Goal: Find specific page/section: Find specific page/section

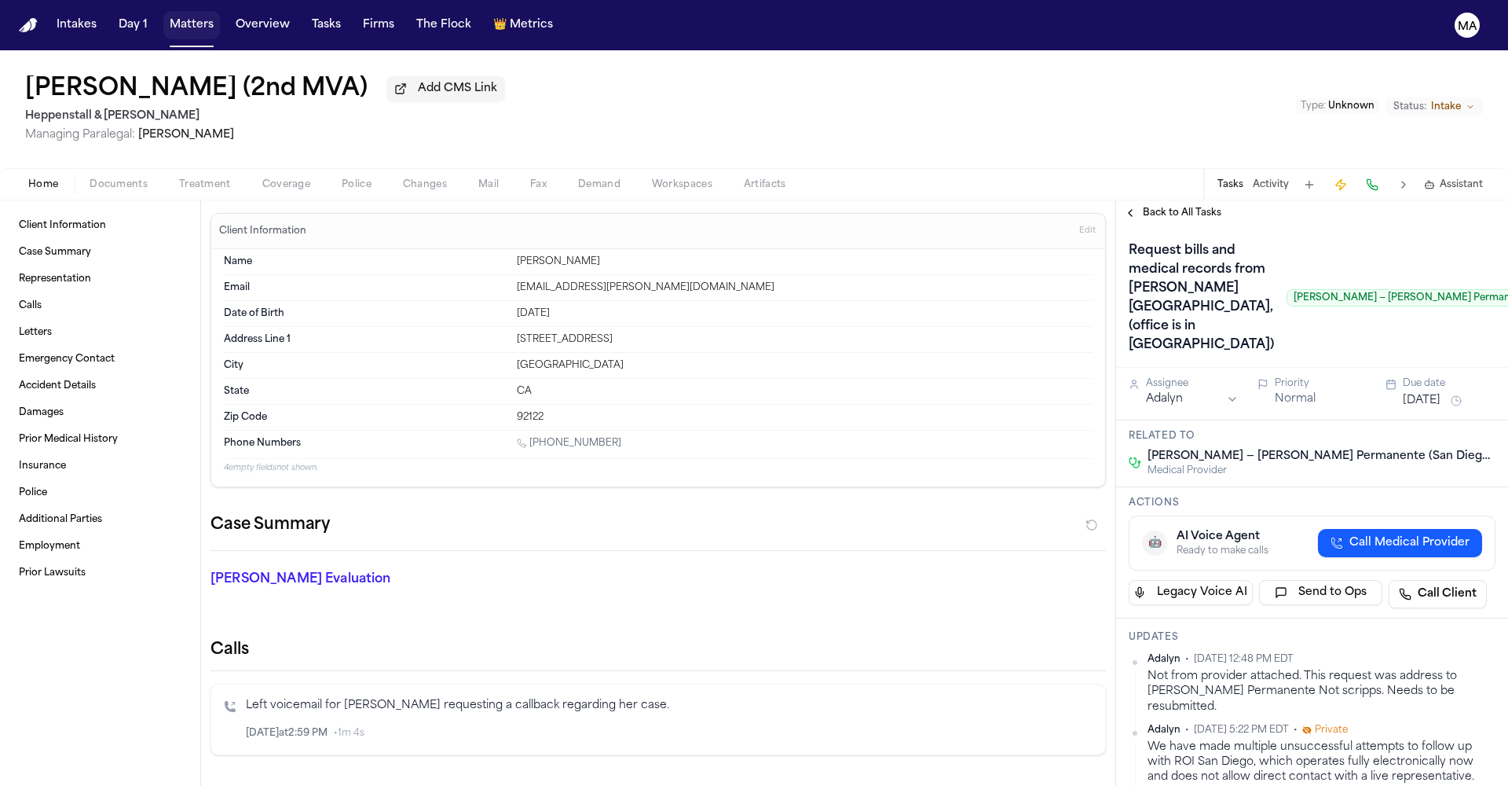
click at [163, 17] on button "Matters" at bounding box center [191, 25] width 57 height 28
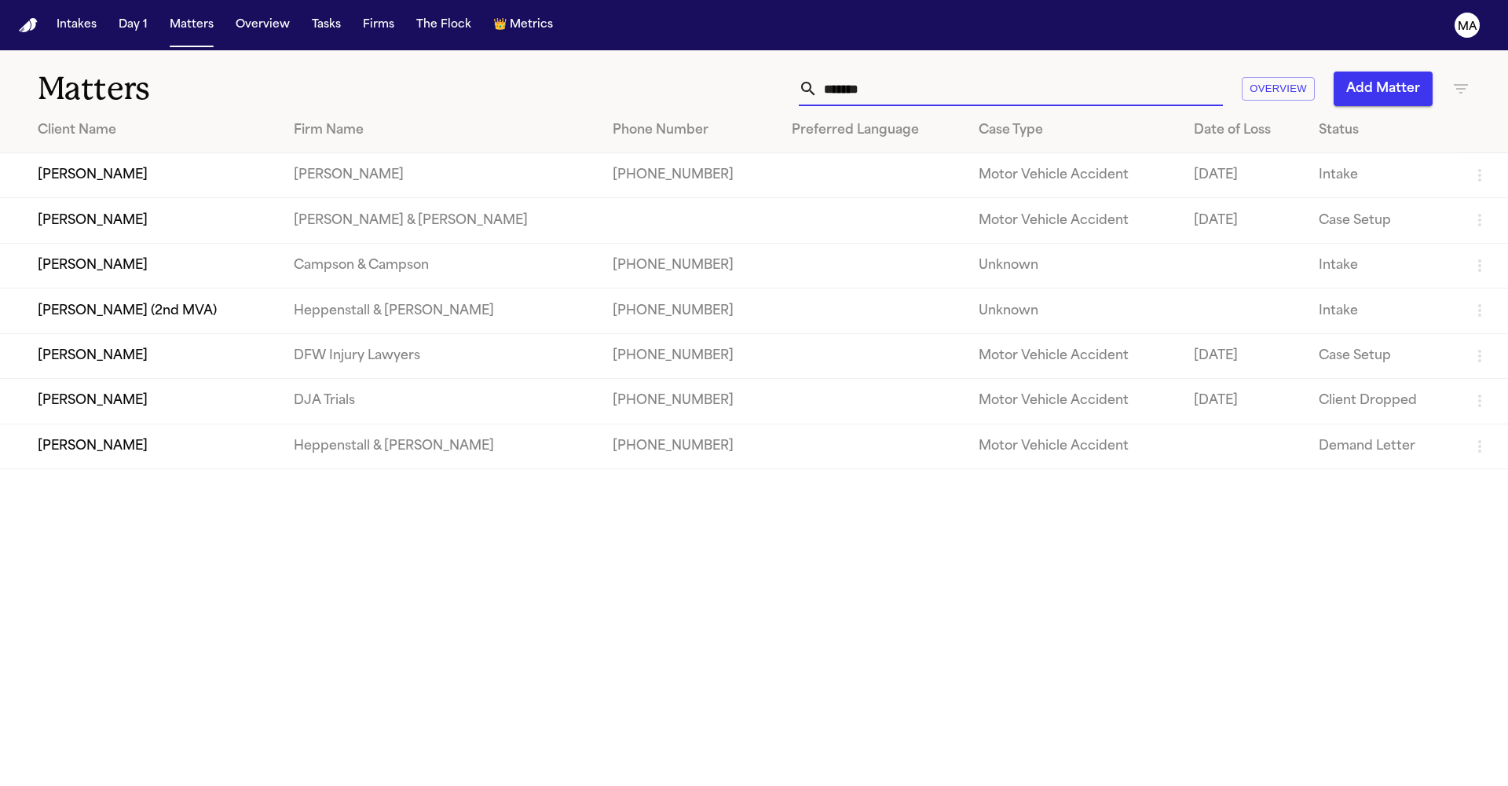
drag, startPoint x: 1098, startPoint y: 64, endPoint x: 870, endPoint y: 48, distance: 229.2
click at [870, 71] on div "******* Overview Add Matter" at bounding box center [963, 88] width 1016 height 35
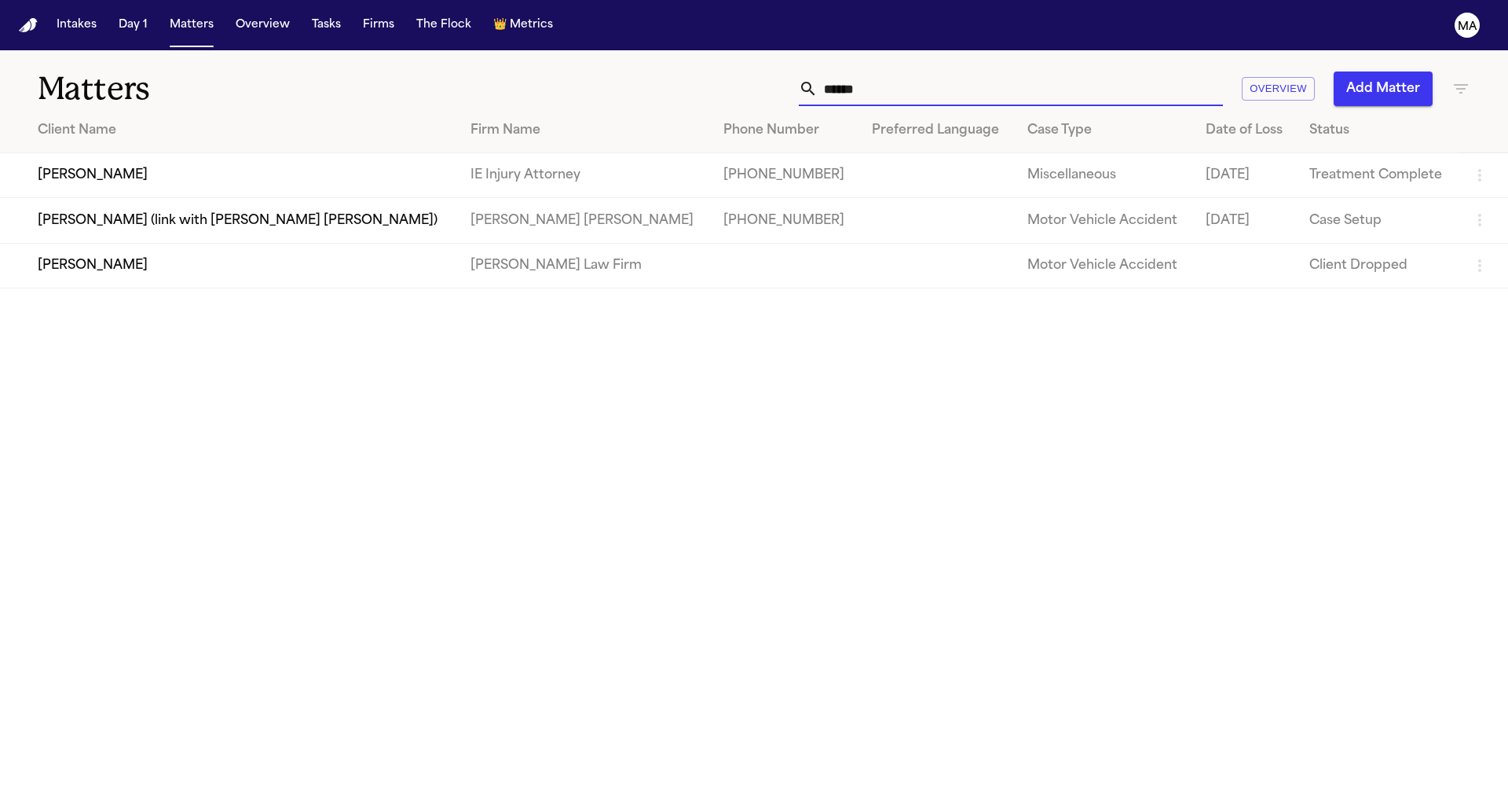
type input "******"
click at [346, 311] on main "Matters ****** Overview Add Matter Client Name Firm Name Phone Number Preferred…" at bounding box center [754, 417] width 1508 height 735
click at [1097, 71] on input "******" at bounding box center [1020, 88] width 405 height 35
drag, startPoint x: 1112, startPoint y: 68, endPoint x: 1009, endPoint y: 66, distance: 102.9
click at [1013, 71] on div "****** Overview Add Matter" at bounding box center [963, 88] width 1016 height 35
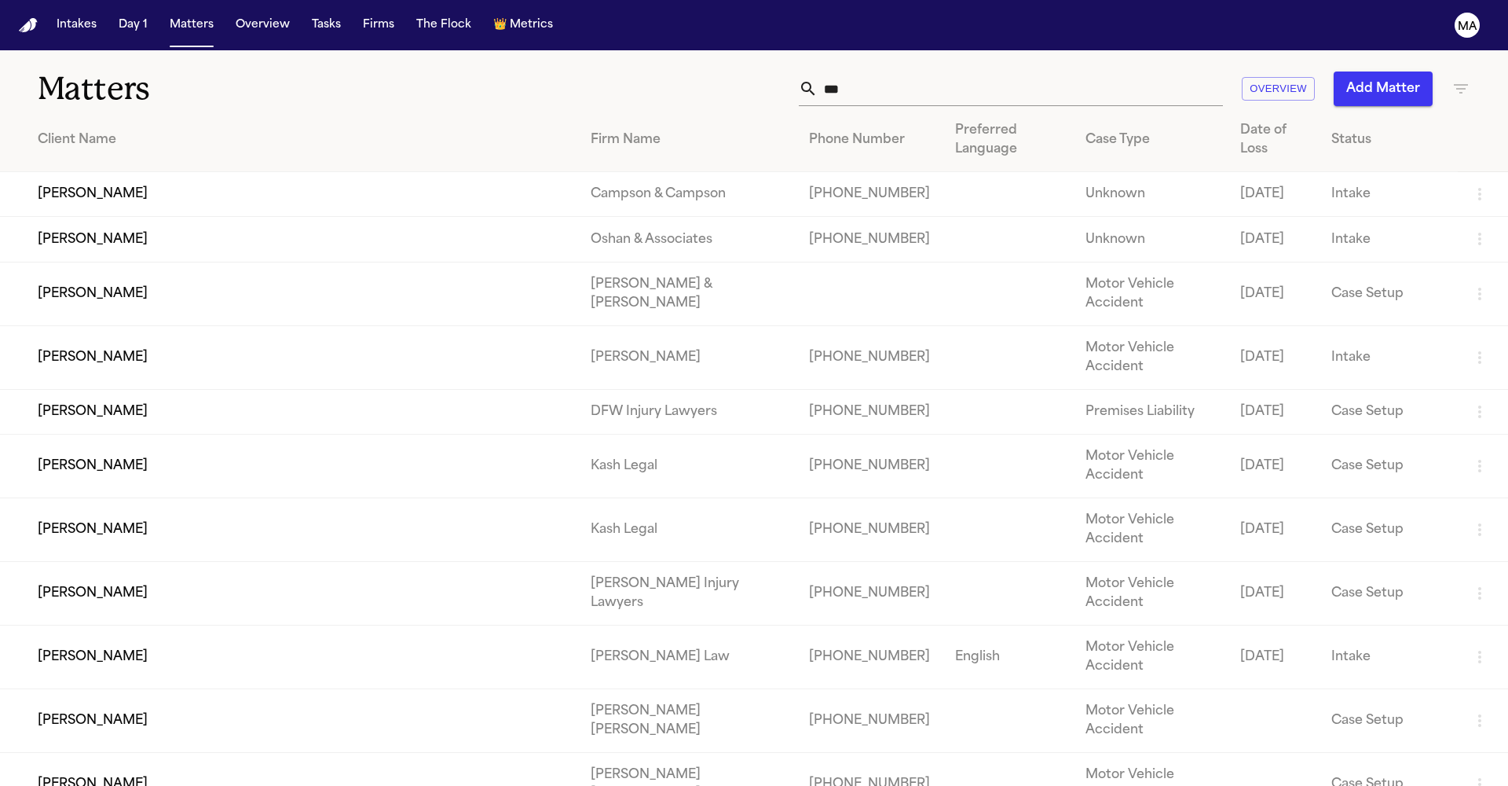
click at [1115, 71] on input "***" at bounding box center [1020, 88] width 405 height 35
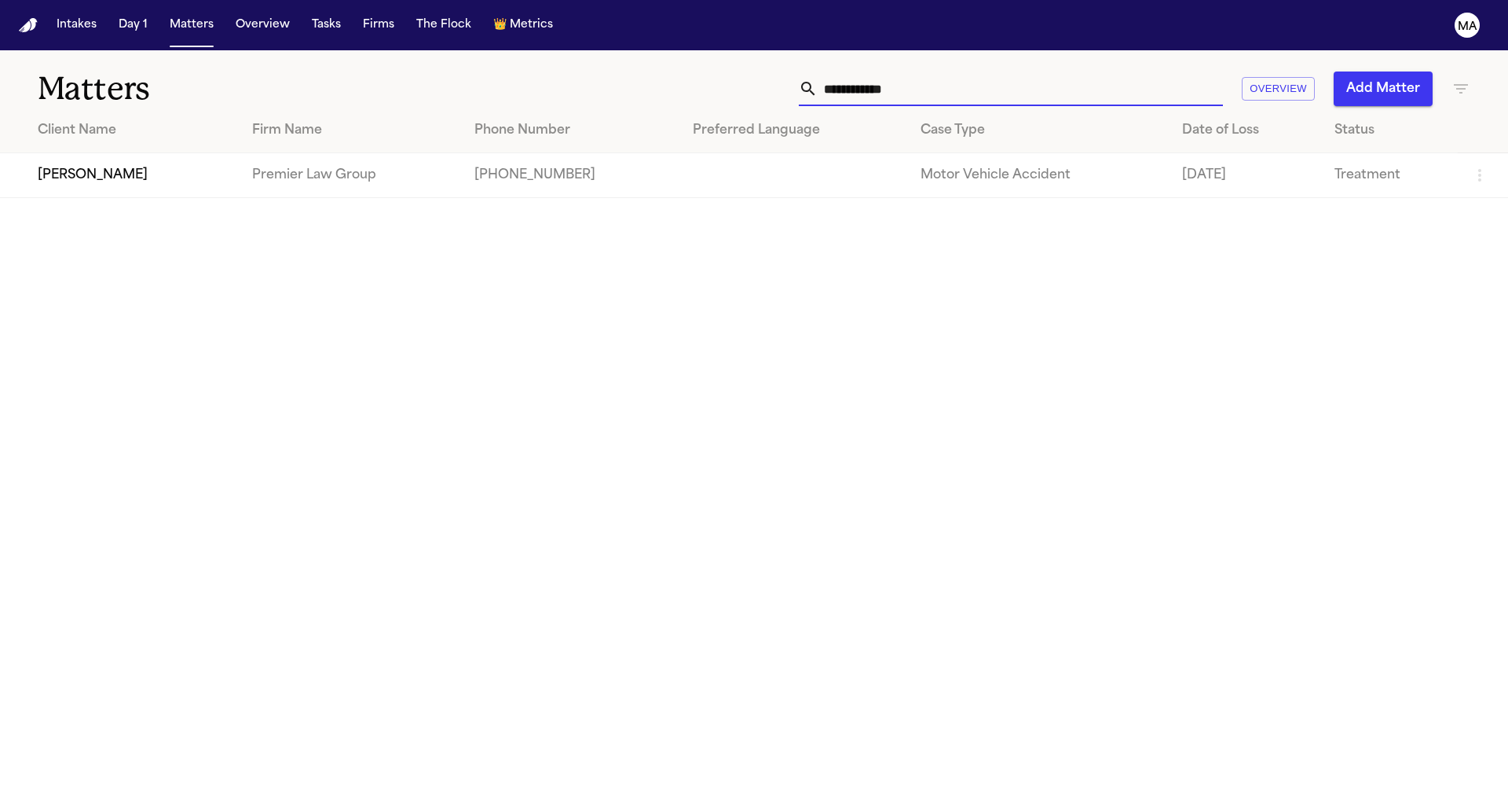
type input "**********"
click at [100, 153] on td "[PERSON_NAME]" at bounding box center [120, 175] width 240 height 45
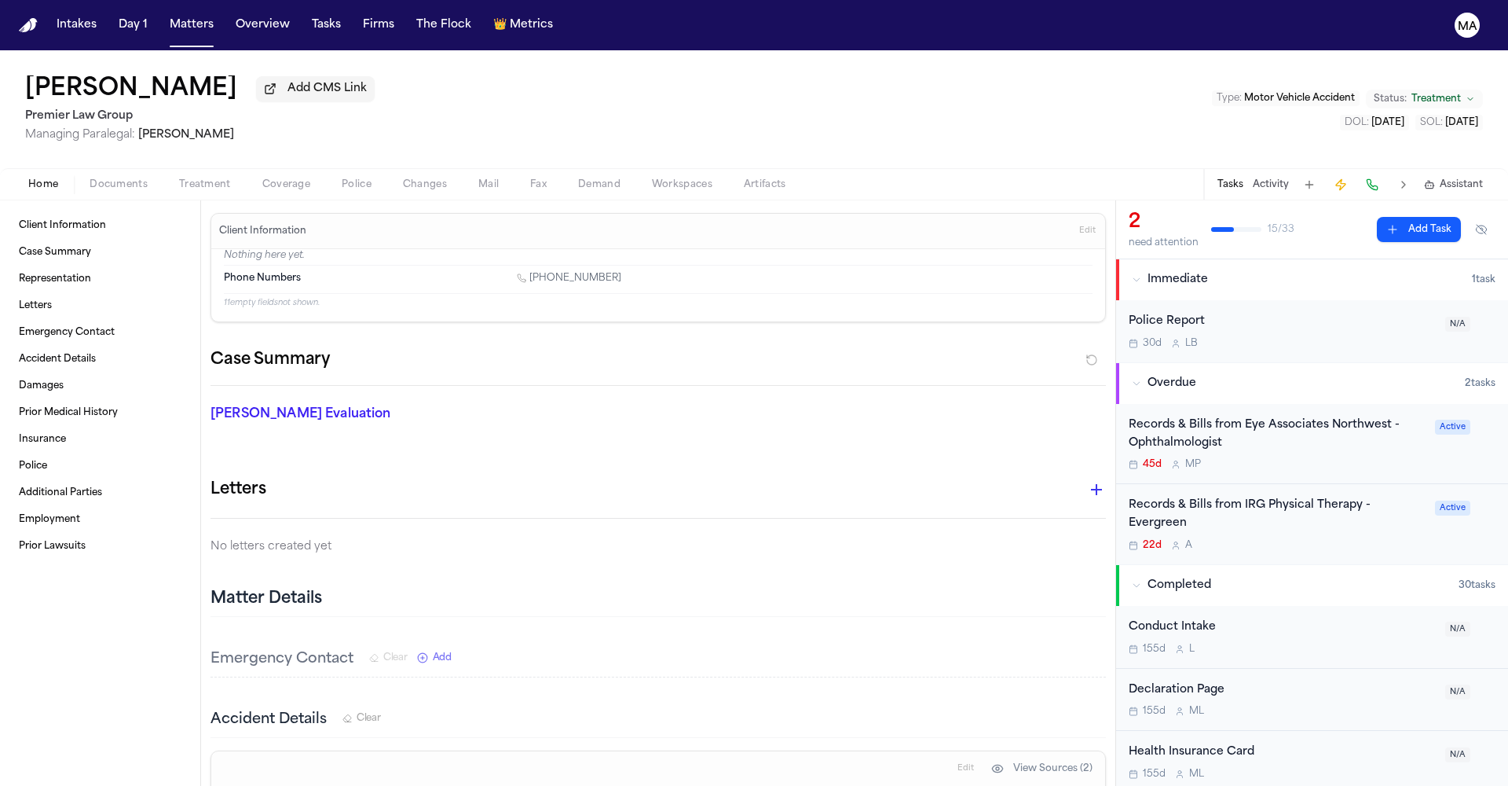
click at [569, 192] on span "button" at bounding box center [599, 193] width 61 height 2
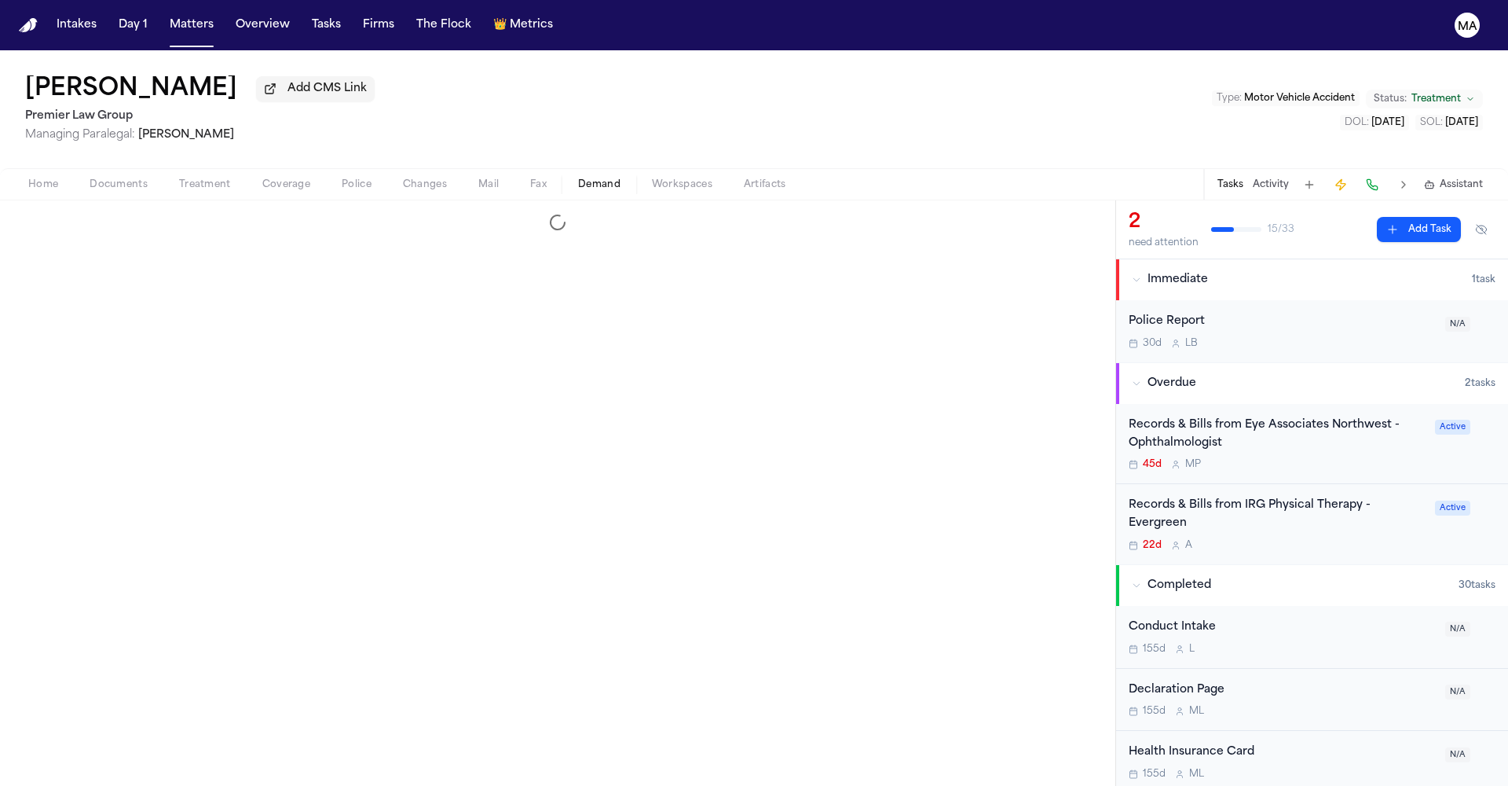
select select "**********"
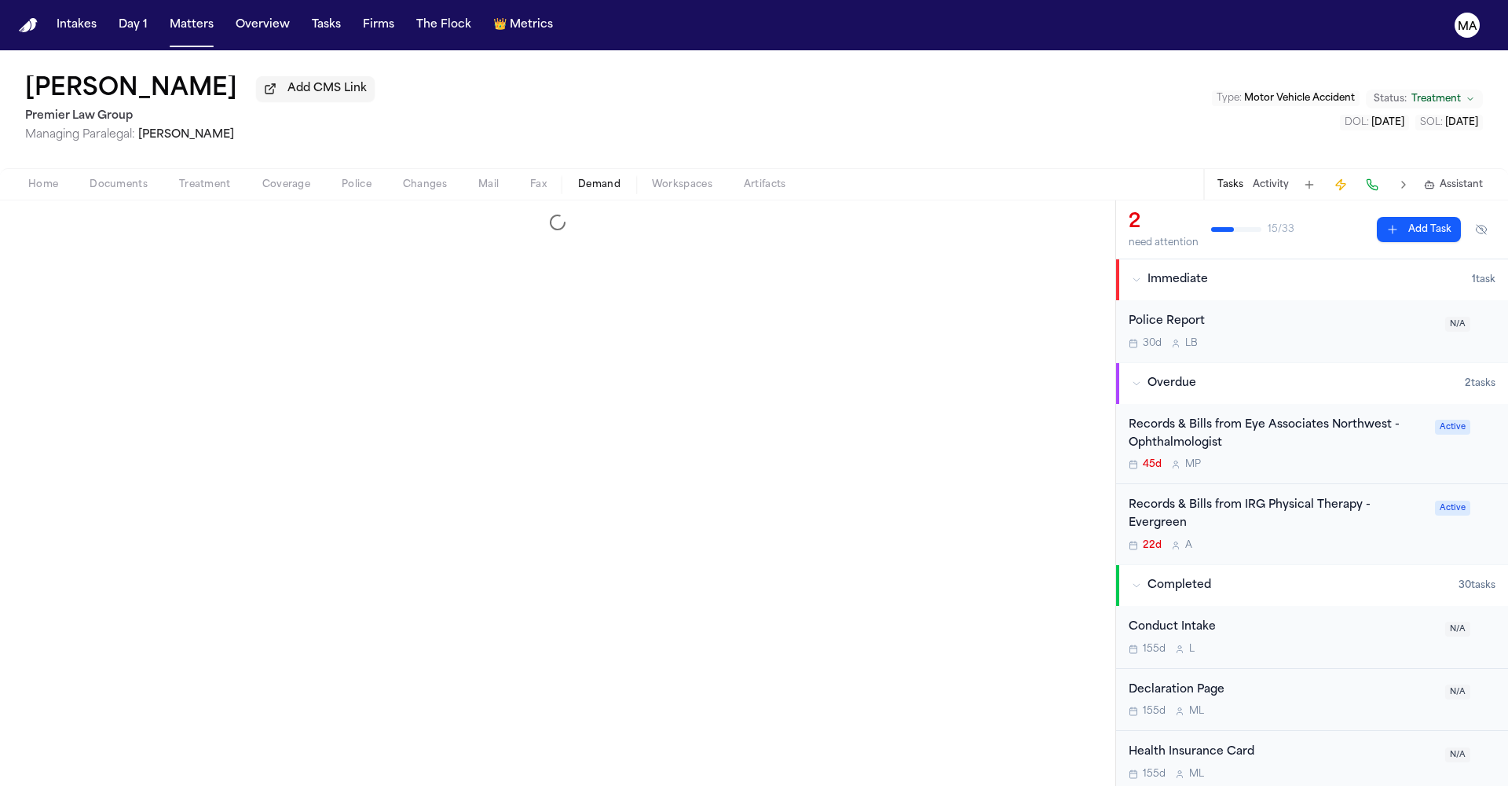
select select "**********"
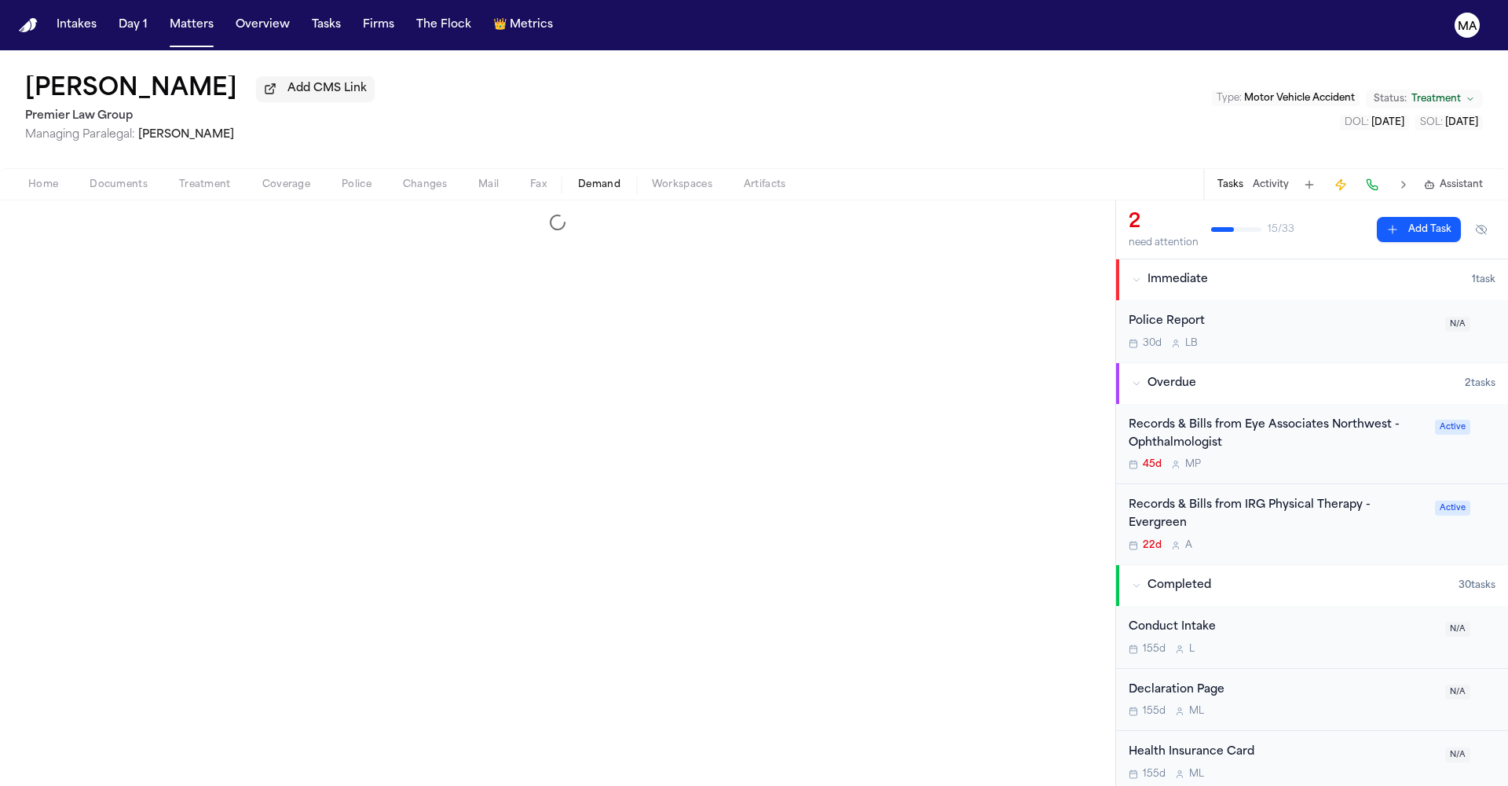
select select "**********"
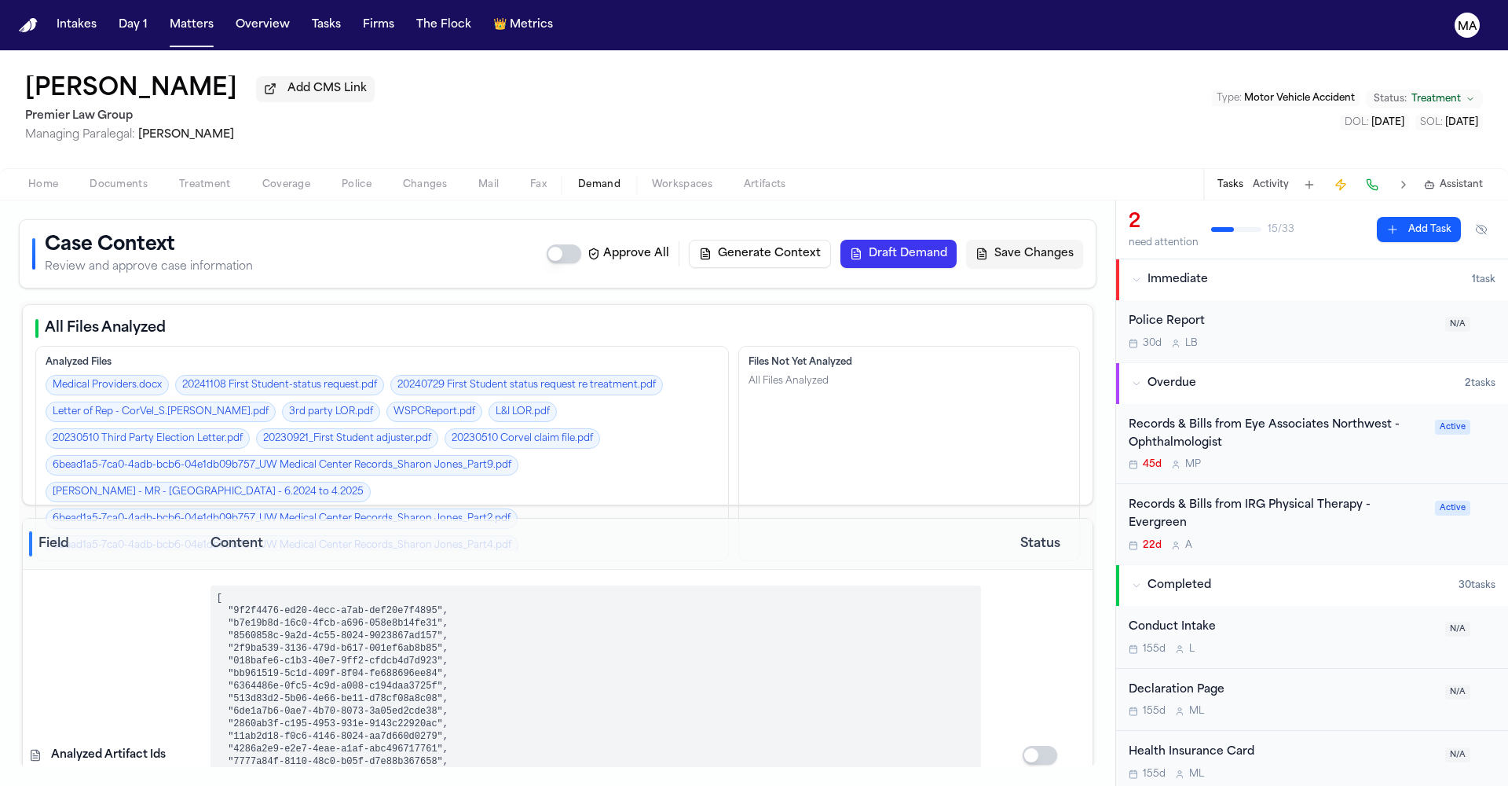
click at [1222, 458] on div "45d M P" at bounding box center [1277, 464] width 297 height 13
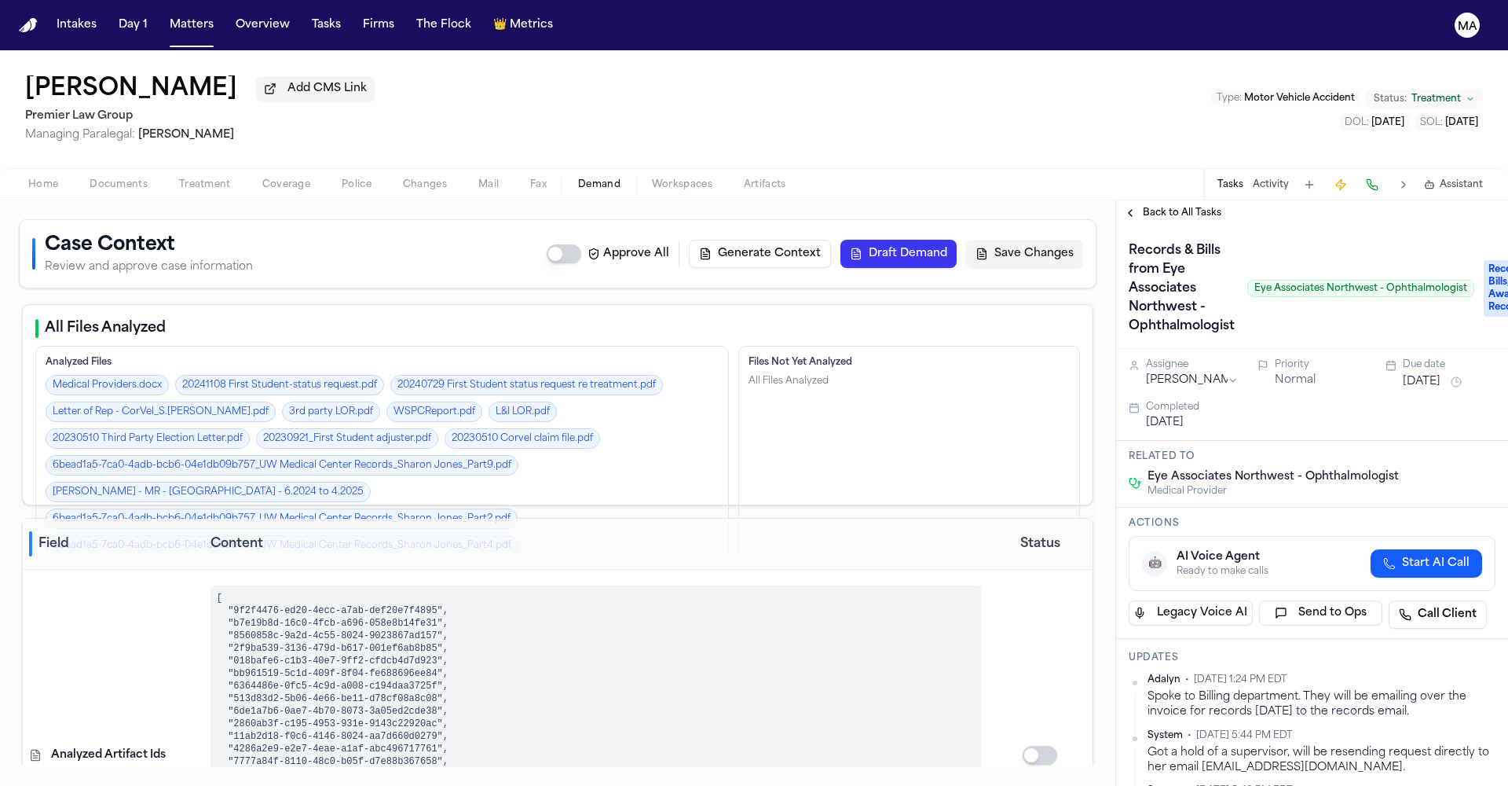
click at [1143, 207] on span "Back to All Tasks" at bounding box center [1182, 213] width 79 height 13
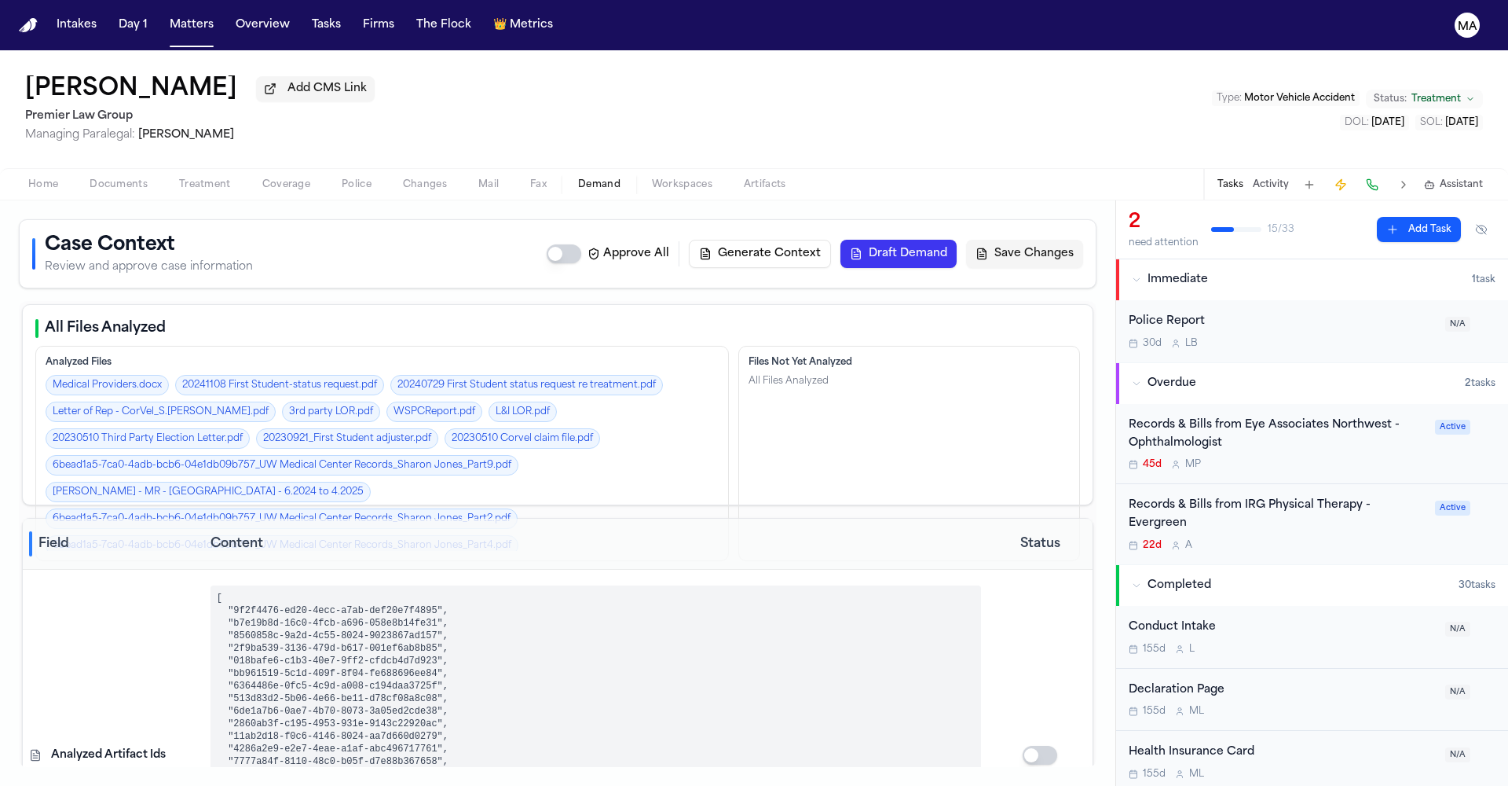
click at [1229, 496] on div "Records & Bills from IRG Physical Therapy - Evergreen" at bounding box center [1277, 514] width 297 height 36
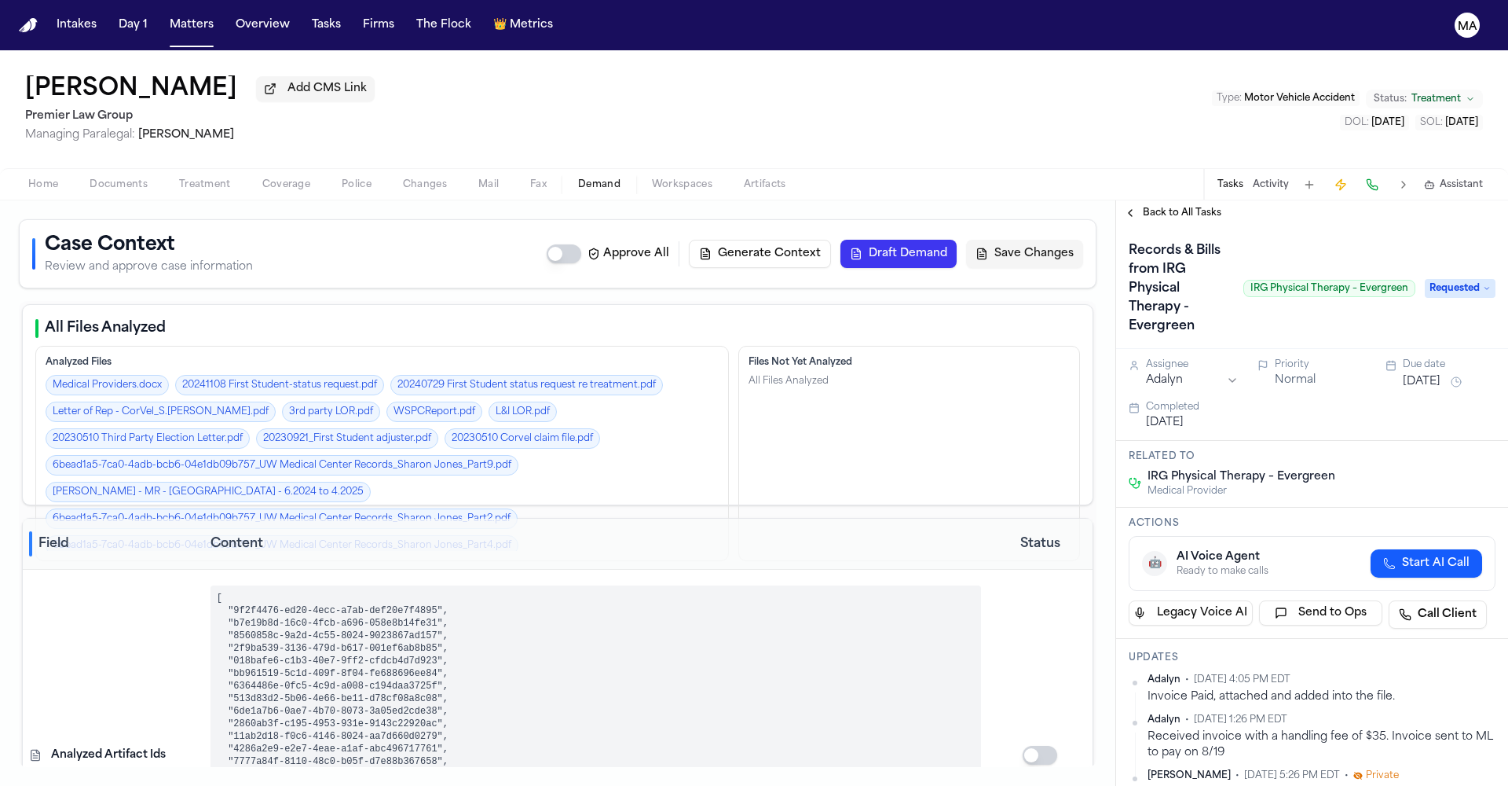
click at [1145, 225] on div "Records & [PERSON_NAME] from IRG Physical Therapy - Evergreen IRG Physical Ther…" at bounding box center [1312, 286] width 392 height 123
click at [1143, 207] on span "Back to All Tasks" at bounding box center [1182, 213] width 79 height 13
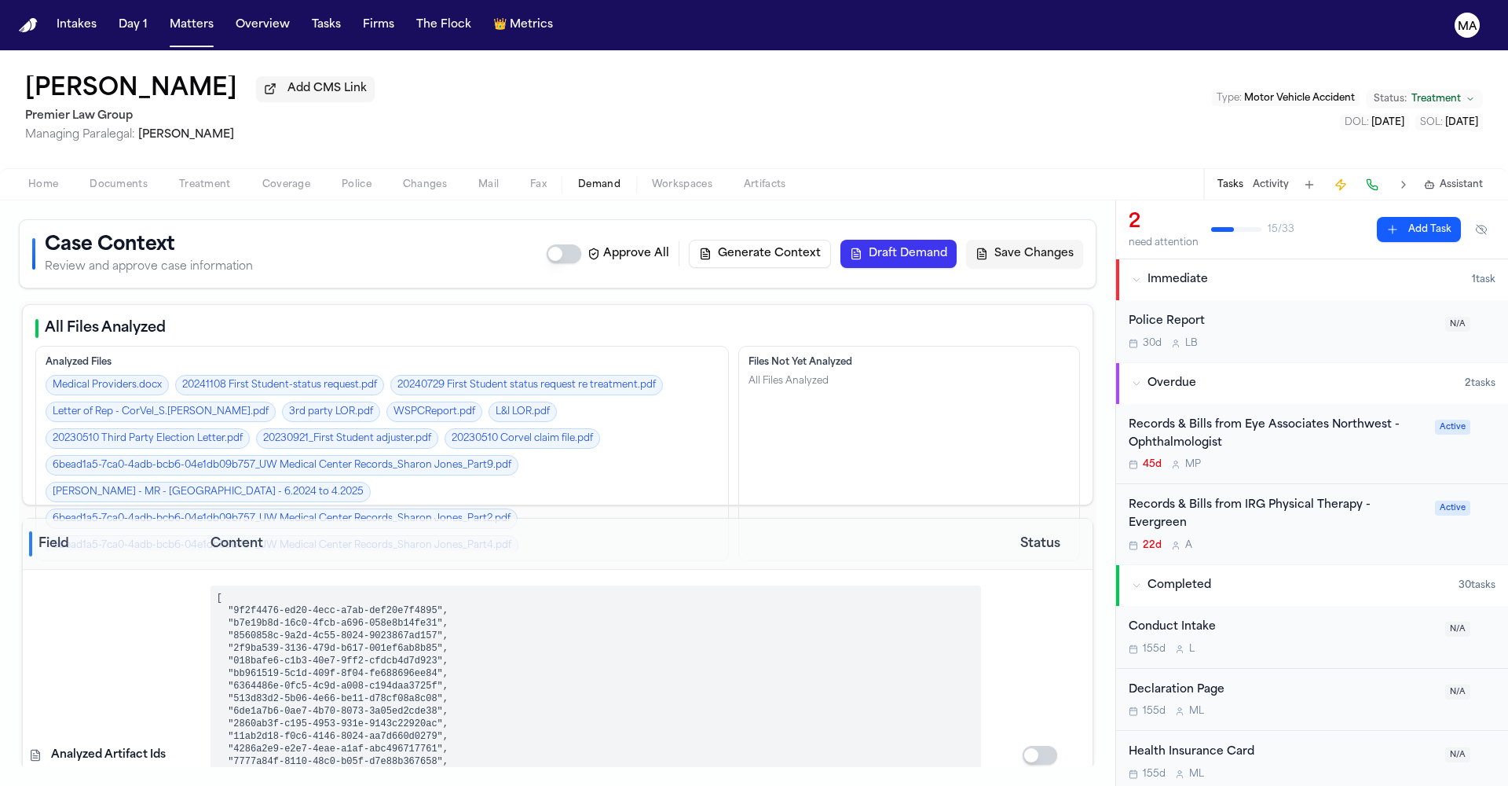
click at [317, 57] on div "[PERSON_NAME] Add CMS Link Premier Law Group Managing Paralegal: [PERSON_NAME] …" at bounding box center [754, 109] width 1508 height 118
click at [163, 18] on button "Matters" at bounding box center [191, 25] width 57 height 28
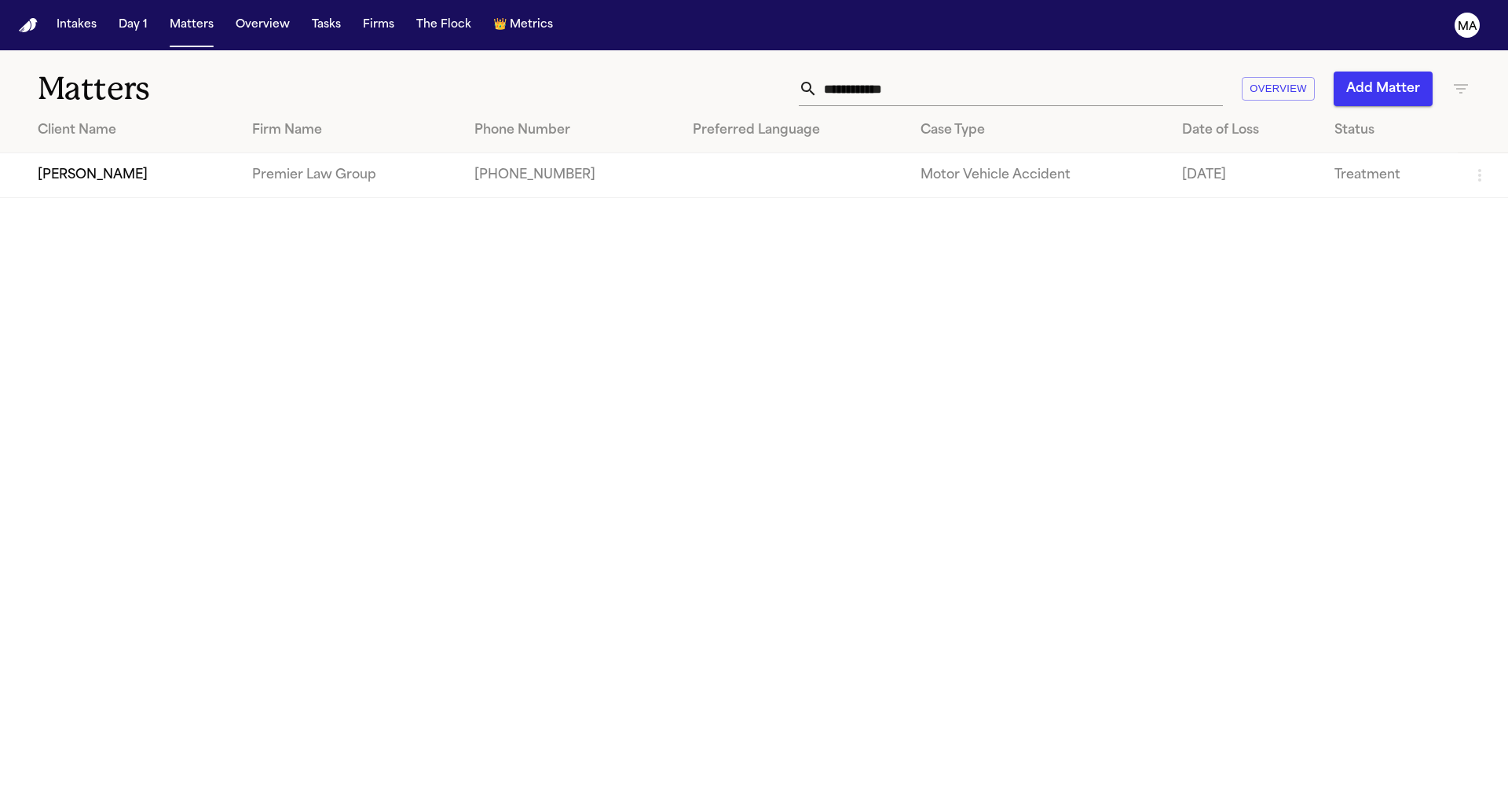
click at [1455, 79] on icon "button" at bounding box center [1461, 88] width 19 height 19
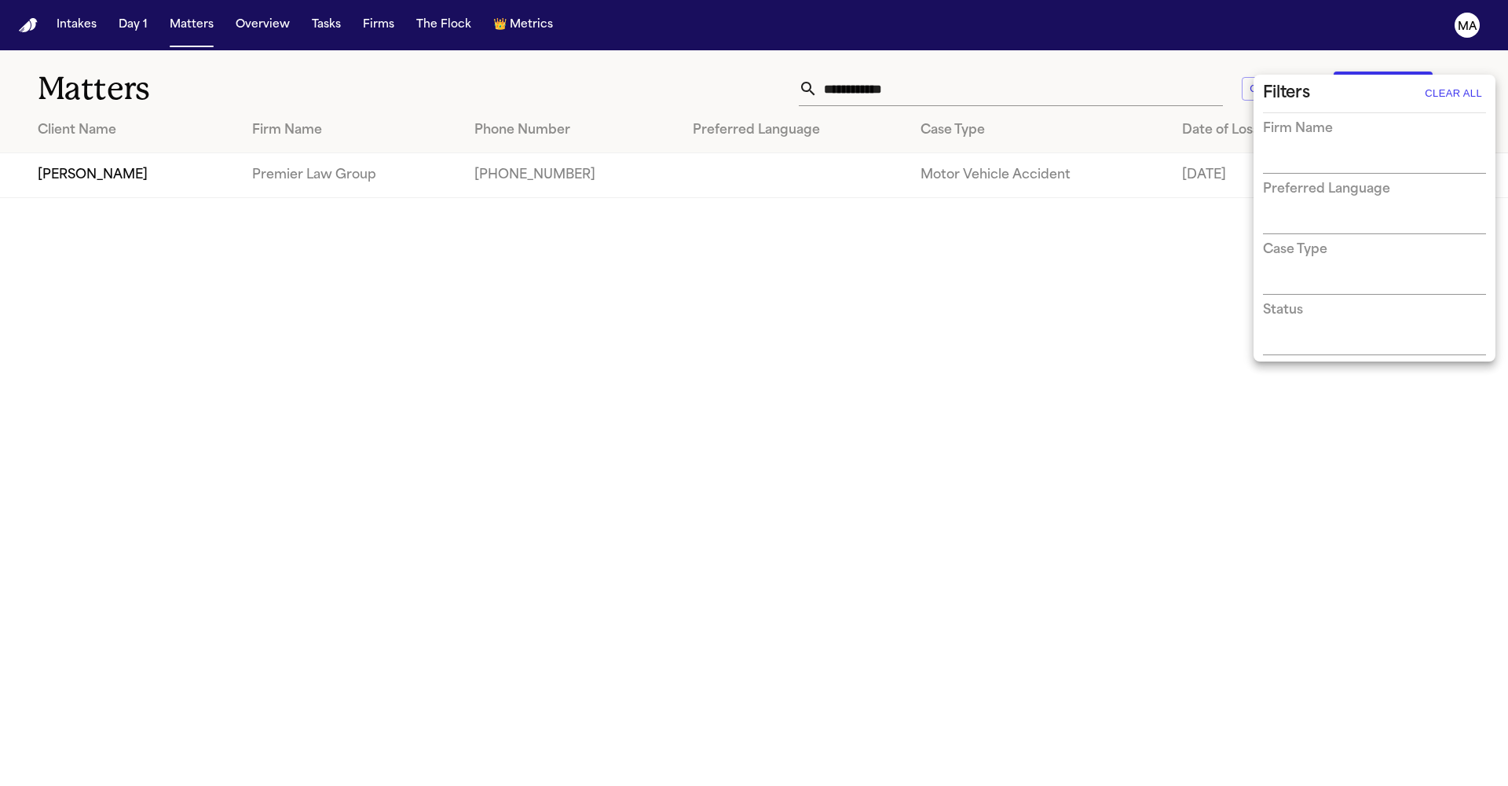
click at [1346, 133] on div "Firm Name" at bounding box center [1374, 146] width 223 height 54
click at [1324, 332] on input "text" at bounding box center [1363, 343] width 200 height 22
type input "*****"
drag, startPoint x: 1156, startPoint y: 93, endPoint x: 1098, endPoint y: 77, distance: 60.4
click at [1156, 93] on div at bounding box center [754, 393] width 1508 height 786
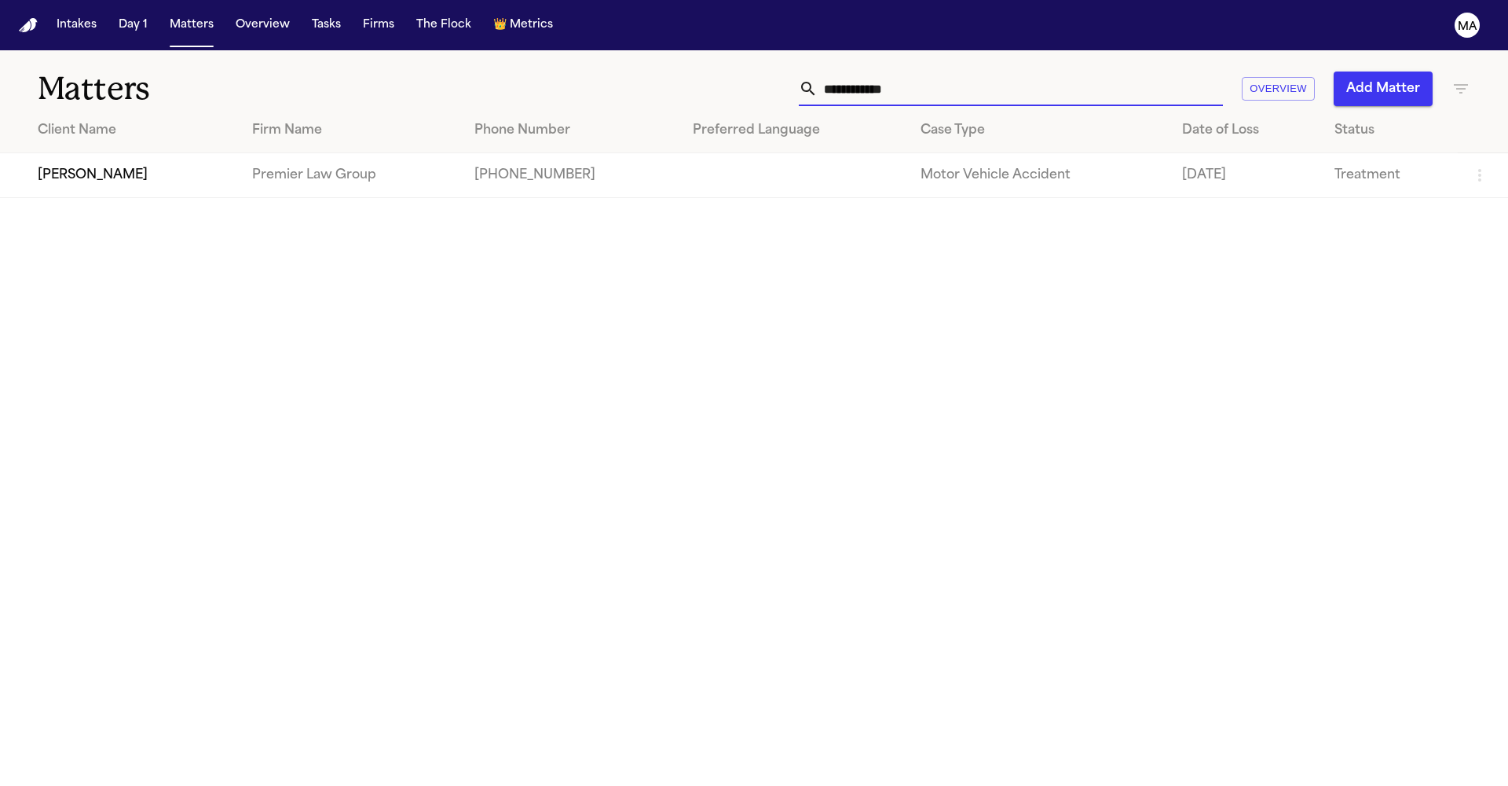
drag, startPoint x: 1122, startPoint y: 62, endPoint x: 983, endPoint y: 68, distance: 139.2
click at [983, 71] on div "**********" at bounding box center [963, 88] width 1016 height 35
type input "*********"
click at [102, 153] on td "[PERSON_NAME]" at bounding box center [120, 175] width 240 height 45
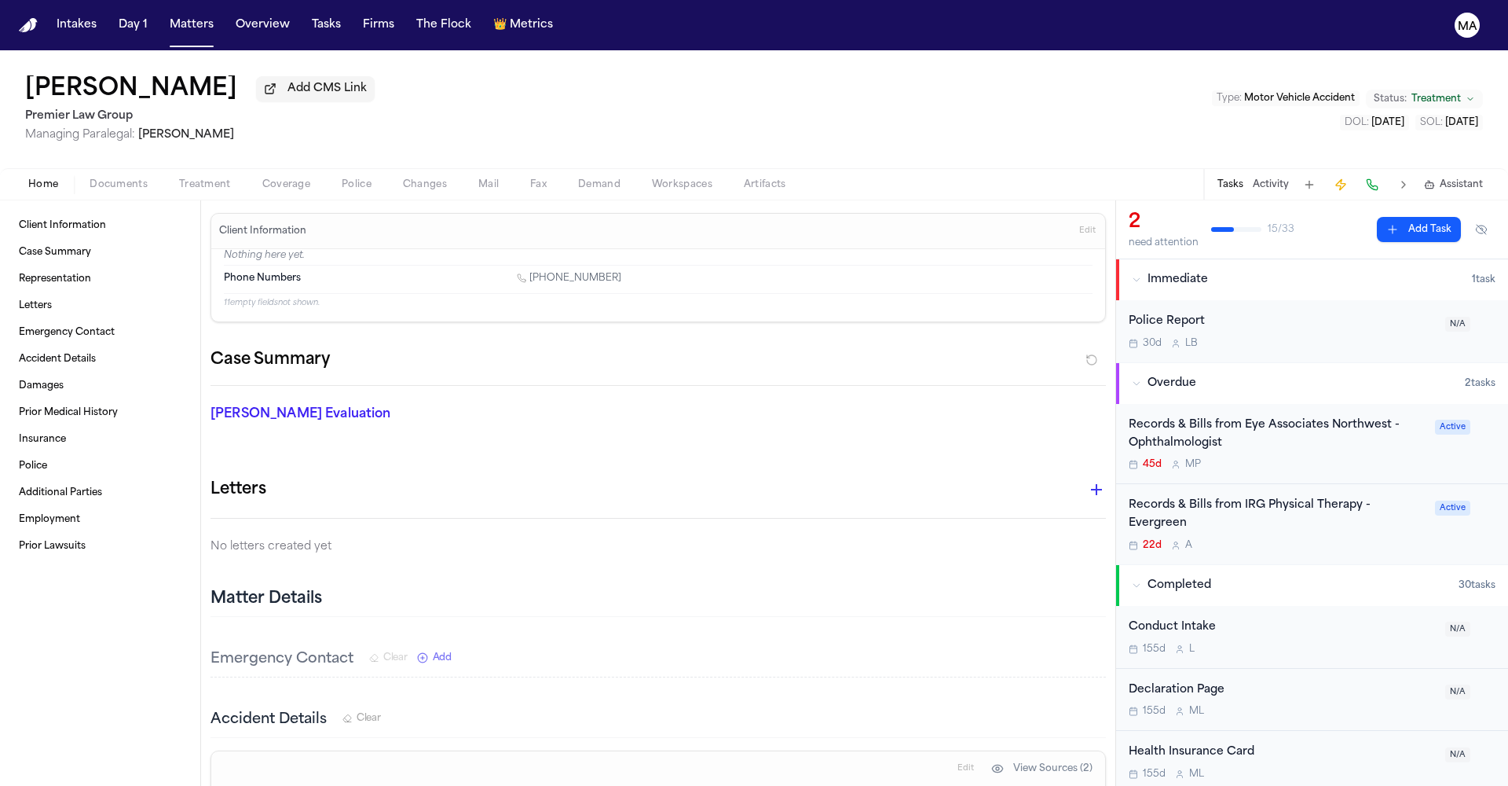
click at [1457, 93] on span "Treatment" at bounding box center [1436, 99] width 49 height 13
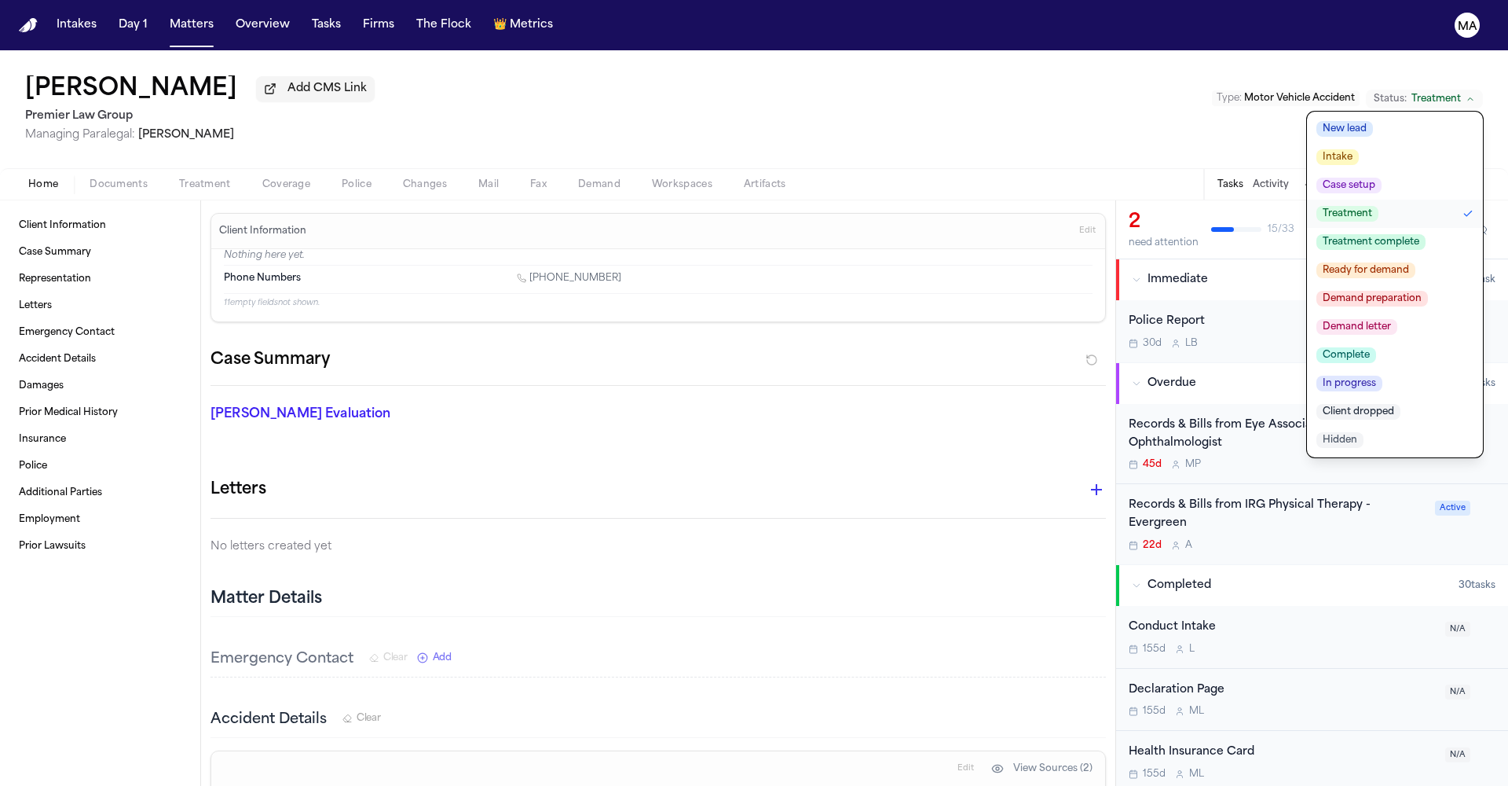
click at [1416, 262] on span "Ready for demand" at bounding box center [1366, 270] width 99 height 16
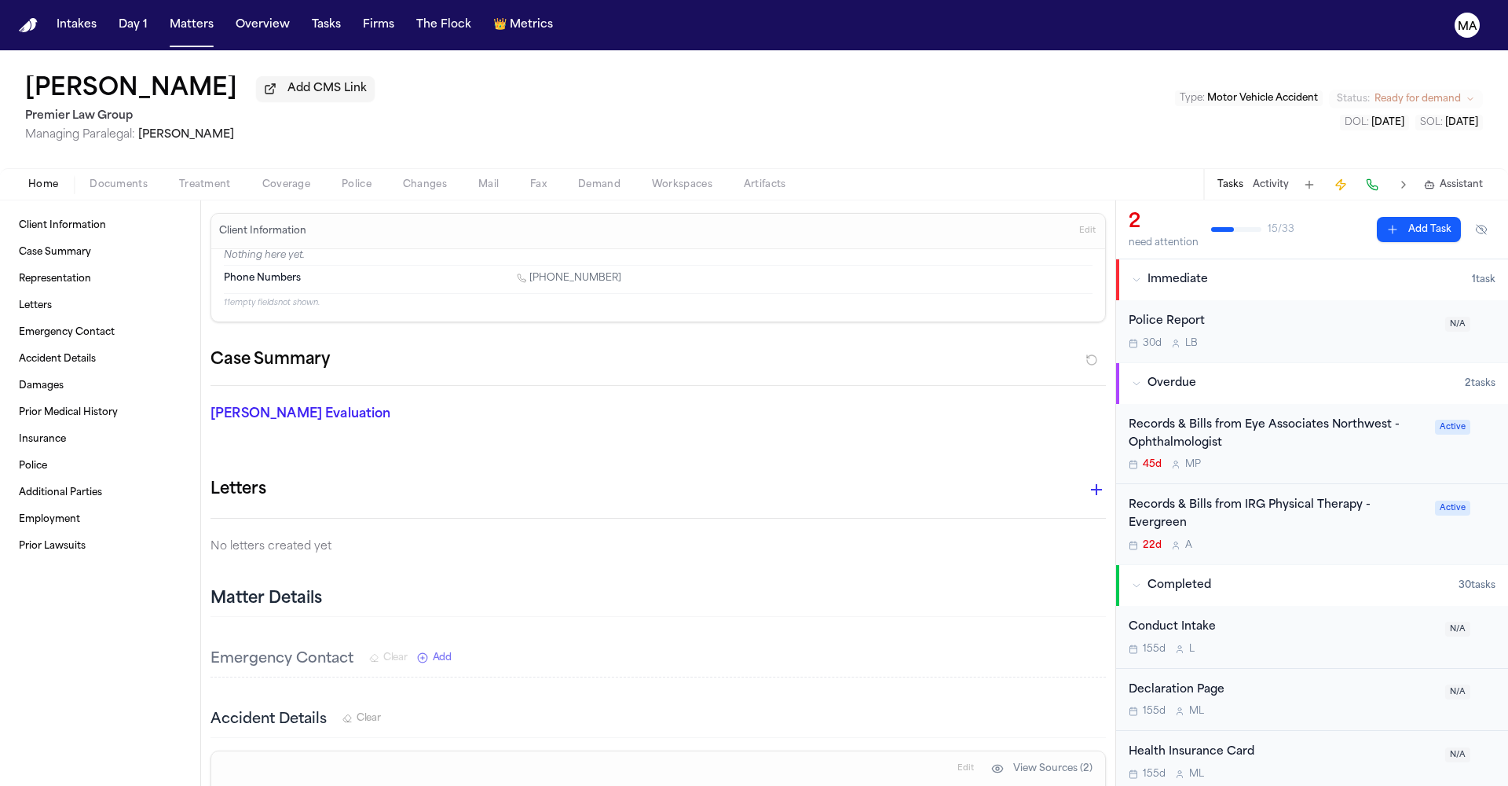
click at [1163, 76] on div "[PERSON_NAME] Add CMS Link Premier Law Group Managing Paralegal: [PERSON_NAME] …" at bounding box center [754, 109] width 1508 height 118
click at [163, 13] on button "Matters" at bounding box center [191, 25] width 57 height 28
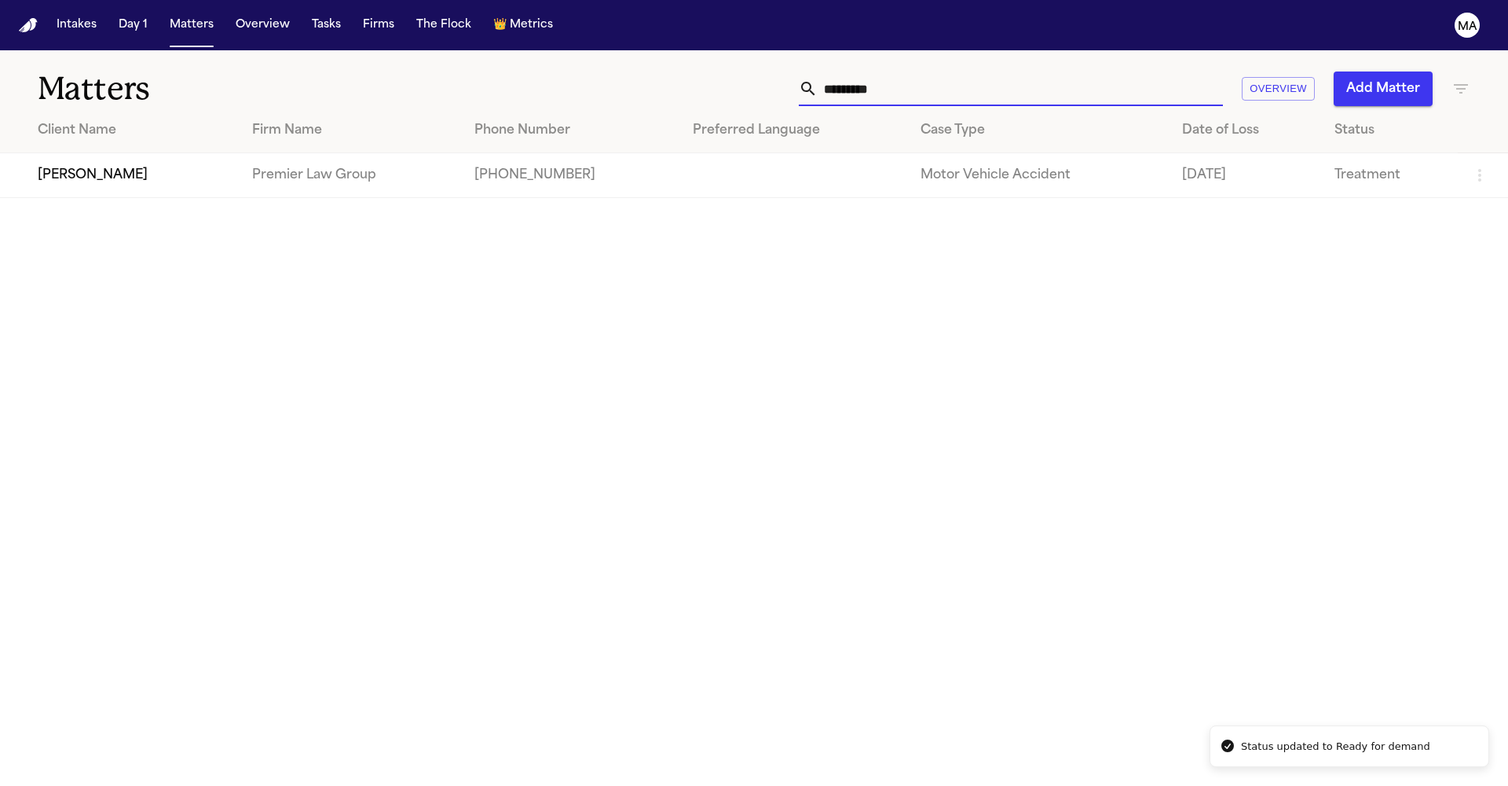
drag, startPoint x: 1130, startPoint y: 70, endPoint x: 929, endPoint y: 57, distance: 200.8
click at [929, 71] on div "********* Overview Add Matter" at bounding box center [963, 88] width 1016 height 35
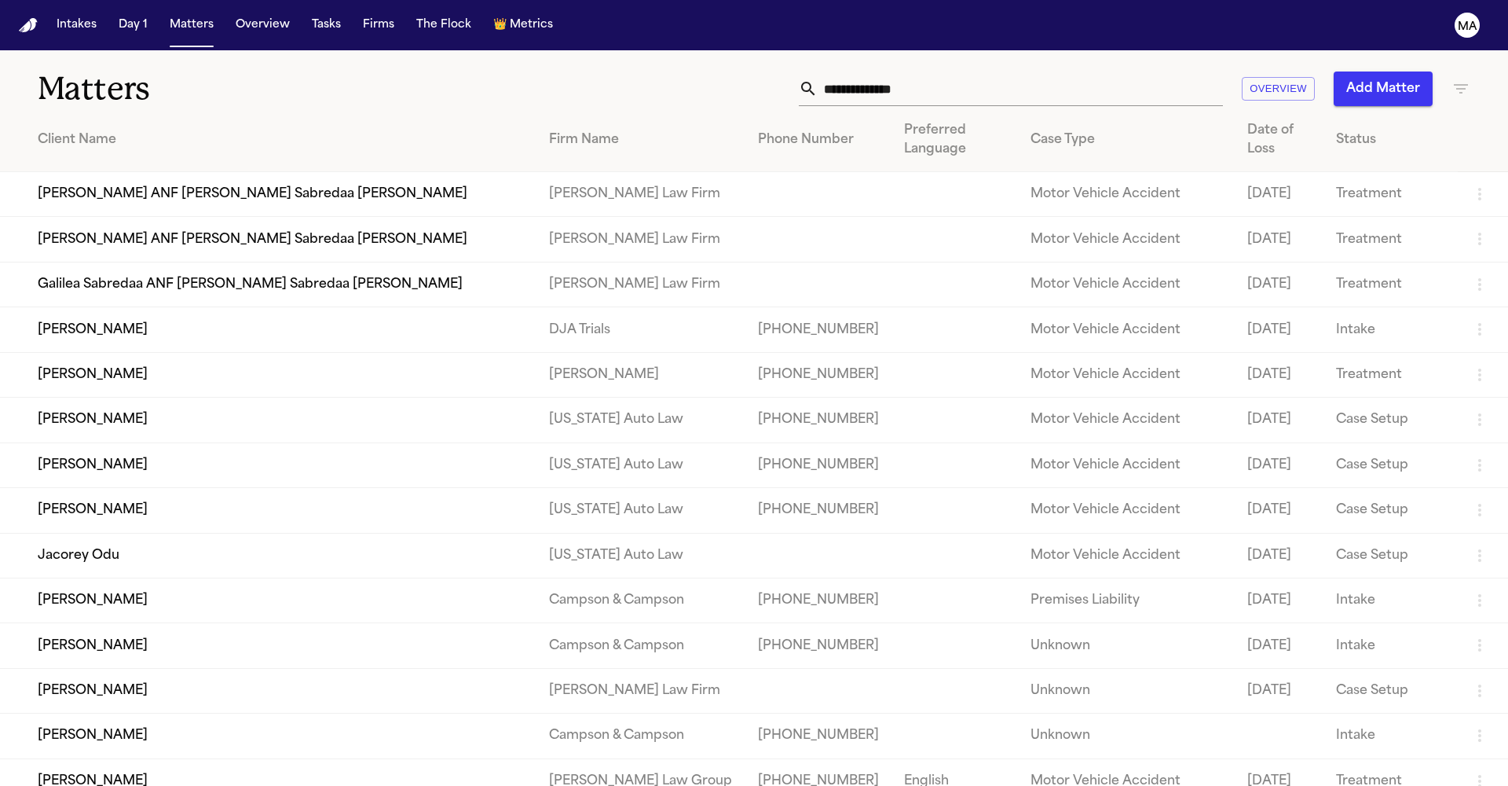
click at [1463, 79] on icon "button" at bounding box center [1461, 88] width 19 height 19
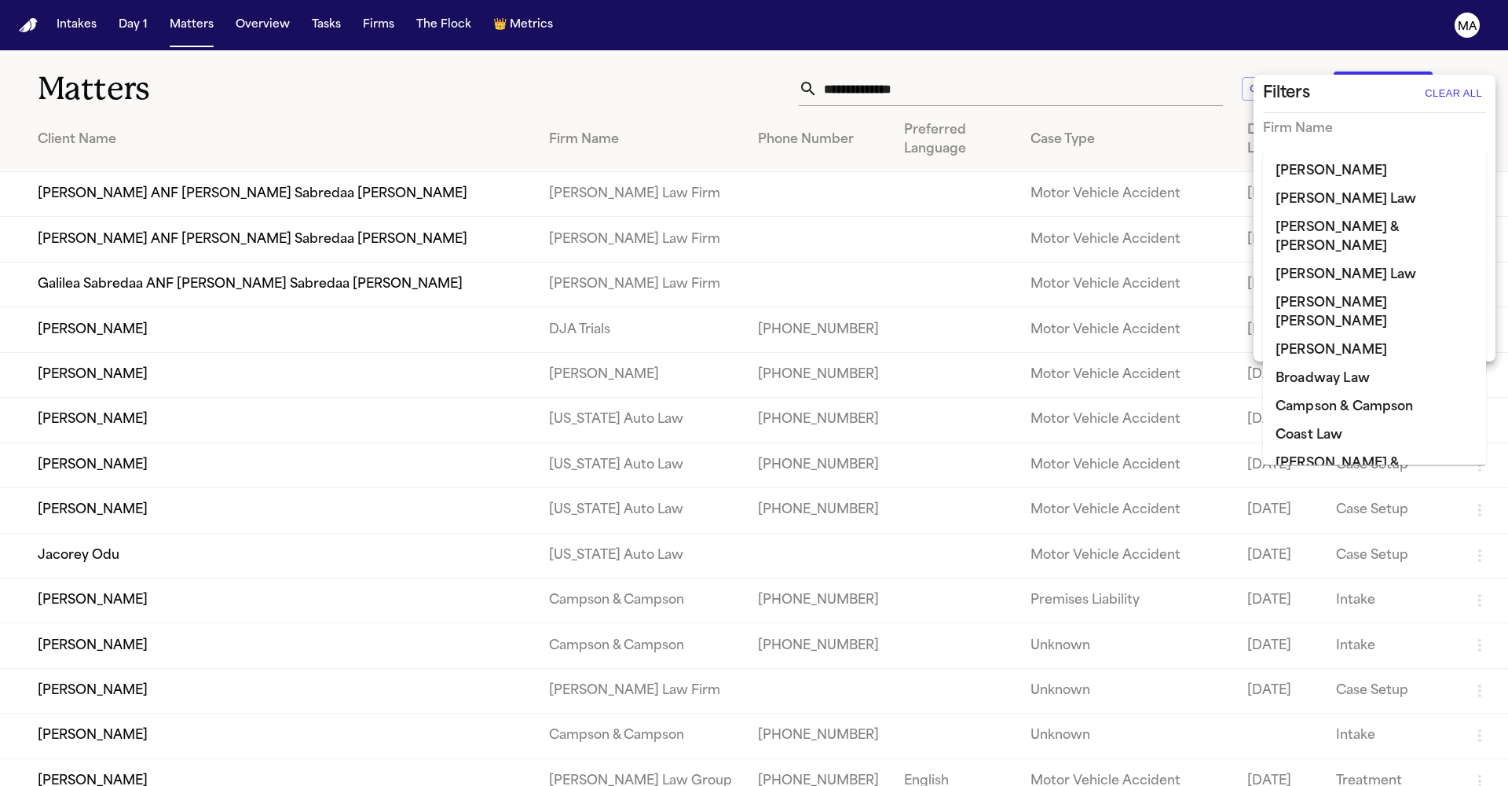
click at [1313, 151] on input "text" at bounding box center [1363, 162] width 200 height 22
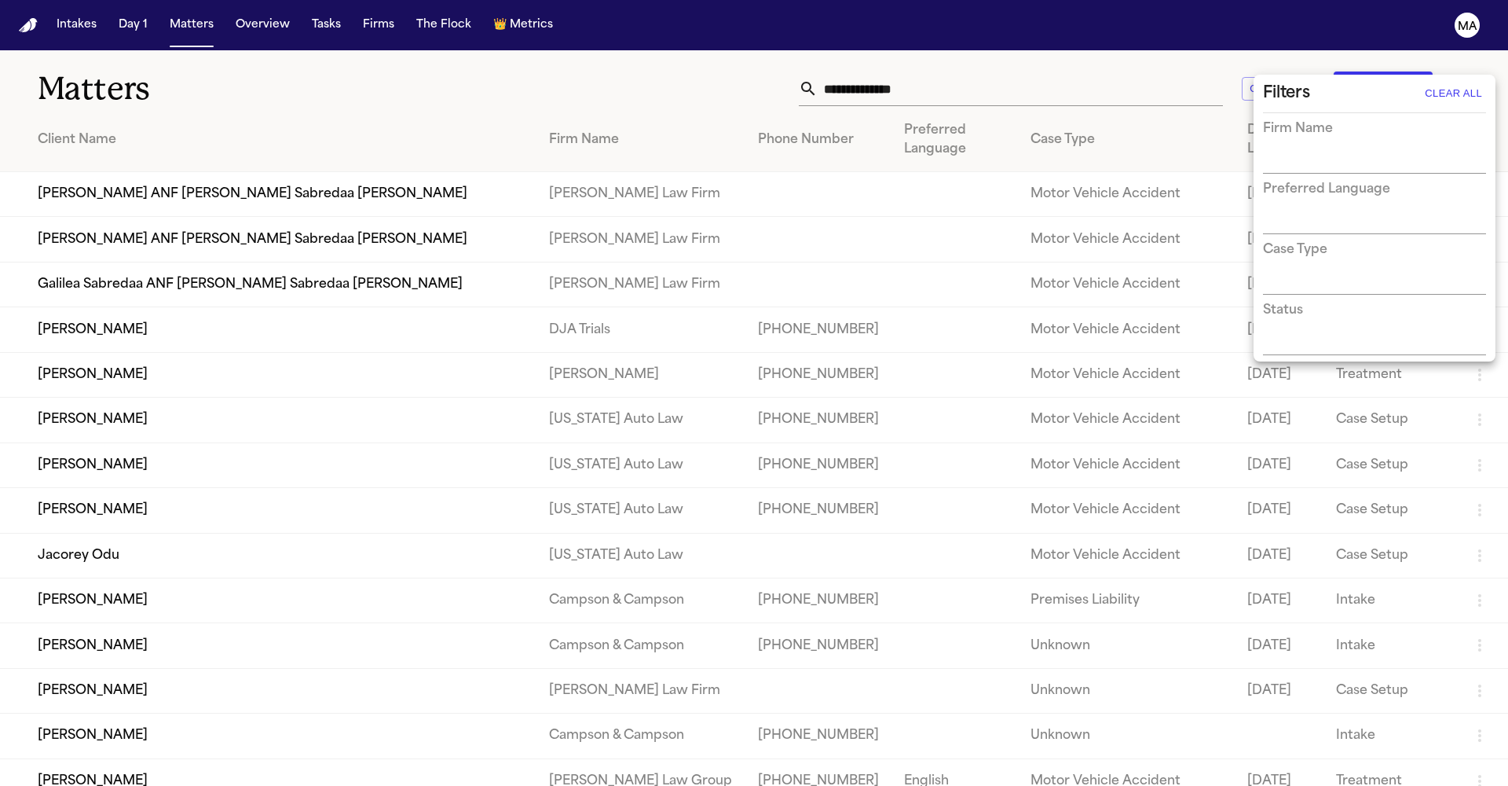
click at [1318, 97] on div "Filters Clear All" at bounding box center [1374, 93] width 223 height 25
click at [1303, 301] on div "Status" at bounding box center [1374, 328] width 223 height 54
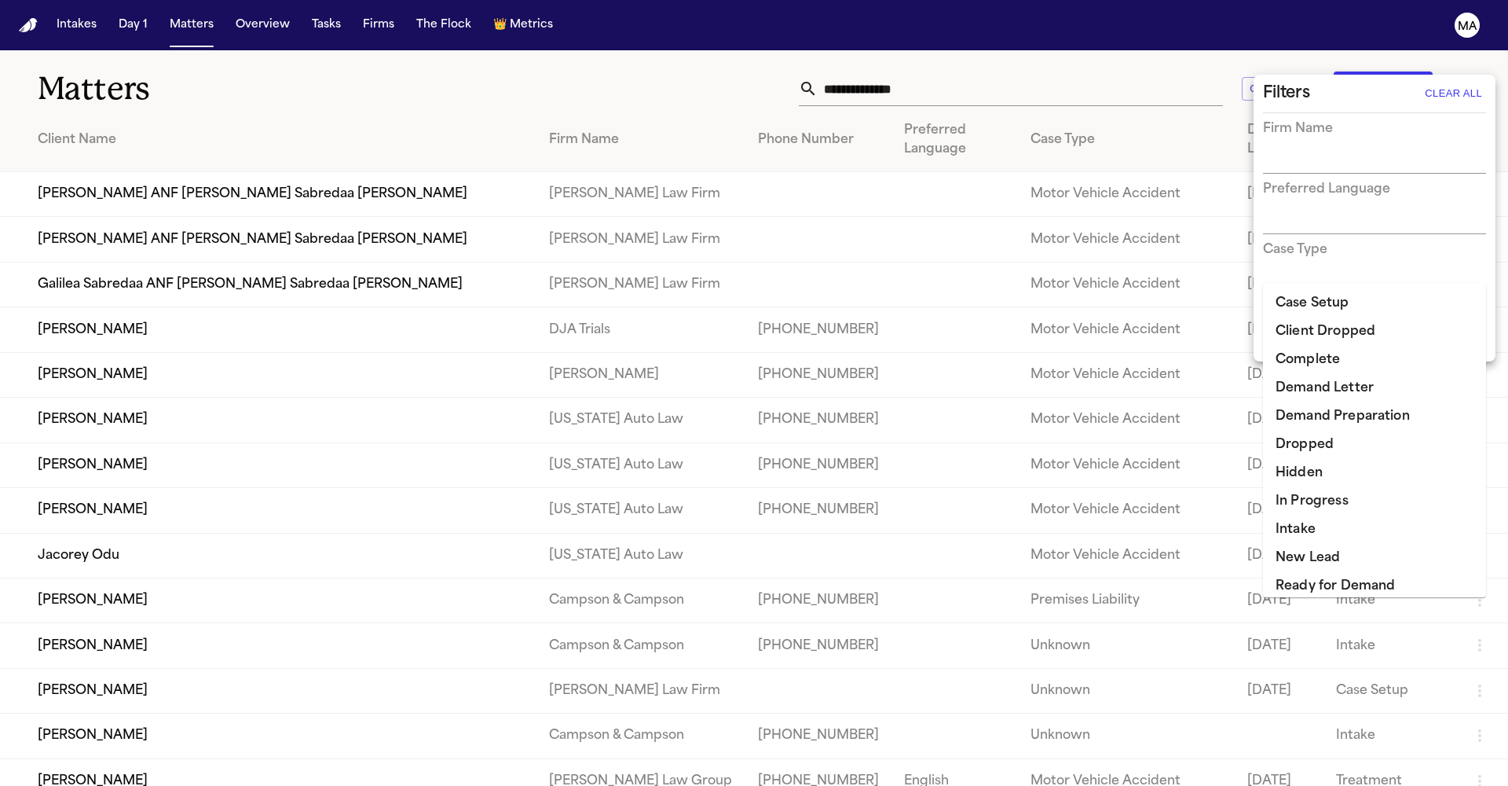
click at [1307, 332] on input "text" at bounding box center [1363, 343] width 200 height 22
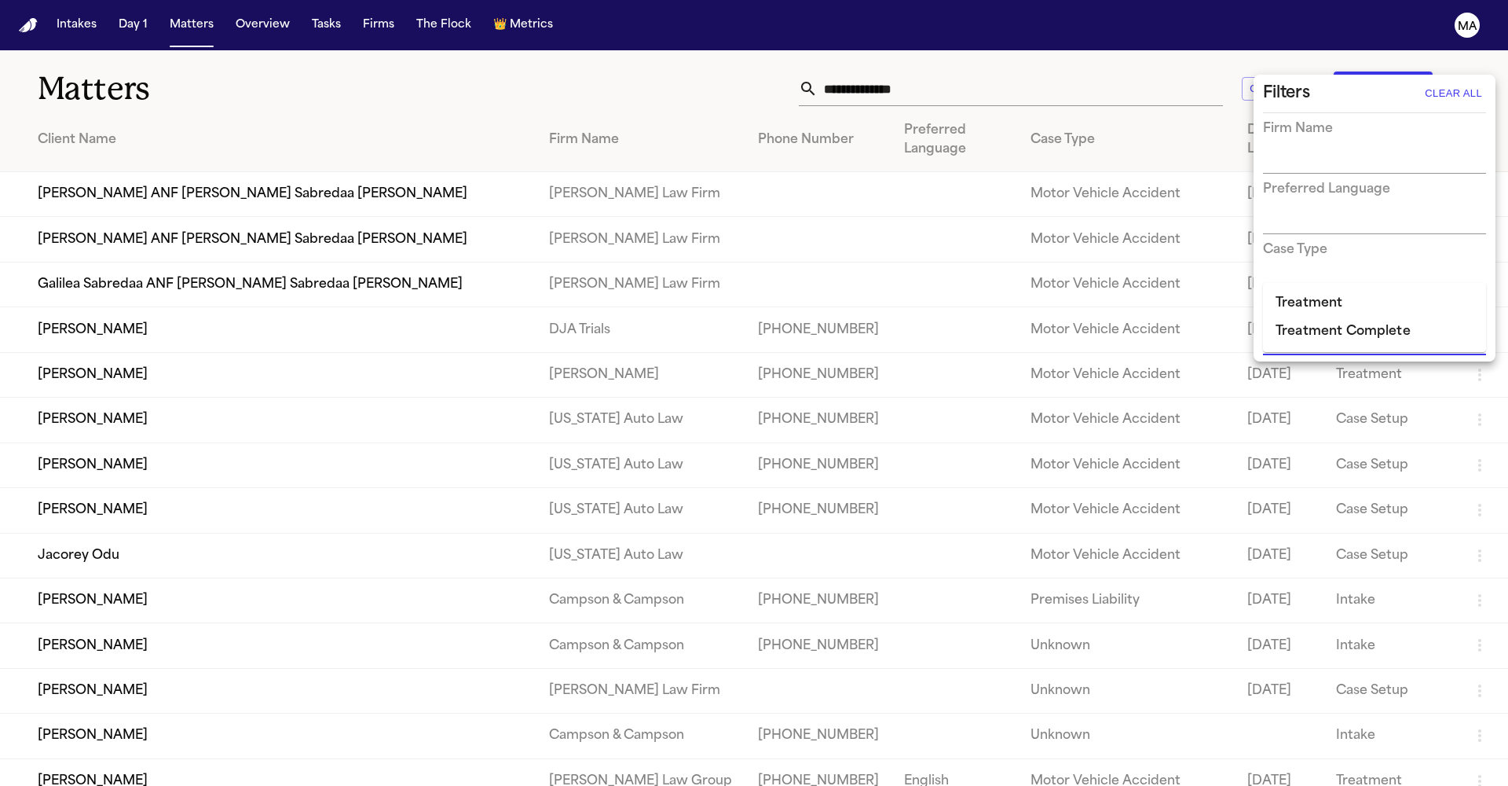
type input "*********"
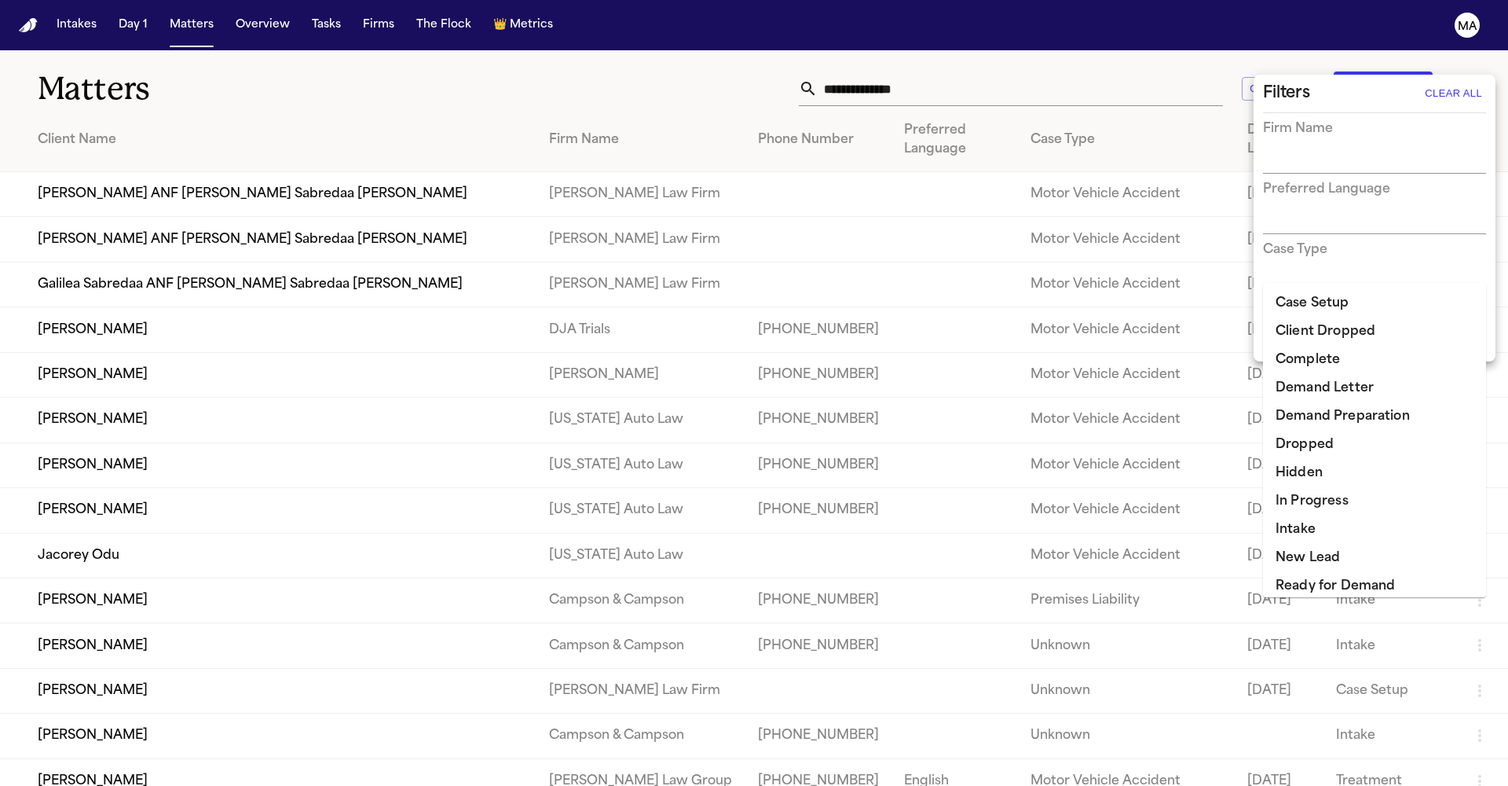
click at [1321, 628] on li "Treatment Complete" at bounding box center [1374, 642] width 223 height 28
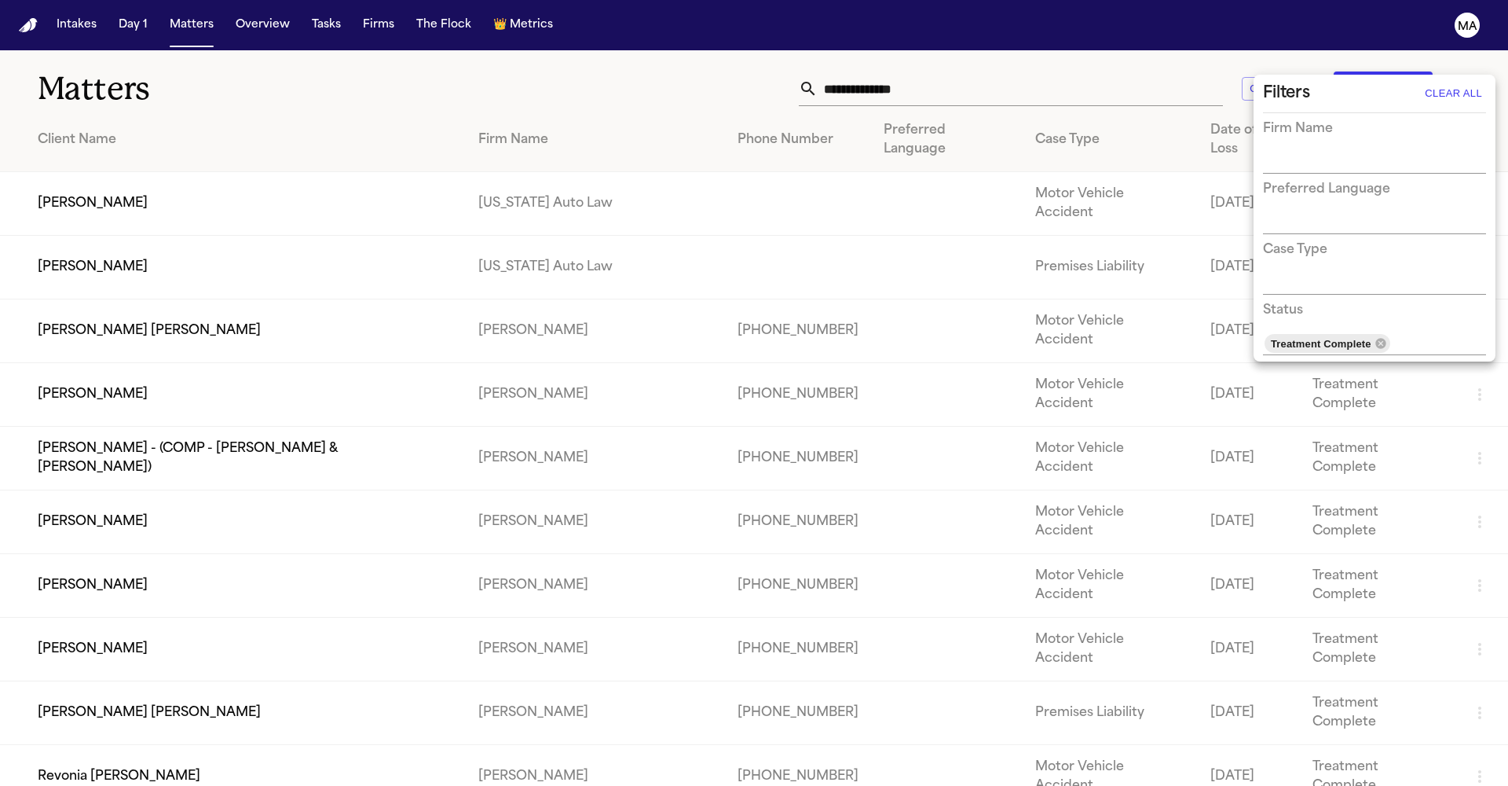
click at [489, 66] on div at bounding box center [754, 393] width 1508 height 786
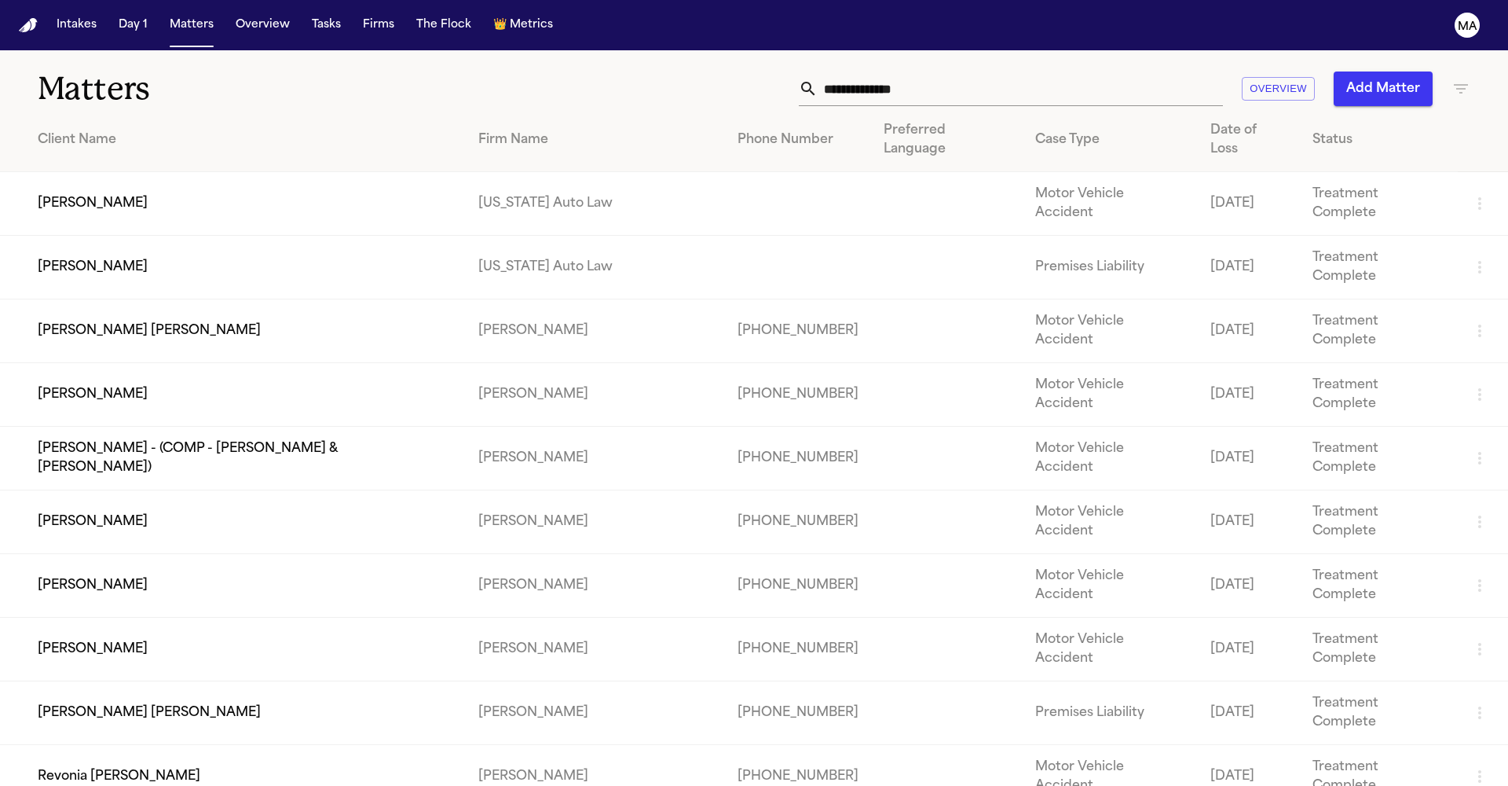
click at [119, 172] on td "[PERSON_NAME]" at bounding box center [233, 204] width 466 height 64
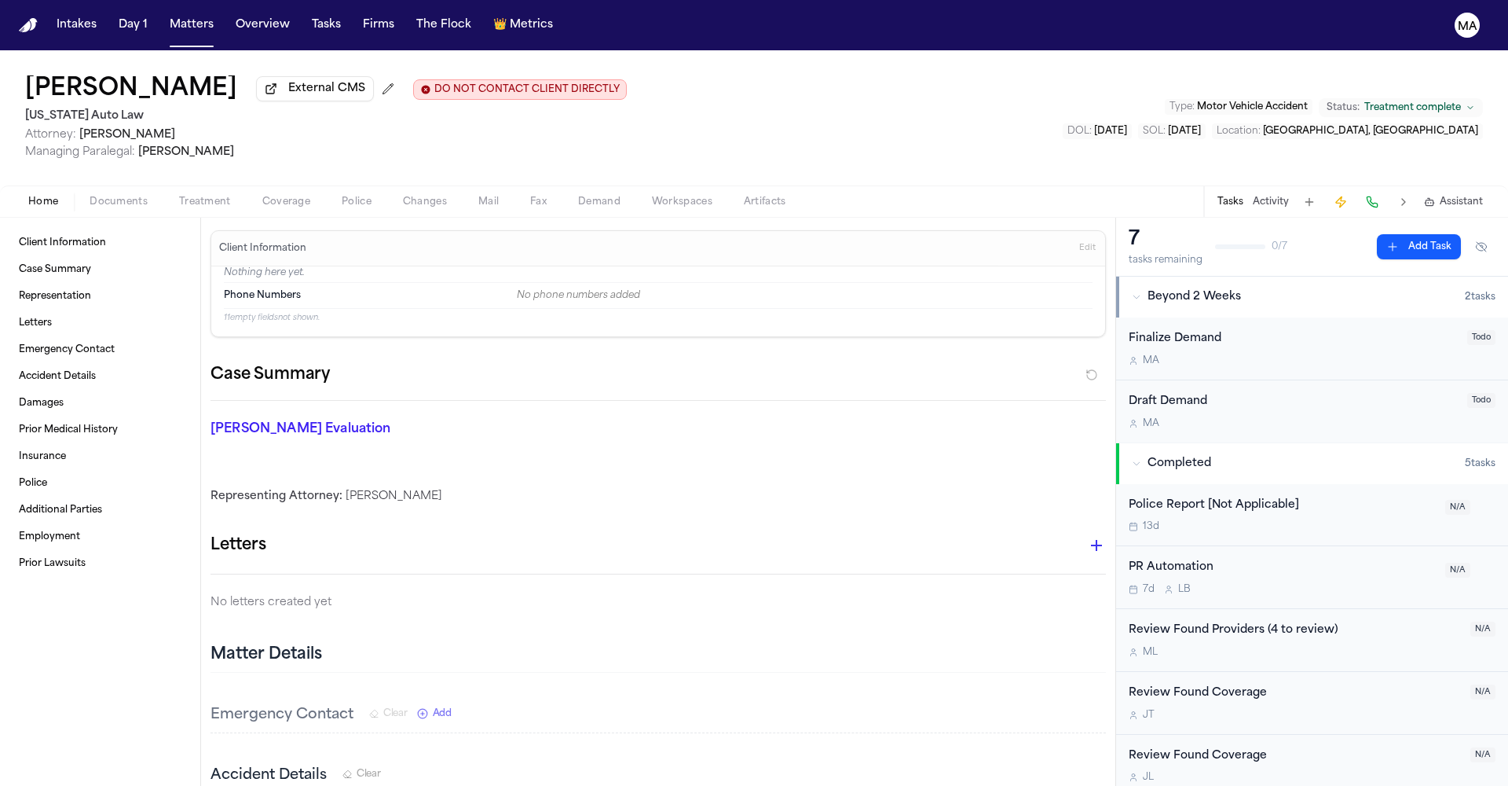
click at [90, 196] on span "Documents" at bounding box center [119, 202] width 58 height 13
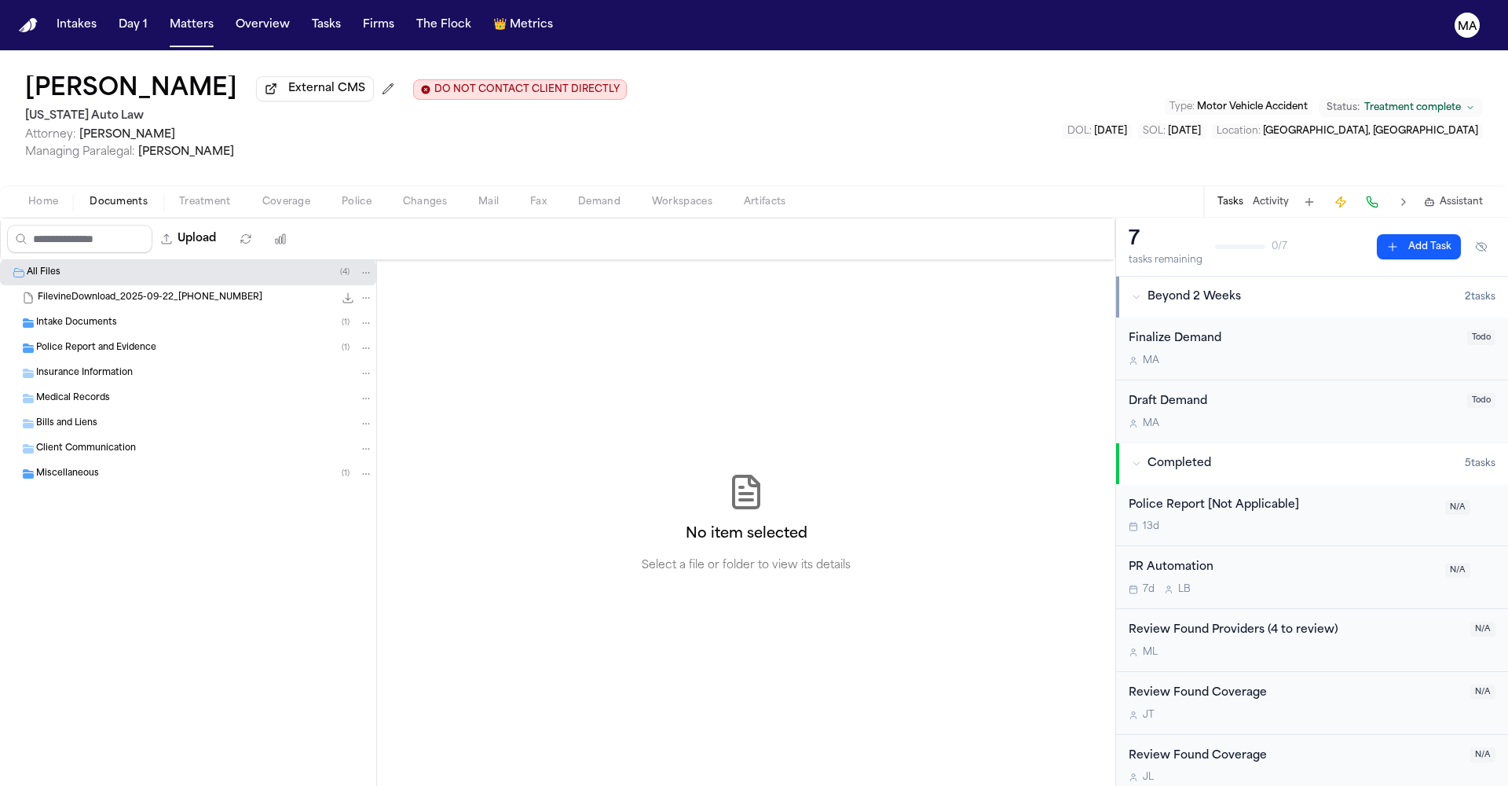
click at [130, 335] on div "Police Report and Evidence ( 1 )" at bounding box center [188, 347] width 376 height 25
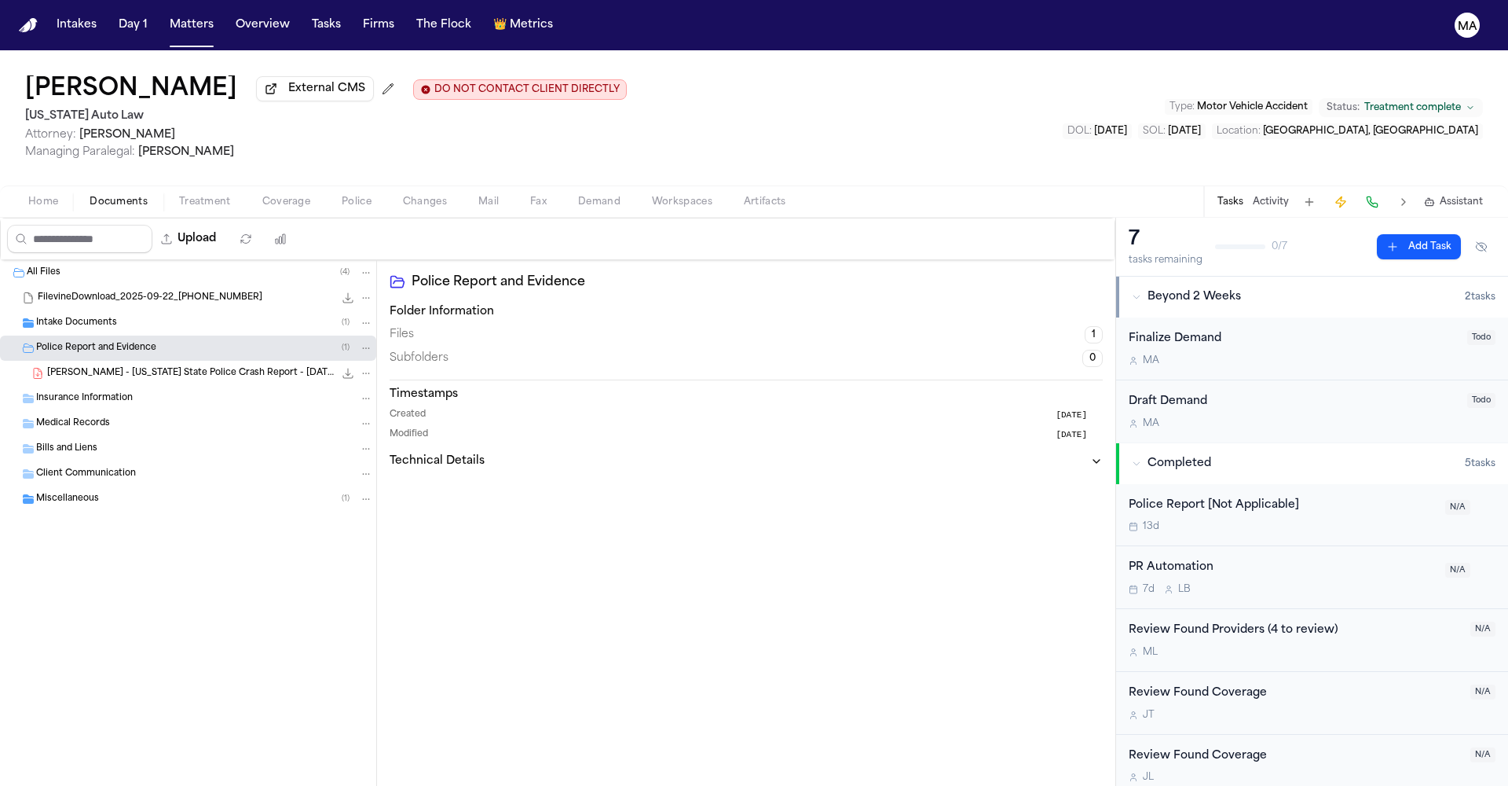
click at [130, 335] on div "Police Report and Evidence ( 1 )" at bounding box center [188, 347] width 376 height 25
click at [102, 310] on div "Intake Documents ( 1 )" at bounding box center [188, 322] width 376 height 25
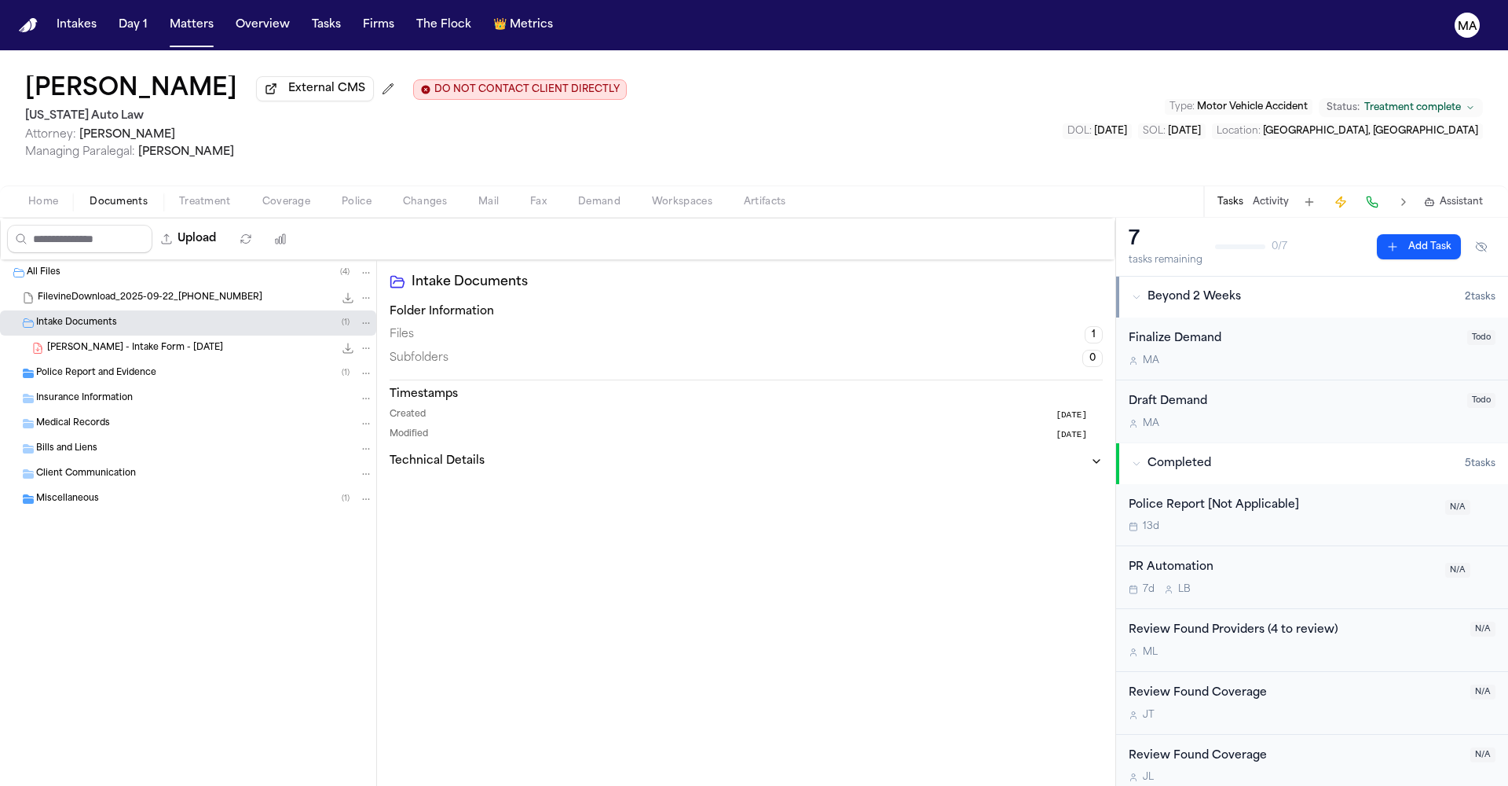
click at [107, 316] on div "Intake Documents ( 1 )" at bounding box center [204, 323] width 337 height 14
click at [102, 467] on div "Miscellaneous ( 1 )" at bounding box center [204, 474] width 337 height 14
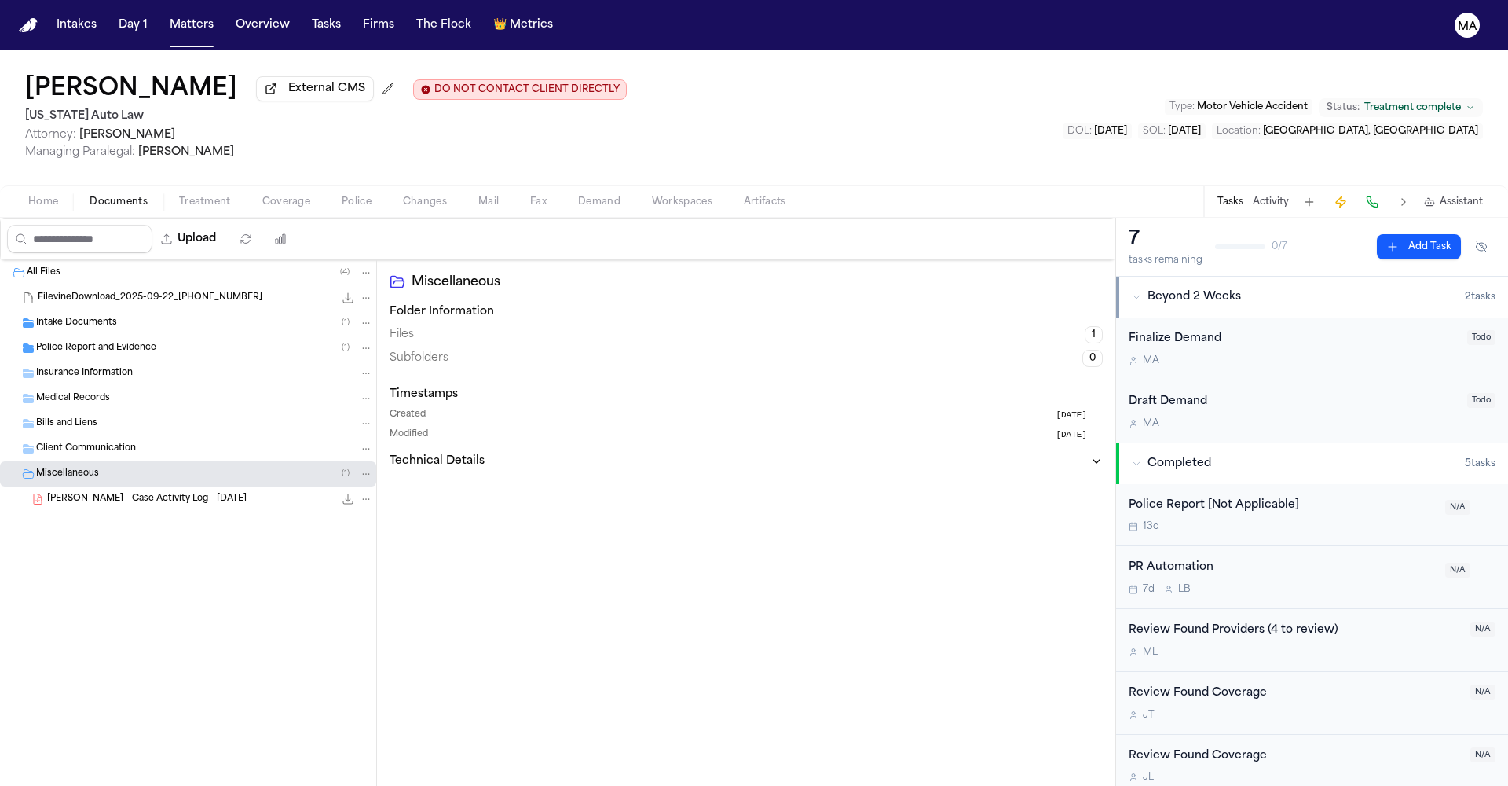
click at [101, 467] on div "Miscellaneous ( 1 )" at bounding box center [204, 474] width 337 height 14
click at [229, 16] on button "Overview" at bounding box center [262, 25] width 67 height 28
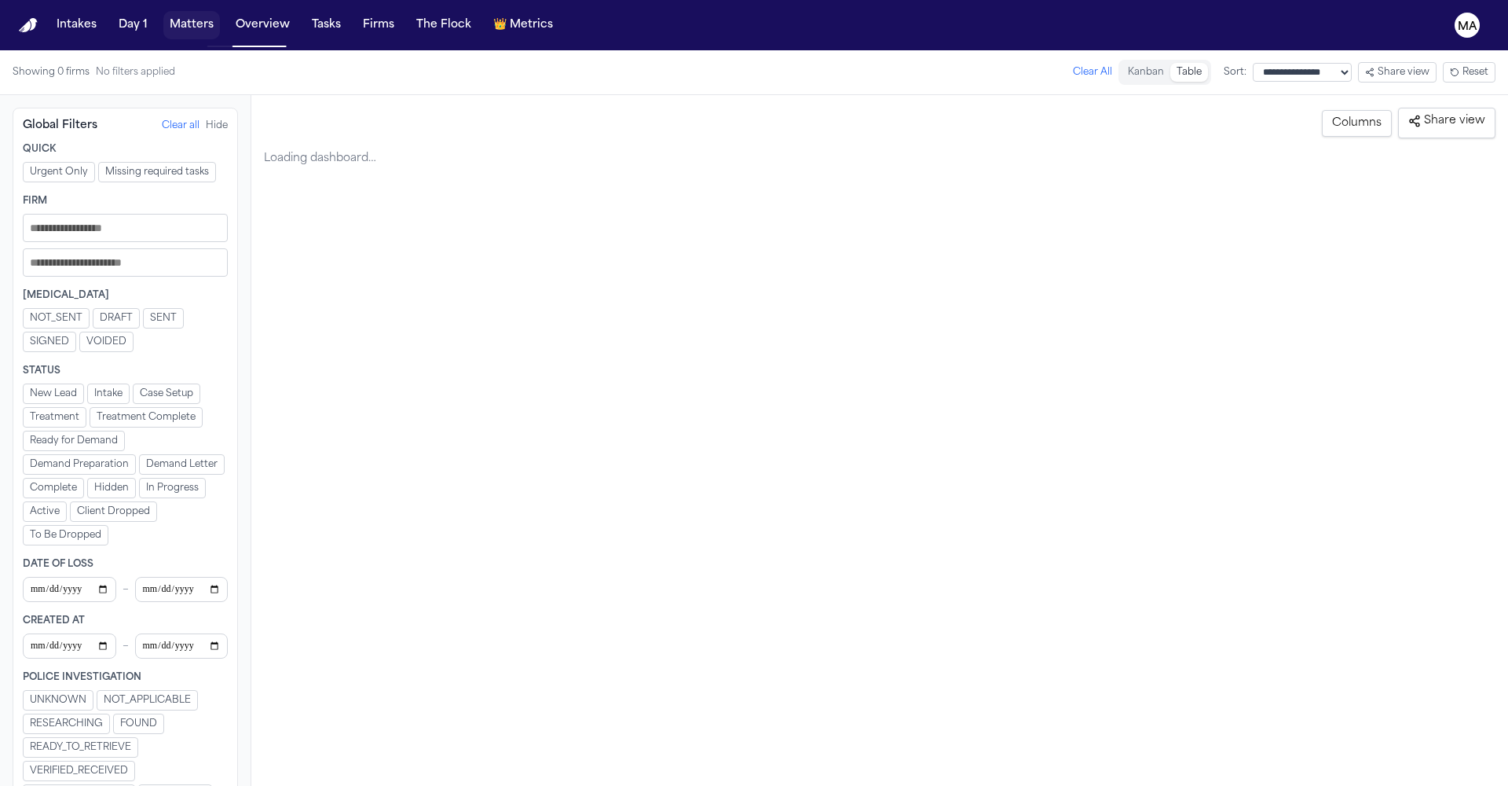
click at [163, 16] on button "Matters" at bounding box center [191, 25] width 57 height 28
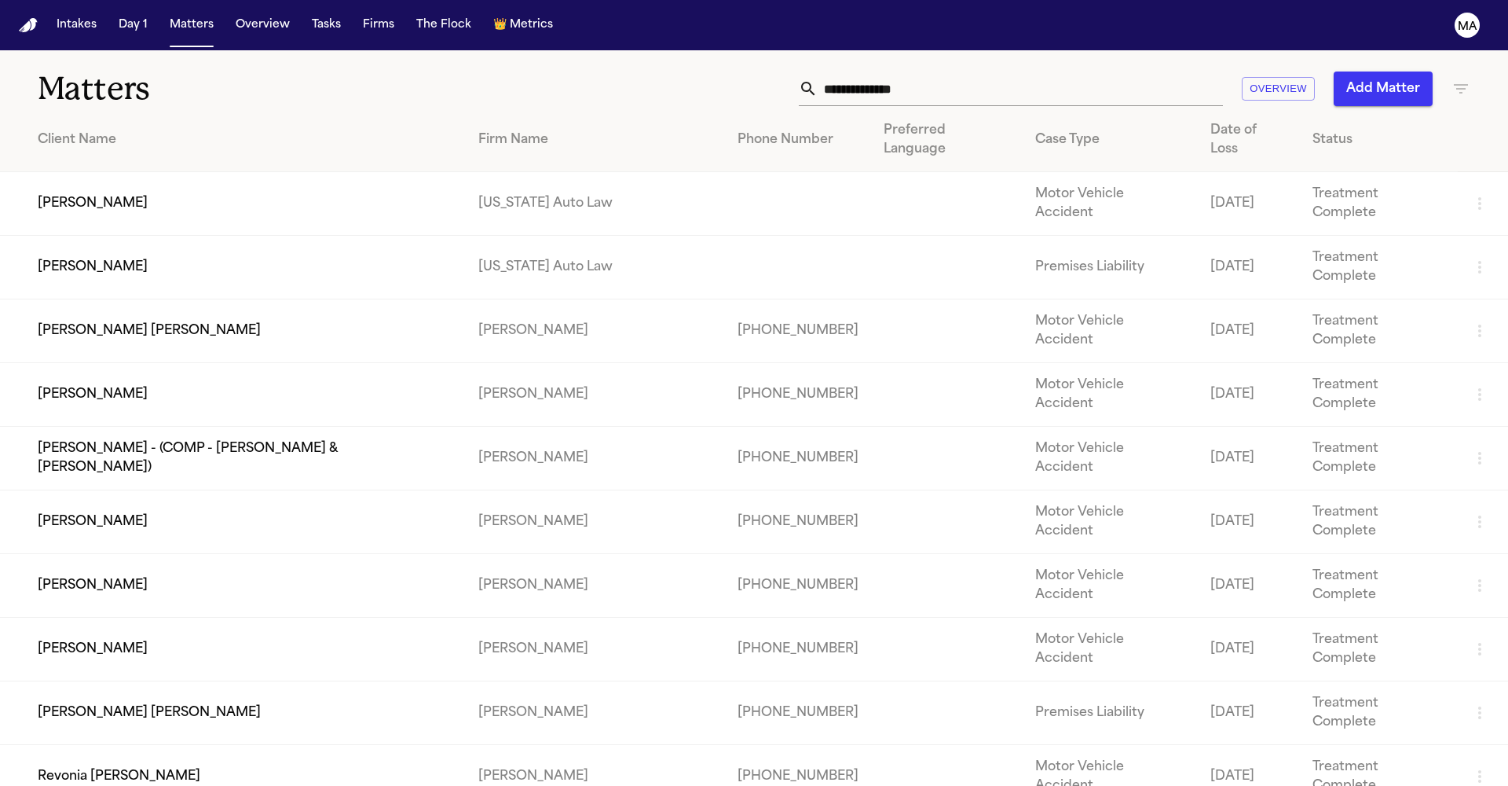
click at [1132, 71] on input "text" at bounding box center [1020, 88] width 405 height 35
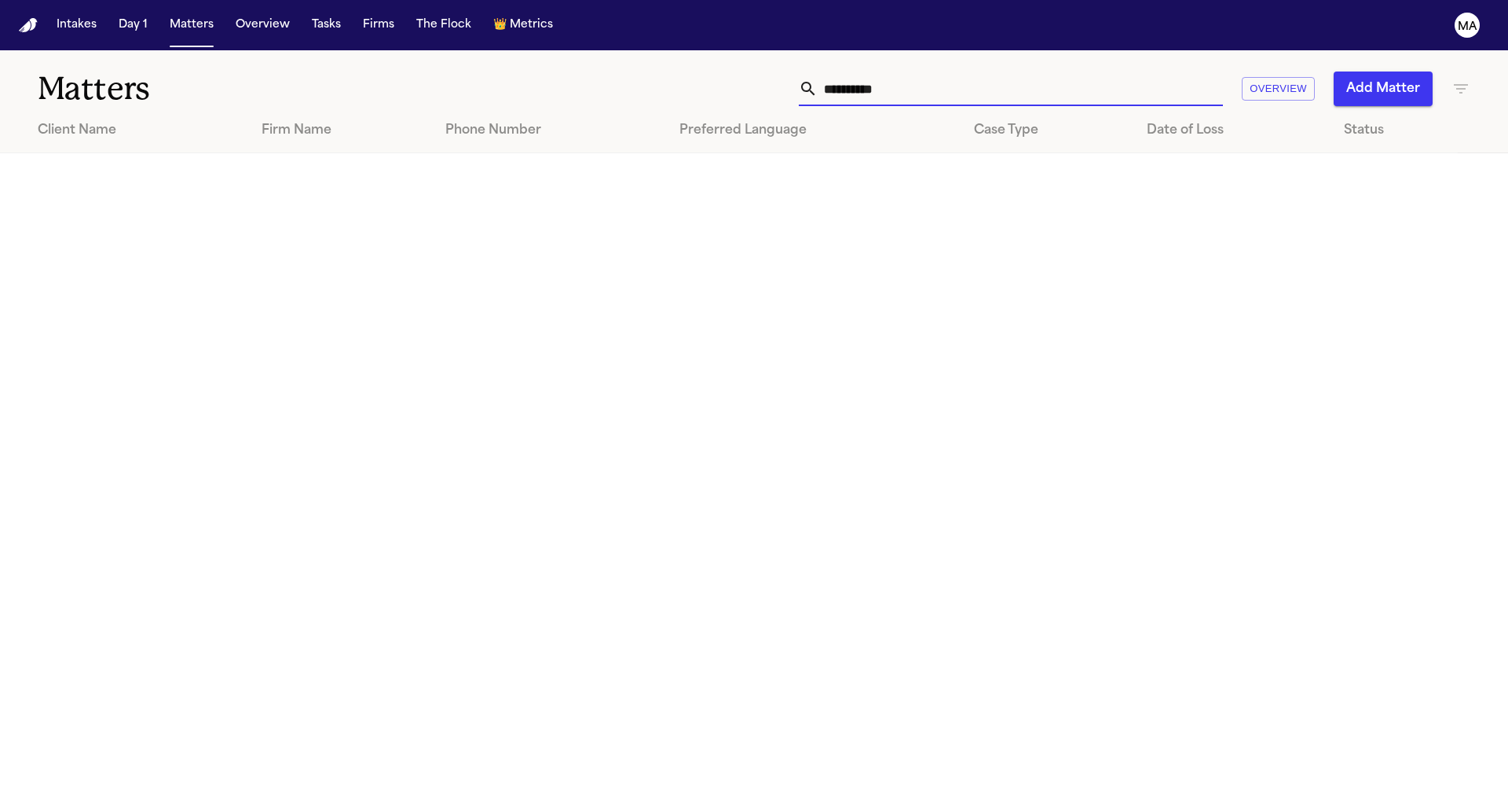
type input "**********"
click at [1460, 84] on icon "button" at bounding box center [1461, 88] width 14 height 9
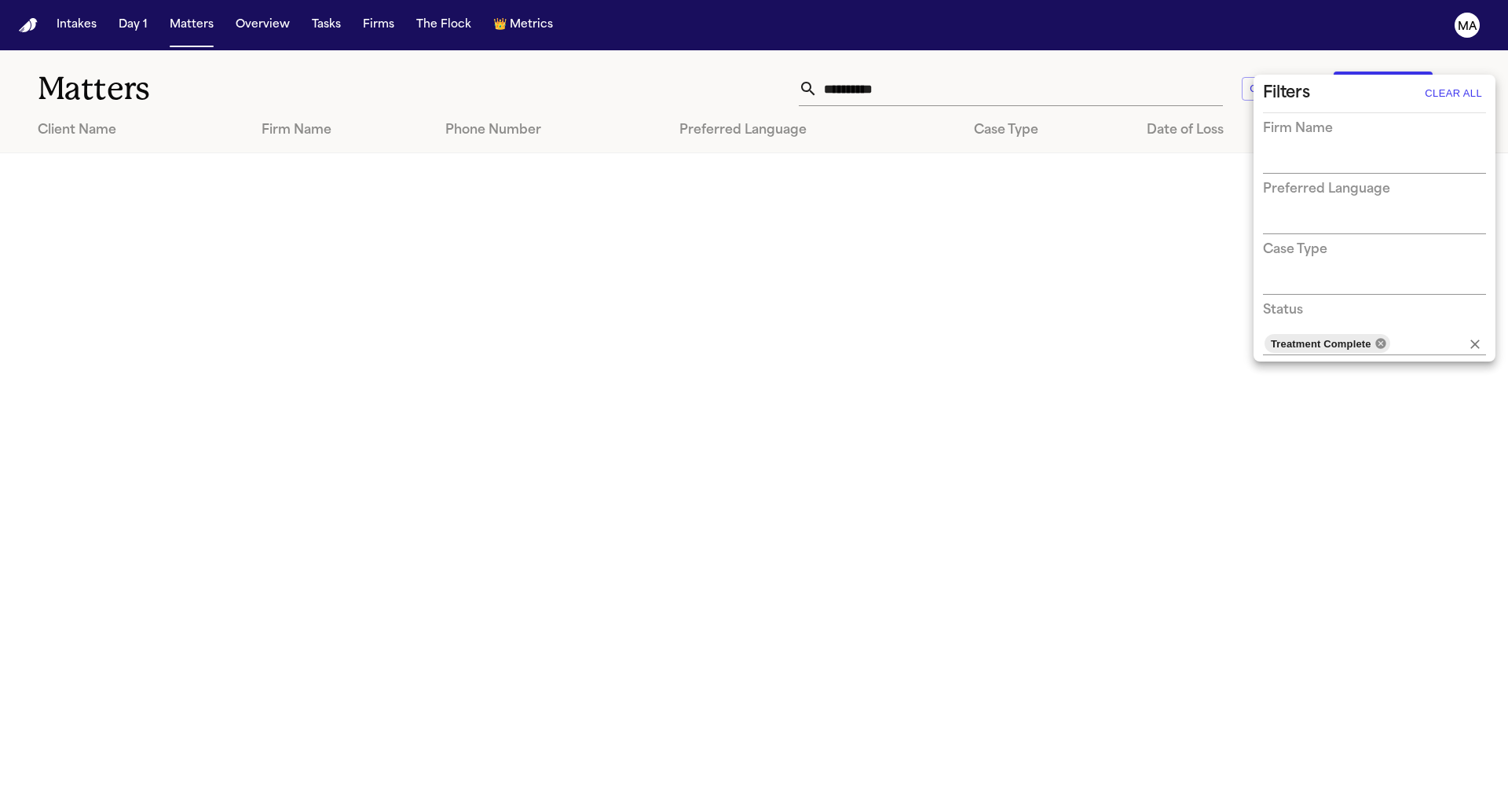
click at [1375, 338] on icon at bounding box center [1380, 343] width 10 height 10
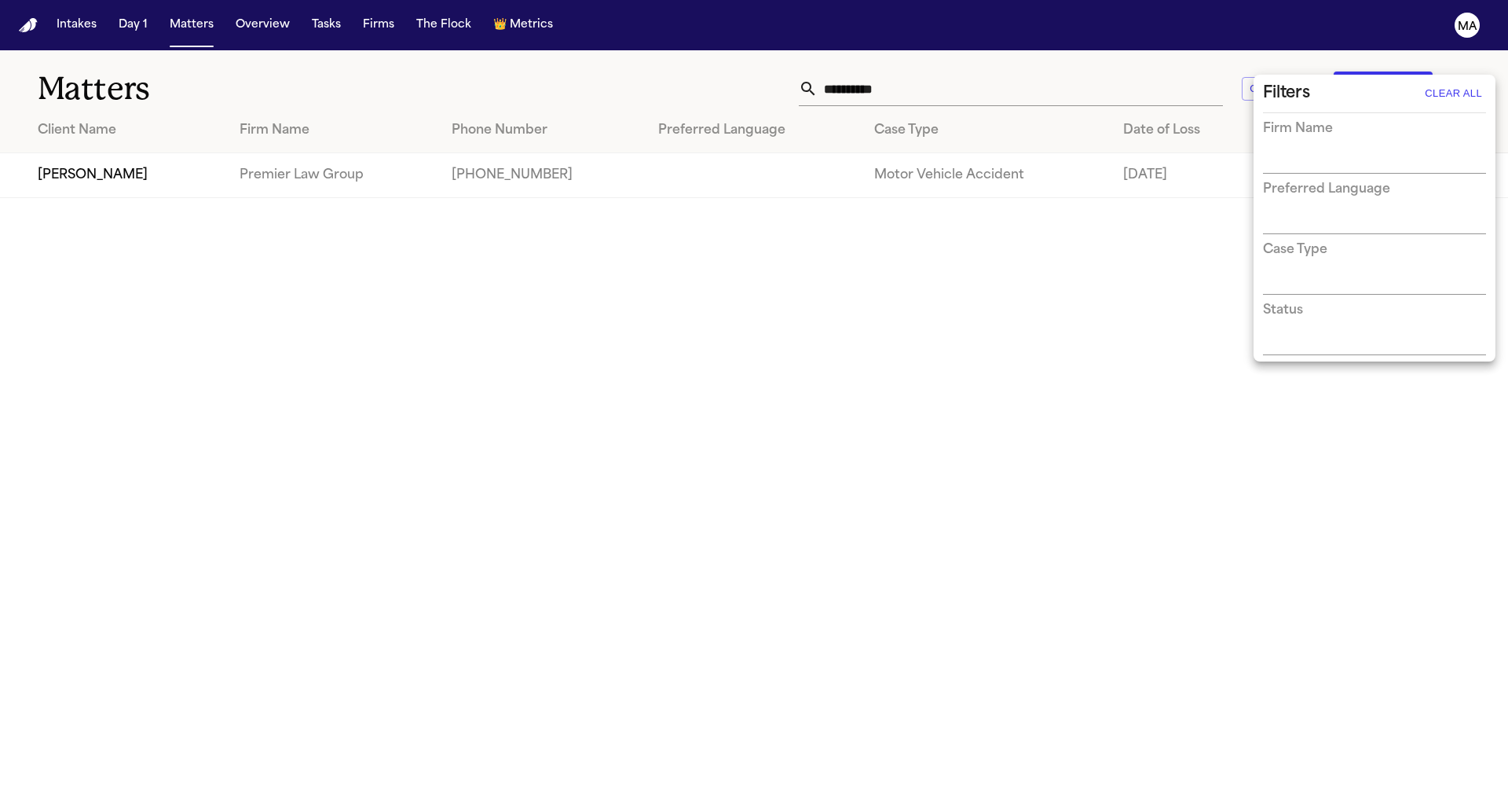
click at [1096, 61] on div at bounding box center [754, 393] width 1508 height 786
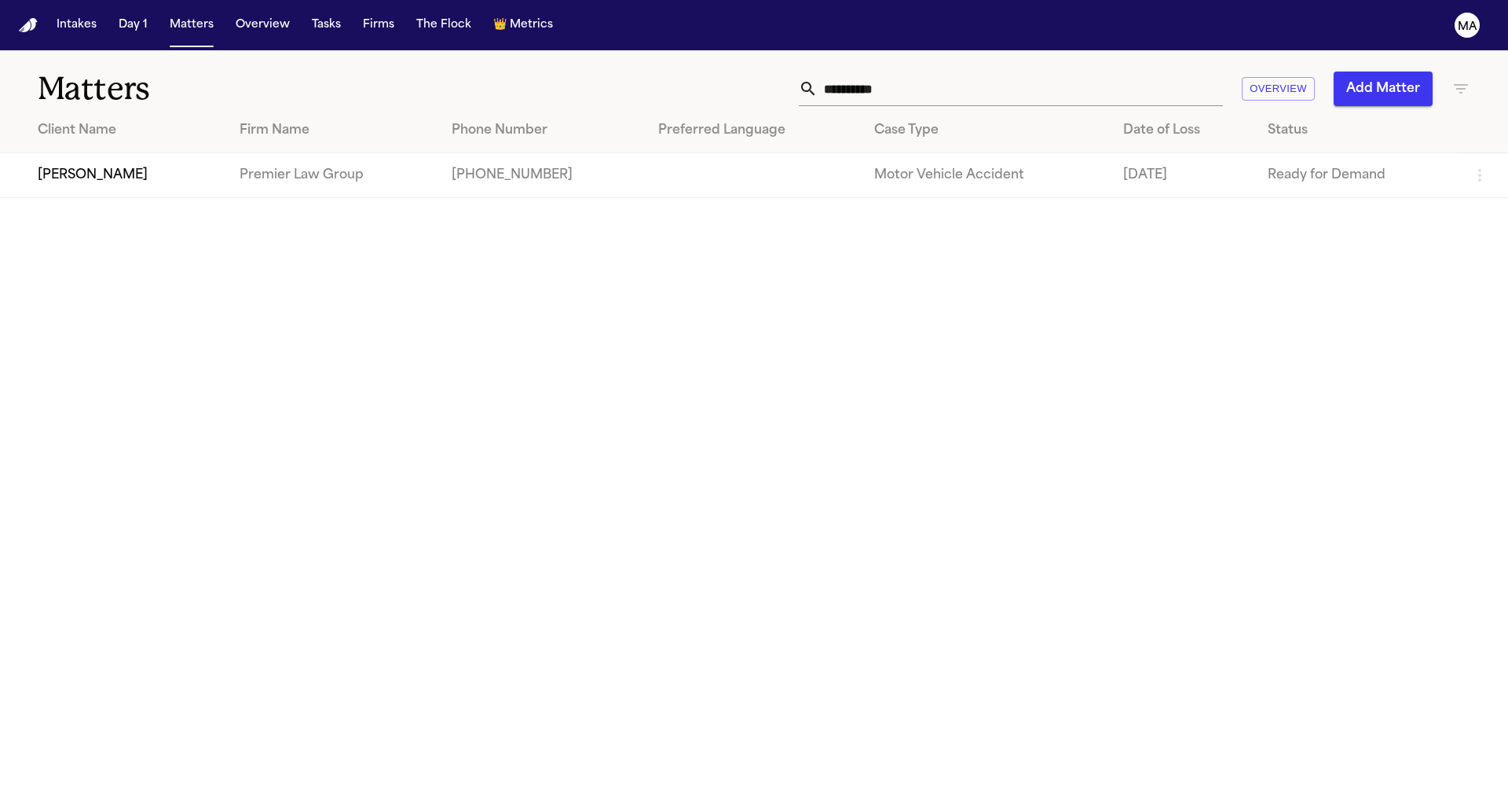
click at [762, 153] on td at bounding box center [754, 175] width 216 height 45
click at [108, 153] on td "[PERSON_NAME]" at bounding box center [113, 175] width 227 height 45
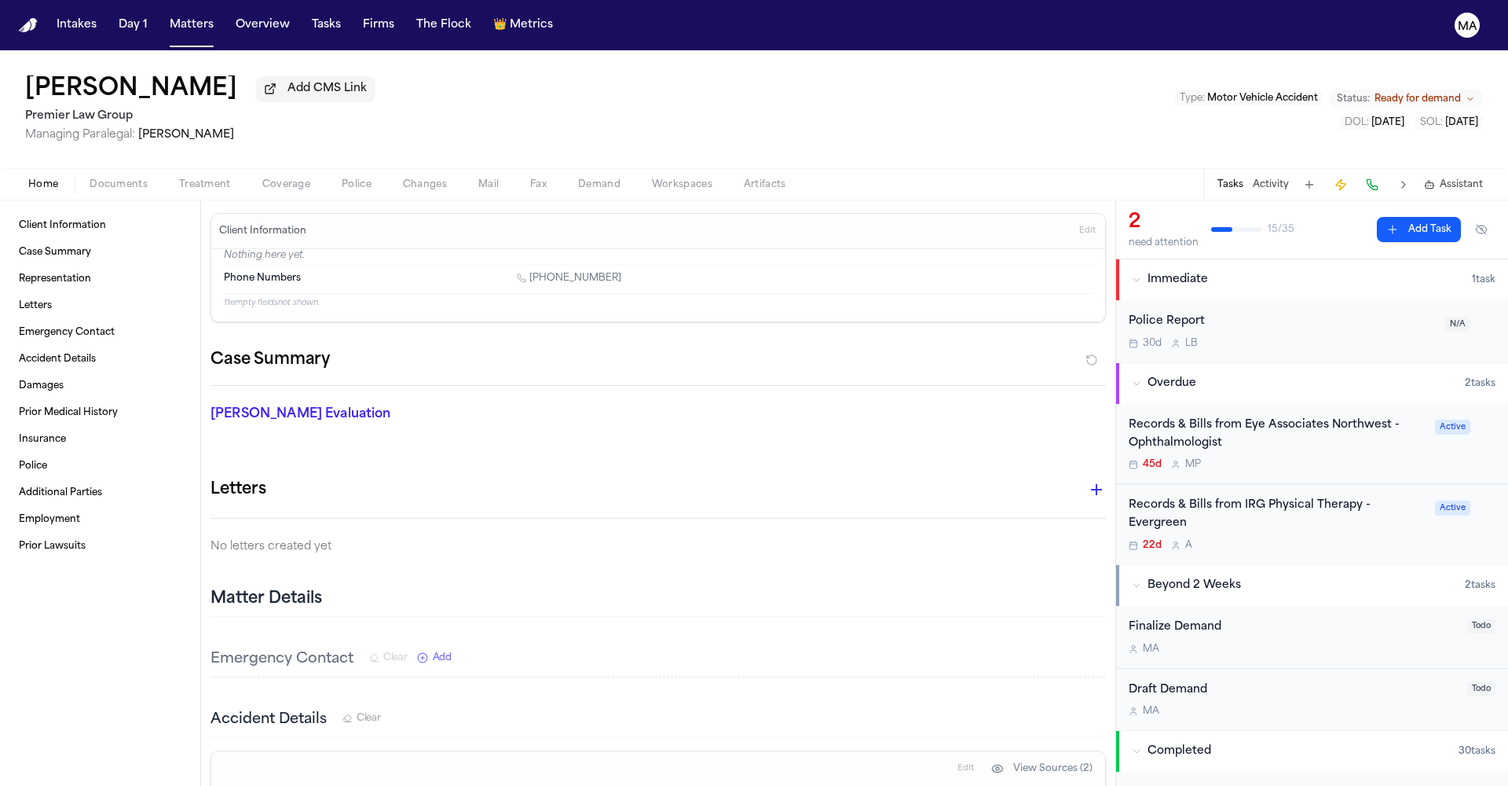
click at [60, 168] on div "Home Documents Treatment Coverage Police Changes Mail Fax Demand Workspaces Art…" at bounding box center [754, 183] width 1508 height 31
click at [90, 178] on span "Documents" at bounding box center [119, 184] width 58 height 13
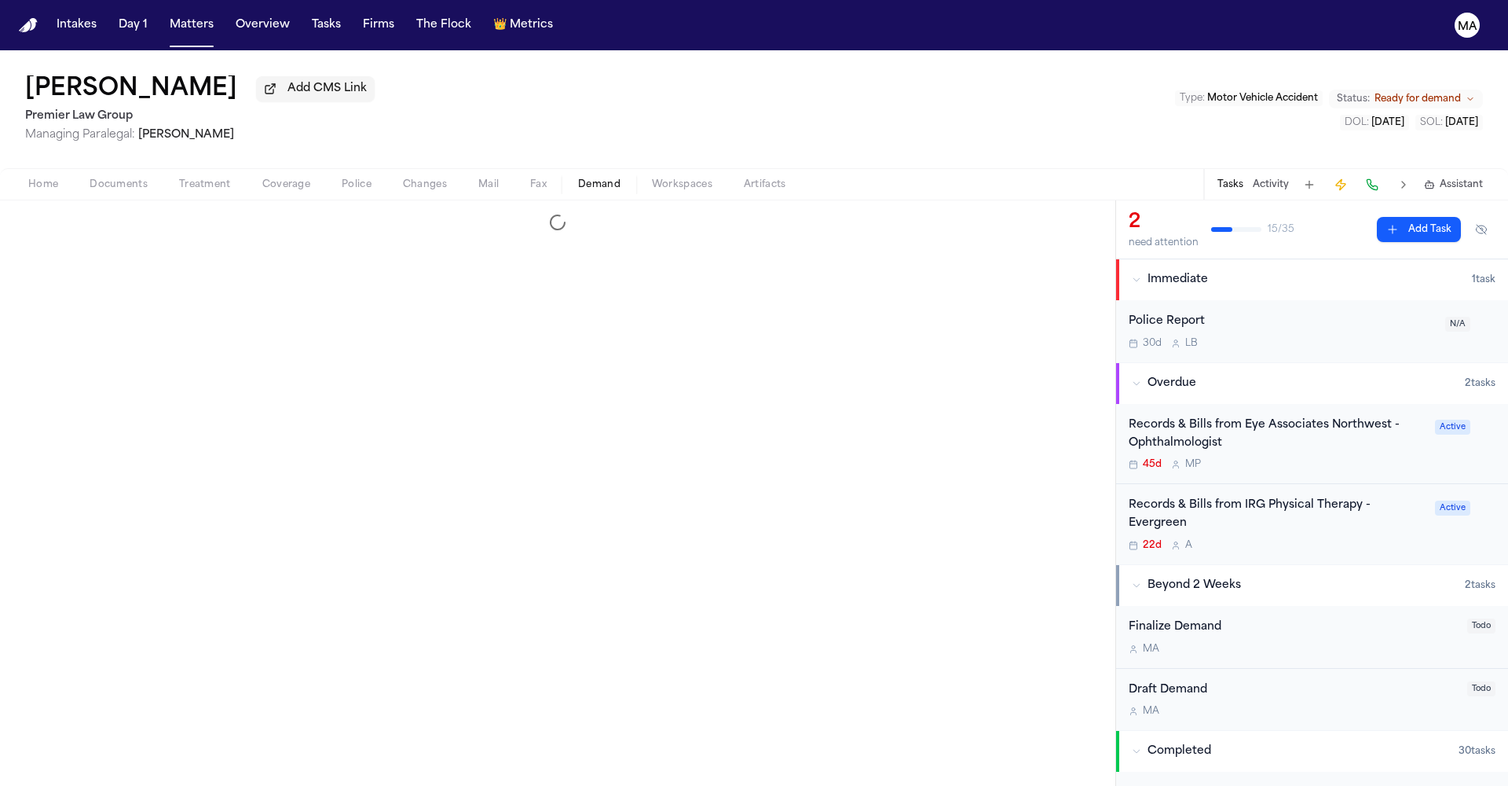
click at [578, 178] on span "Demand" at bounding box center [599, 184] width 42 height 13
select select "**********"
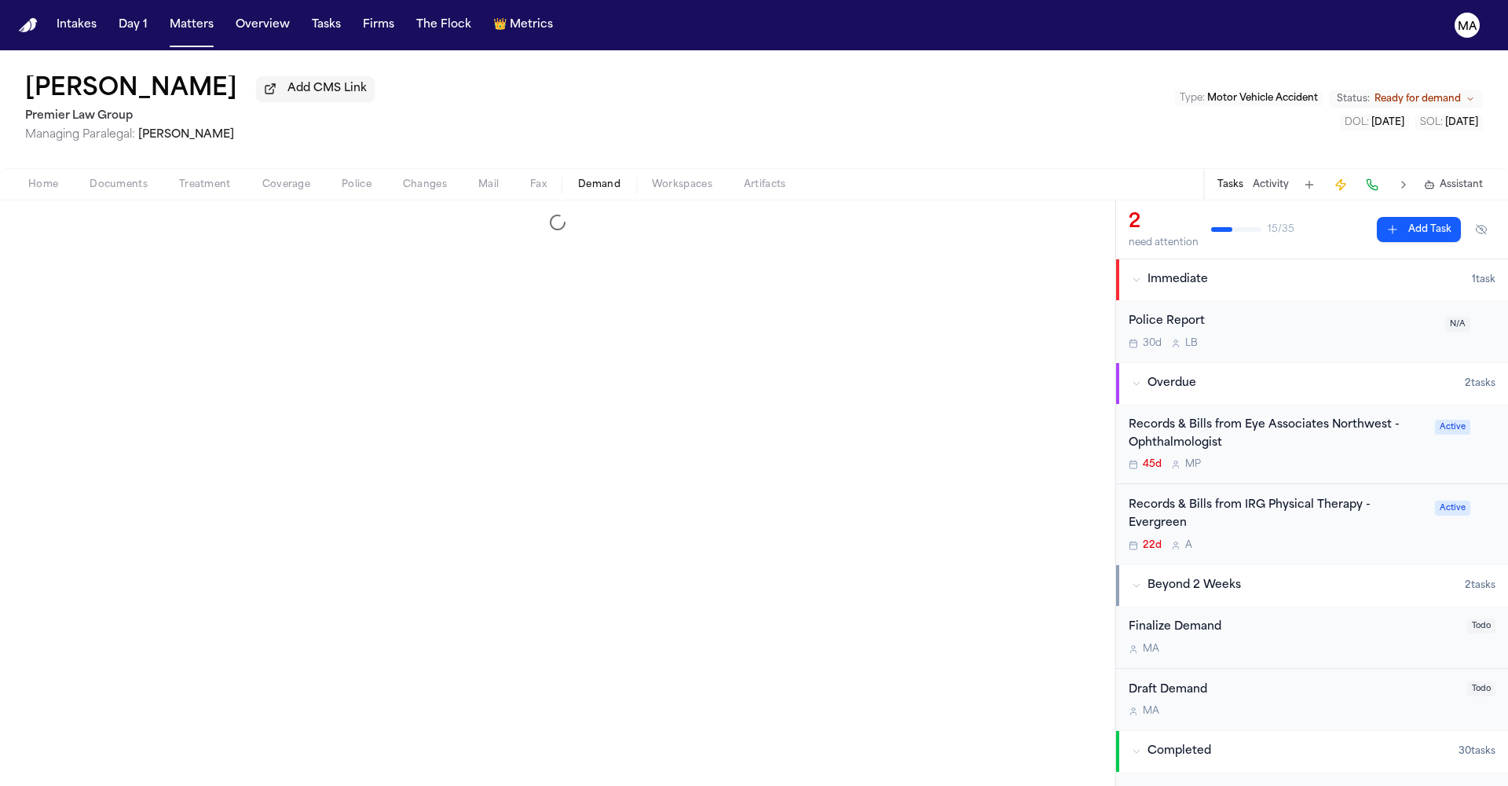
select select "**********"
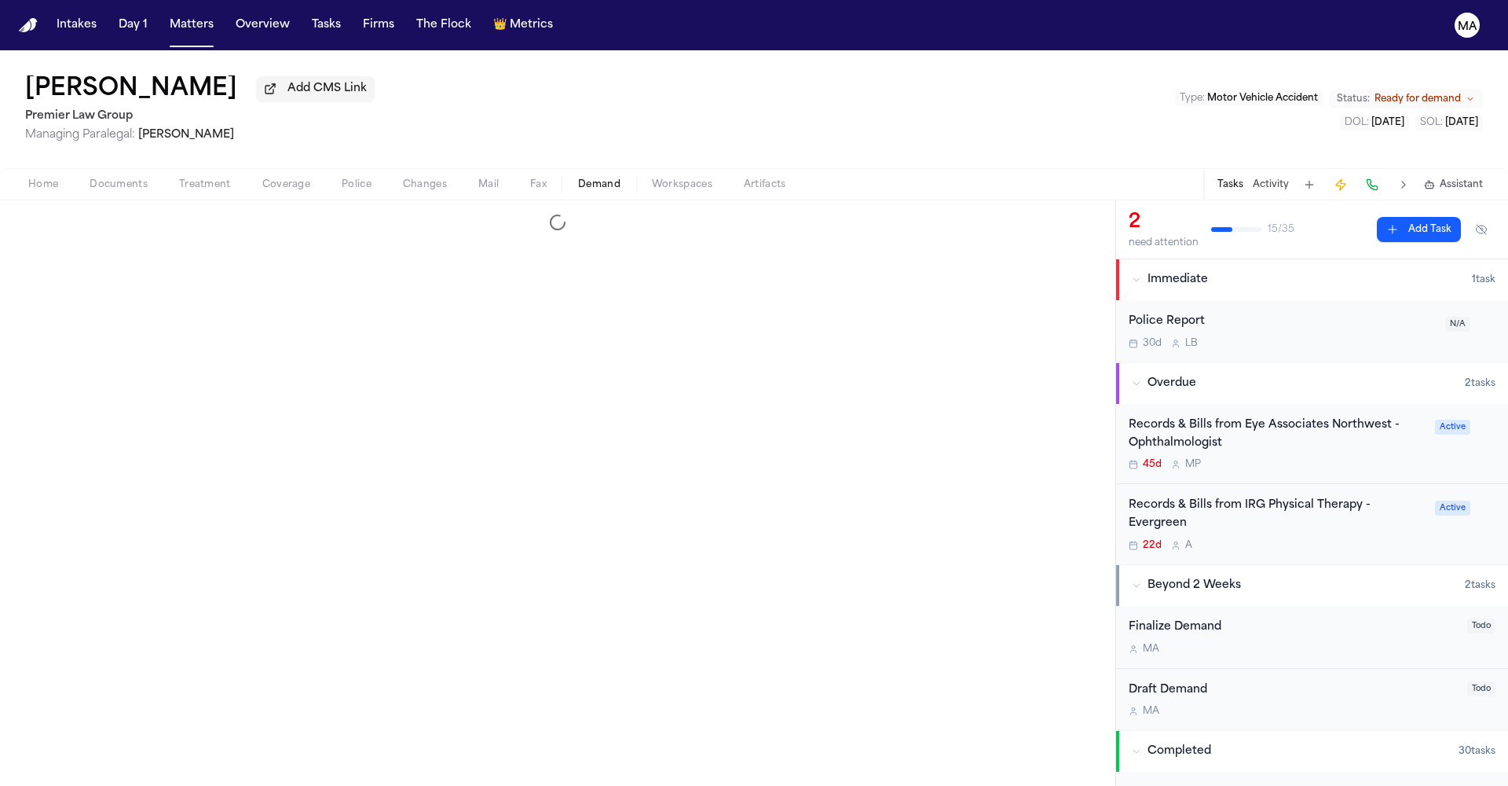
select select "**********"
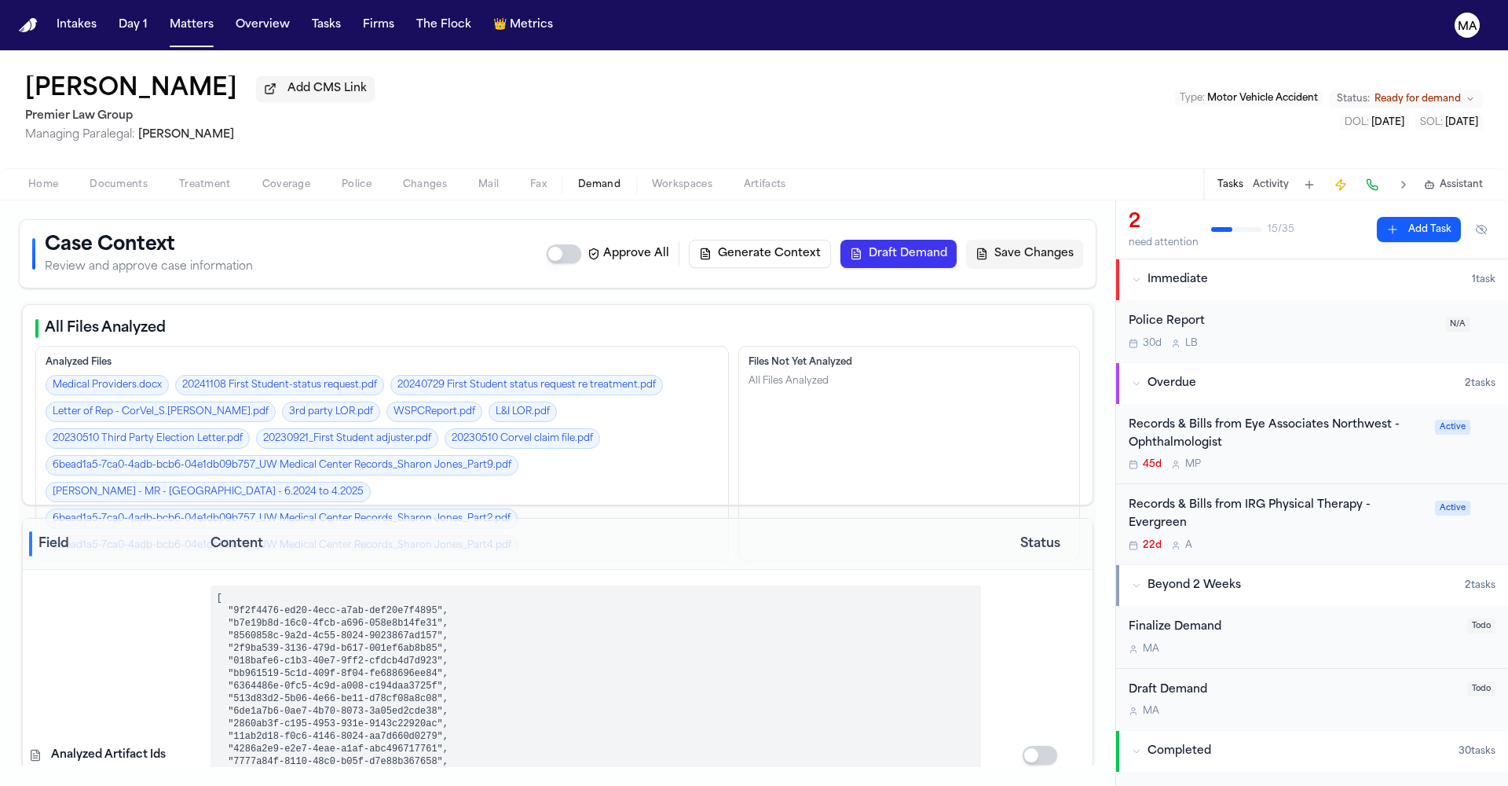
click at [652, 178] on span "Workspaces" at bounding box center [682, 184] width 60 height 13
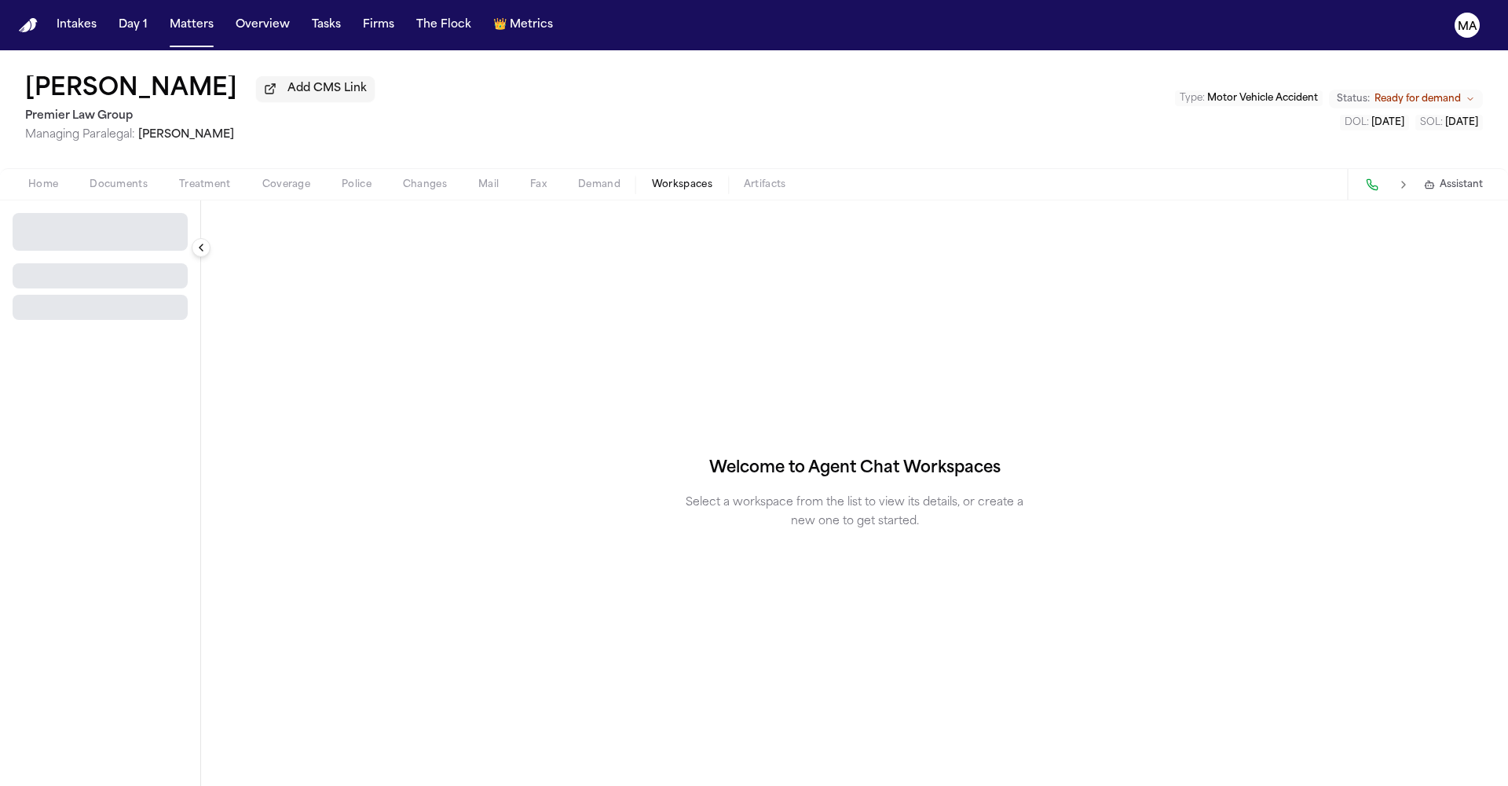
click at [578, 178] on span "Demand" at bounding box center [599, 184] width 42 height 13
select select "**********"
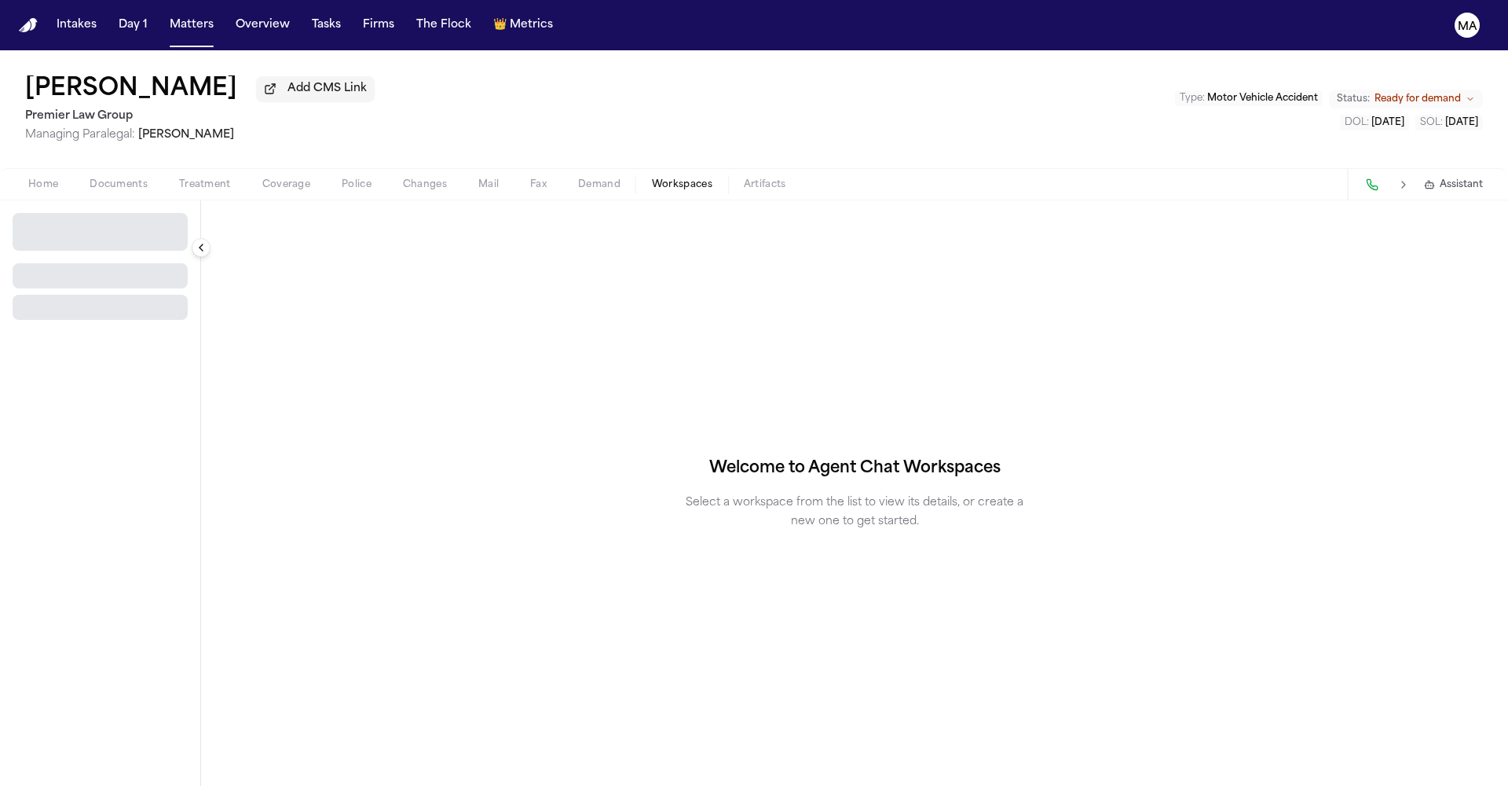
select select "**********"
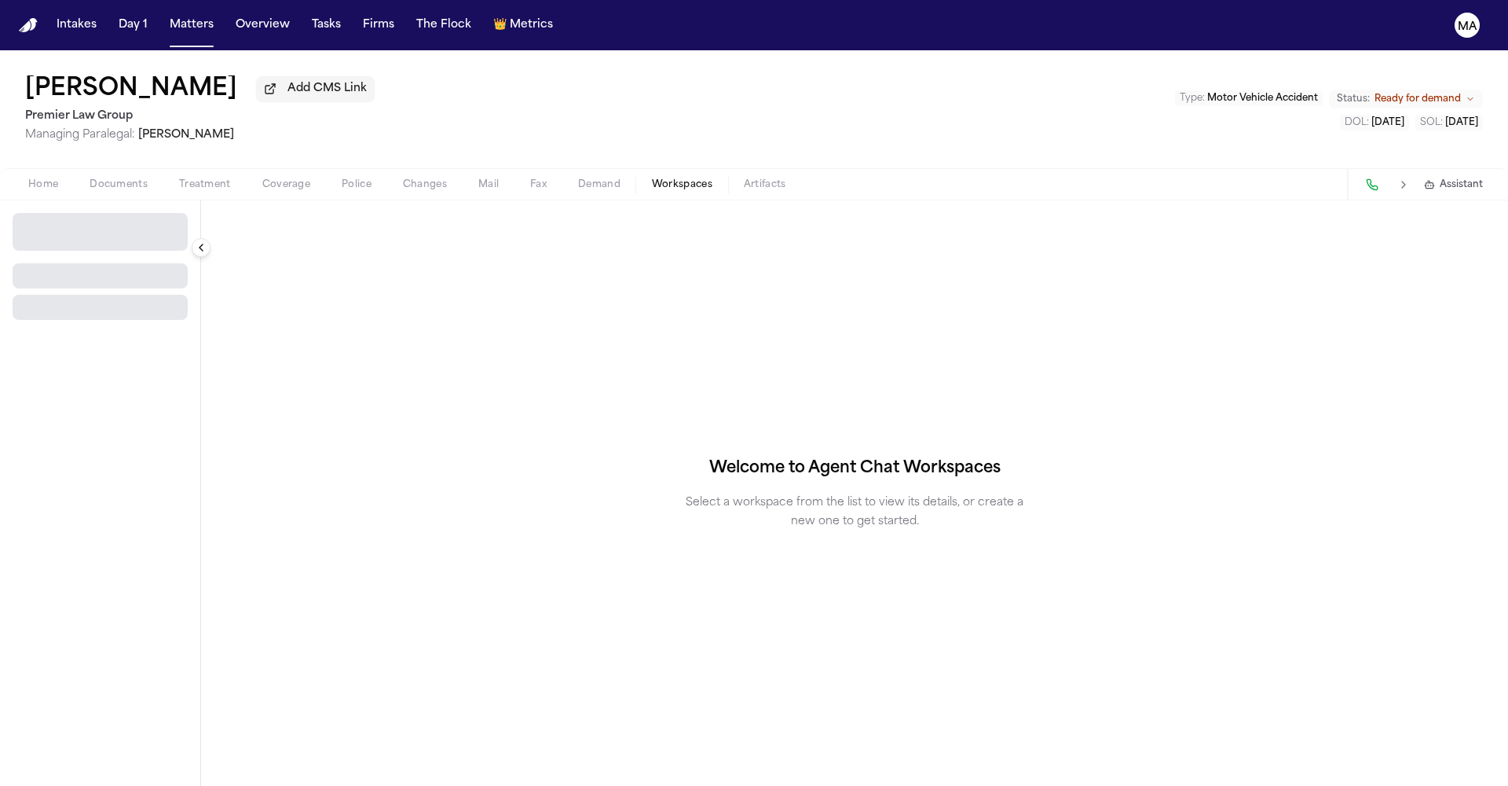
select select "**********"
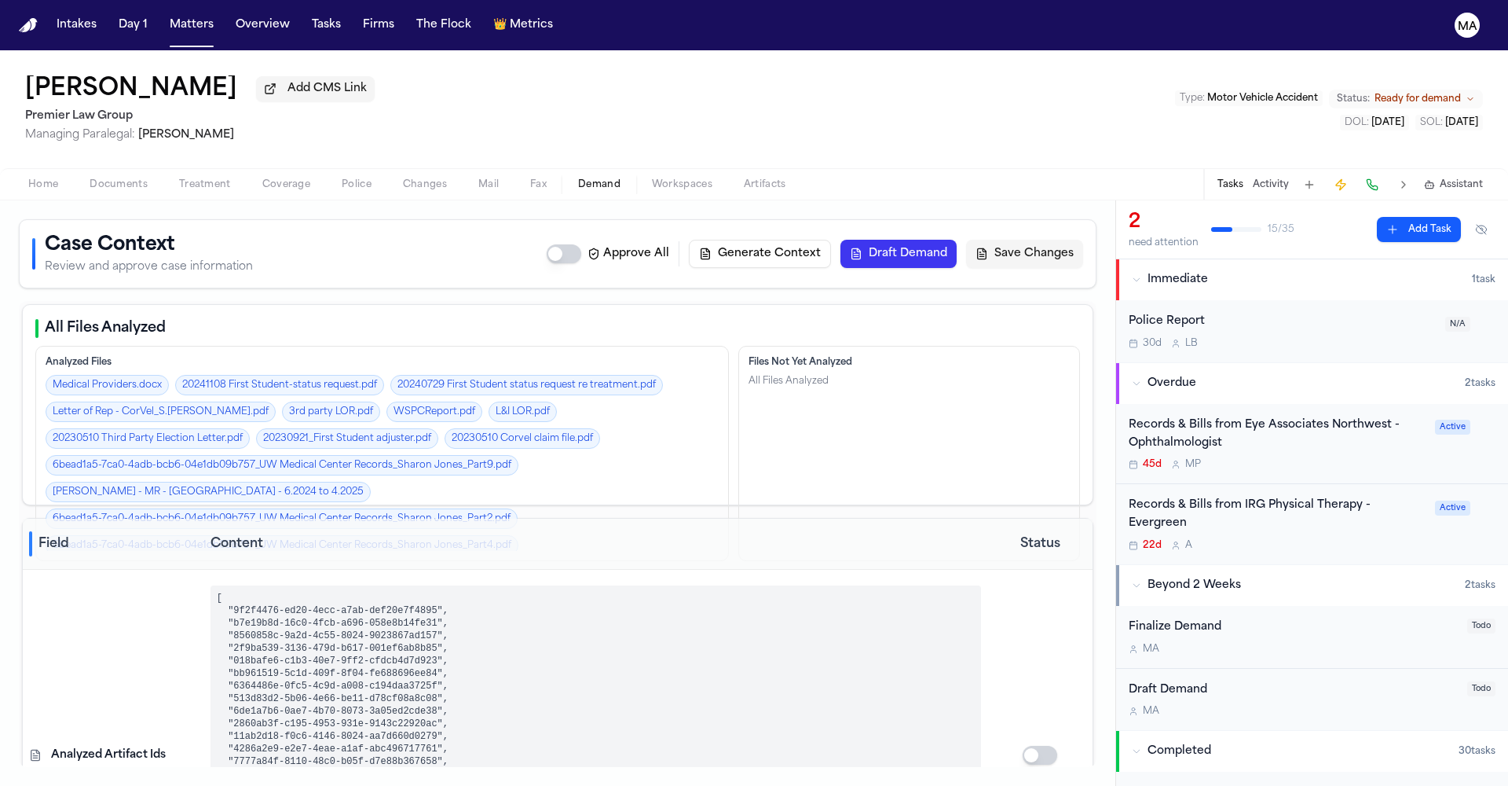
click at [1192, 416] on div "Records & Bills from Eye Associates Northwest - Ophthalmologist" at bounding box center [1277, 434] width 297 height 36
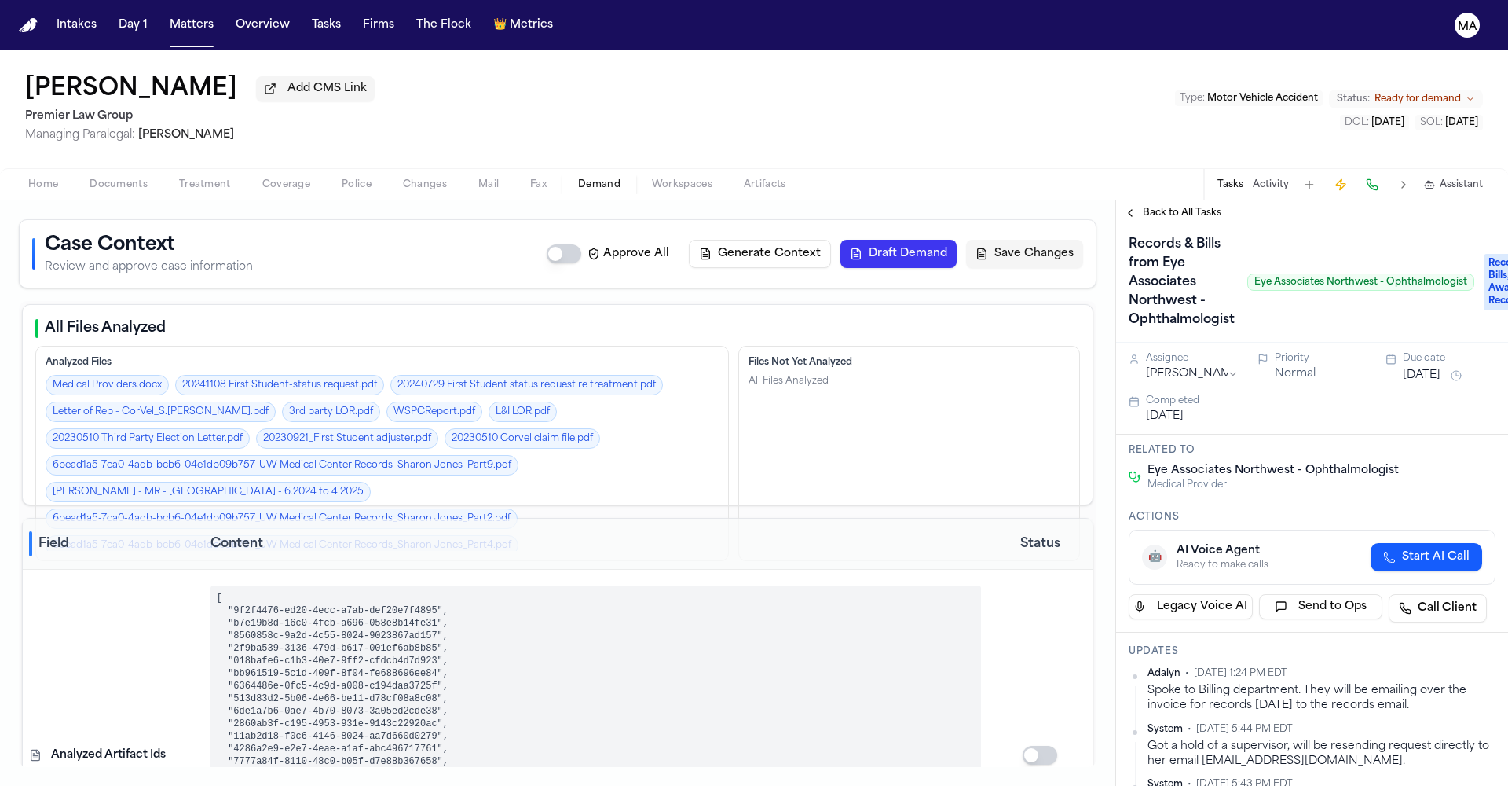
scroll to position [3, 0]
click at [1157, 200] on div "Back to All Tasks" at bounding box center [1312, 212] width 392 height 25
click at [1159, 207] on span "Back to All Tasks" at bounding box center [1182, 213] width 79 height 13
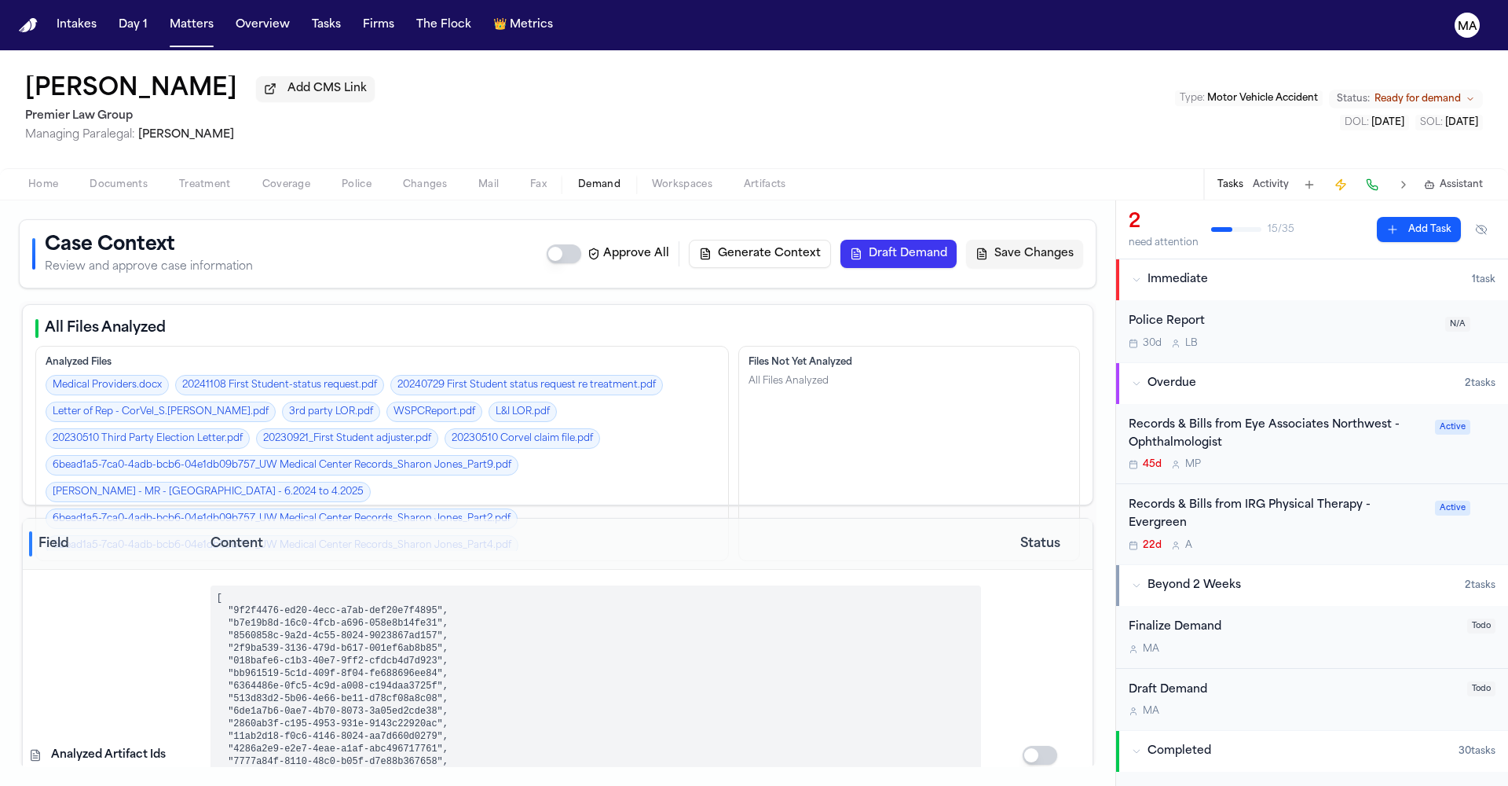
click at [1215, 496] on div "Records & Bills from IRG Physical Therapy - Evergreen" at bounding box center [1277, 514] width 297 height 36
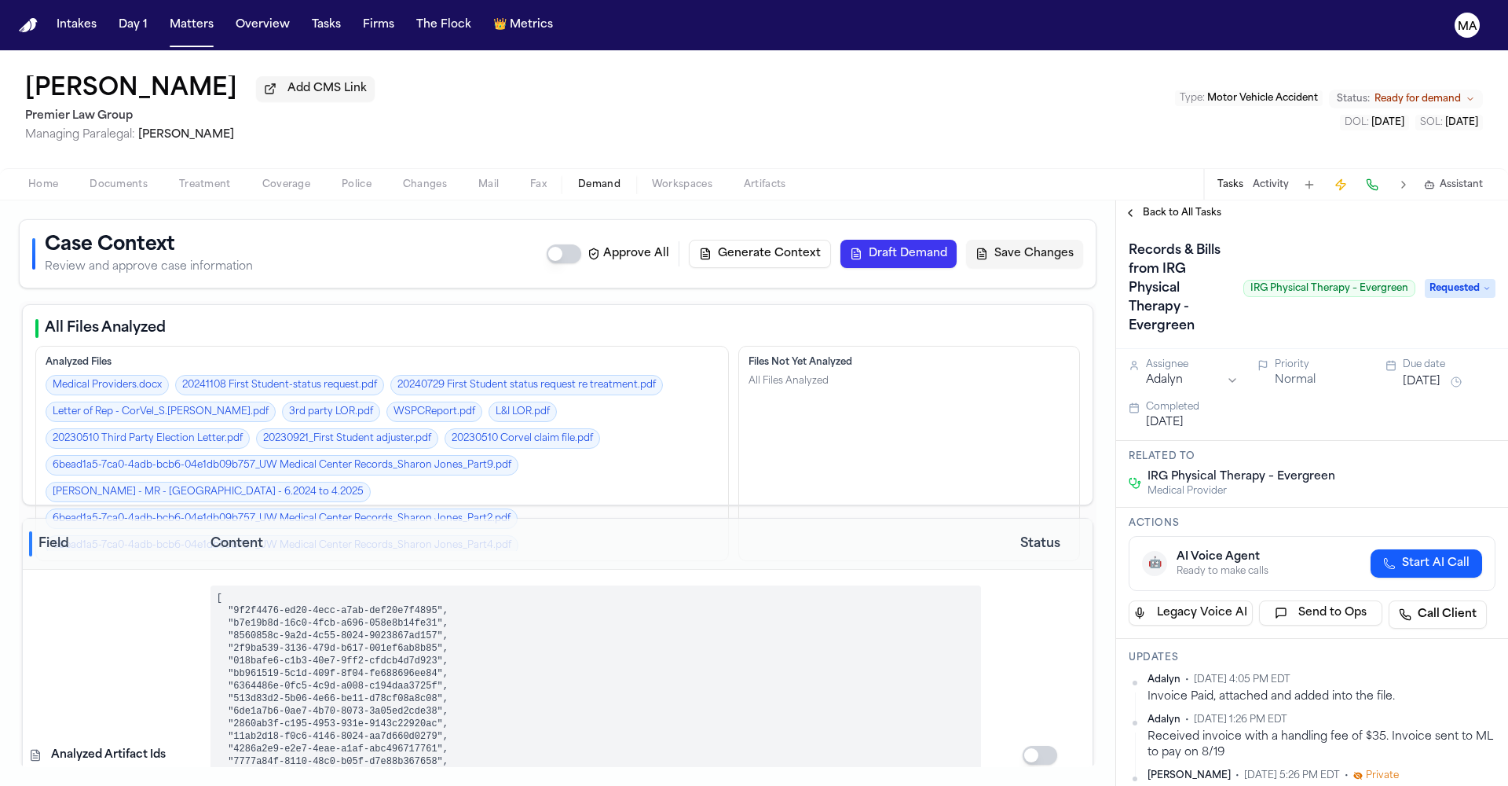
click at [90, 178] on span "Documents" at bounding box center [119, 184] width 58 height 13
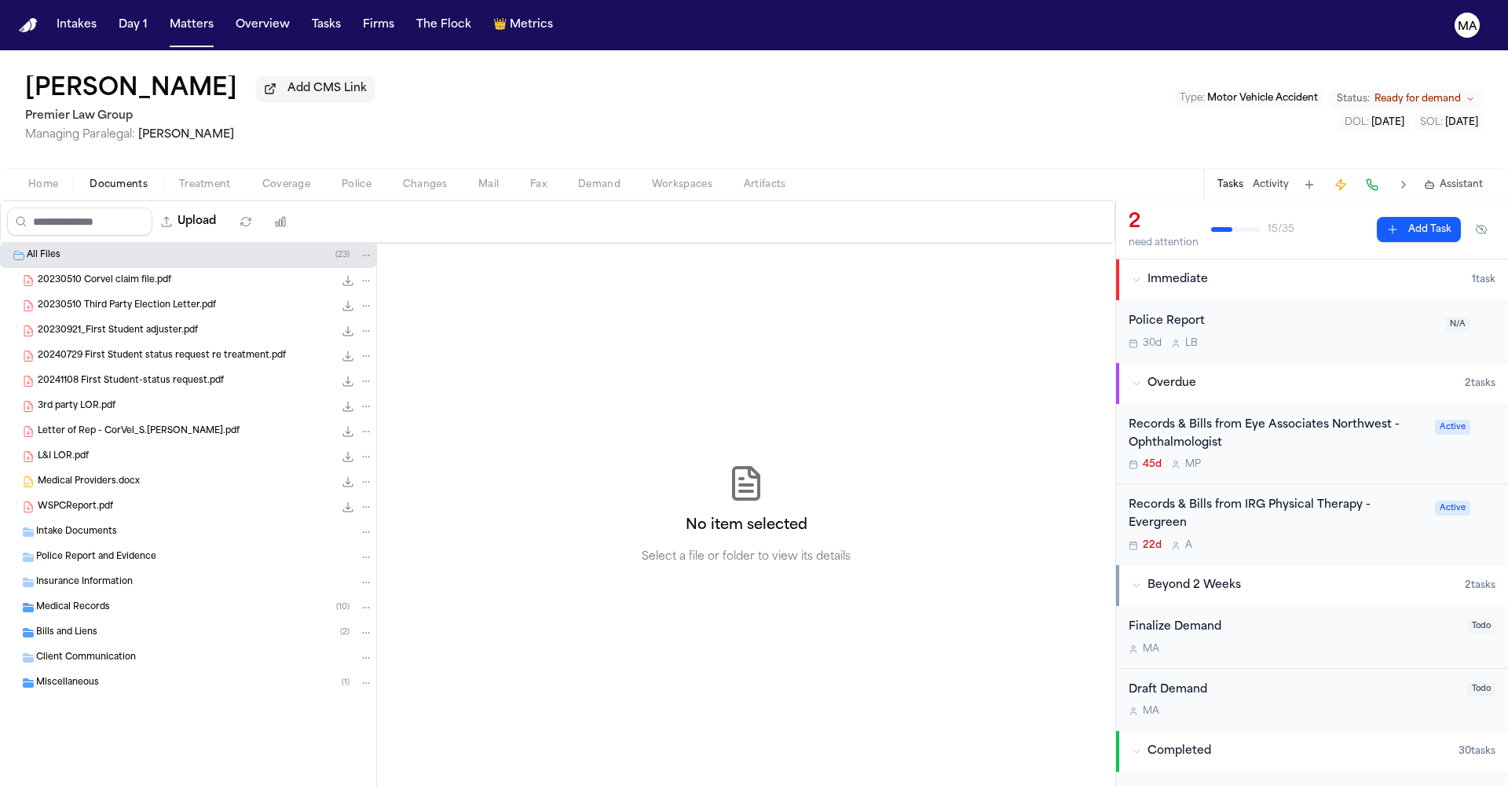
click at [93, 620] on div "Bills and Liens ( 2 )" at bounding box center [188, 632] width 376 height 25
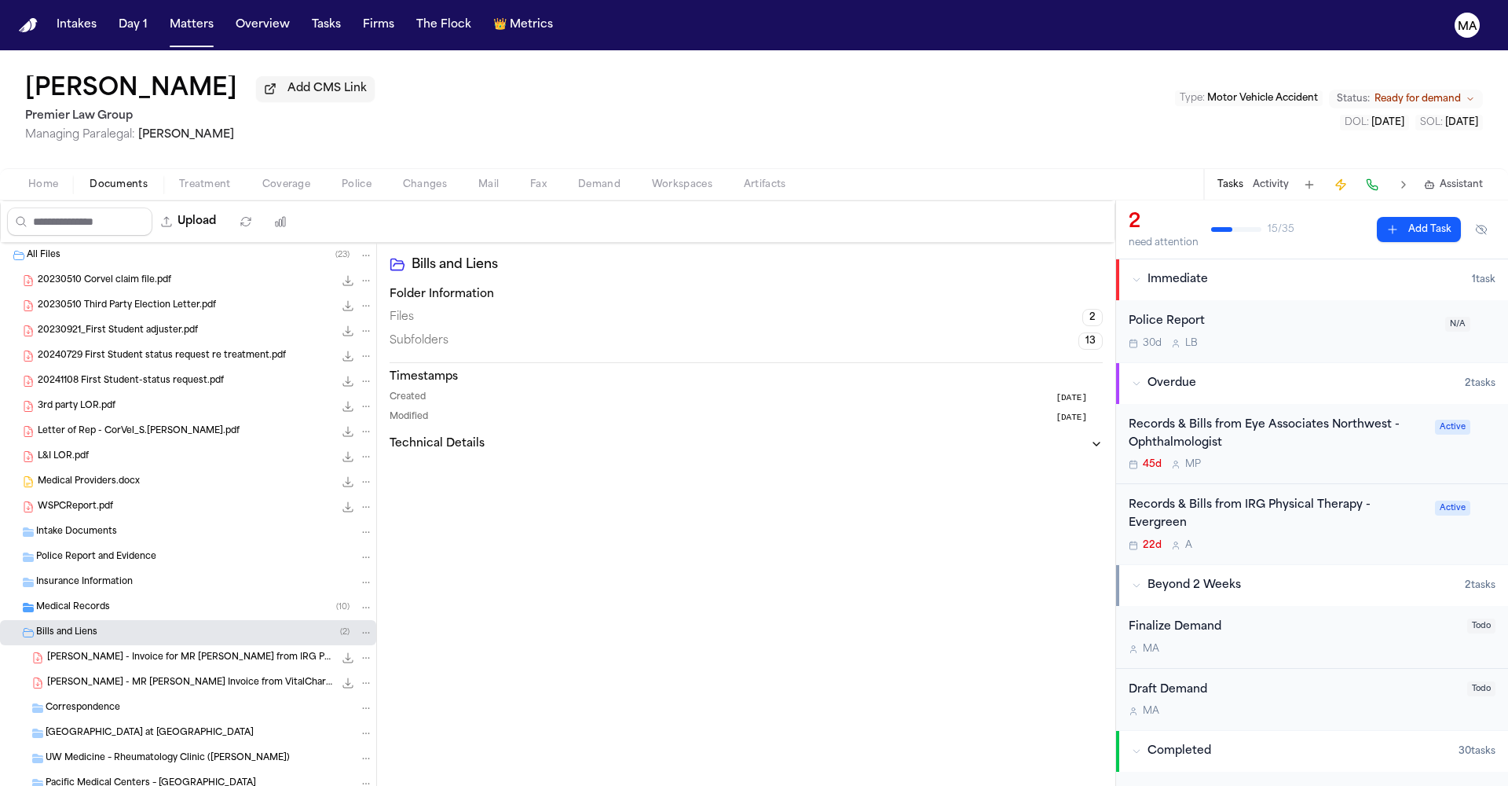
click at [112, 645] on div "[PERSON_NAME] - Invoice for MR [PERSON_NAME] from IRG Physical Therapy - [DATE]…" at bounding box center [188, 657] width 376 height 25
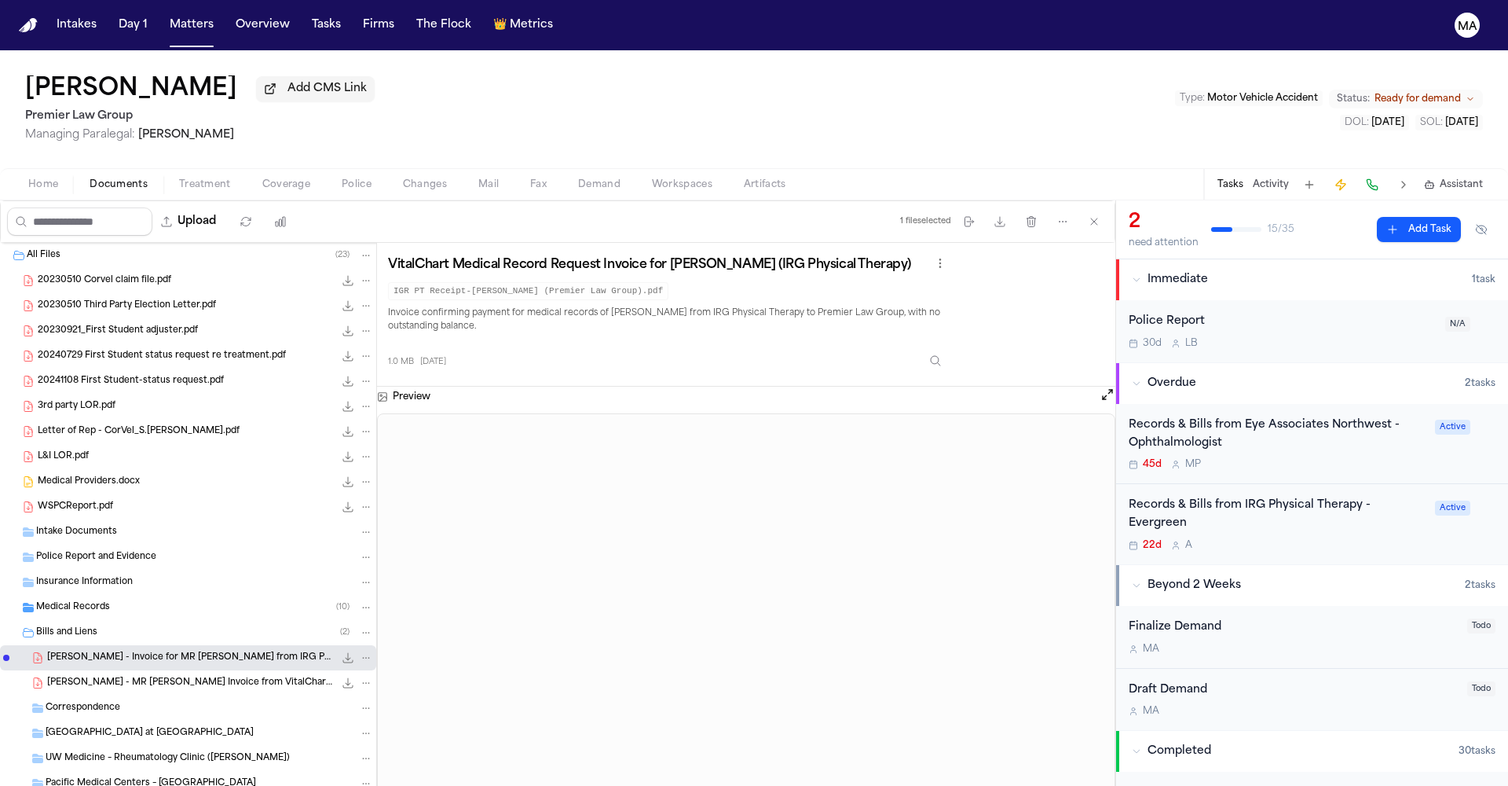
click at [109, 676] on span "[PERSON_NAME] - MR [PERSON_NAME] Invoice from VitalChart for IRG PT - [DATE]" at bounding box center [190, 682] width 287 height 13
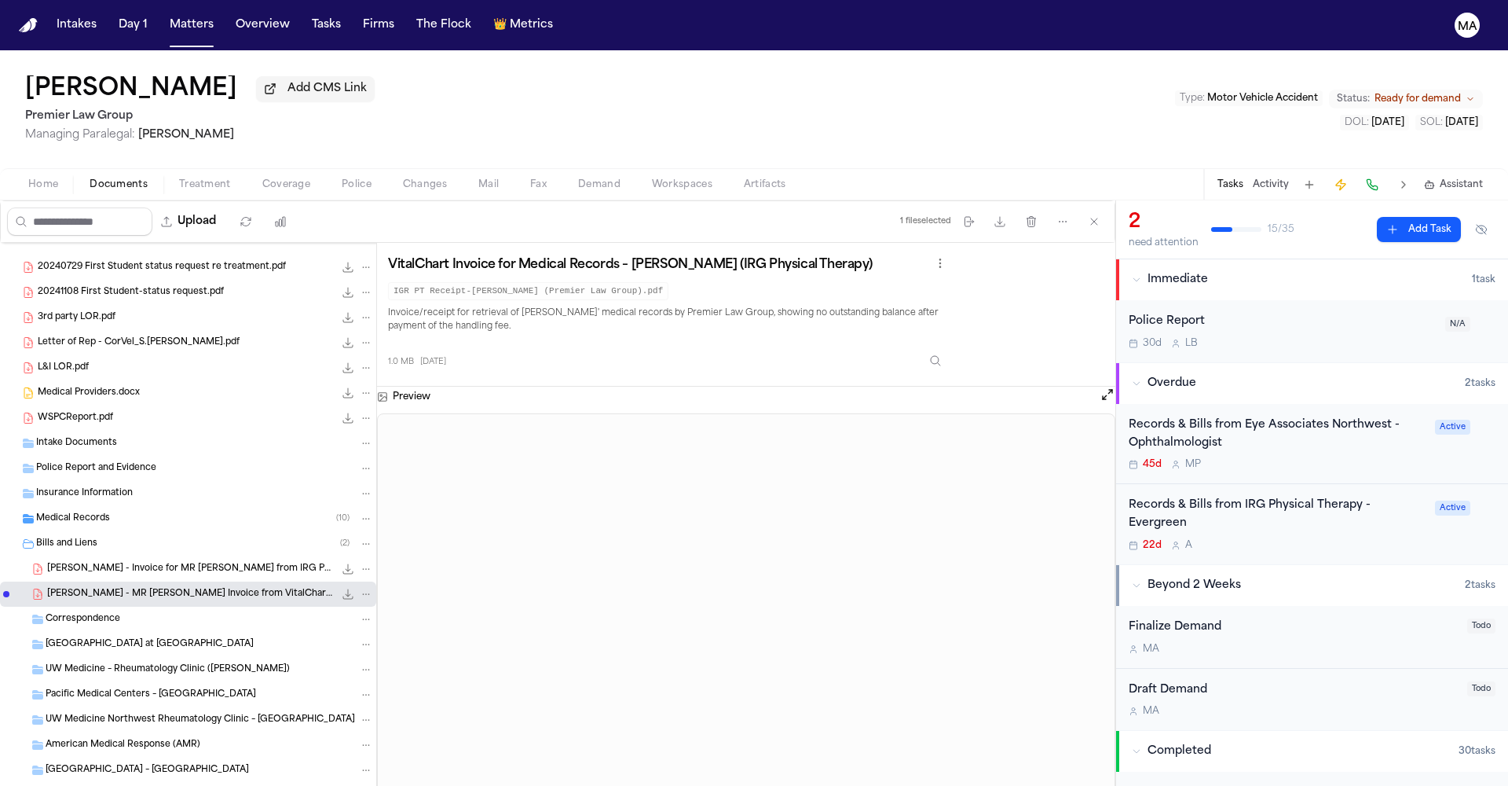
scroll to position [236, 0]
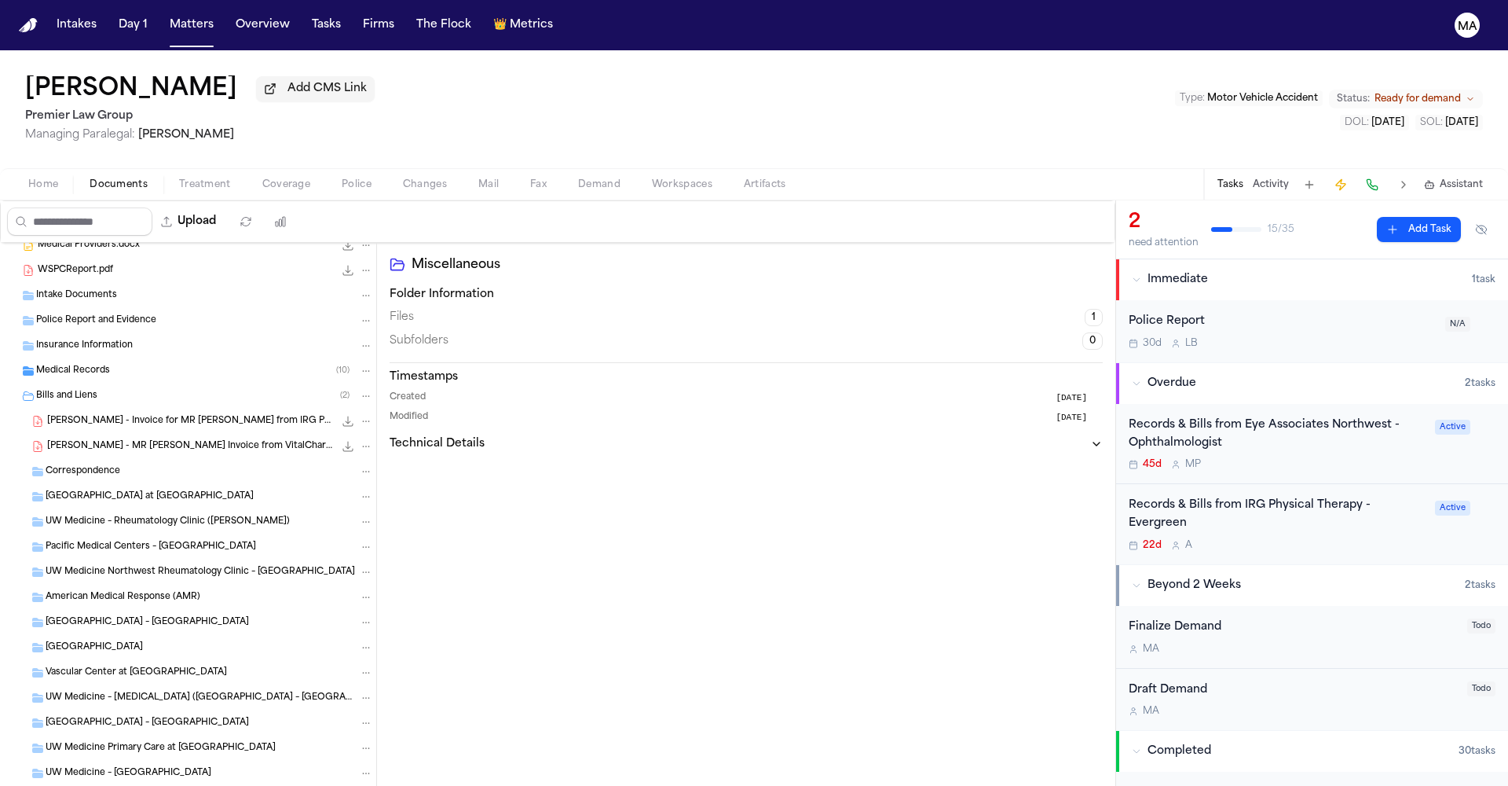
scroll to position [262, 0]
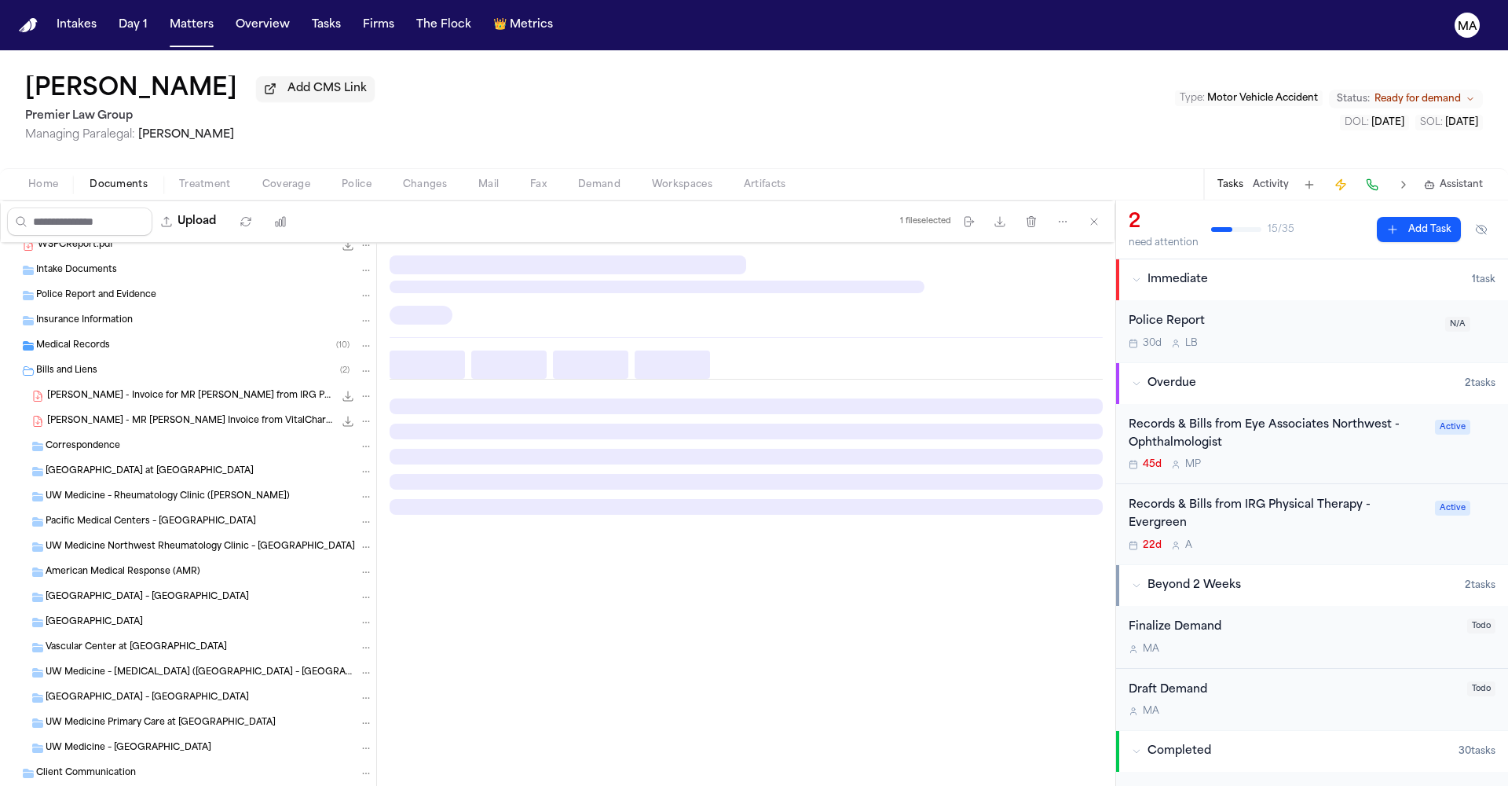
scroll to position [0, 0]
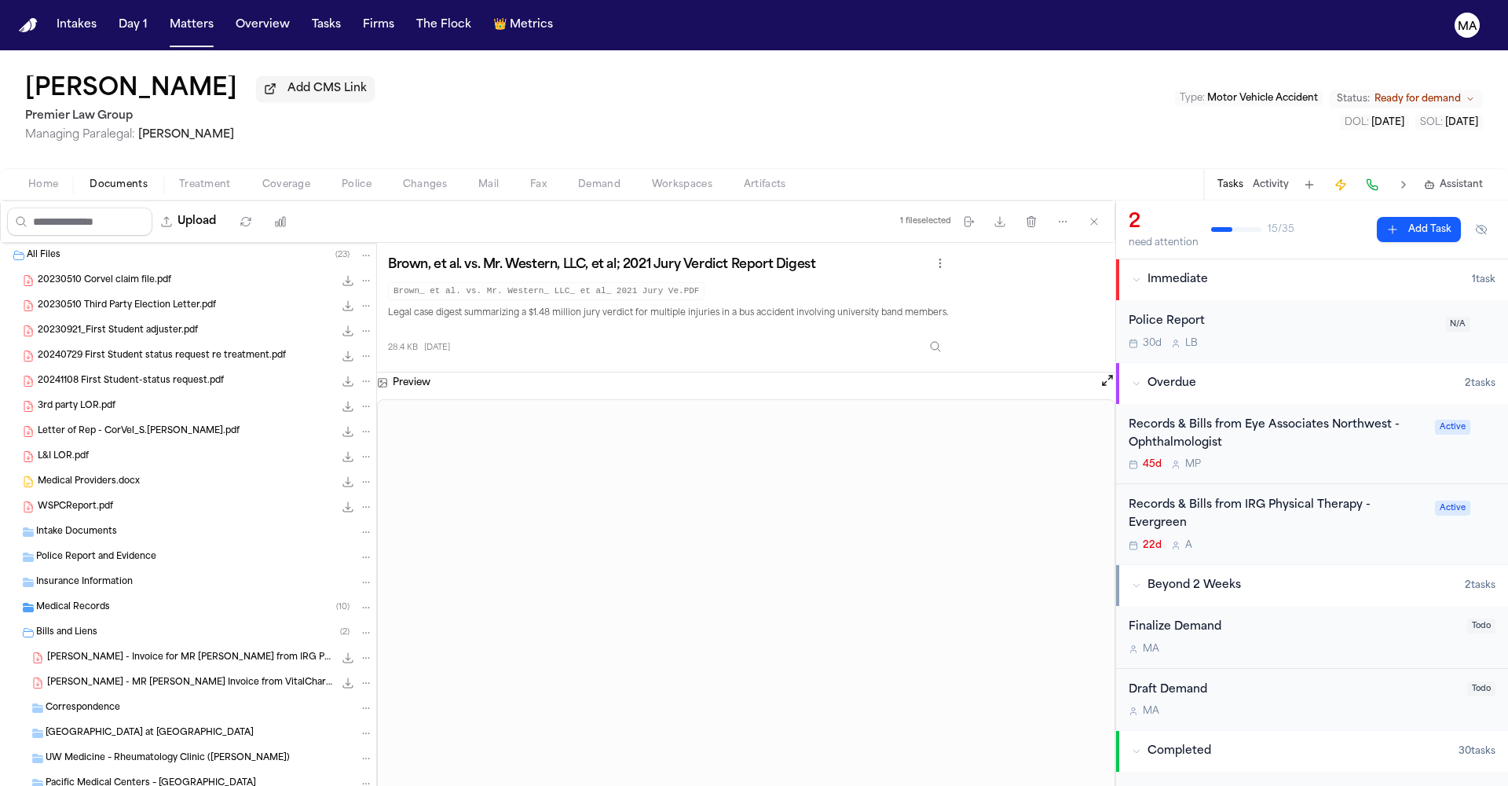
click at [79, 500] on span "WSPCReport.pdf" at bounding box center [75, 506] width 75 height 13
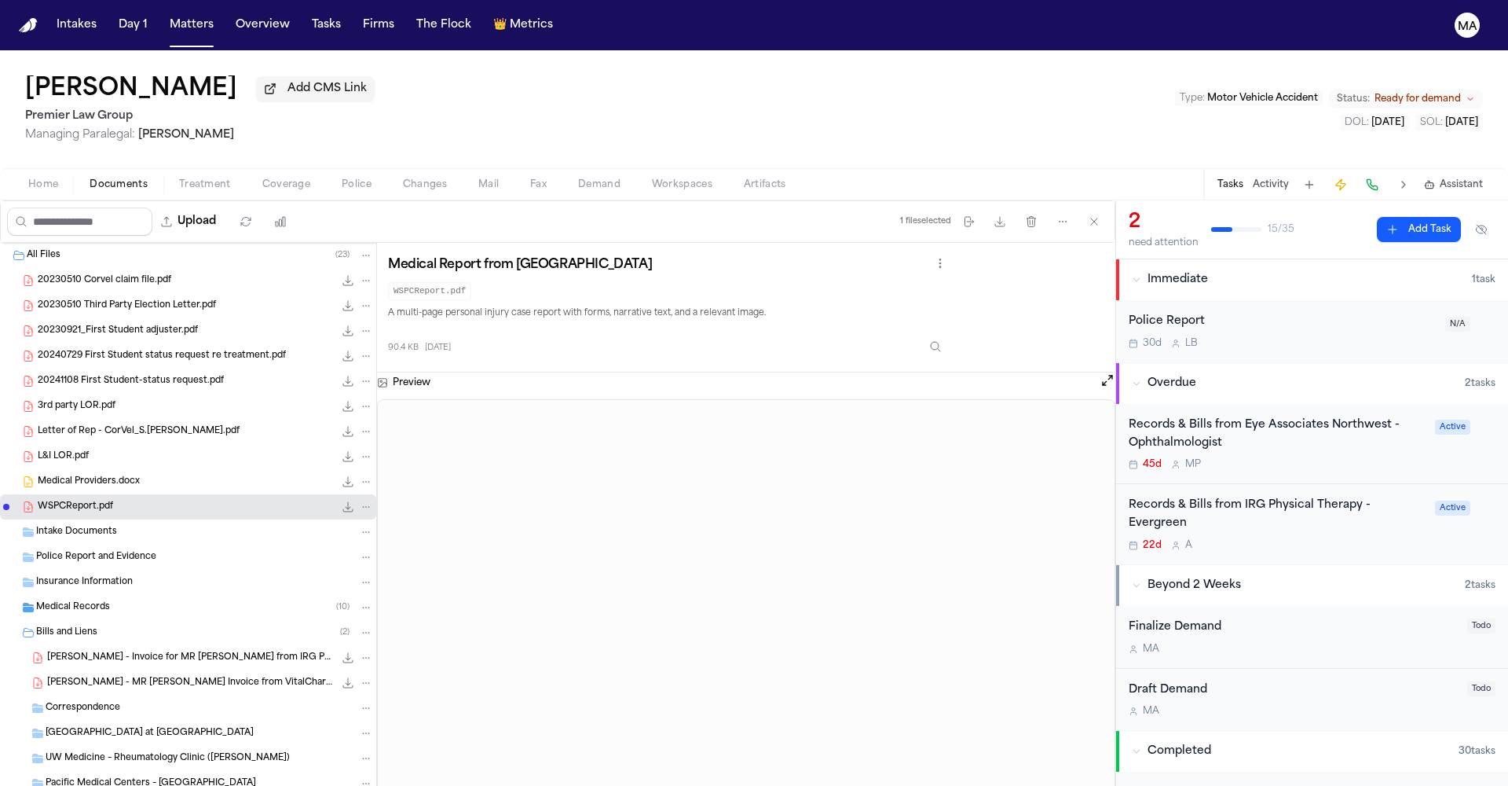
click at [64, 450] on span "L&I LOR.pdf" at bounding box center [63, 456] width 51 height 13
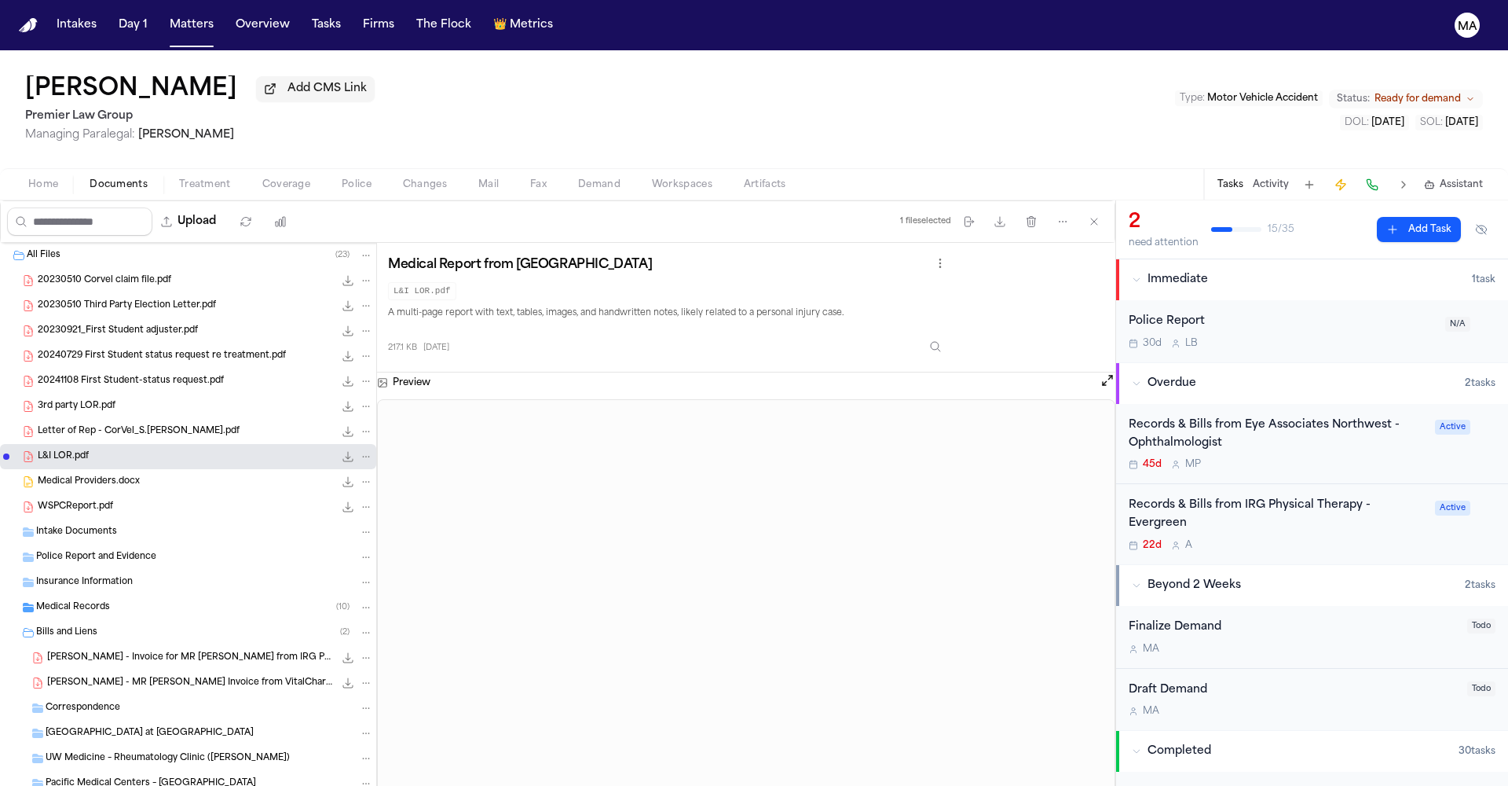
click at [66, 419] on div "Letter of Rep - CorVel_S.[PERSON_NAME].pdf 41.2 KB • PDF" at bounding box center [188, 431] width 376 height 25
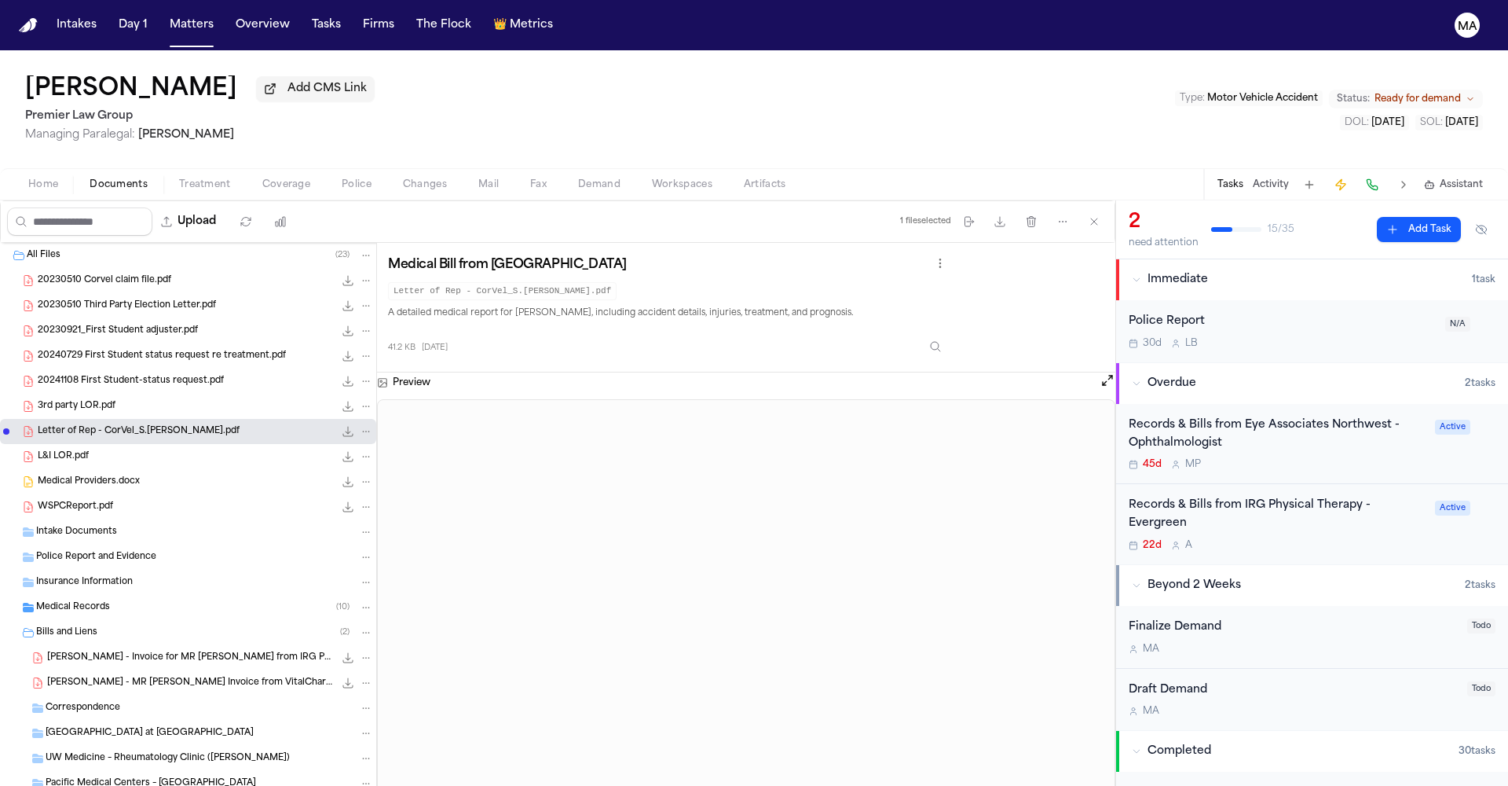
click at [64, 394] on div "3rd party LOR.pdf 125.3 KB • PDF" at bounding box center [188, 406] width 376 height 25
click at [62, 368] on div "20241108 First Student-status request.pdf 62.3 KB • PDF" at bounding box center [188, 380] width 376 height 25
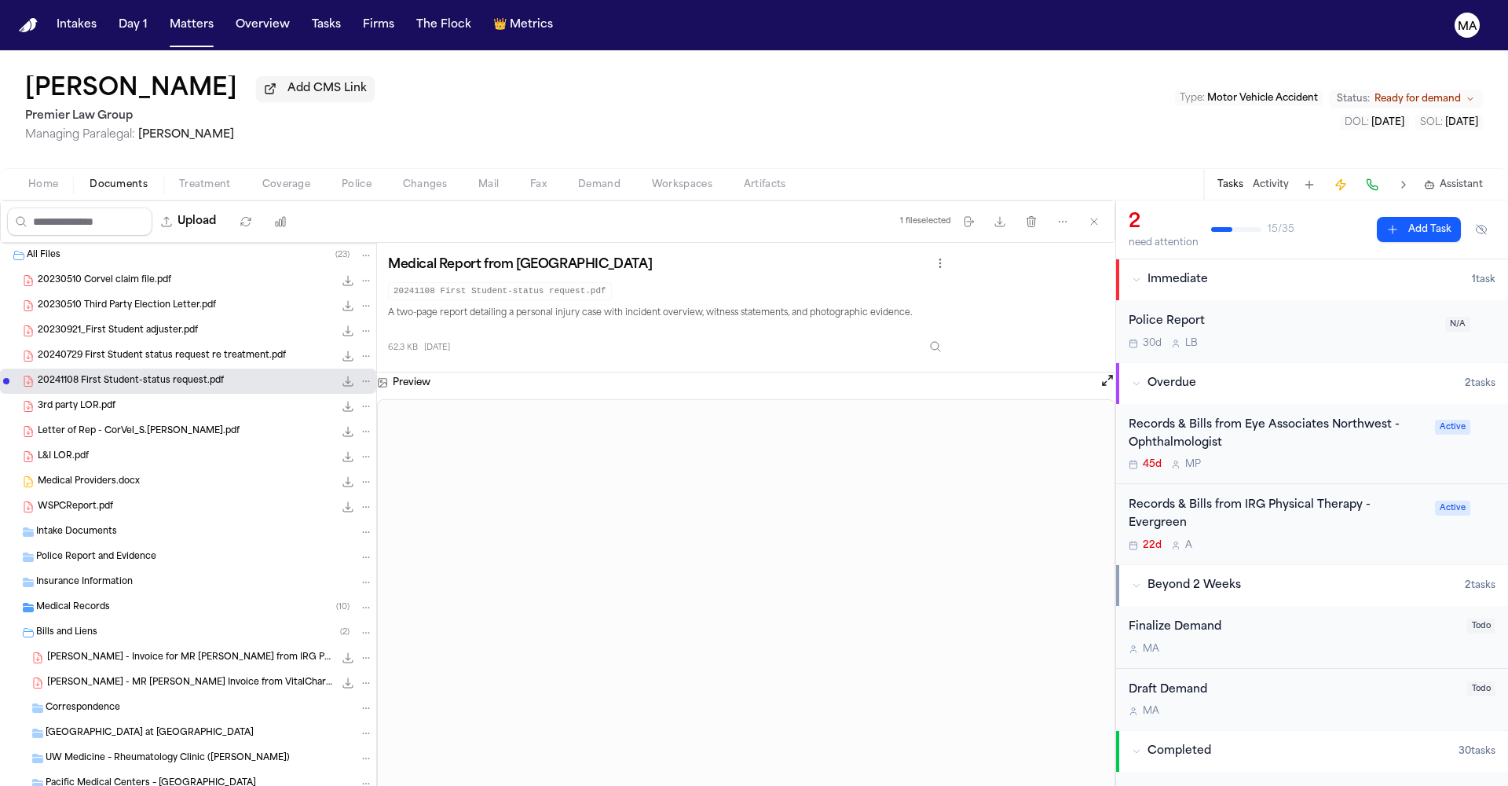
click at [62, 350] on span "20240729 First Student status request re treatment.pdf" at bounding box center [162, 356] width 248 height 13
click at [64, 324] on span "20230921_First Student adjuster.pdf" at bounding box center [118, 330] width 160 height 13
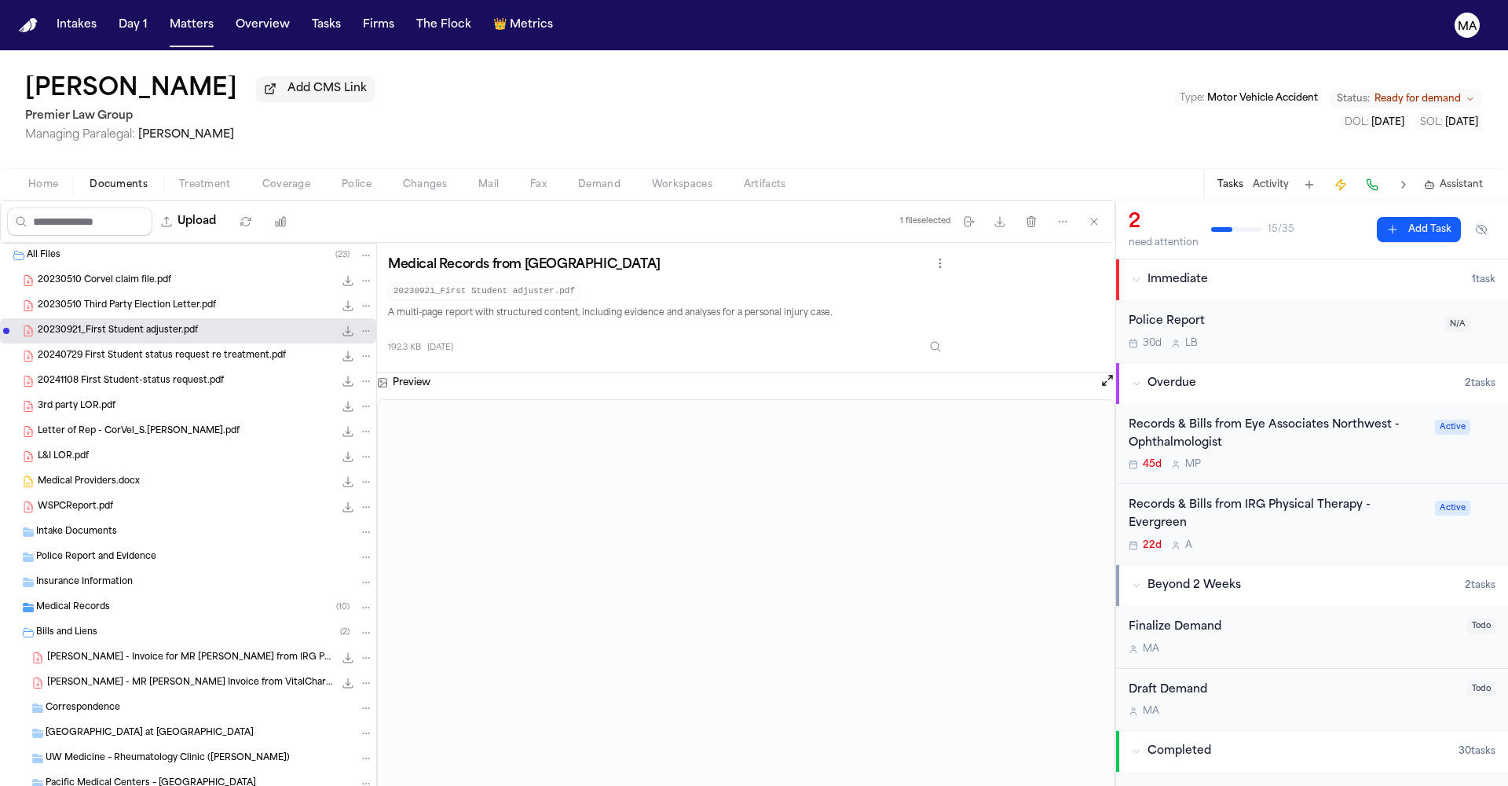
click at [65, 299] on span "20230510 Third Party Election Letter.pdf" at bounding box center [127, 305] width 178 height 13
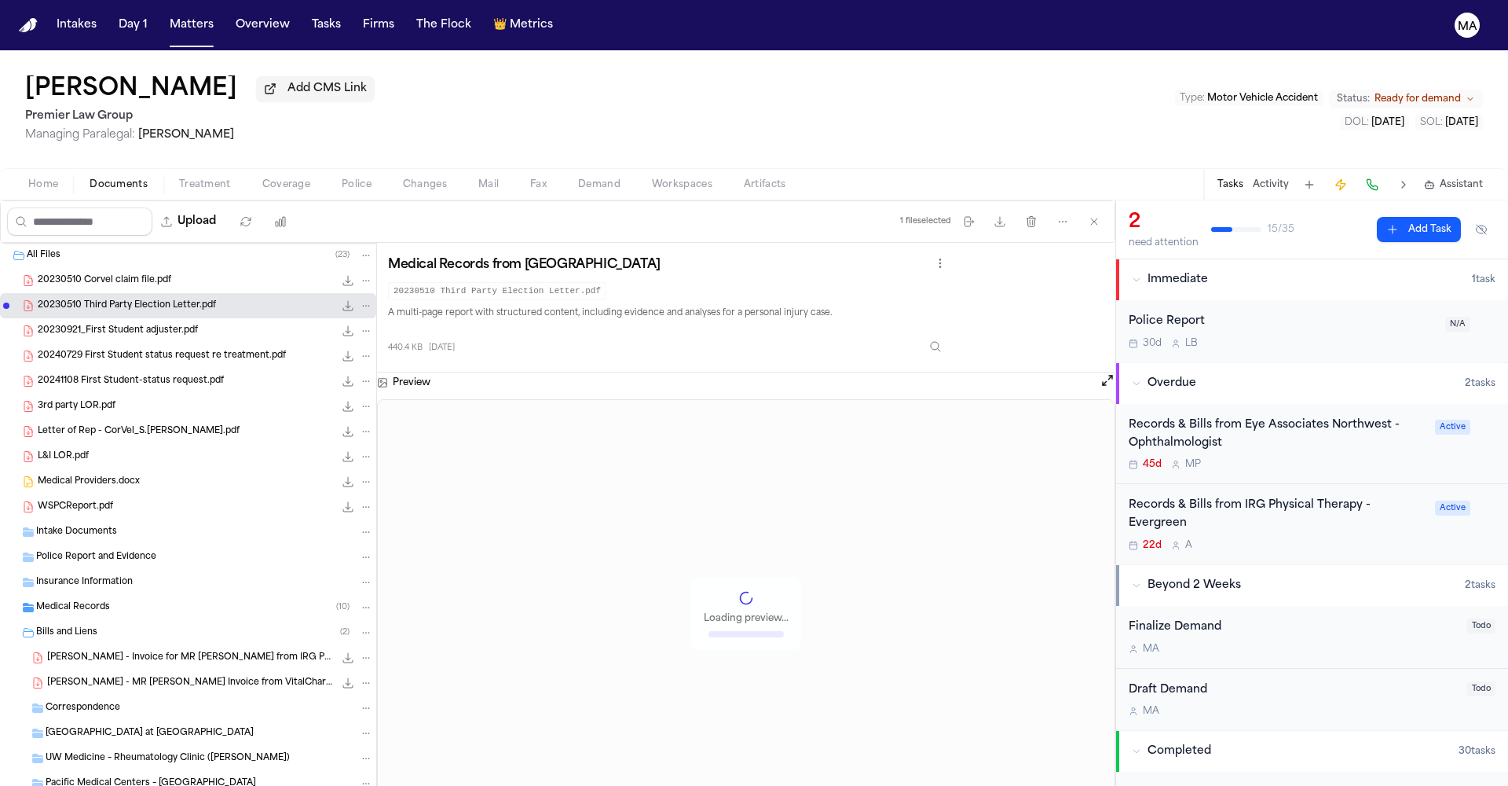
click at [65, 274] on span "20230510 Corvel claim file.pdf" at bounding box center [105, 280] width 134 height 13
click at [907, 243] on div "Medical Report from [GEOGRAPHIC_DATA] 20230510 Corvel claim file.pdf A multi-pa…" at bounding box center [746, 308] width 738 height 130
click at [126, 299] on span "20230510 Third Party Election Letter.pdf" at bounding box center [127, 305] width 178 height 13
click at [101, 324] on span "20230921_First Student adjuster.pdf" at bounding box center [118, 330] width 160 height 13
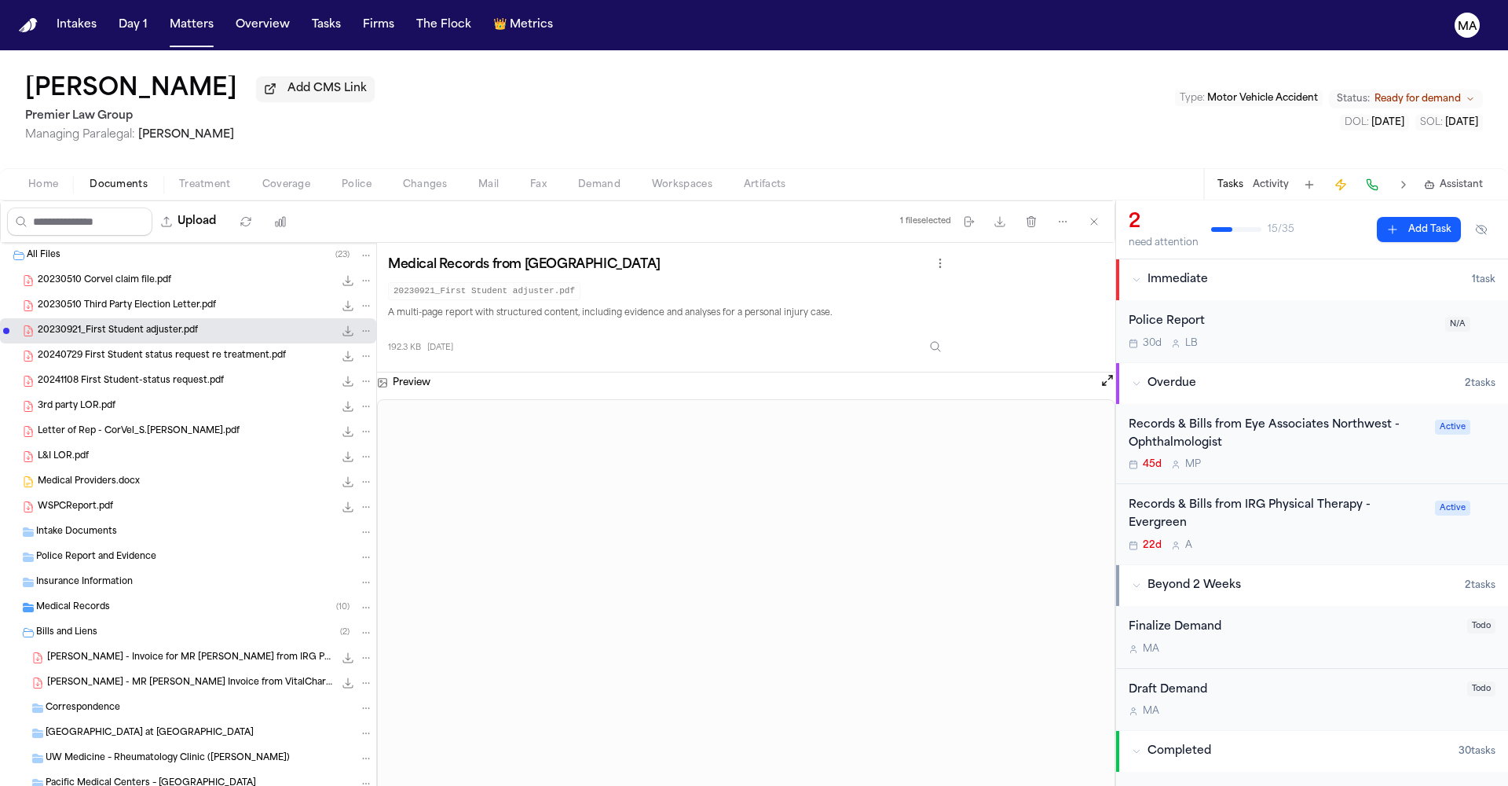
click at [101, 350] on span "20240729 First Student status request re treatment.pdf" at bounding box center [162, 356] width 248 height 13
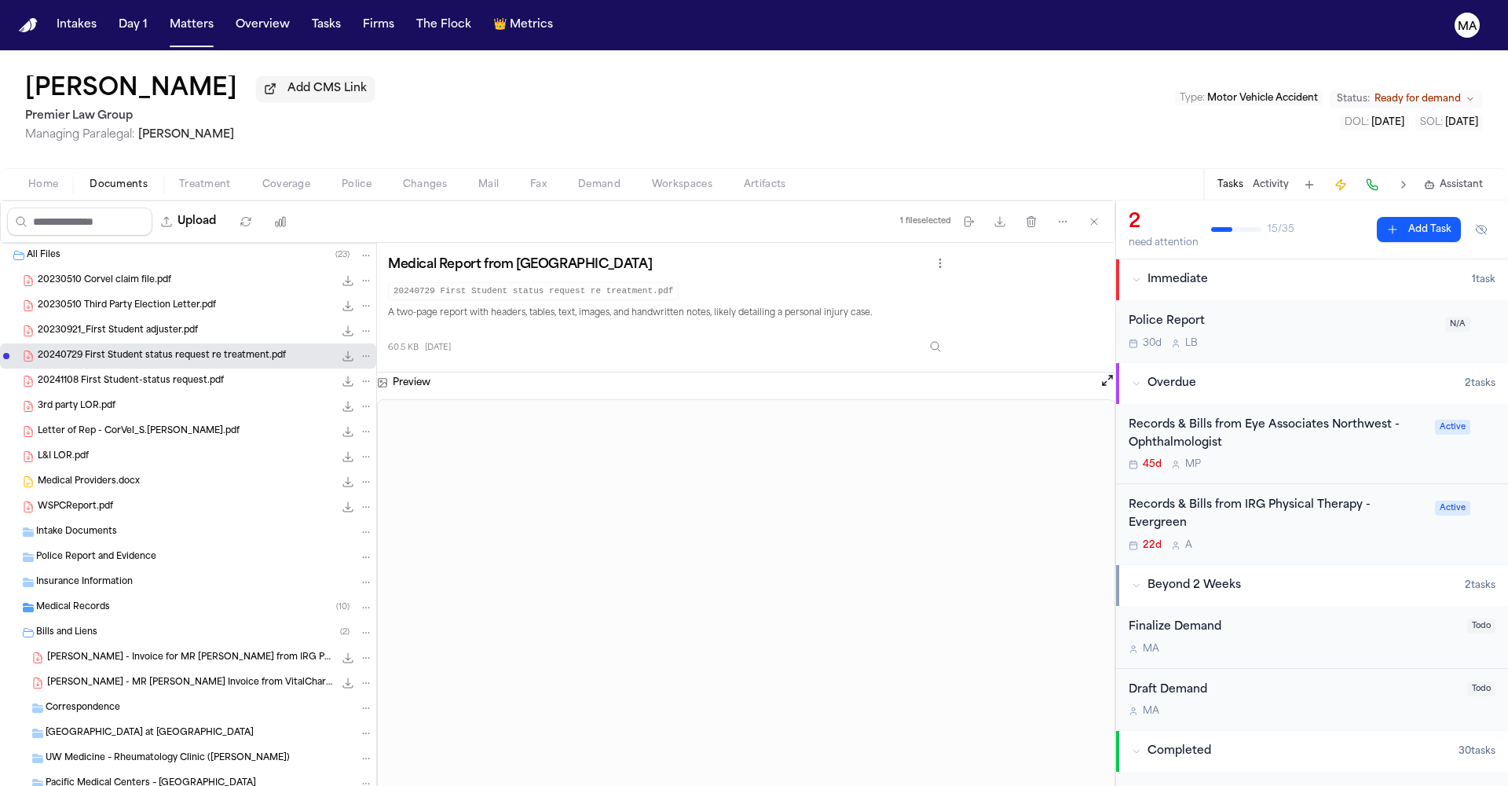
click at [103, 375] on span "20241108 First Student-status request.pdf" at bounding box center [131, 381] width 186 height 13
click at [104, 394] on div "3rd party LOR.pdf 125.3 KB • PDF" at bounding box center [188, 406] width 376 height 25
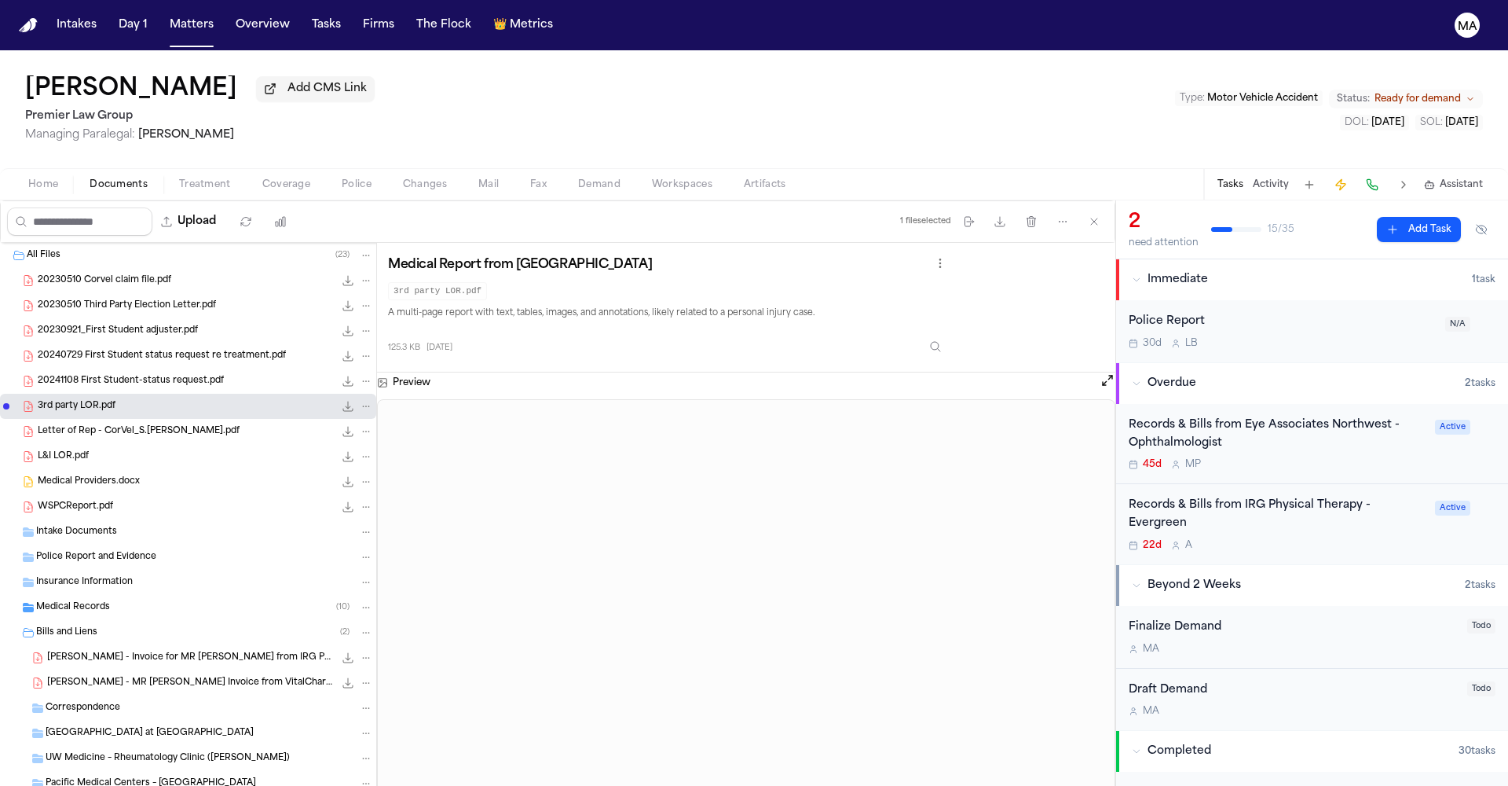
click at [97, 425] on span "Letter of Rep - CorVel_S.[PERSON_NAME].pdf" at bounding box center [139, 431] width 202 height 13
click at [93, 449] on div "L&I LOR.pdf 217.1 KB • PDF" at bounding box center [205, 457] width 335 height 16
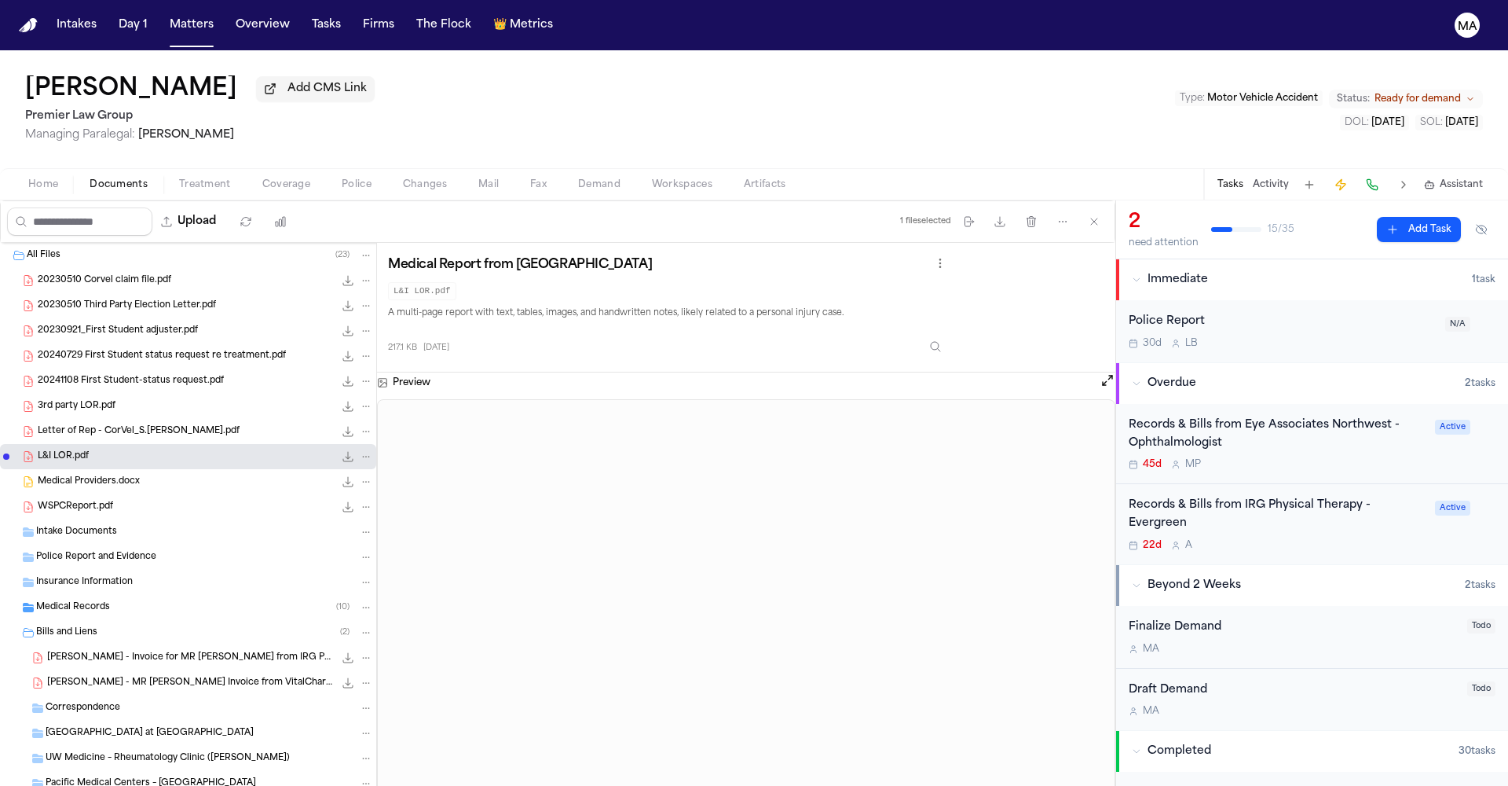
click at [92, 469] on div "Medical Providers.docx 18.5 KB • DOCX" at bounding box center [188, 481] width 376 height 25
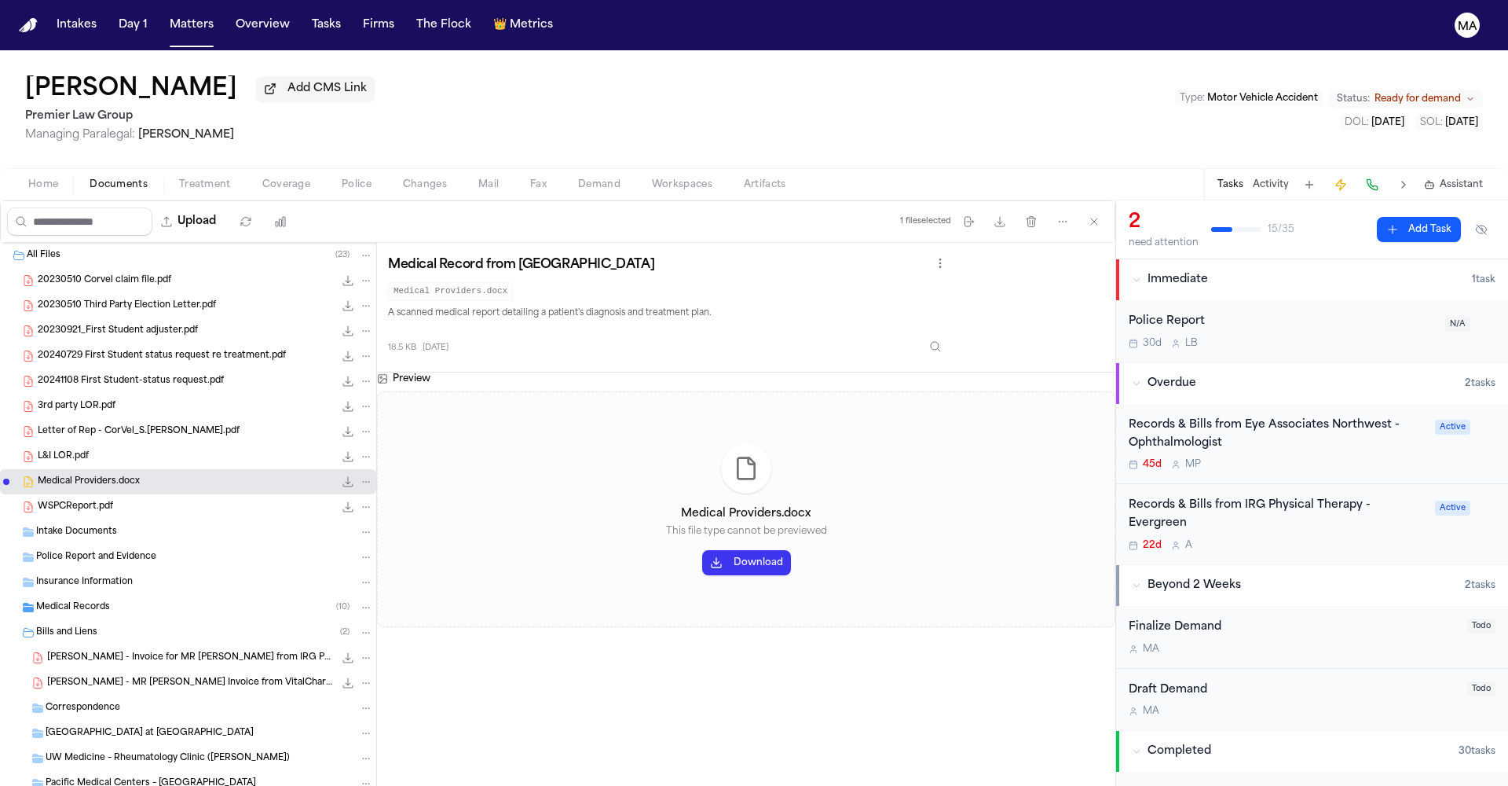
click at [90, 500] on span "WSPCReport.pdf" at bounding box center [75, 506] width 75 height 13
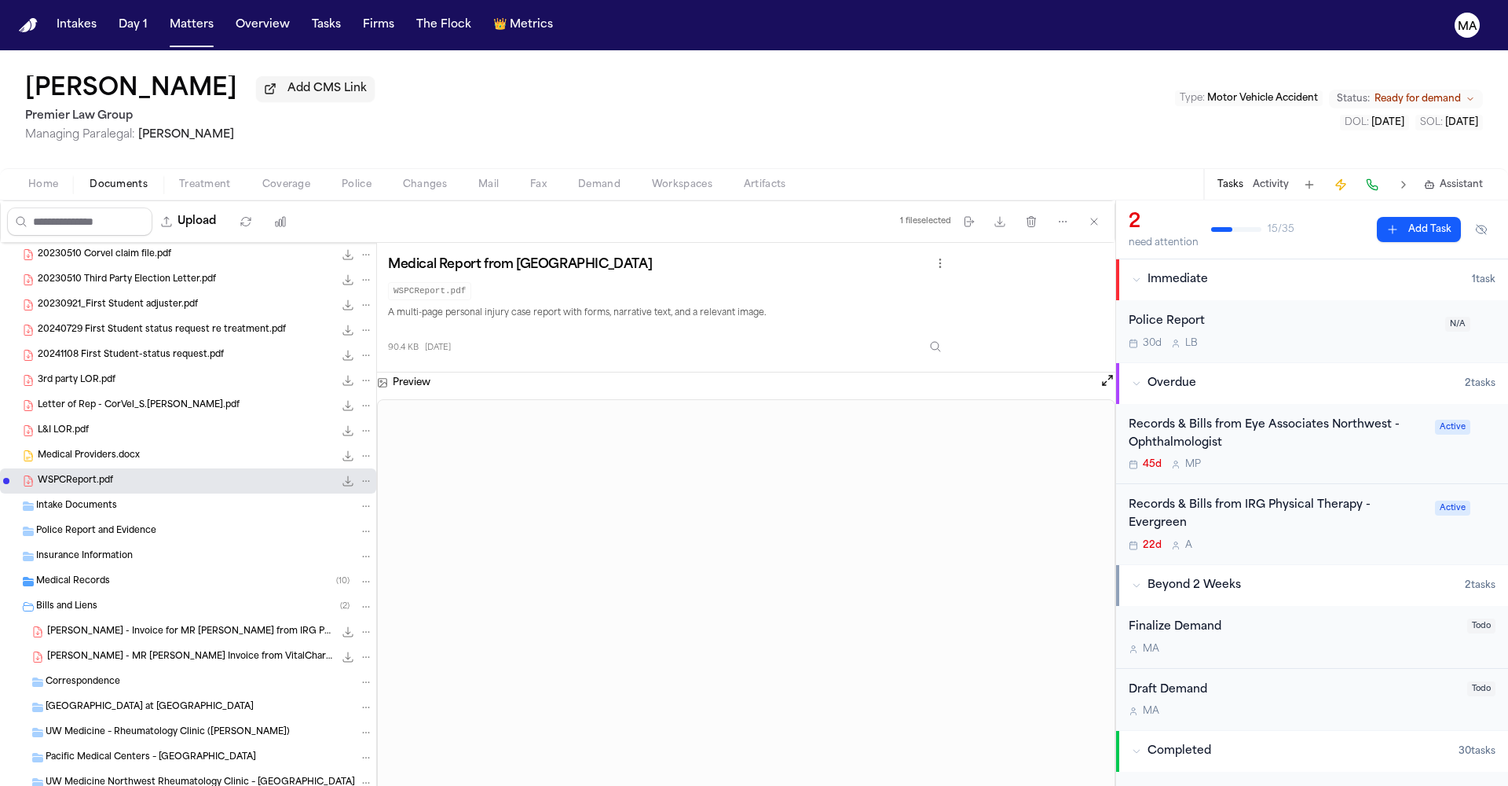
scroll to position [154, 0]
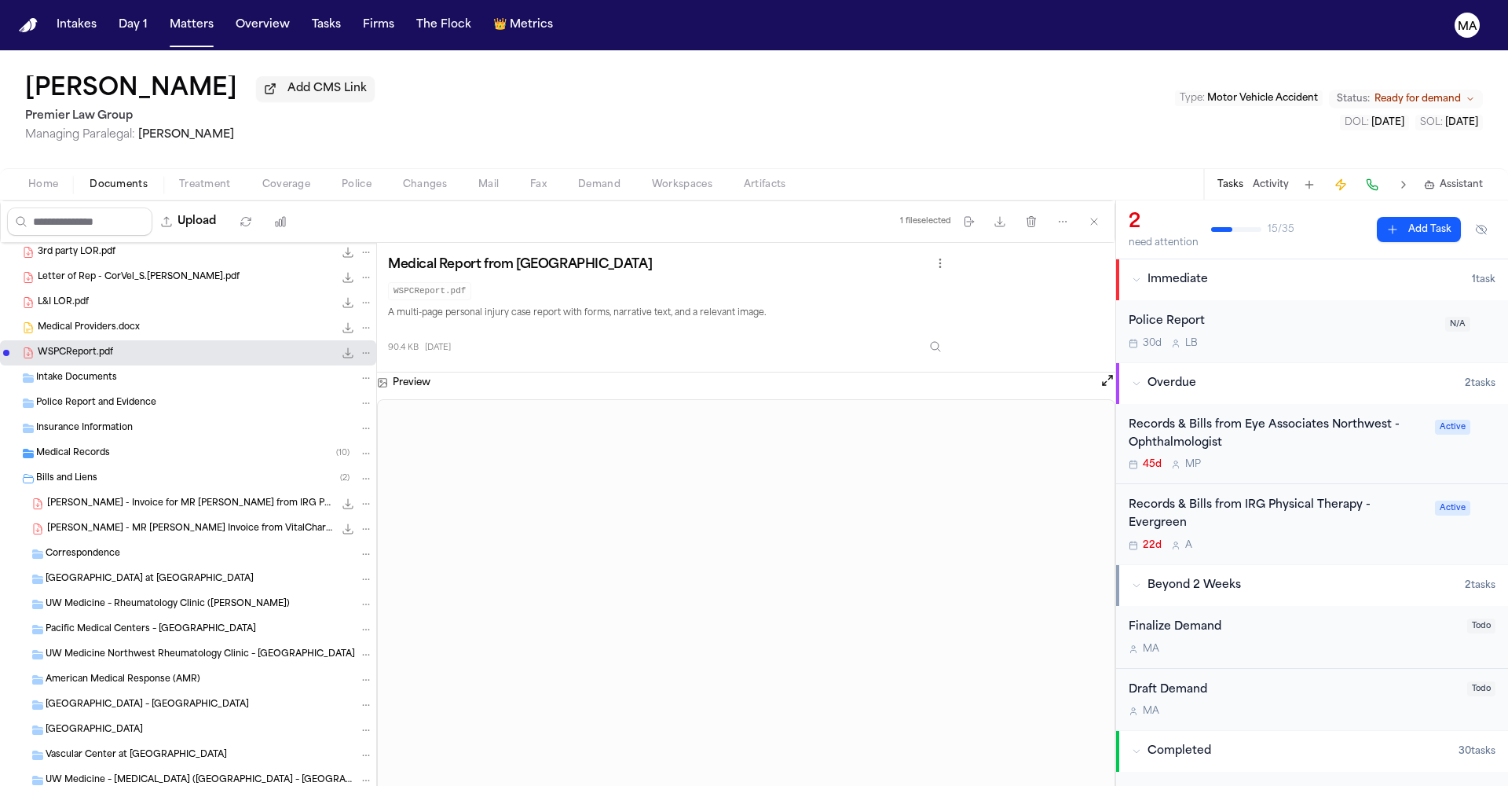
click at [79, 497] on span "[PERSON_NAME] - Invoice for MR [PERSON_NAME] from IRG Physical Therapy - [DATE]" at bounding box center [190, 503] width 287 height 13
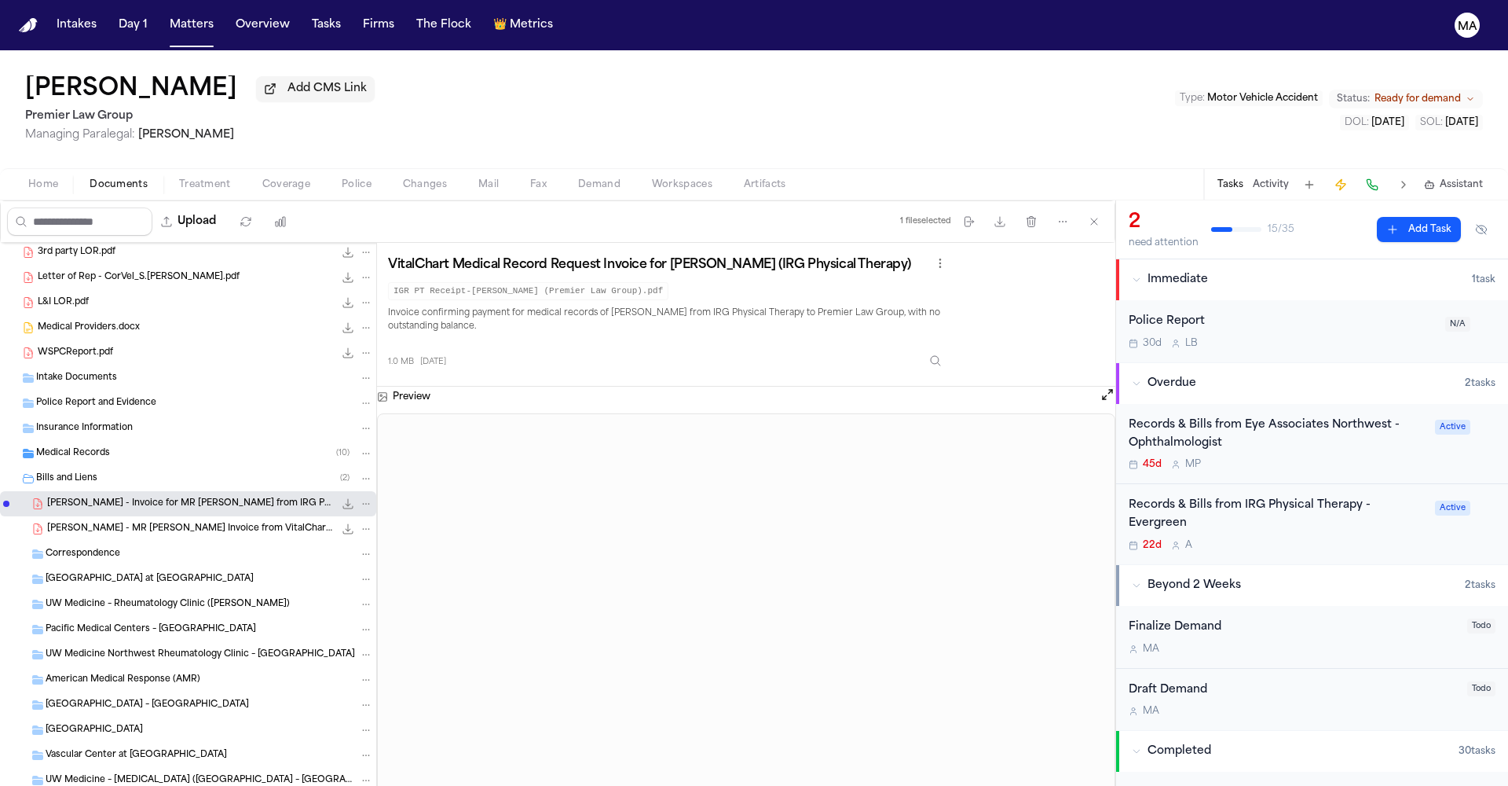
click at [85, 522] on span "[PERSON_NAME] - MR [PERSON_NAME] Invoice from VitalChart for IRG PT - [DATE]" at bounding box center [190, 528] width 287 height 13
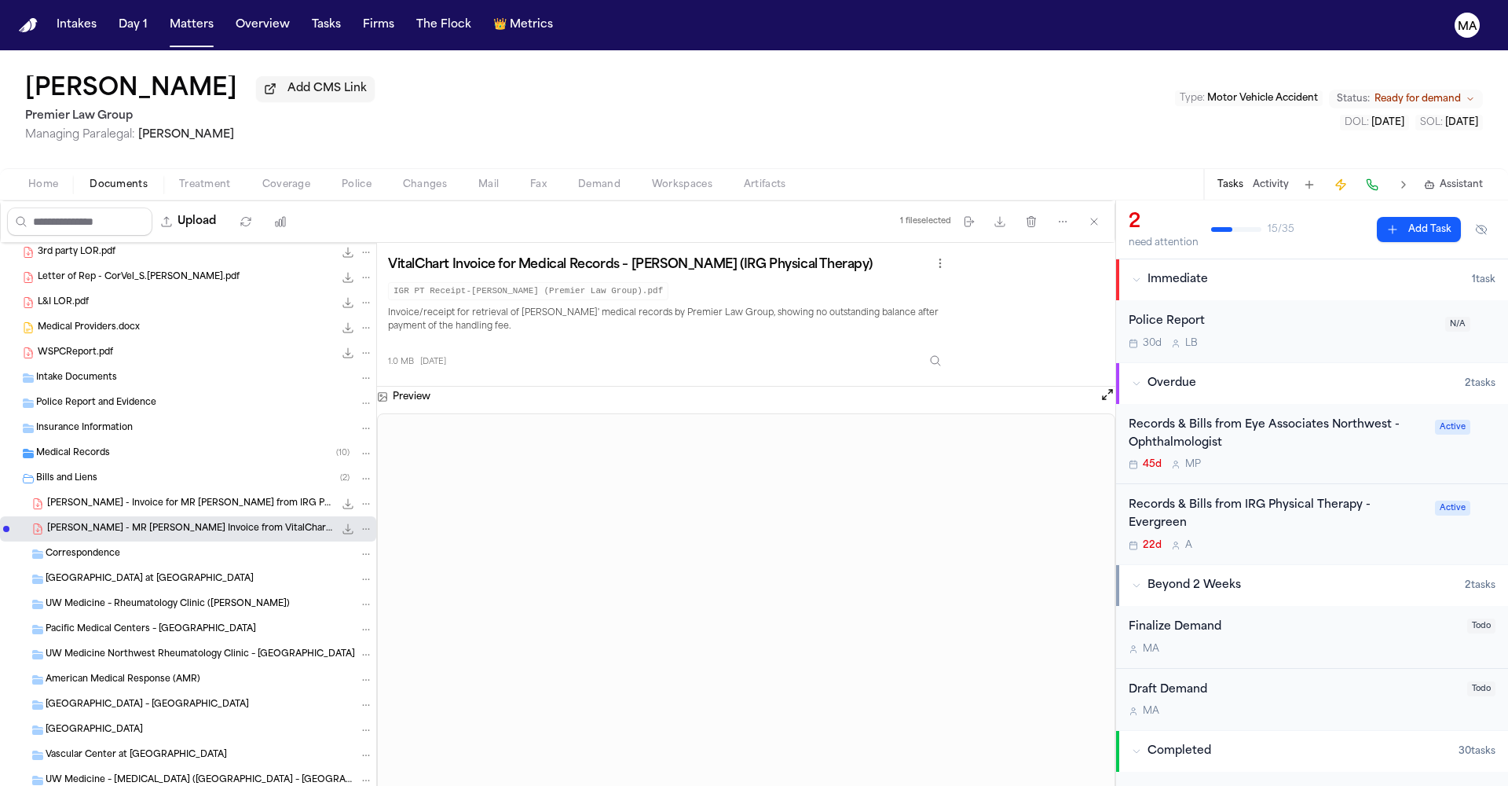
scroll to position [262, 0]
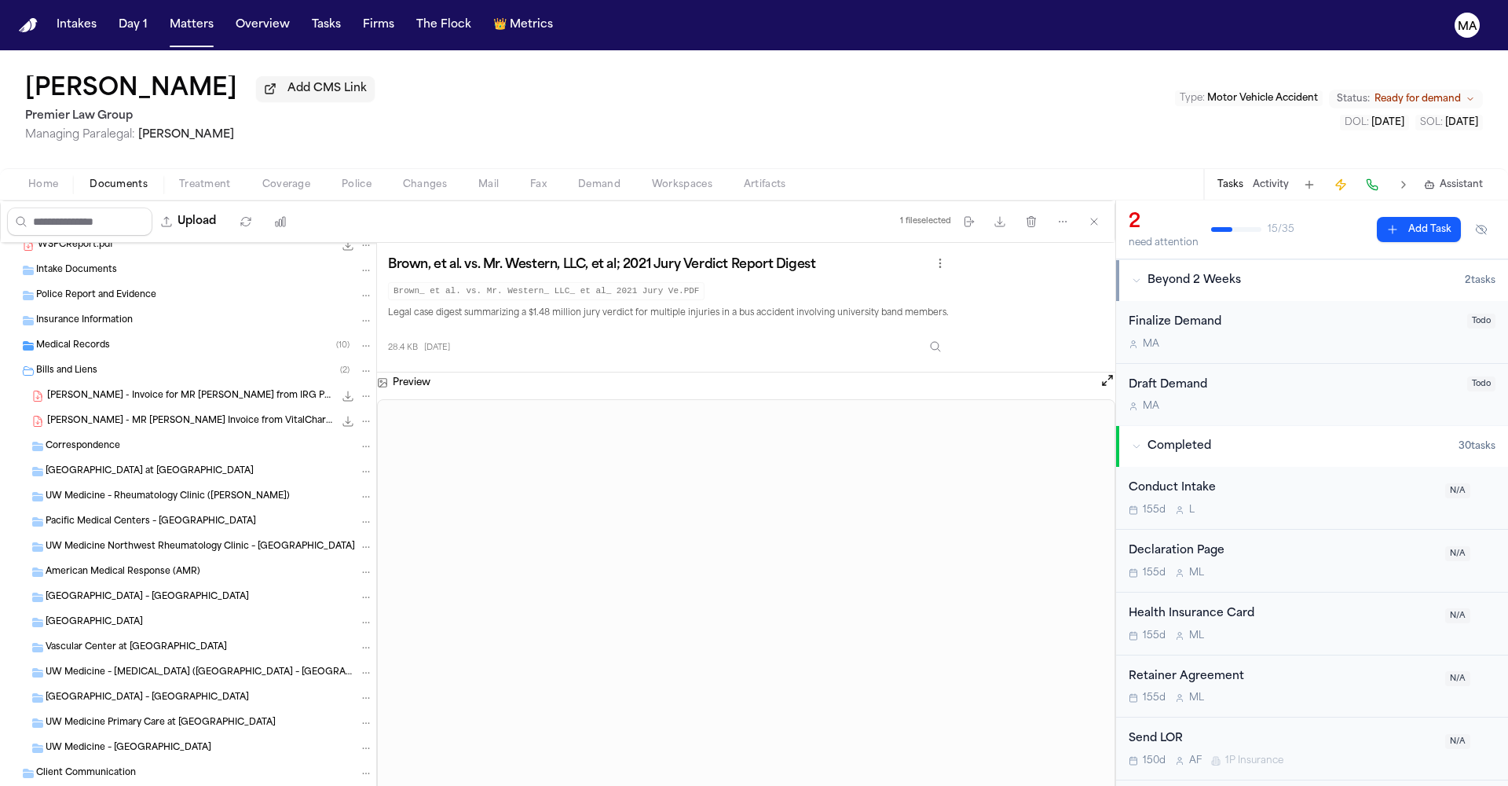
scroll to position [0, 0]
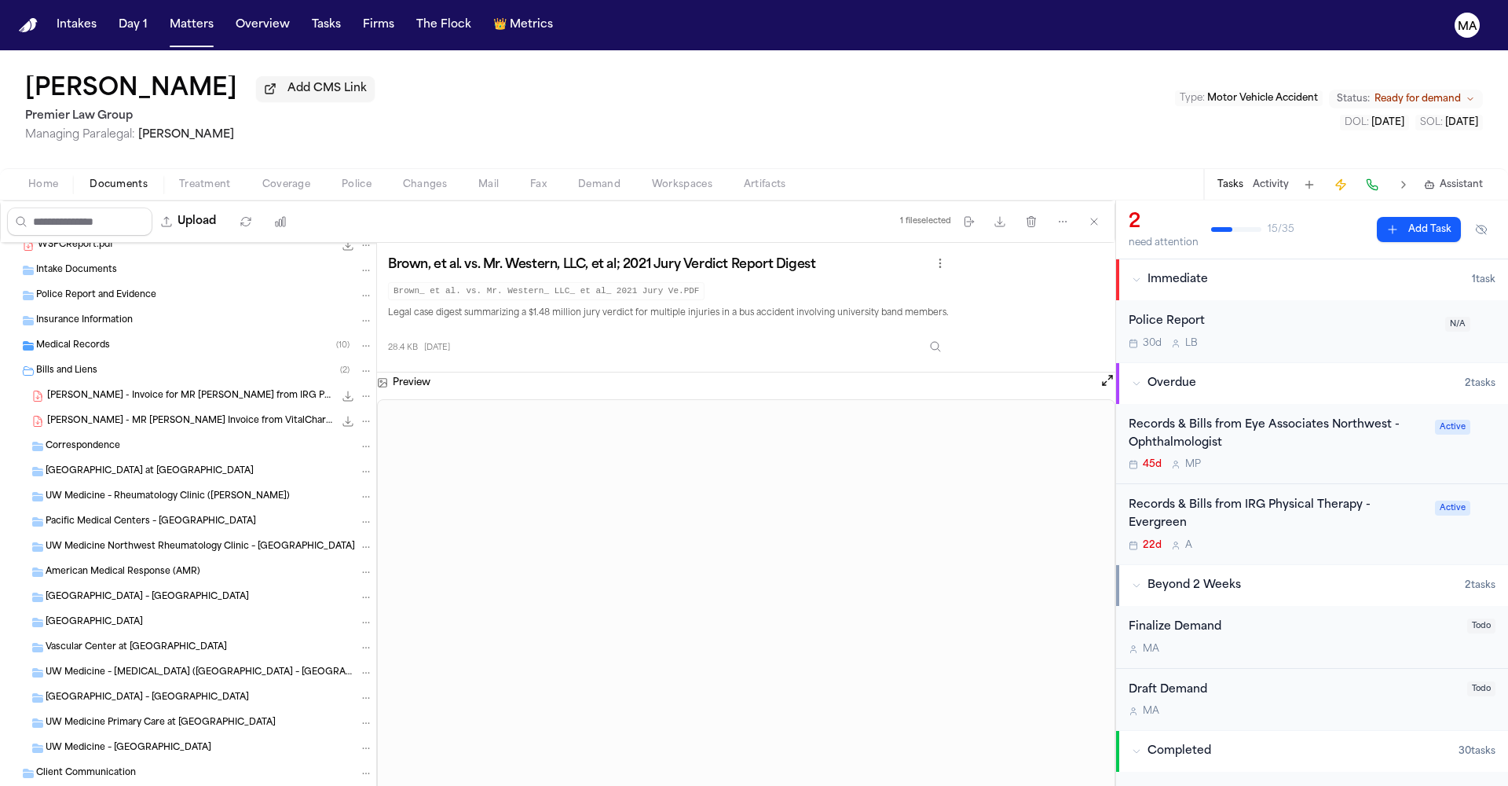
click at [920, 254] on div "Brown, et al. vs. Mr. Western, LLC, et al; 2021 Jury Verdict Report Digest [PER…" at bounding box center [746, 307] width 716 height 107
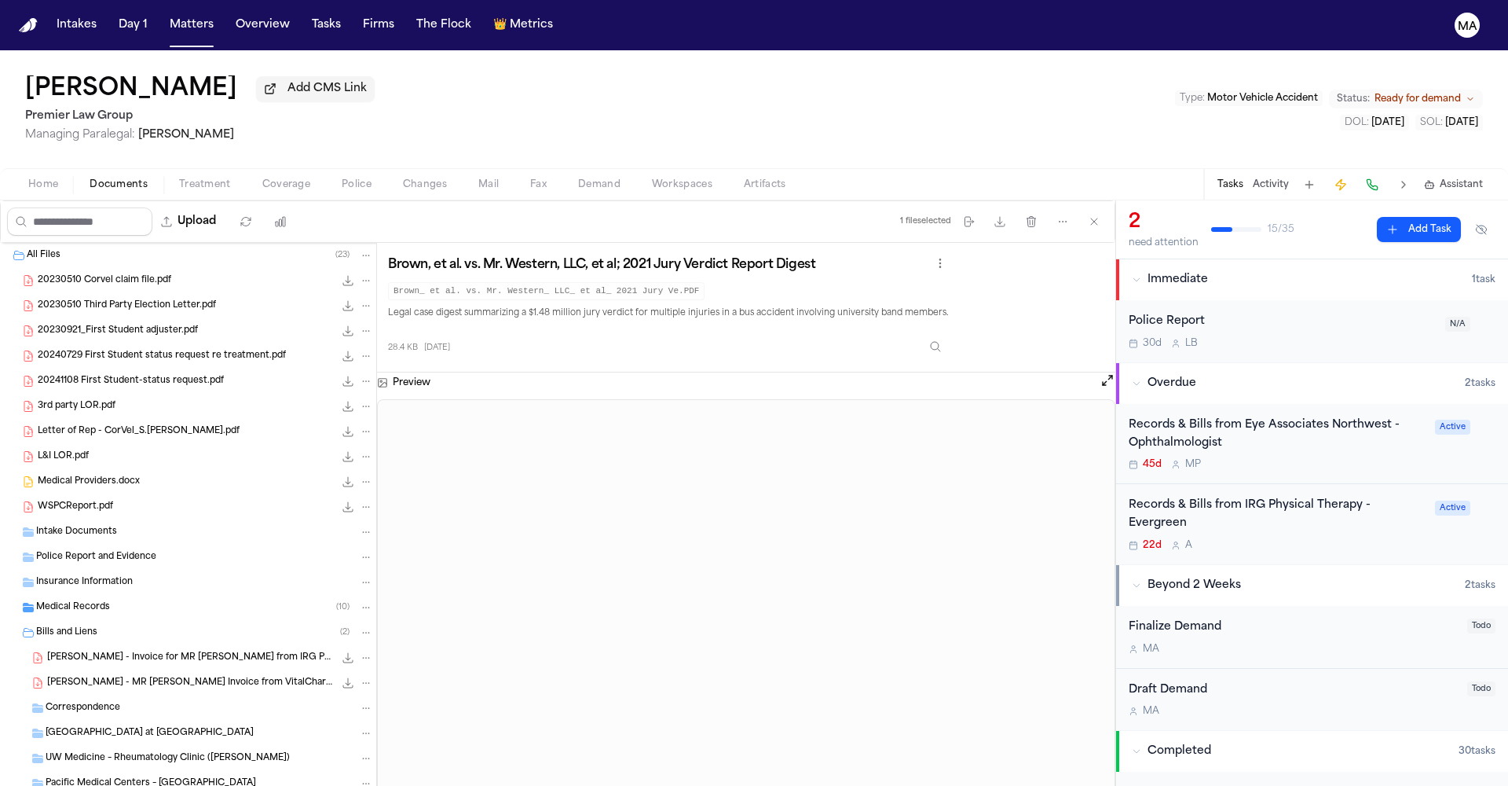
click at [324, 67] on div "[PERSON_NAME] Add CMS Link Premier Law Group Managing Paralegal: [PERSON_NAME] …" at bounding box center [754, 109] width 1508 height 118
click at [836, 70] on div "[PERSON_NAME] Add CMS Link Premier Law Group Managing Paralegal: [PERSON_NAME] …" at bounding box center [754, 109] width 1508 height 118
click at [163, 20] on button "Matters" at bounding box center [191, 25] width 57 height 28
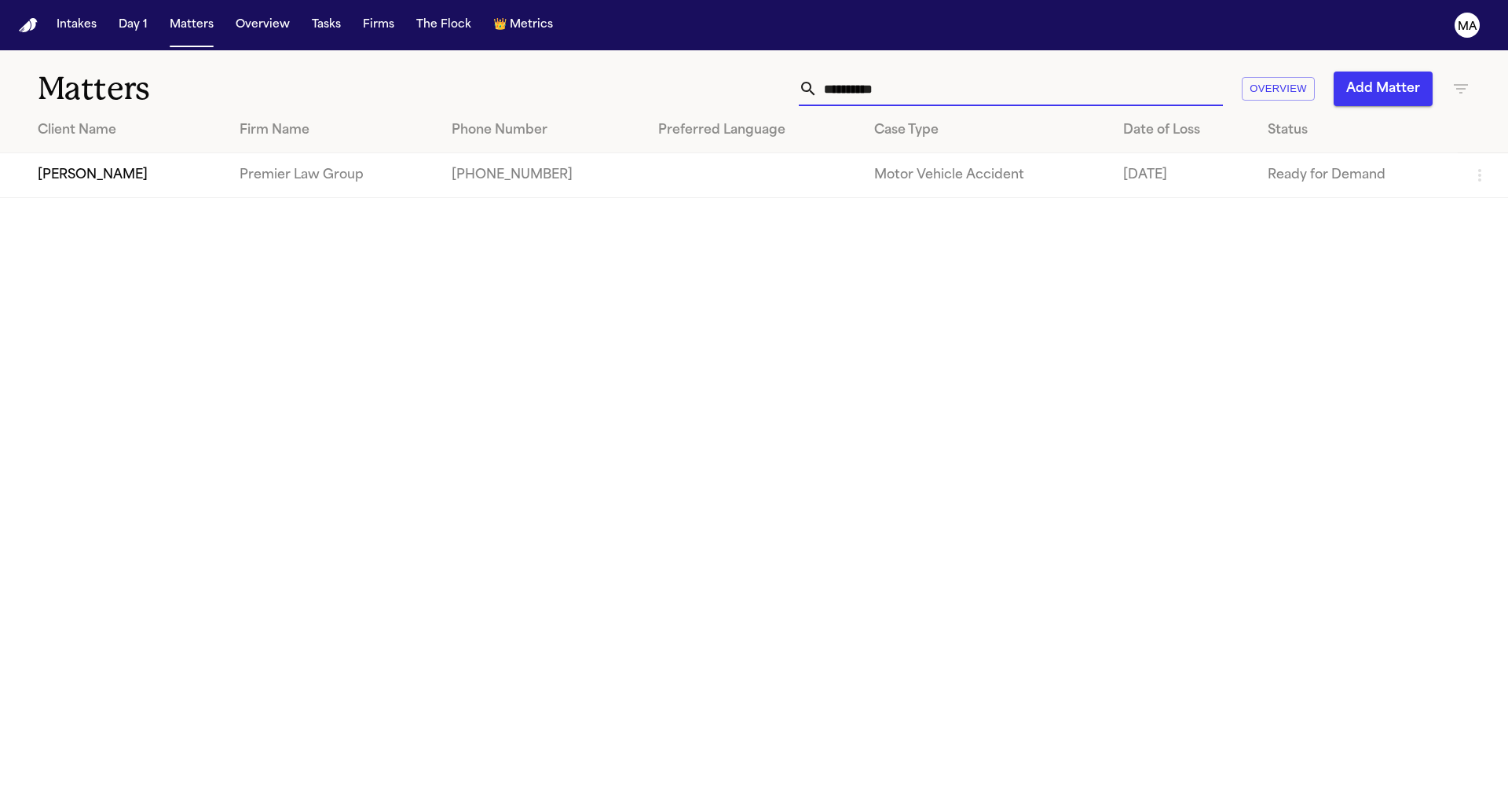
drag, startPoint x: 1073, startPoint y: 63, endPoint x: 825, endPoint y: 68, distance: 248.3
click at [911, 71] on div "**********" at bounding box center [963, 88] width 1016 height 35
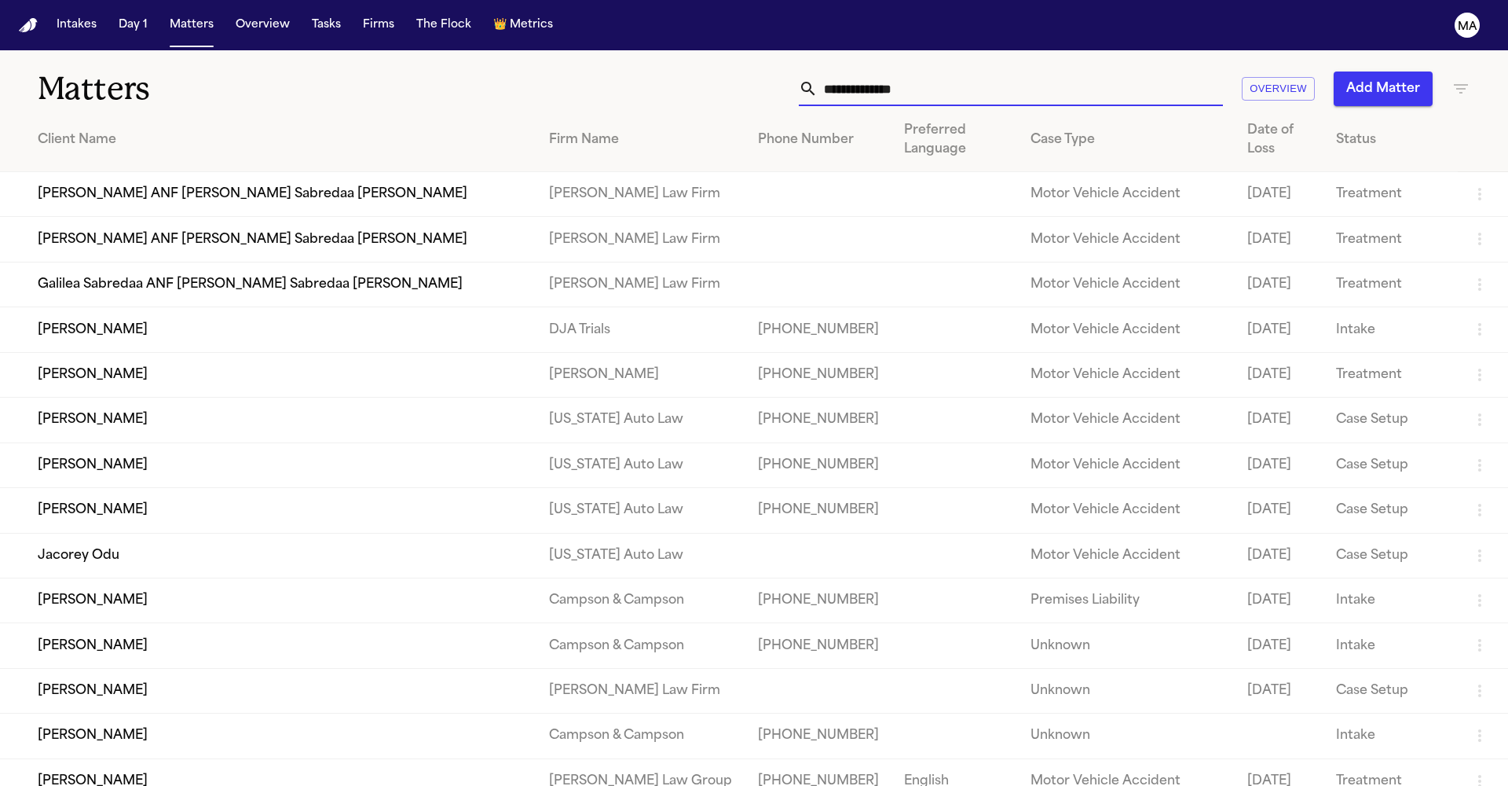
click at [1466, 84] on icon "button" at bounding box center [1461, 88] width 14 height 9
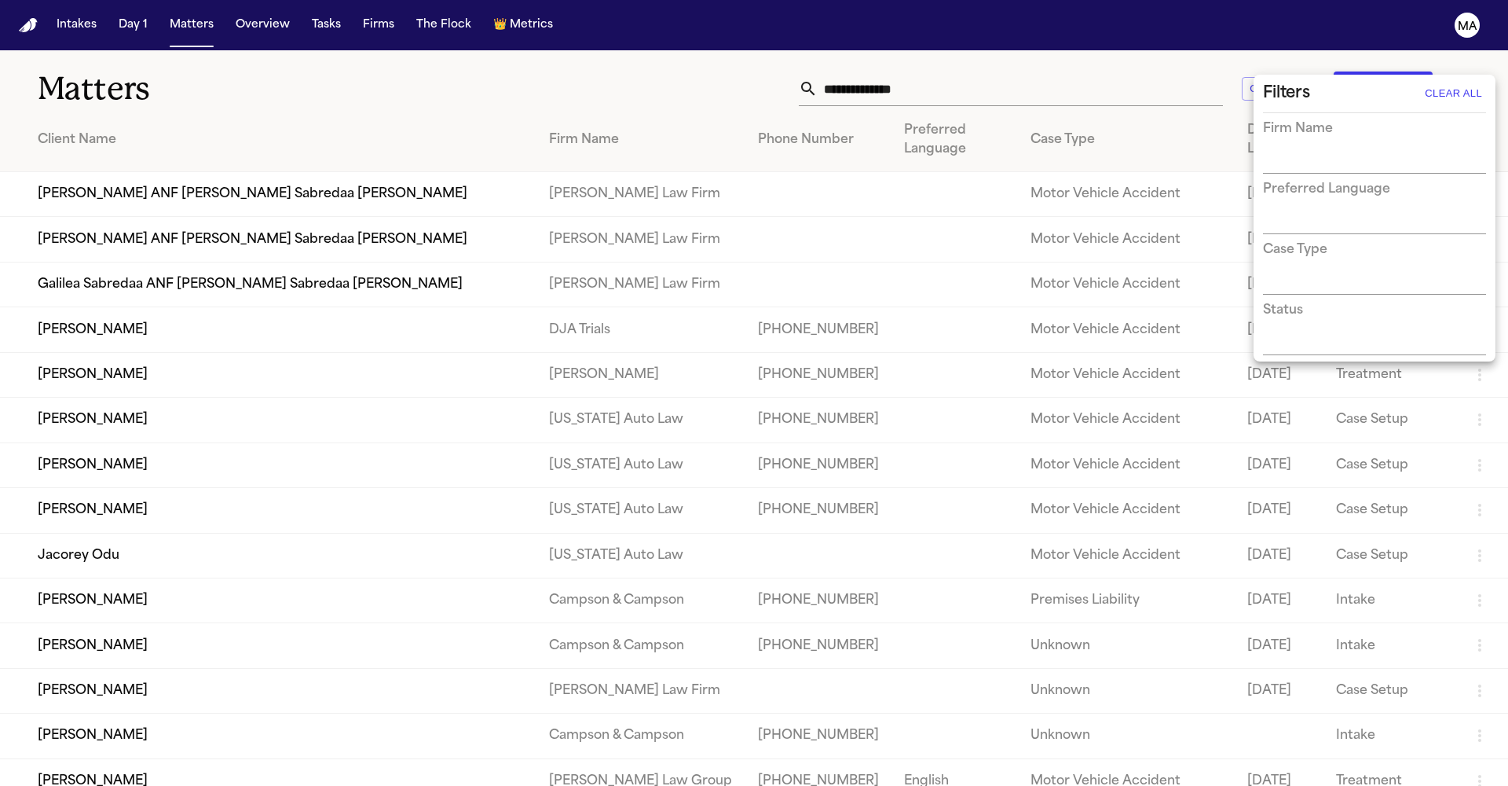
click at [1339, 332] on input "text" at bounding box center [1363, 343] width 200 height 22
type input "*****"
click at [1337, 317] on li "Treatment Complete" at bounding box center [1374, 331] width 223 height 28
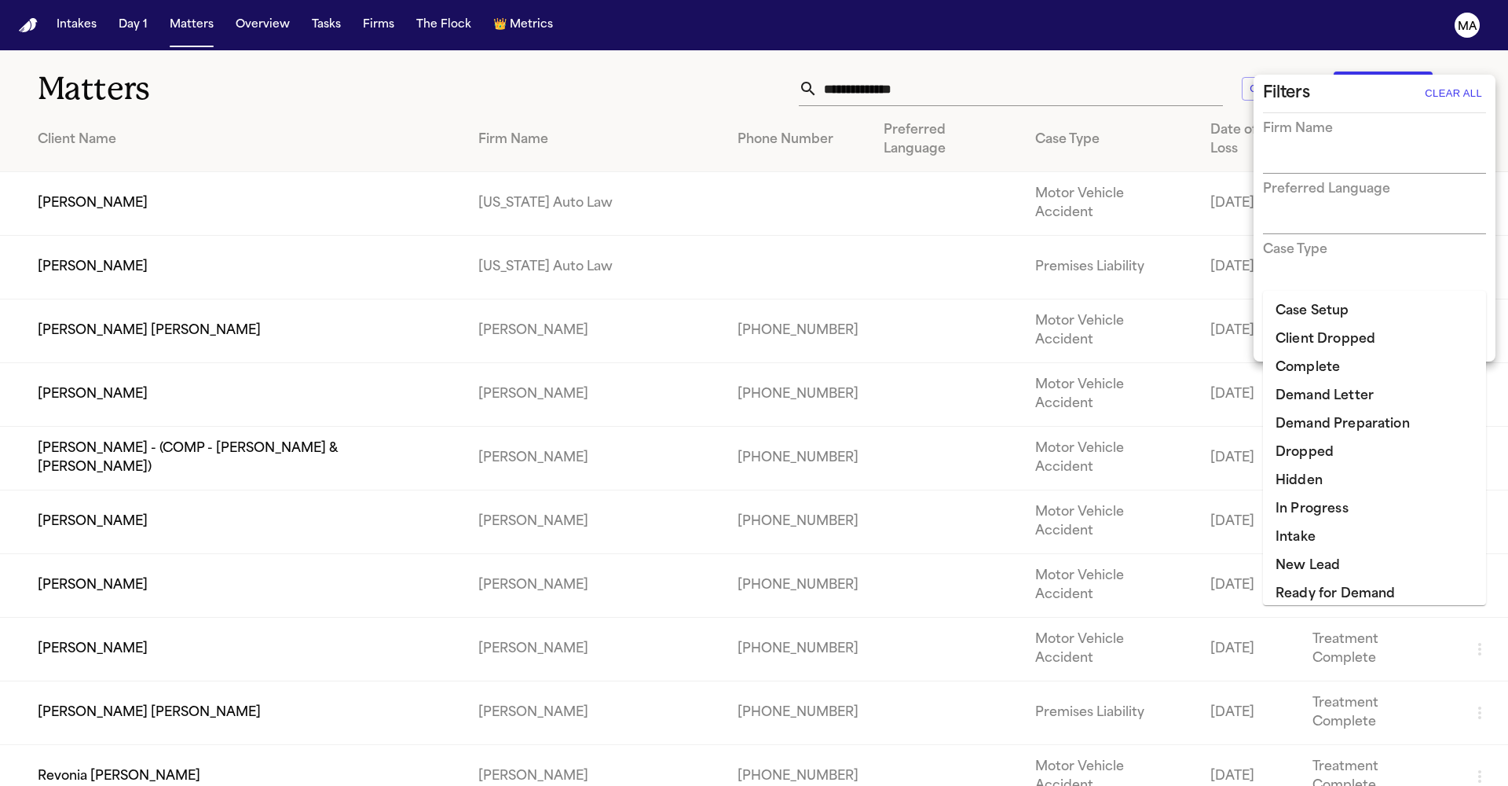
click at [532, 46] on div at bounding box center [754, 393] width 1508 height 786
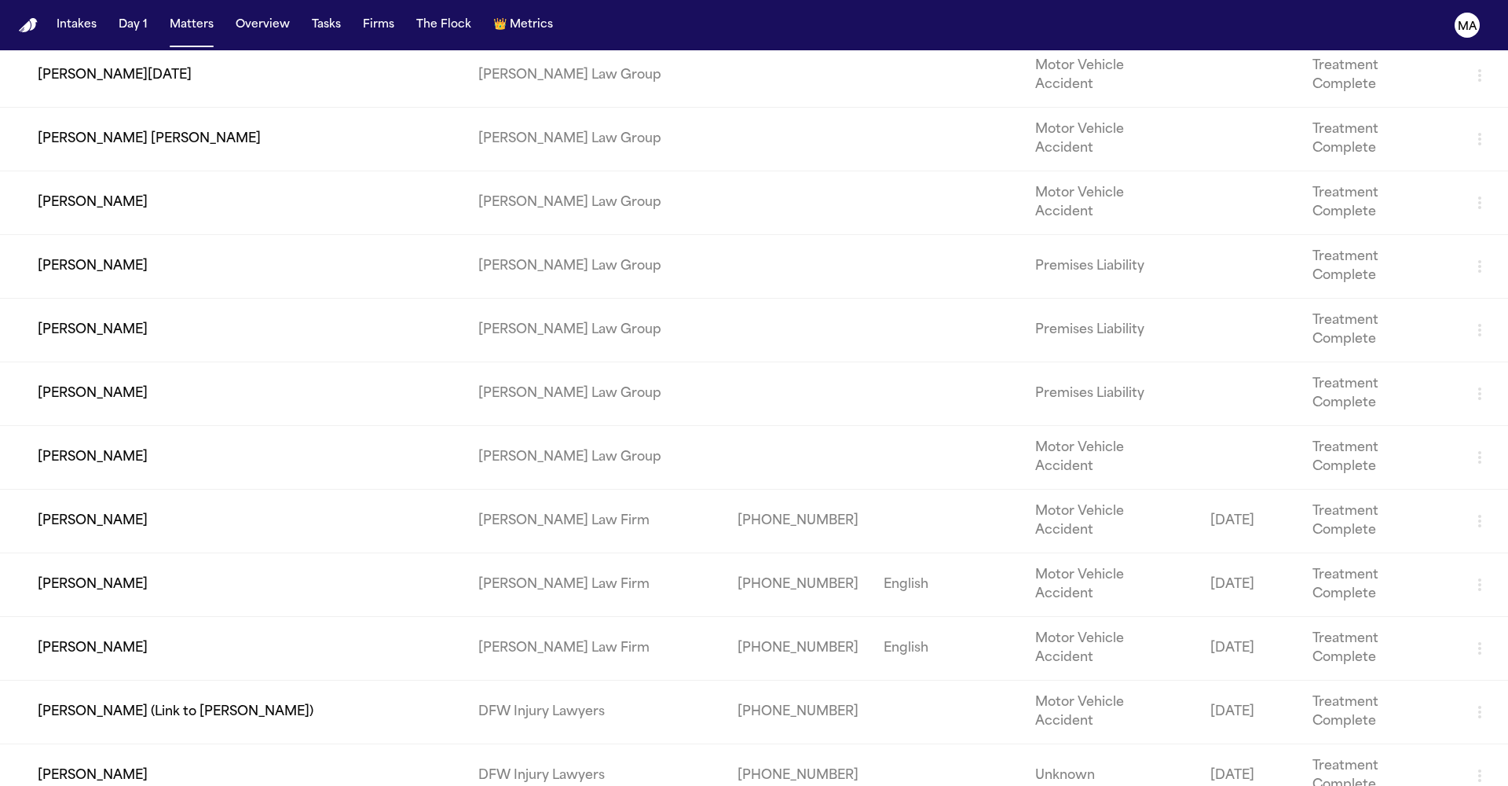
scroll to position [2781, 0]
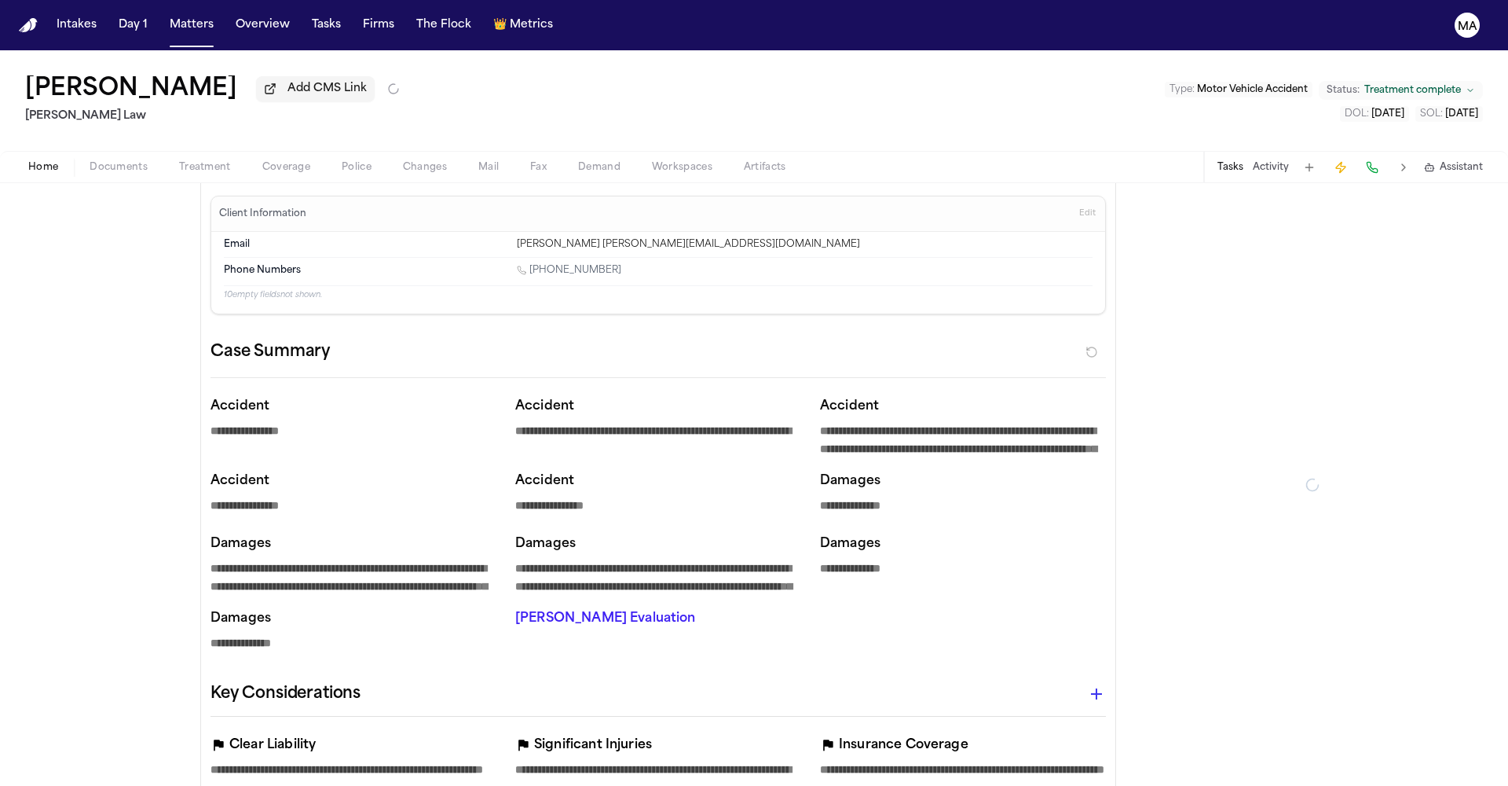
type textarea "*"
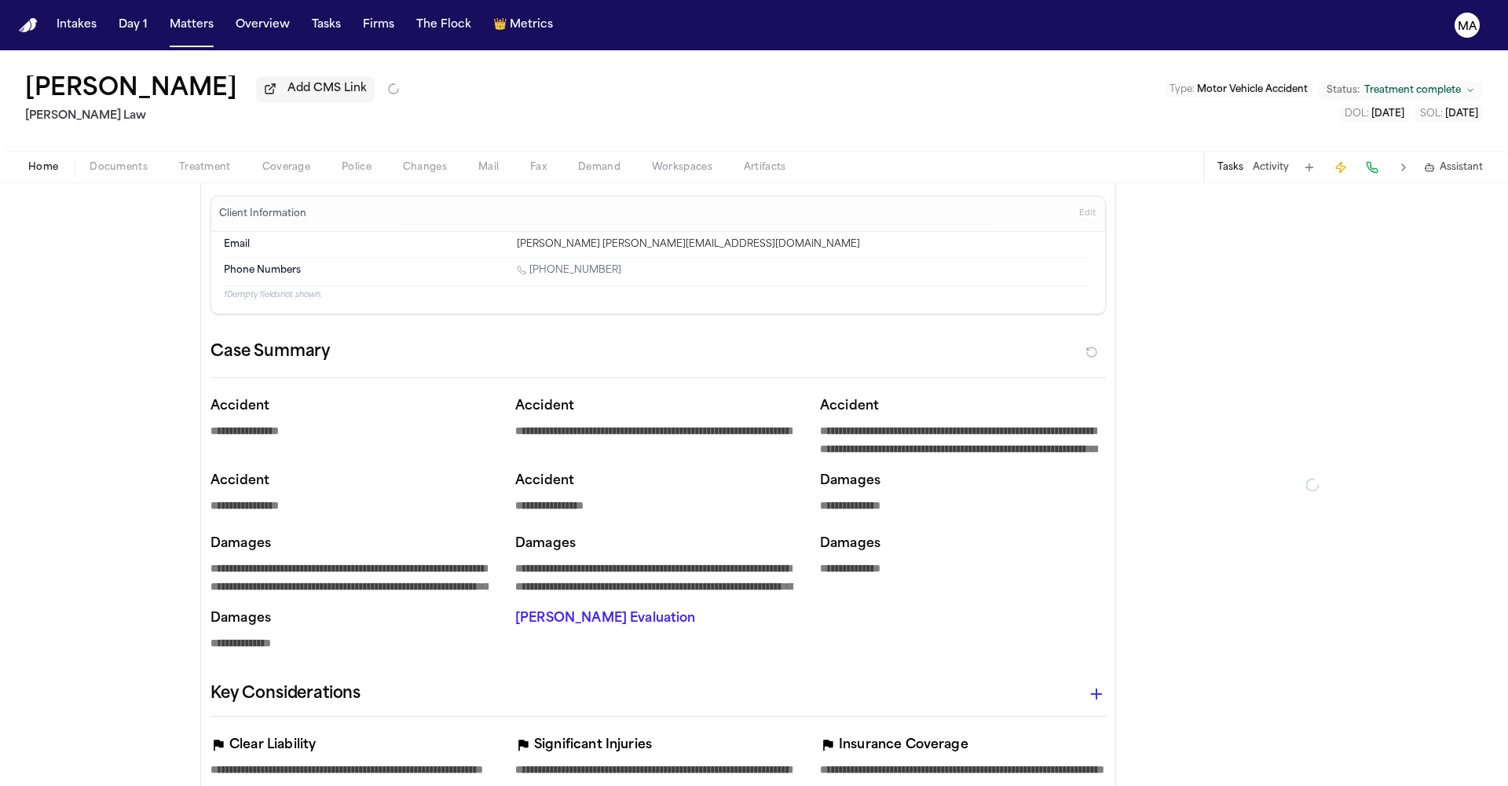
type textarea "*"
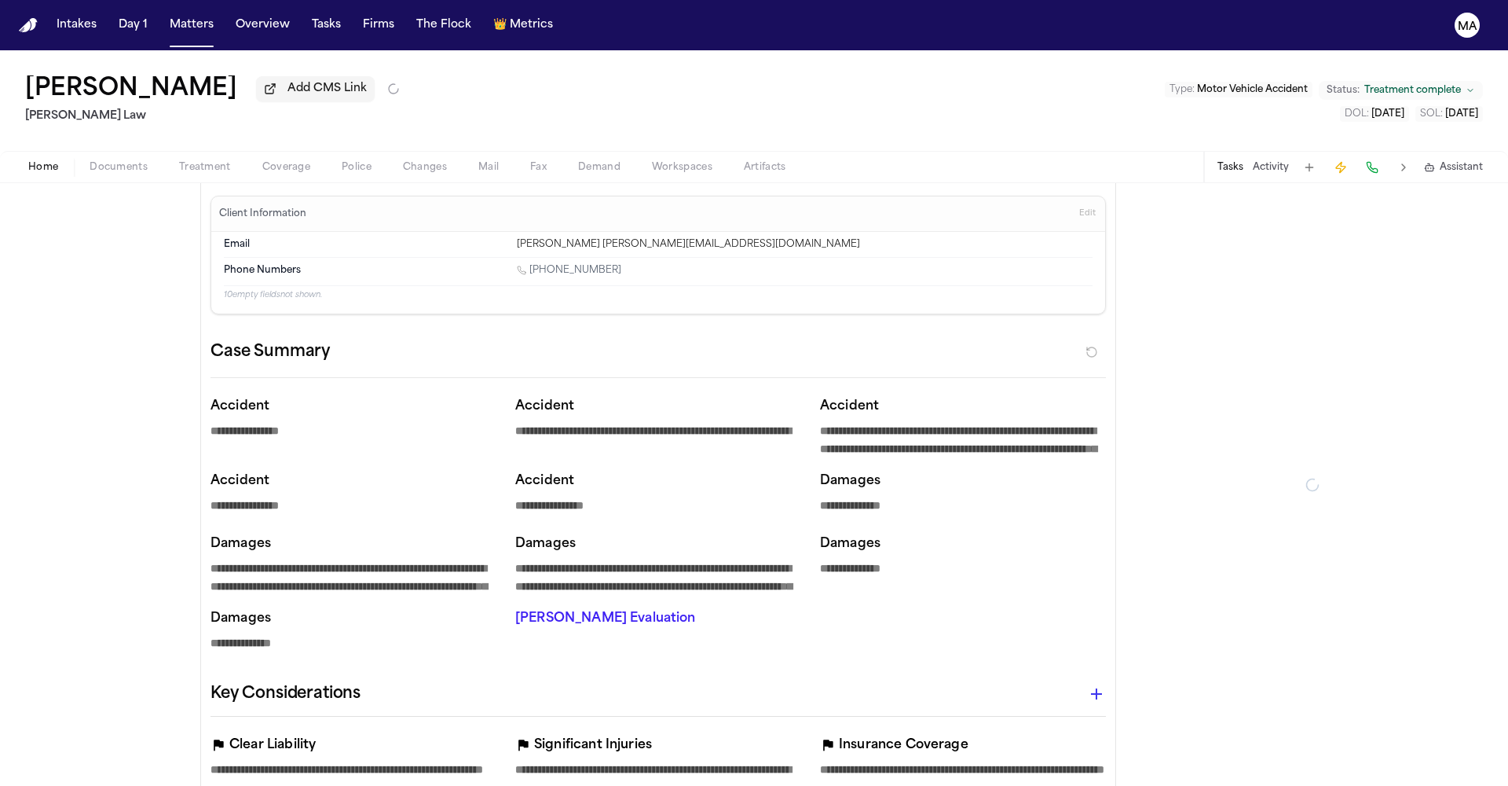
type textarea "*"
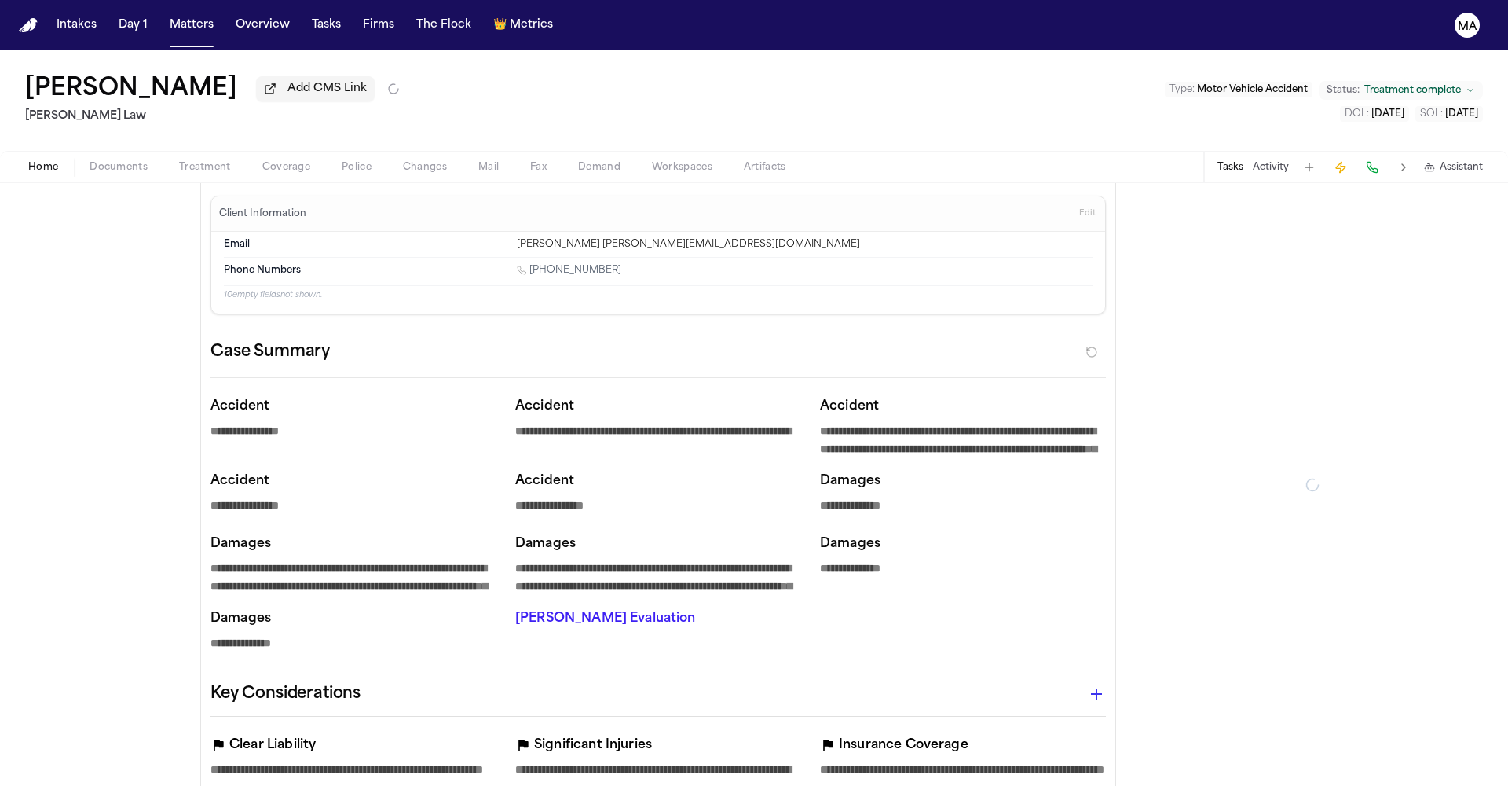
type textarea "*"
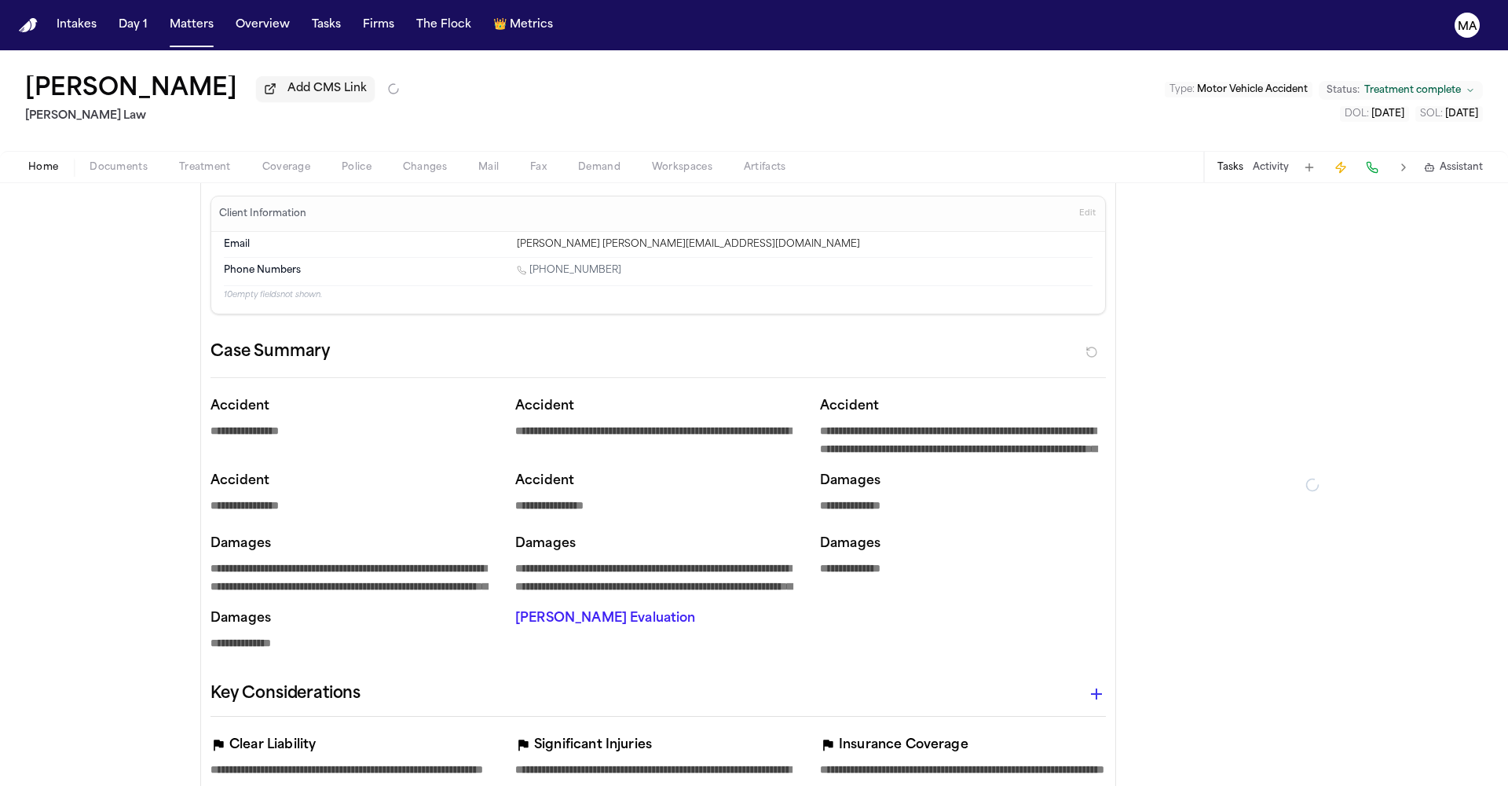
type textarea "*"
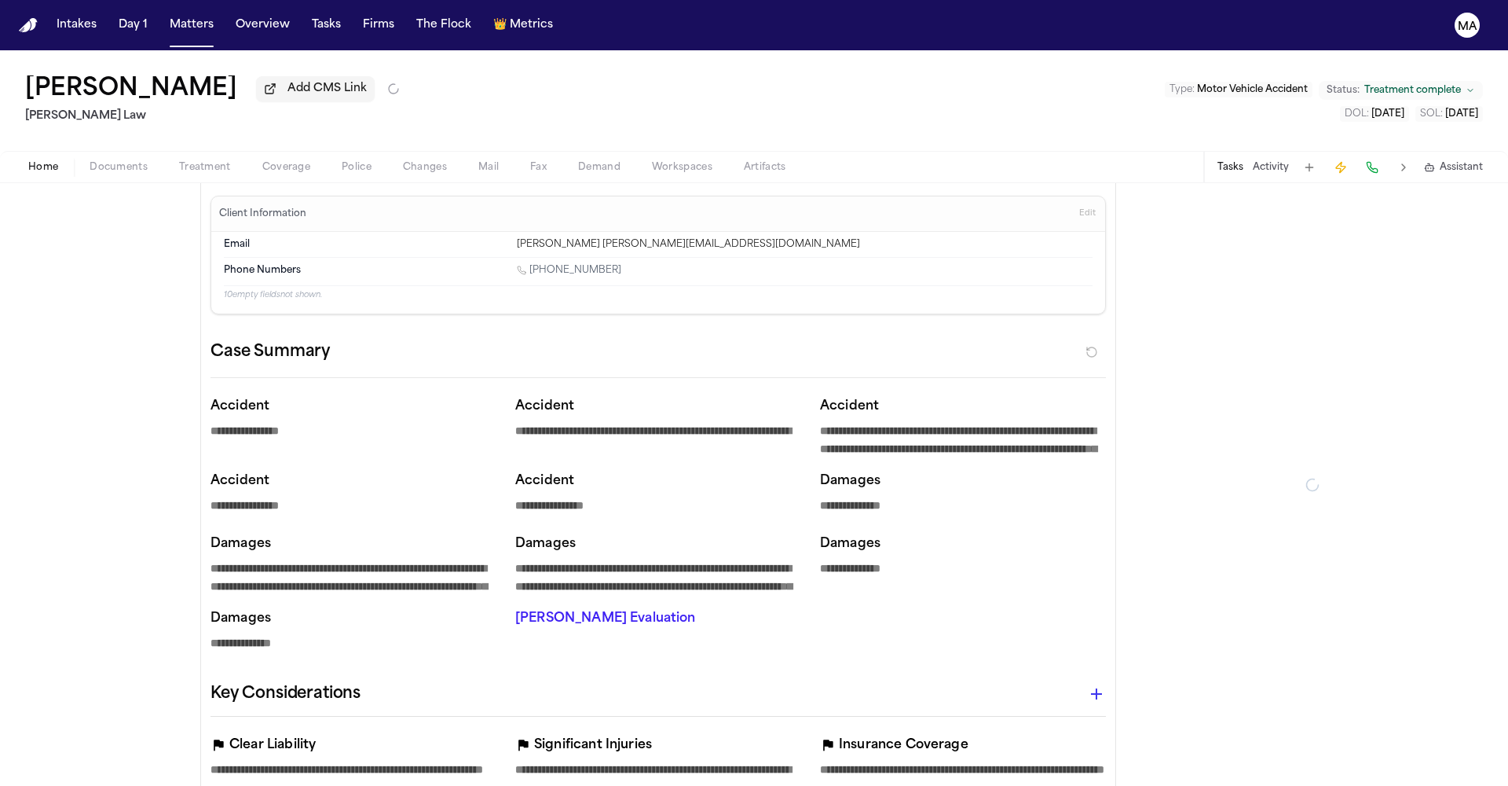
type textarea "*"
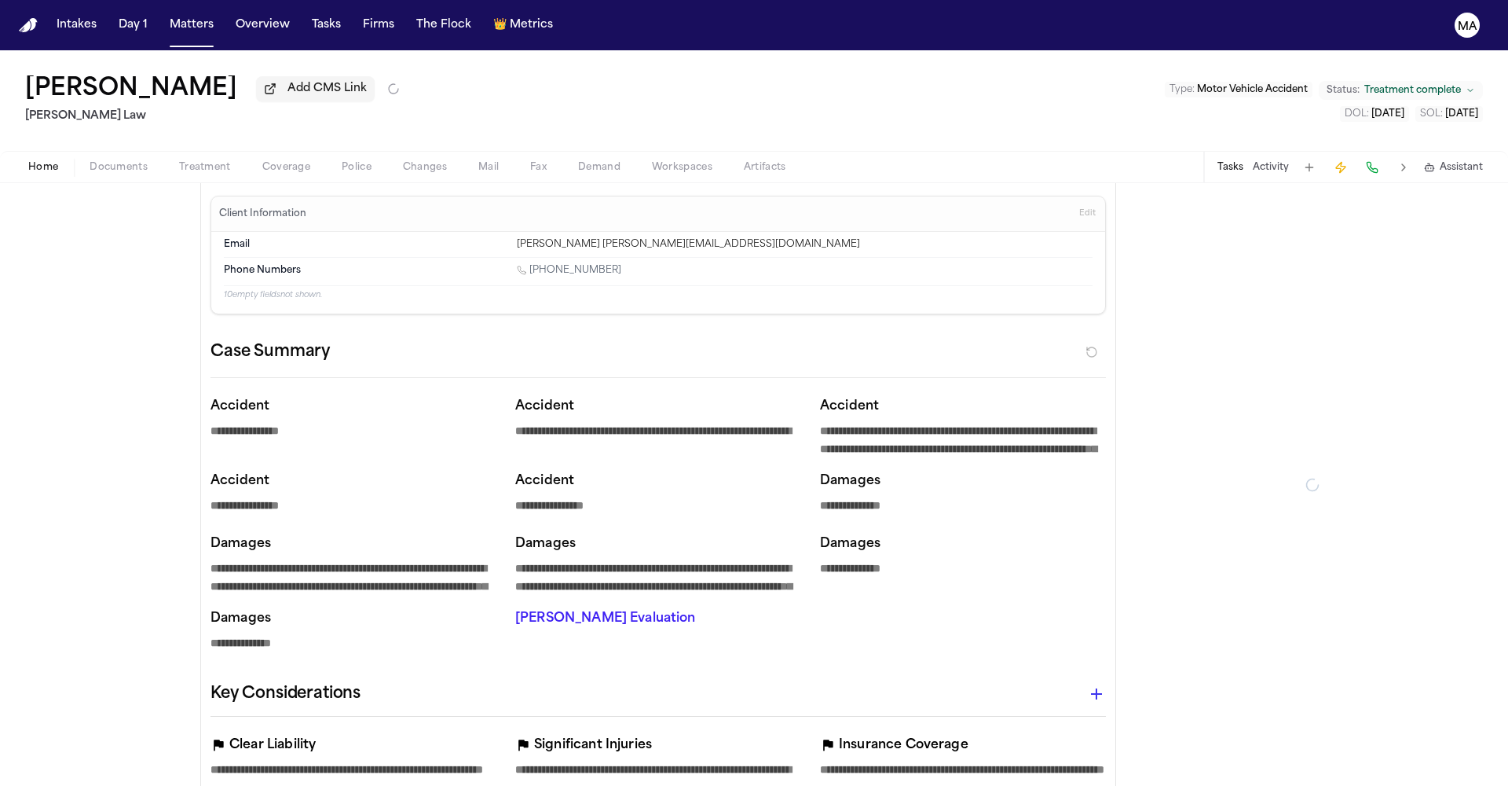
type textarea "*"
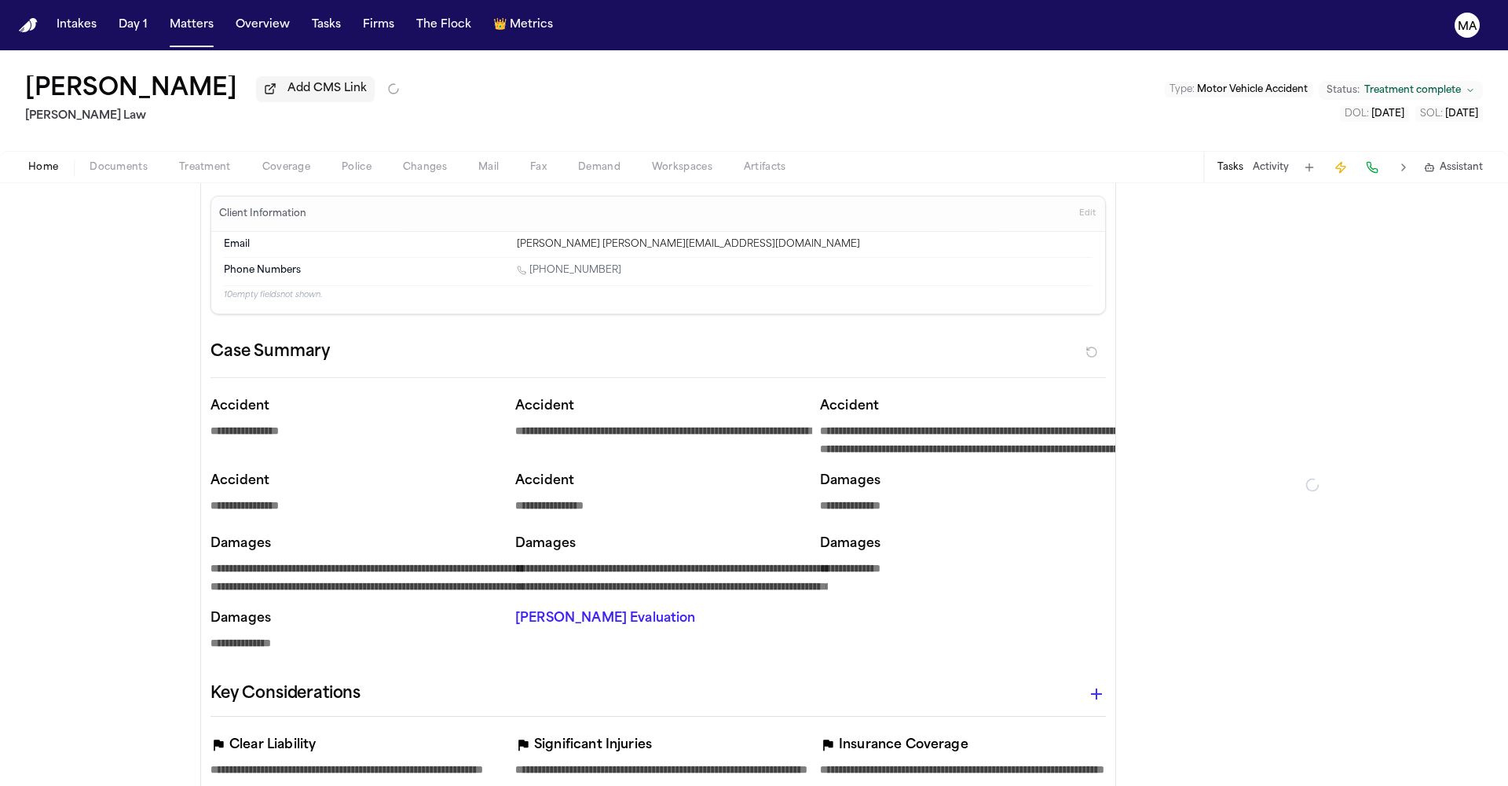
type textarea "*"
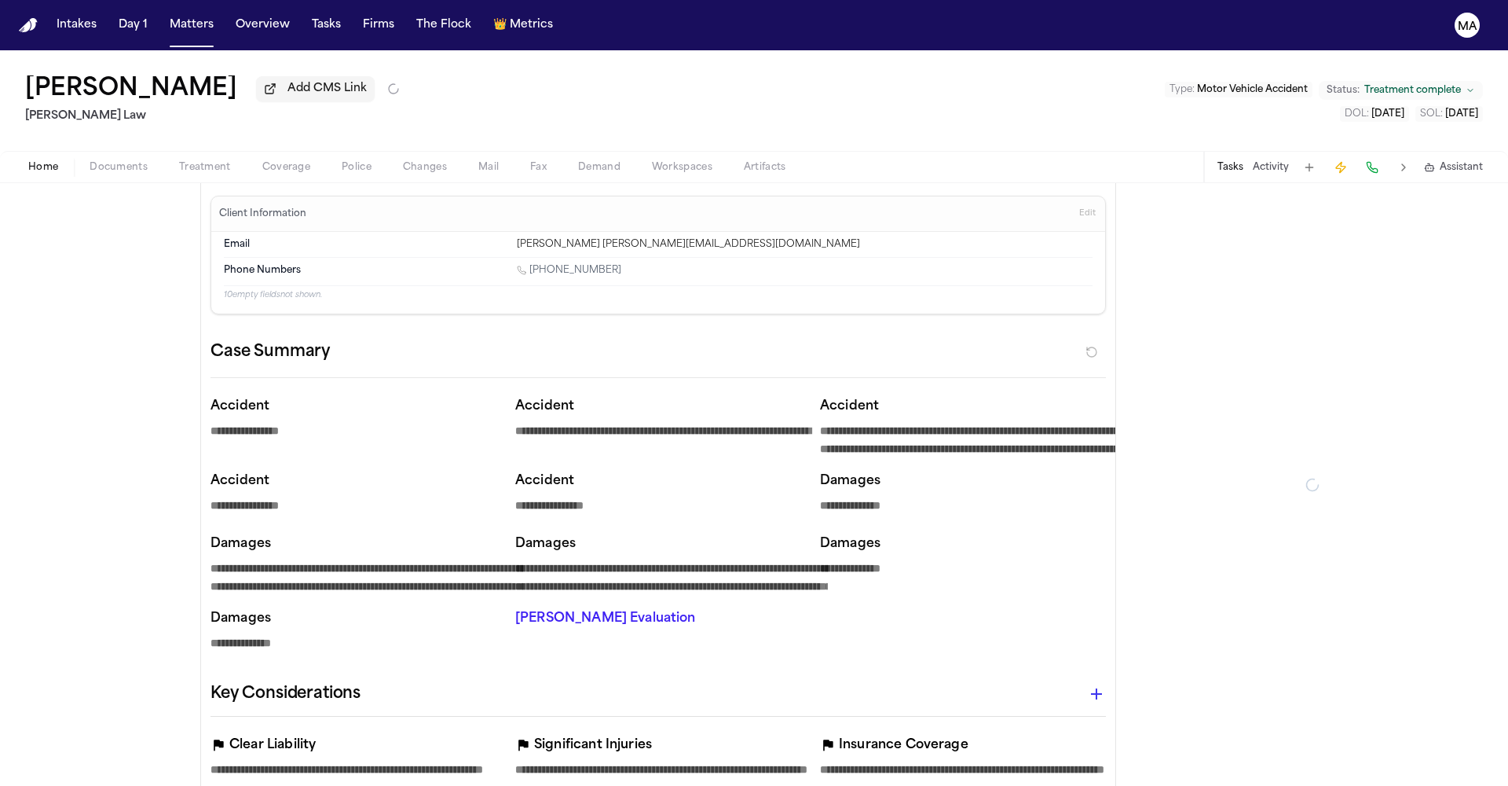
type textarea "*"
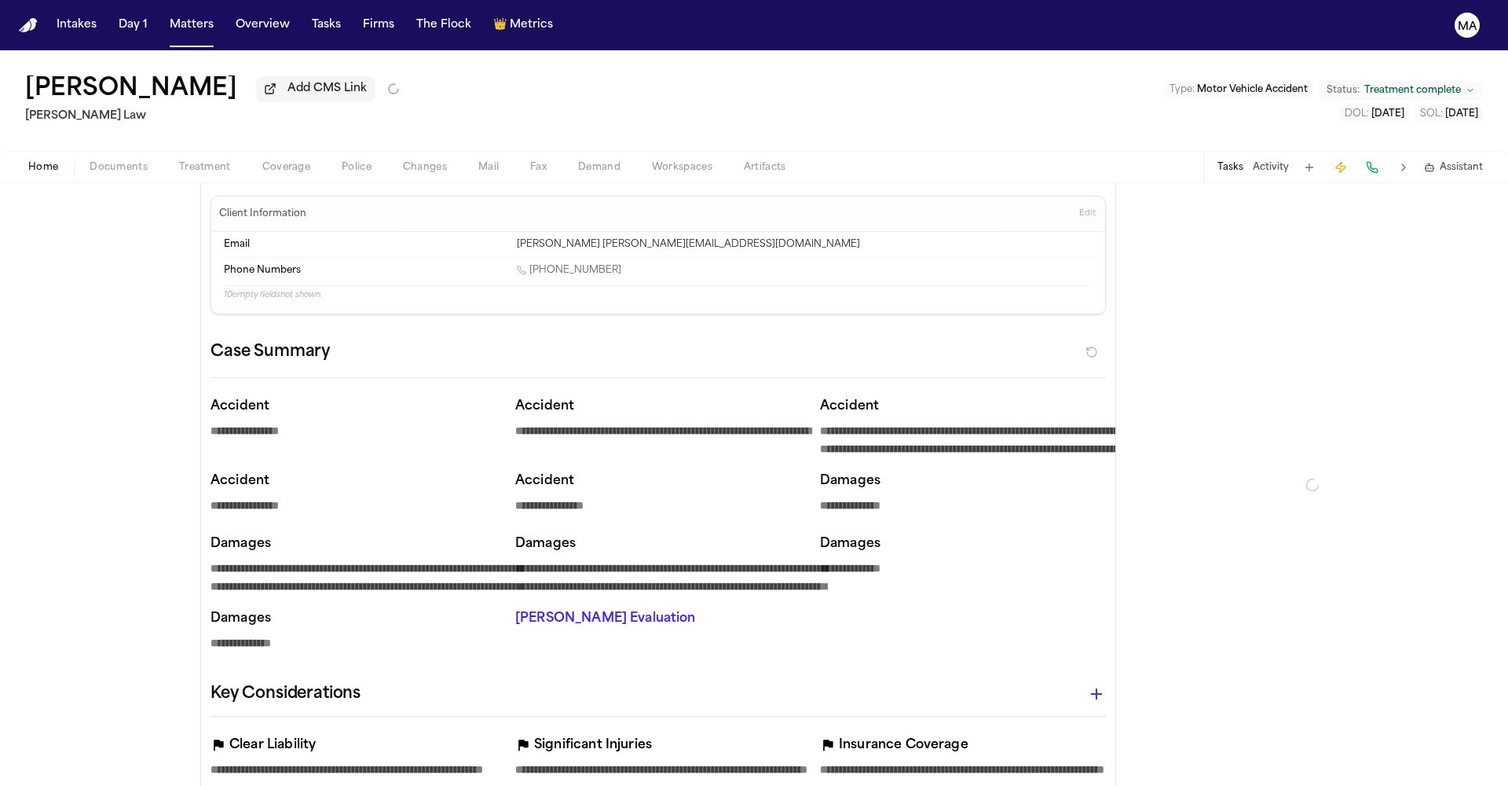
type textarea "*"
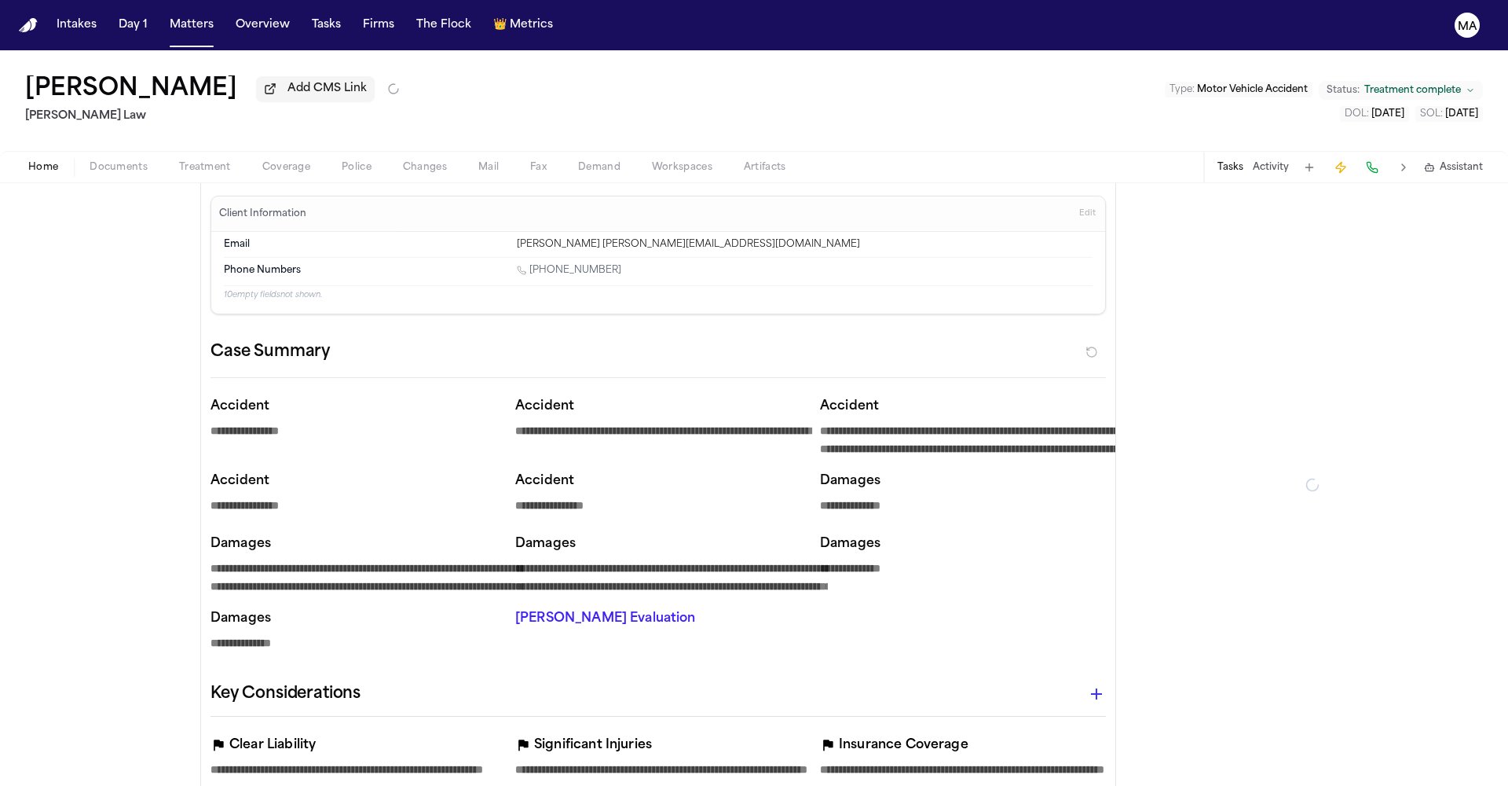
type textarea "*"
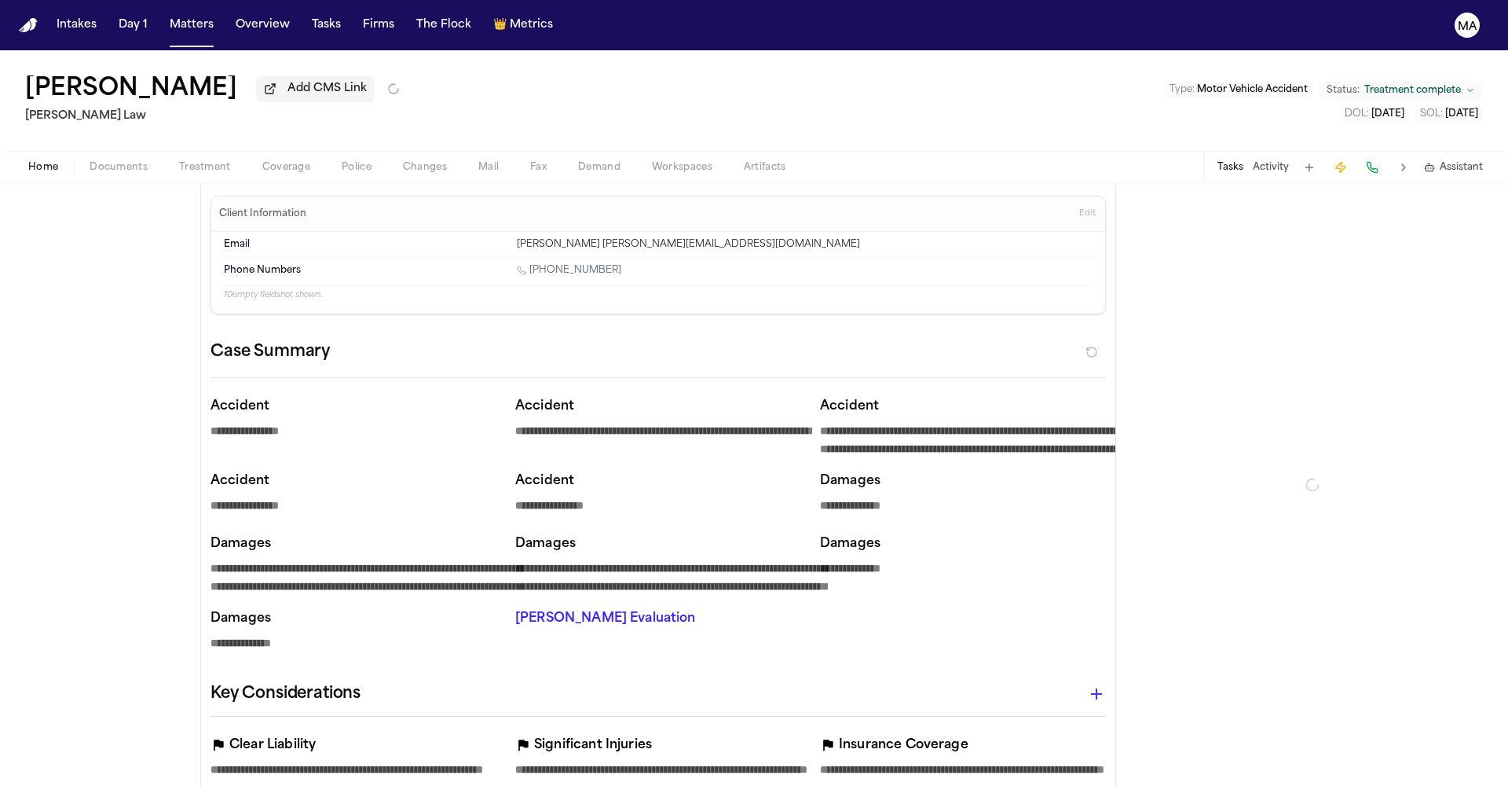
type textarea "*"
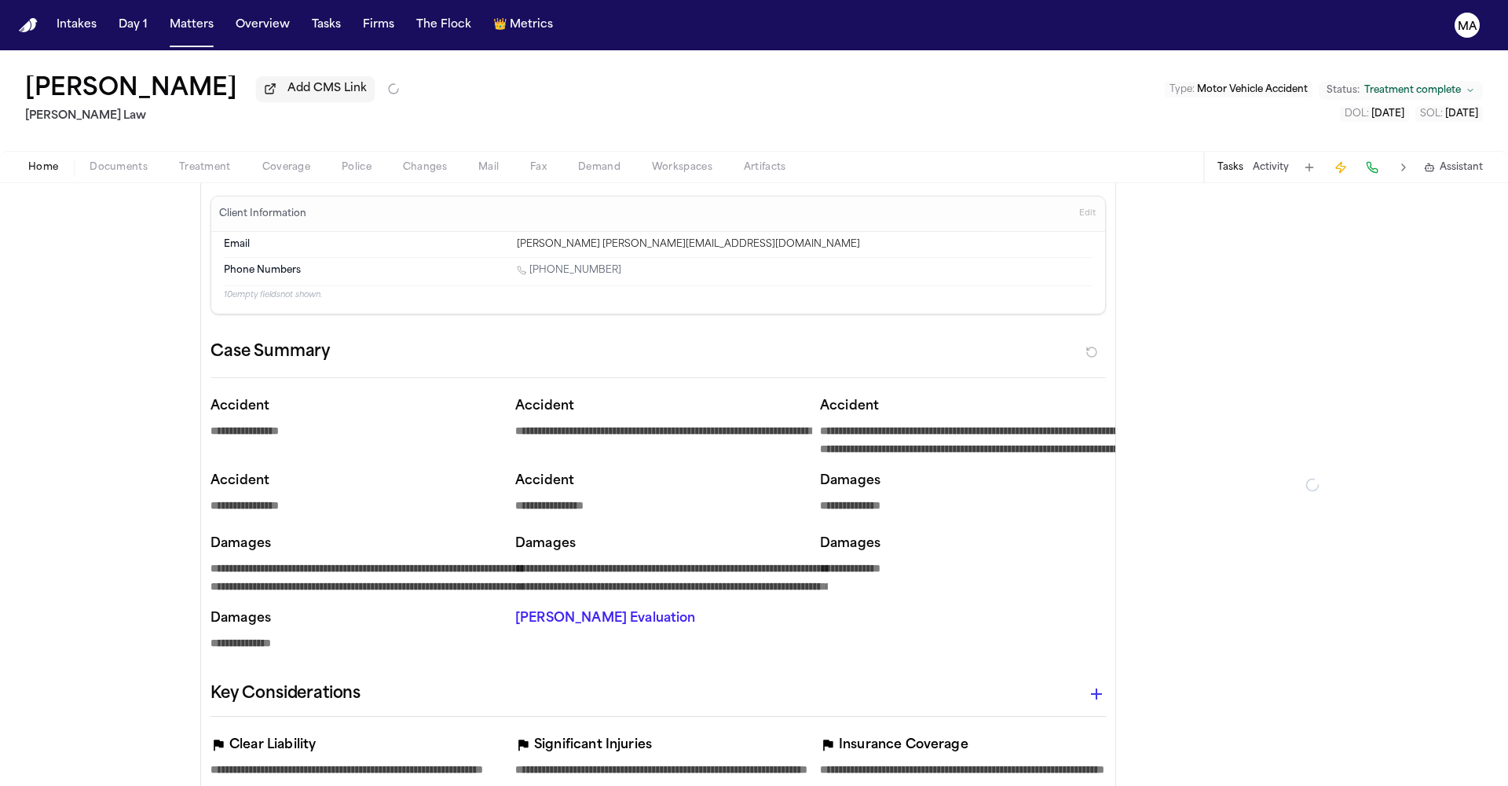
type textarea "*"
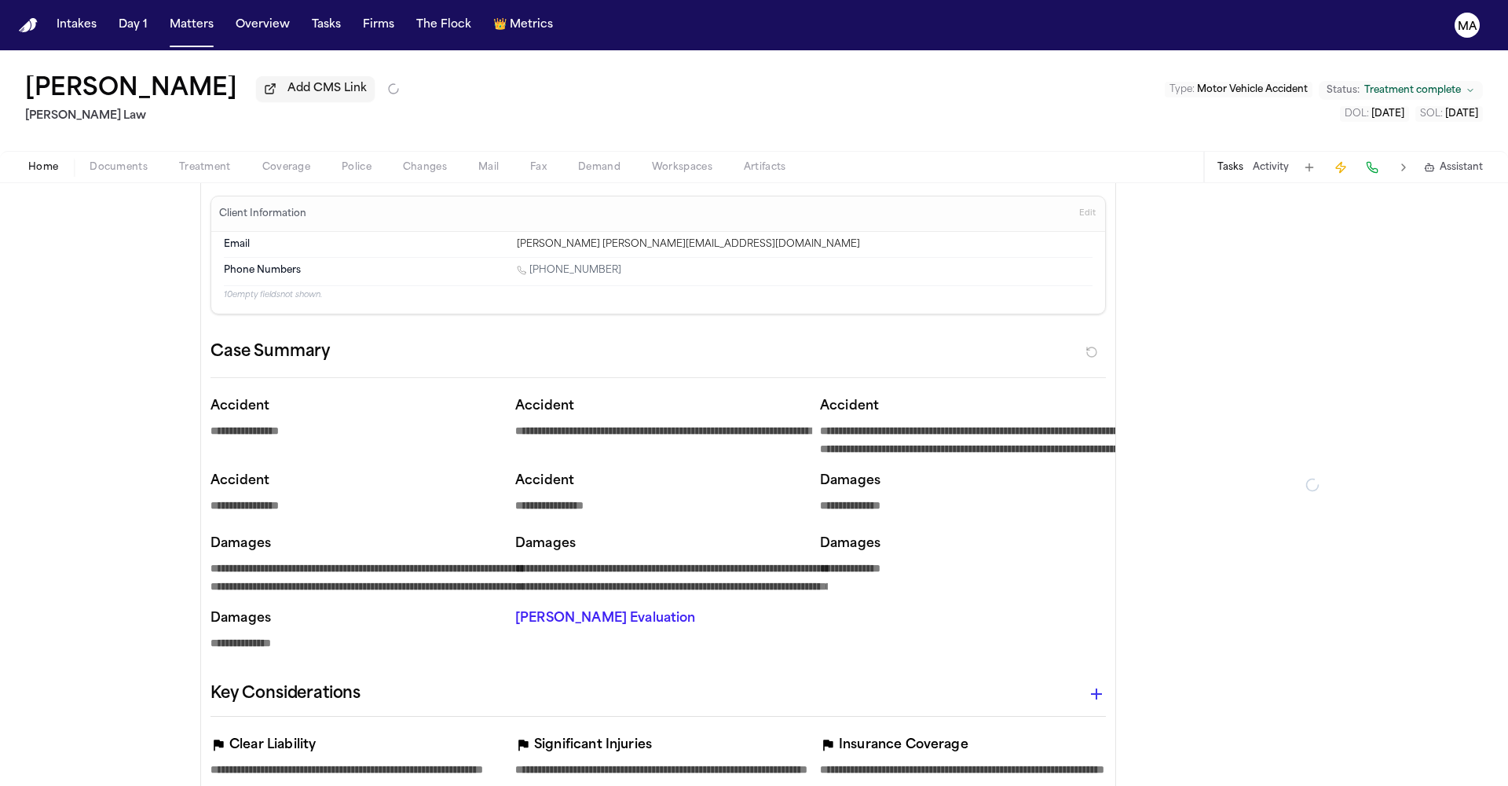
type textarea "*"
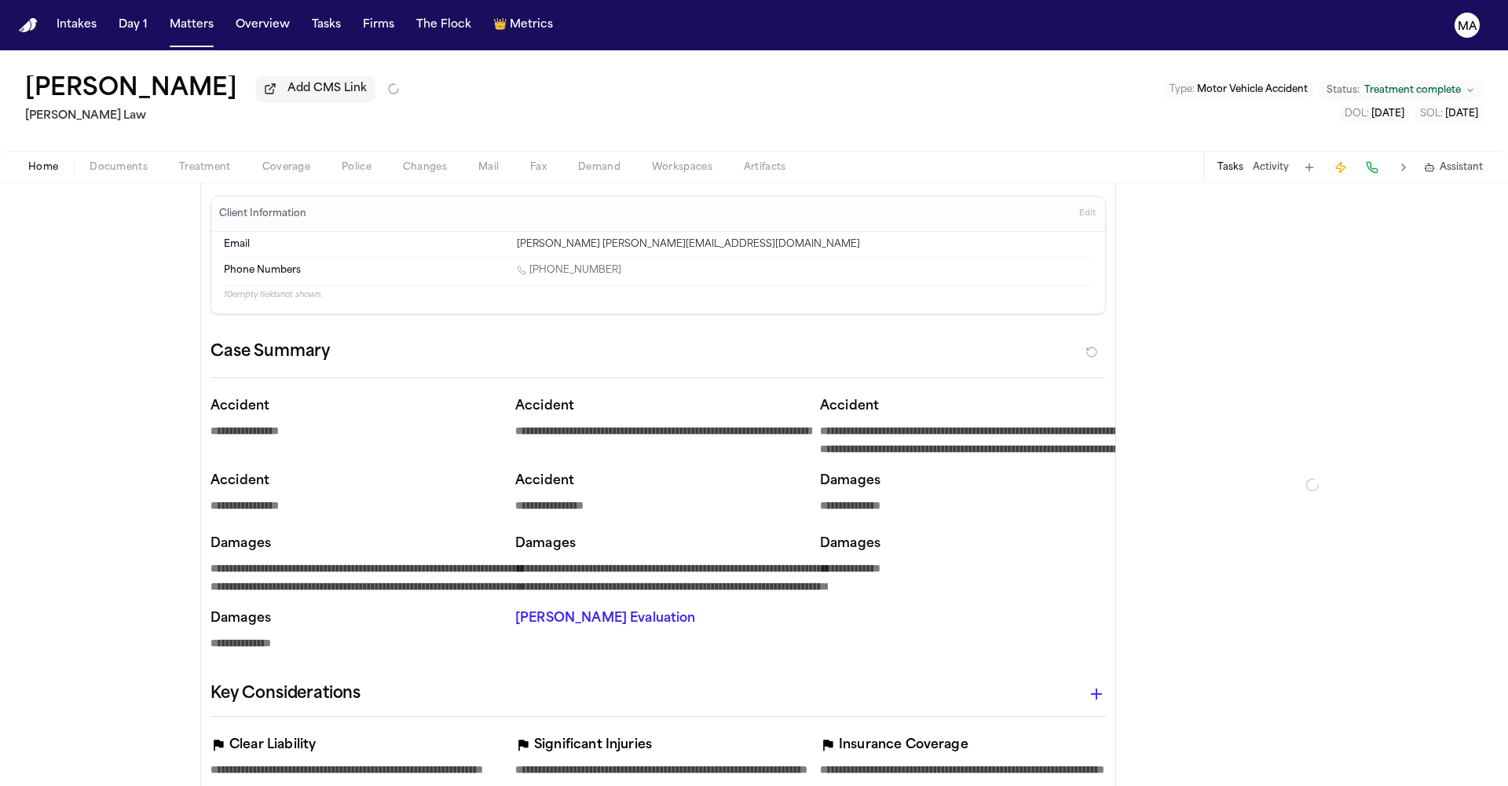
type textarea "*"
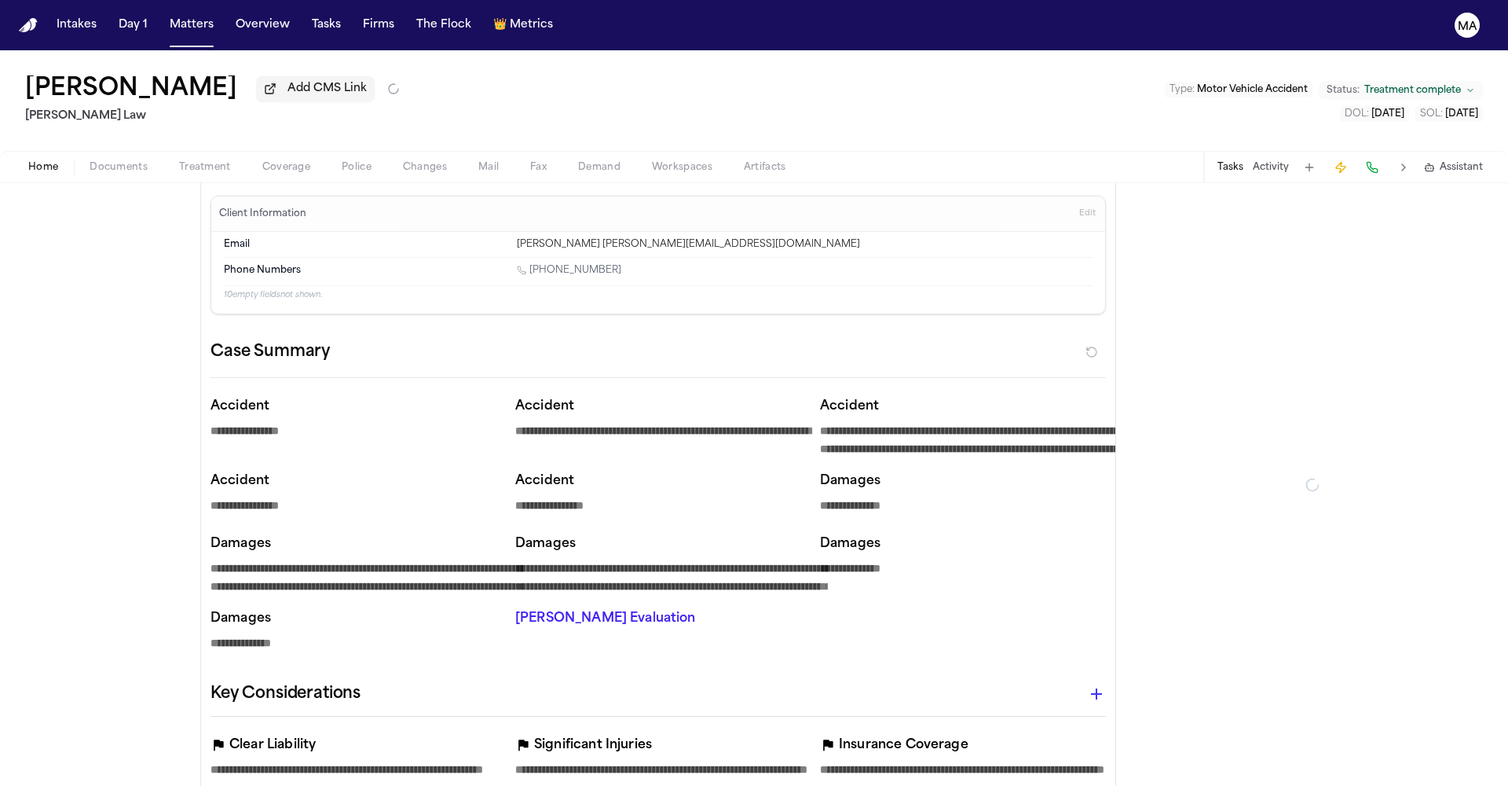
type textarea "*"
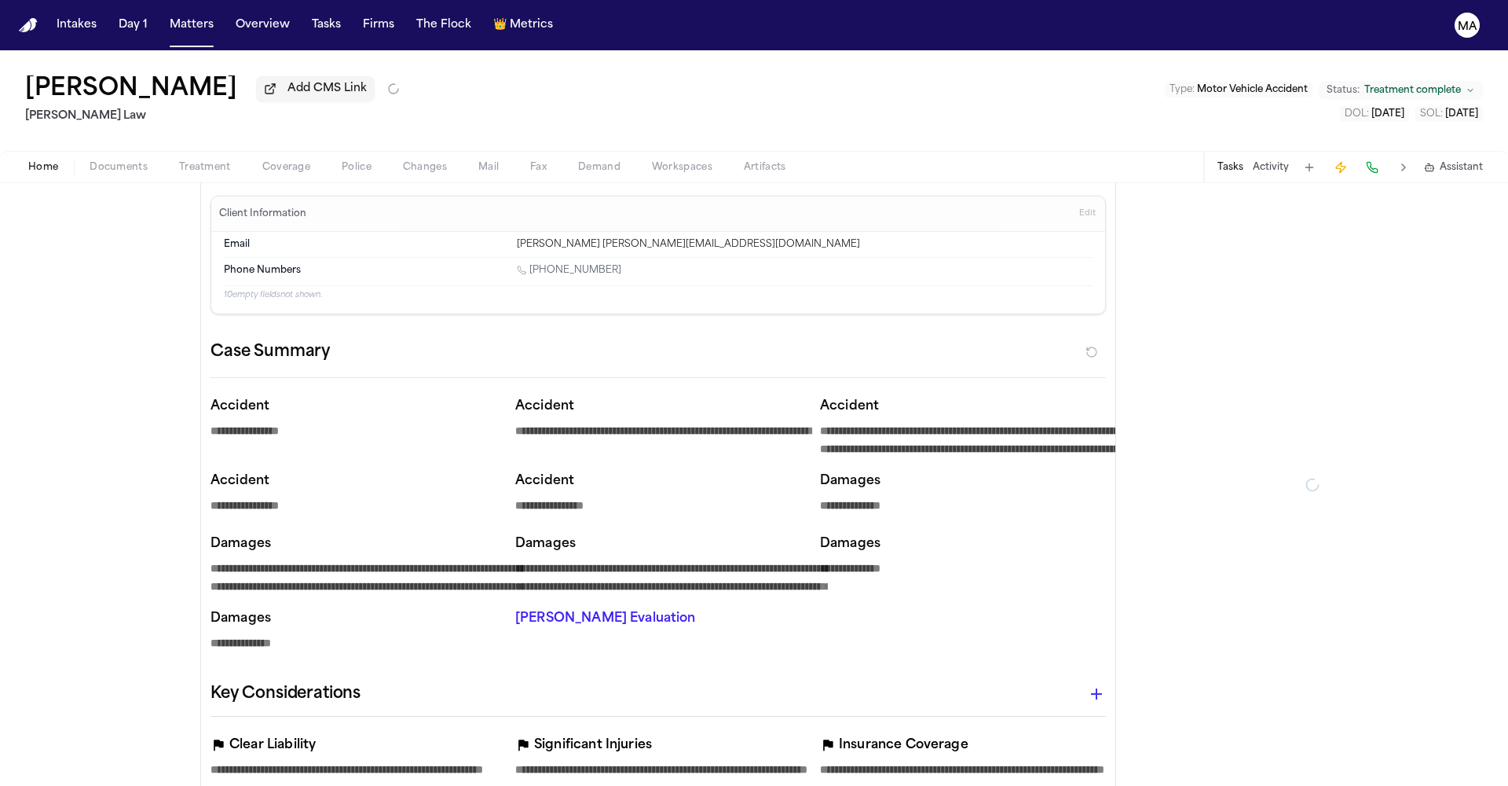
type textarea "*"
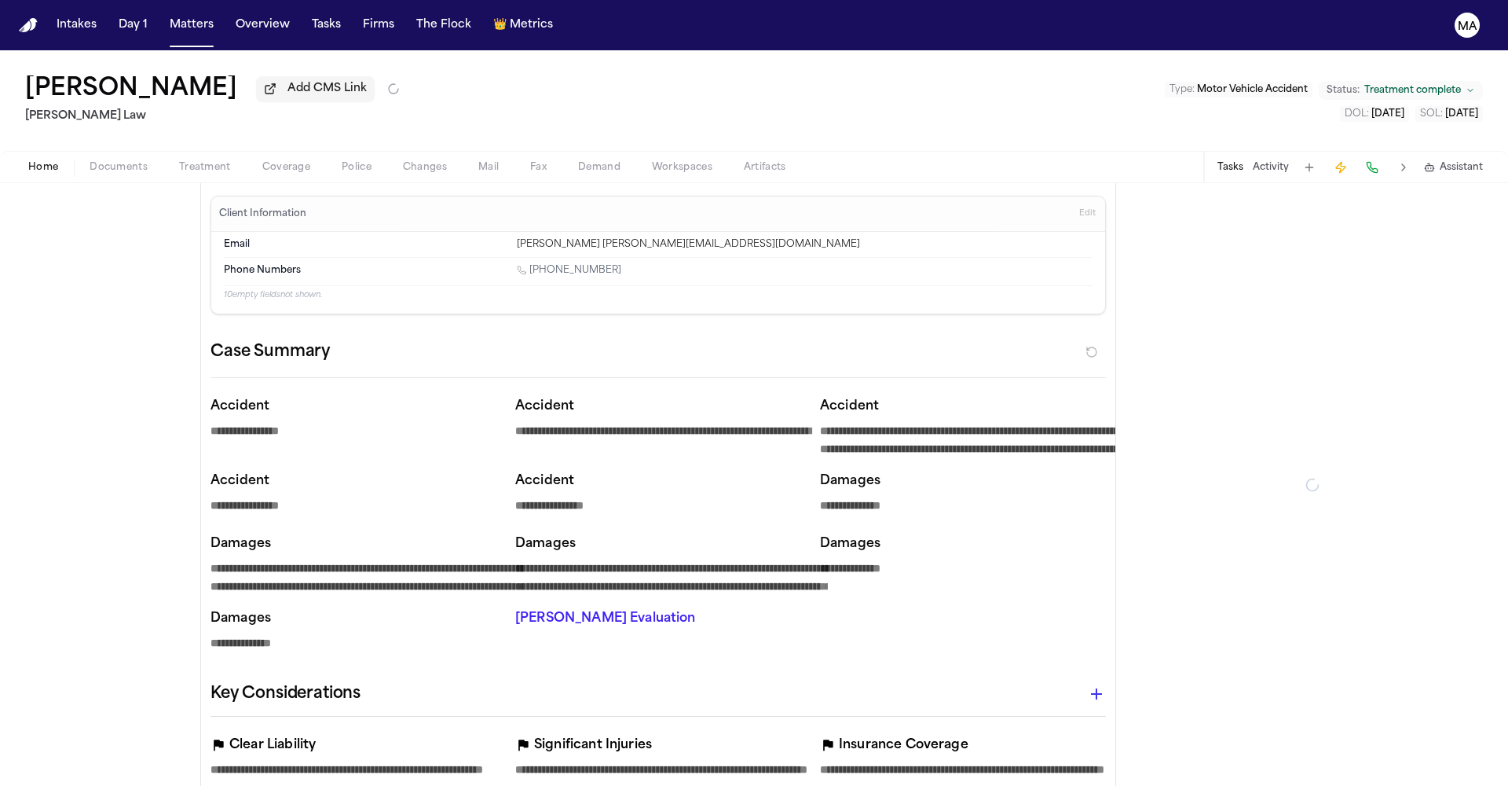
type textarea "*"
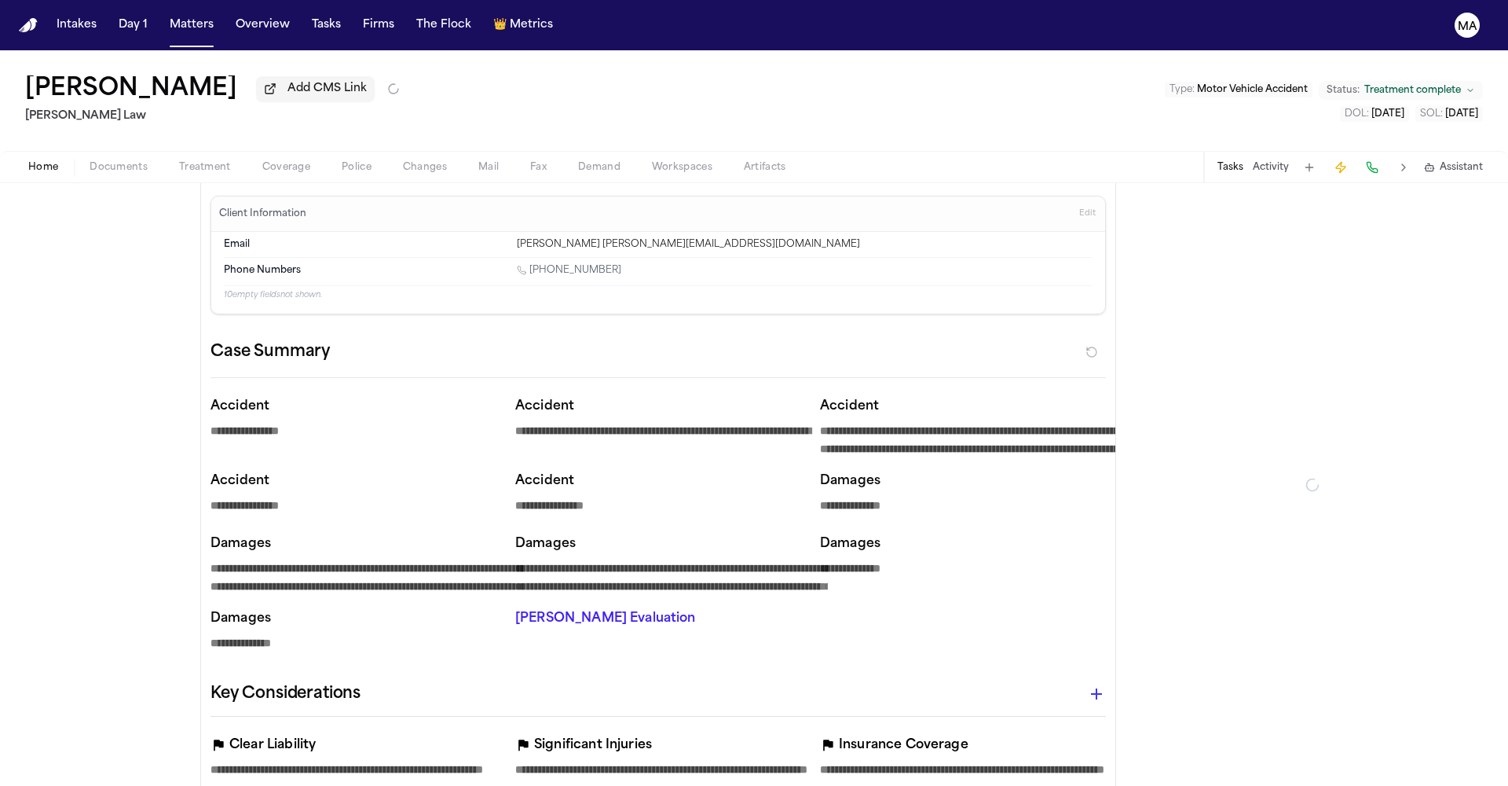
type textarea "*"
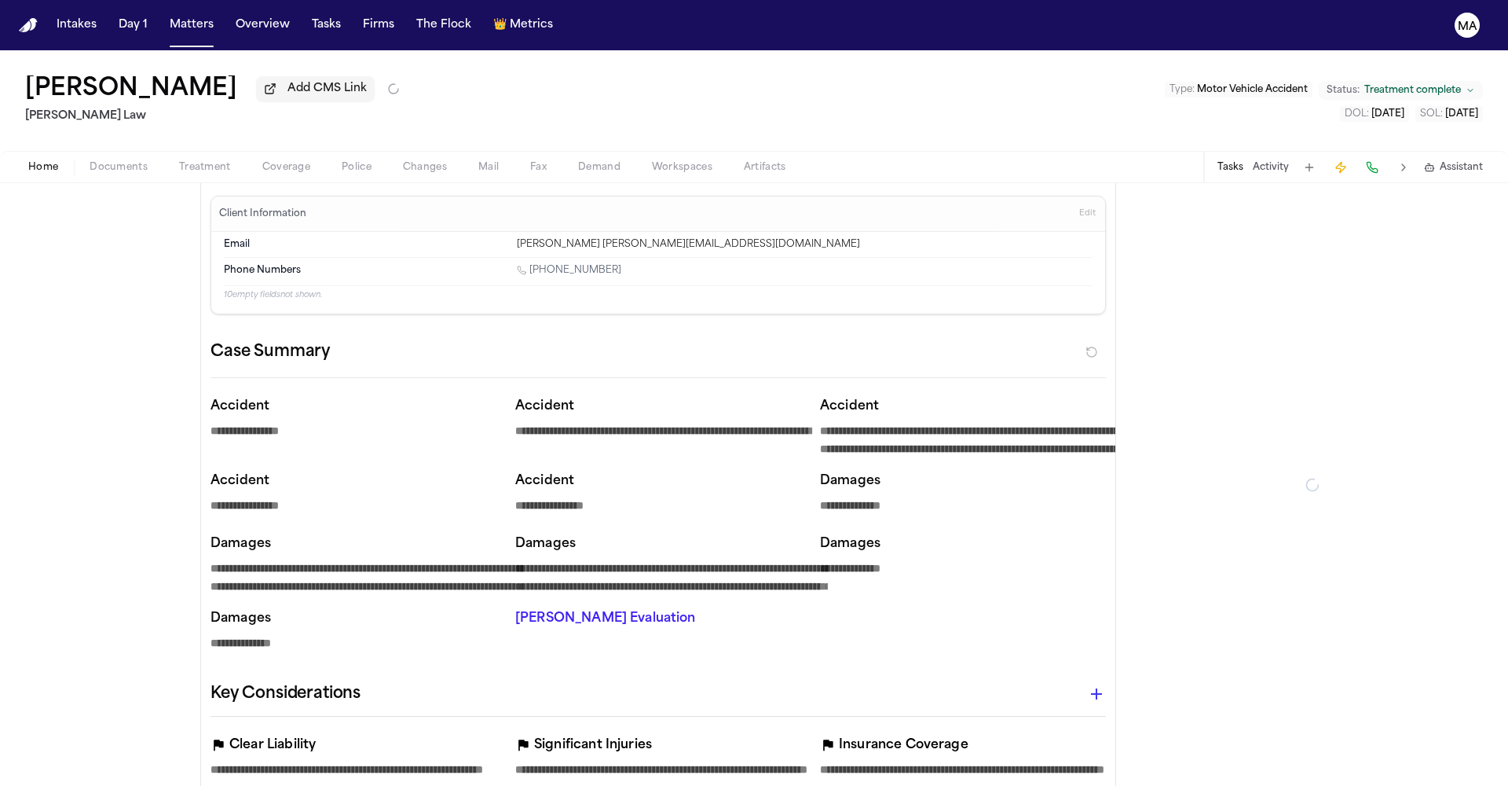
type textarea "*"
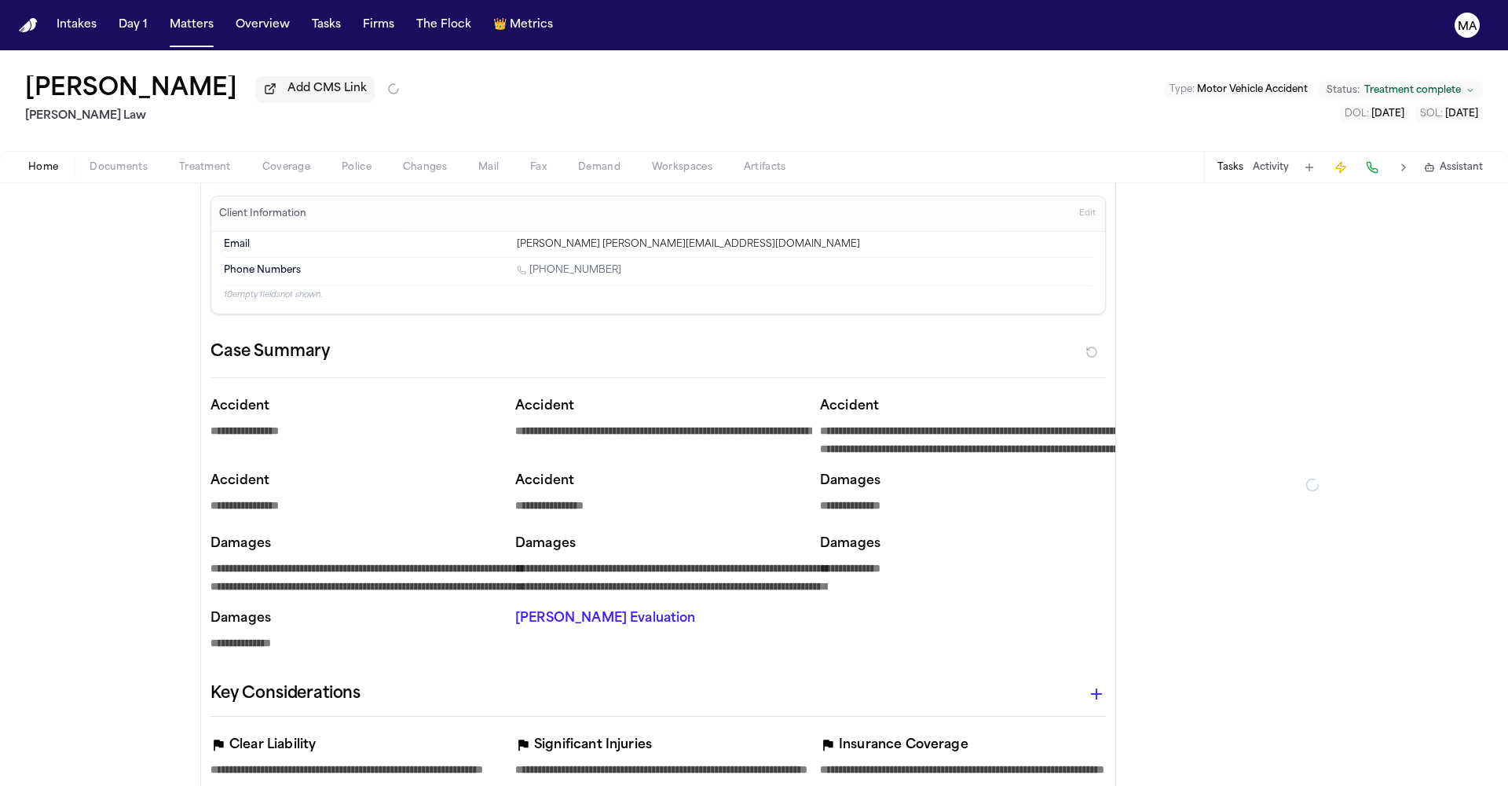
type textarea "*"
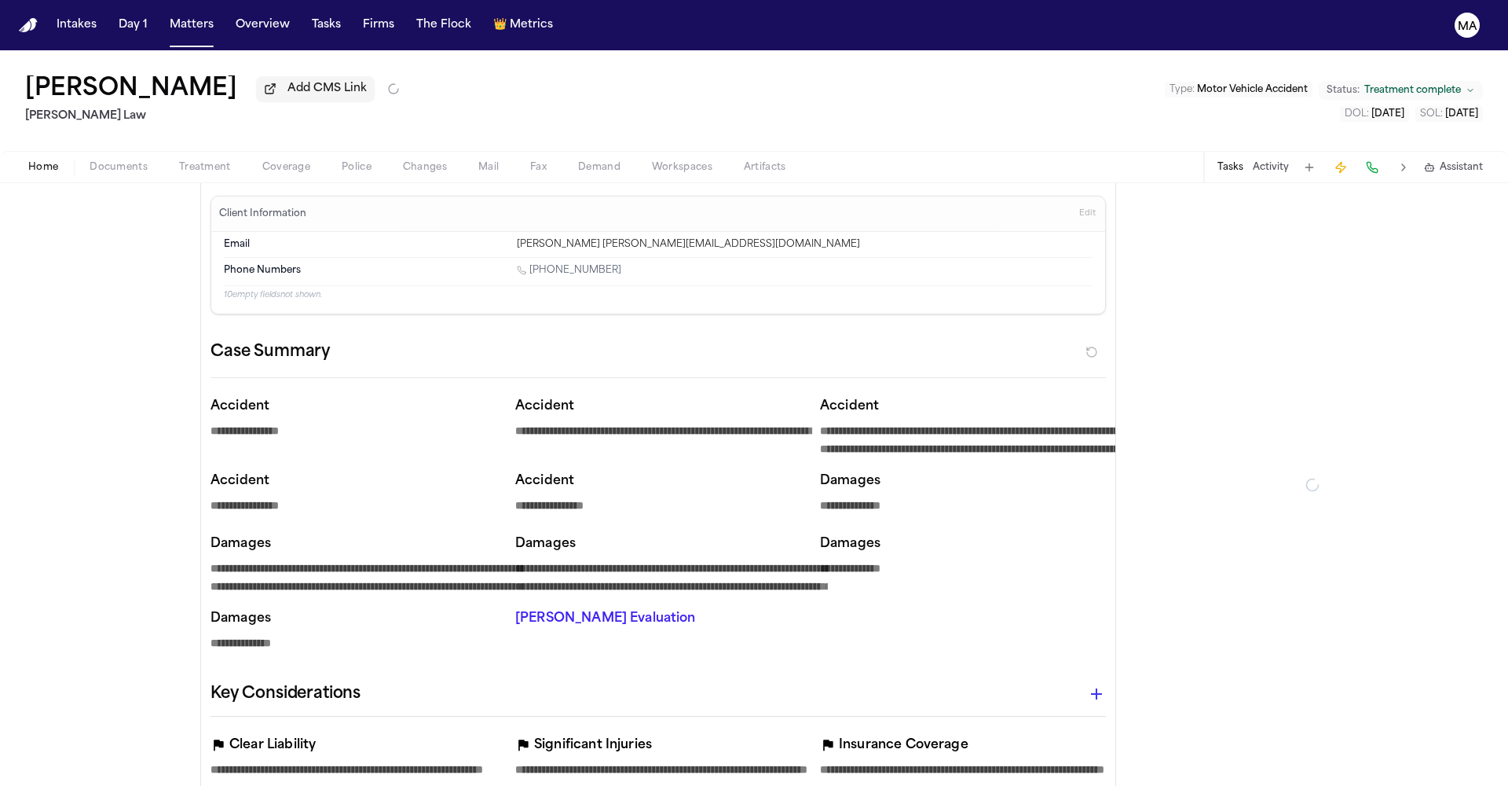
type textarea "*"
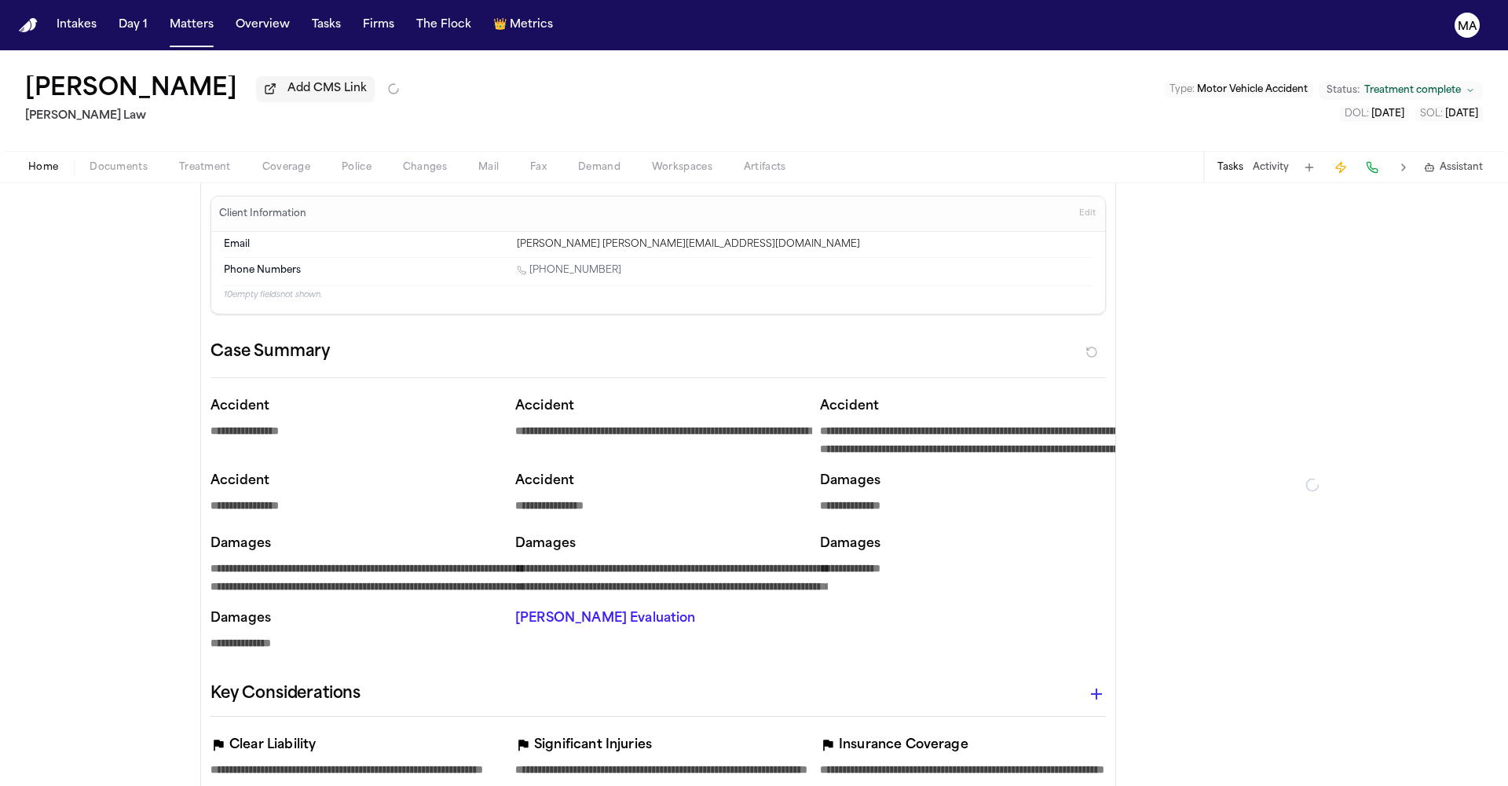
type textarea "*"
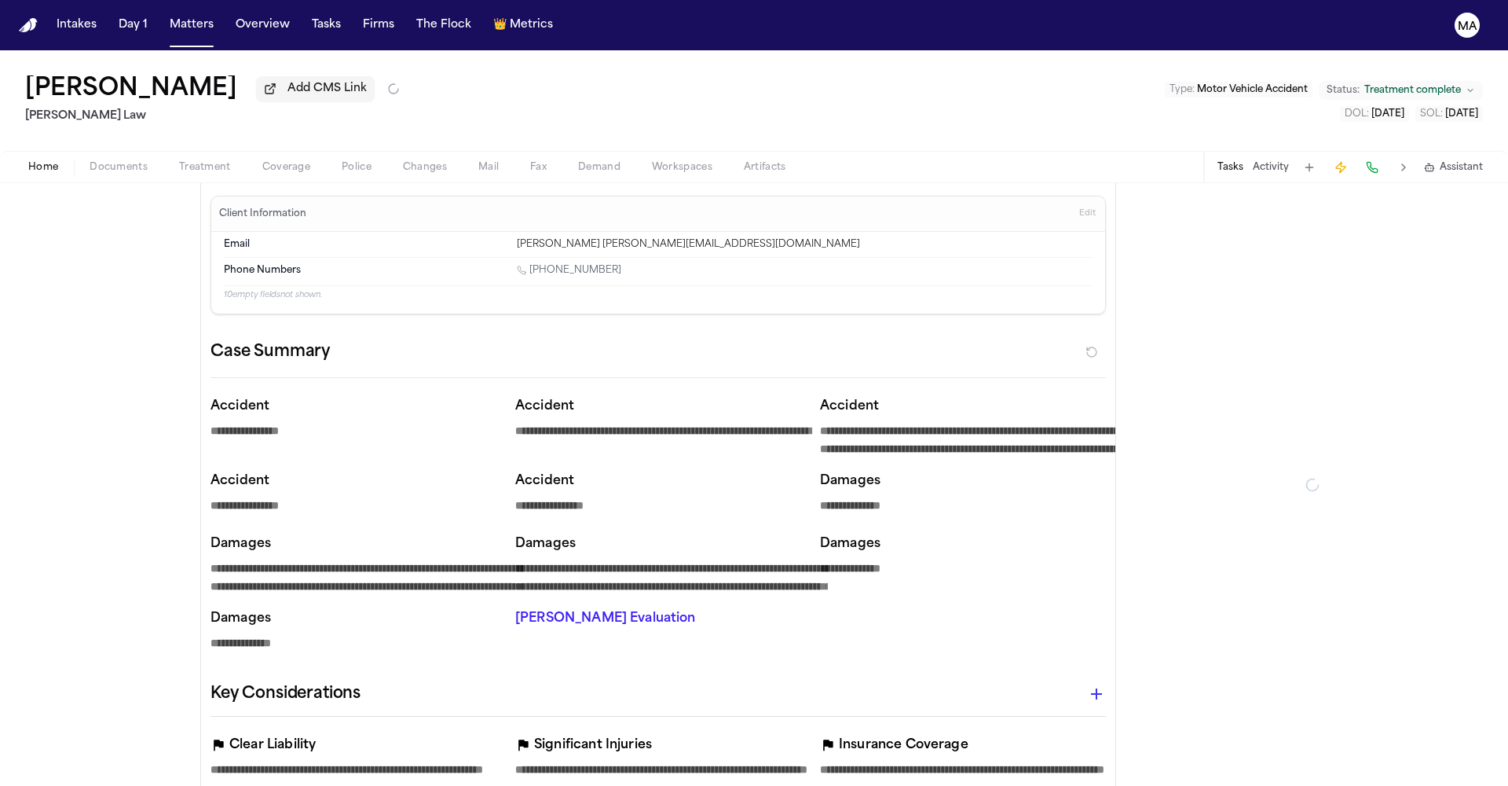
type textarea "*"
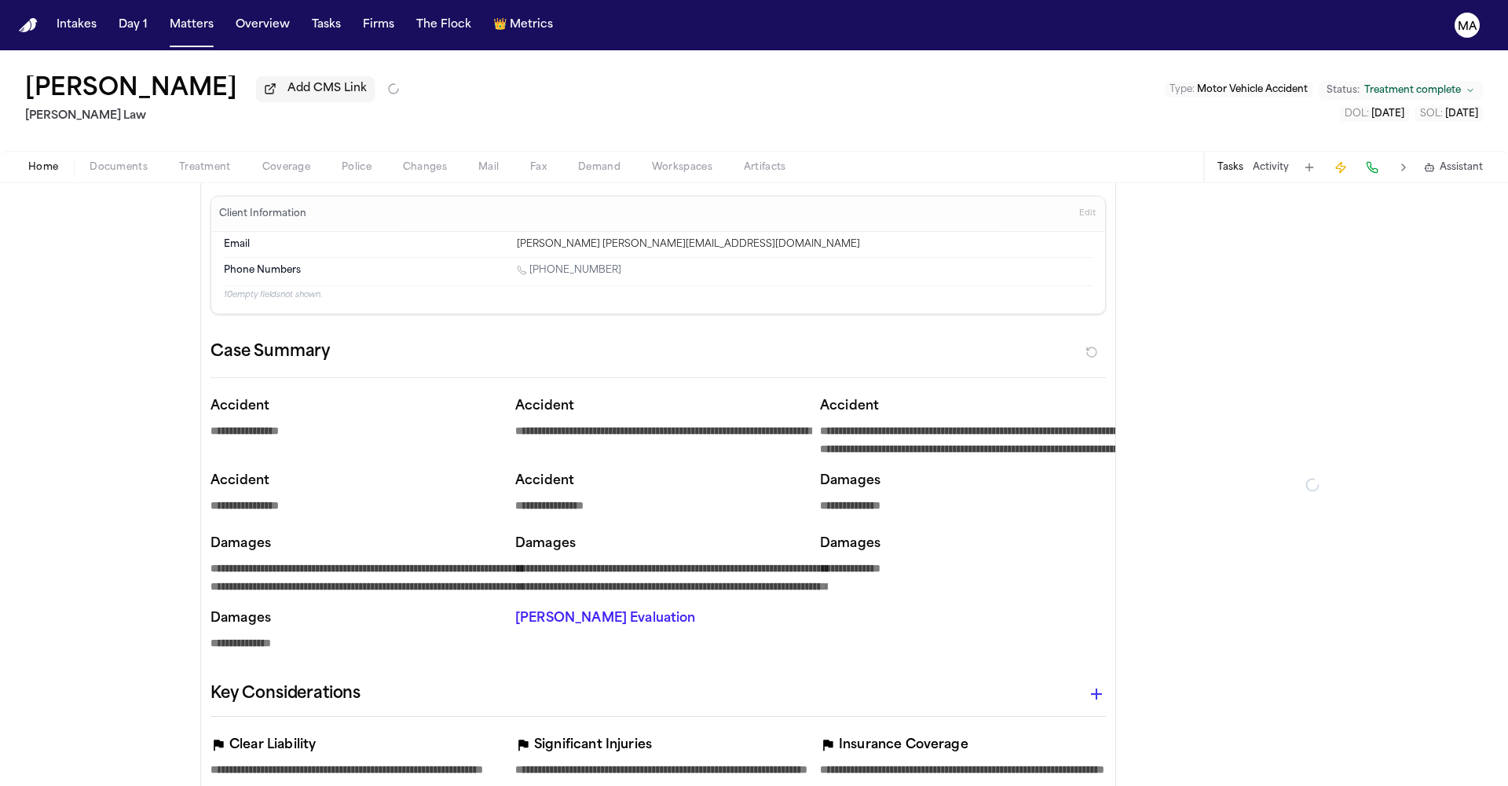
type textarea "*"
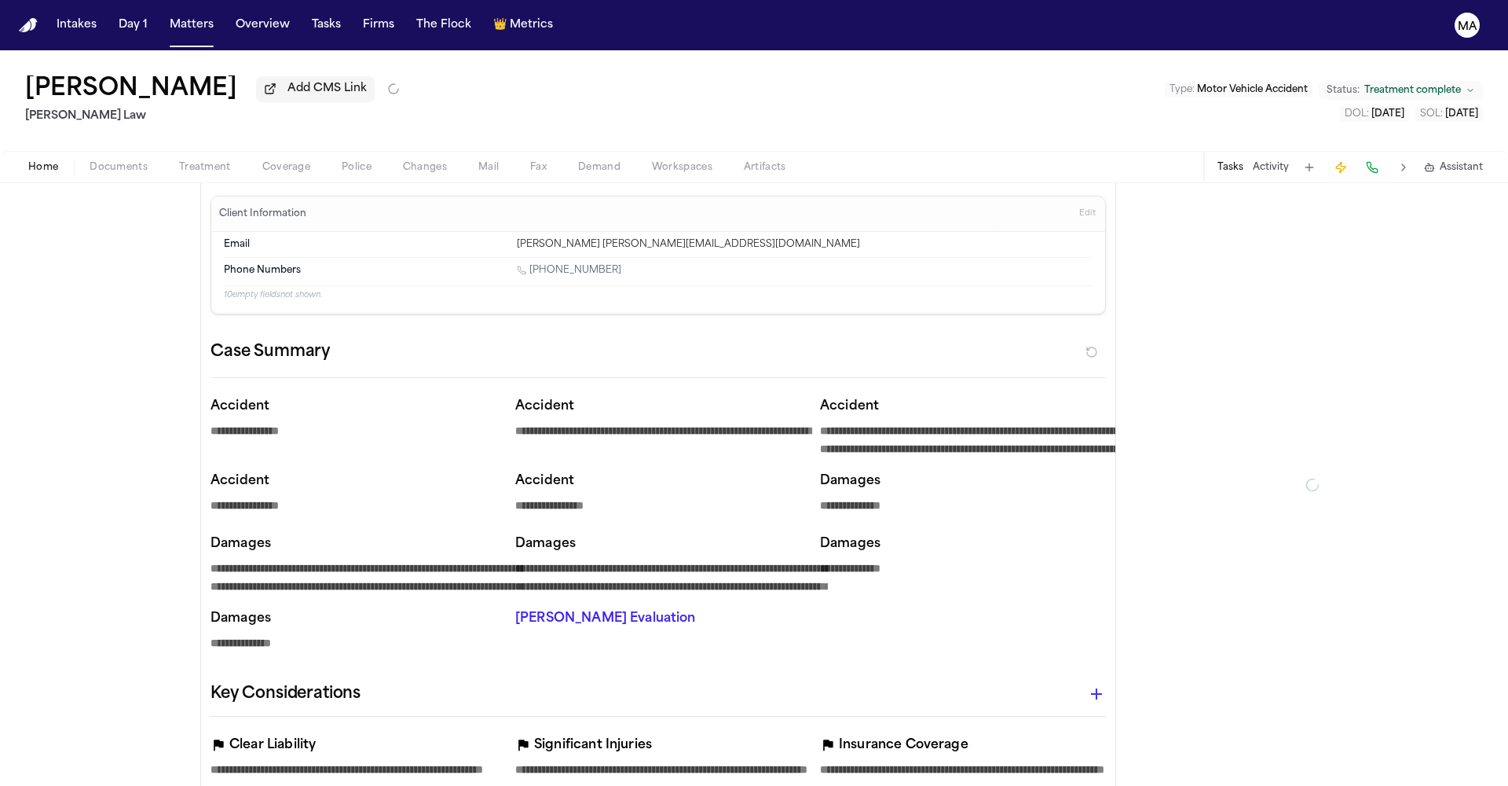
type textarea "*"
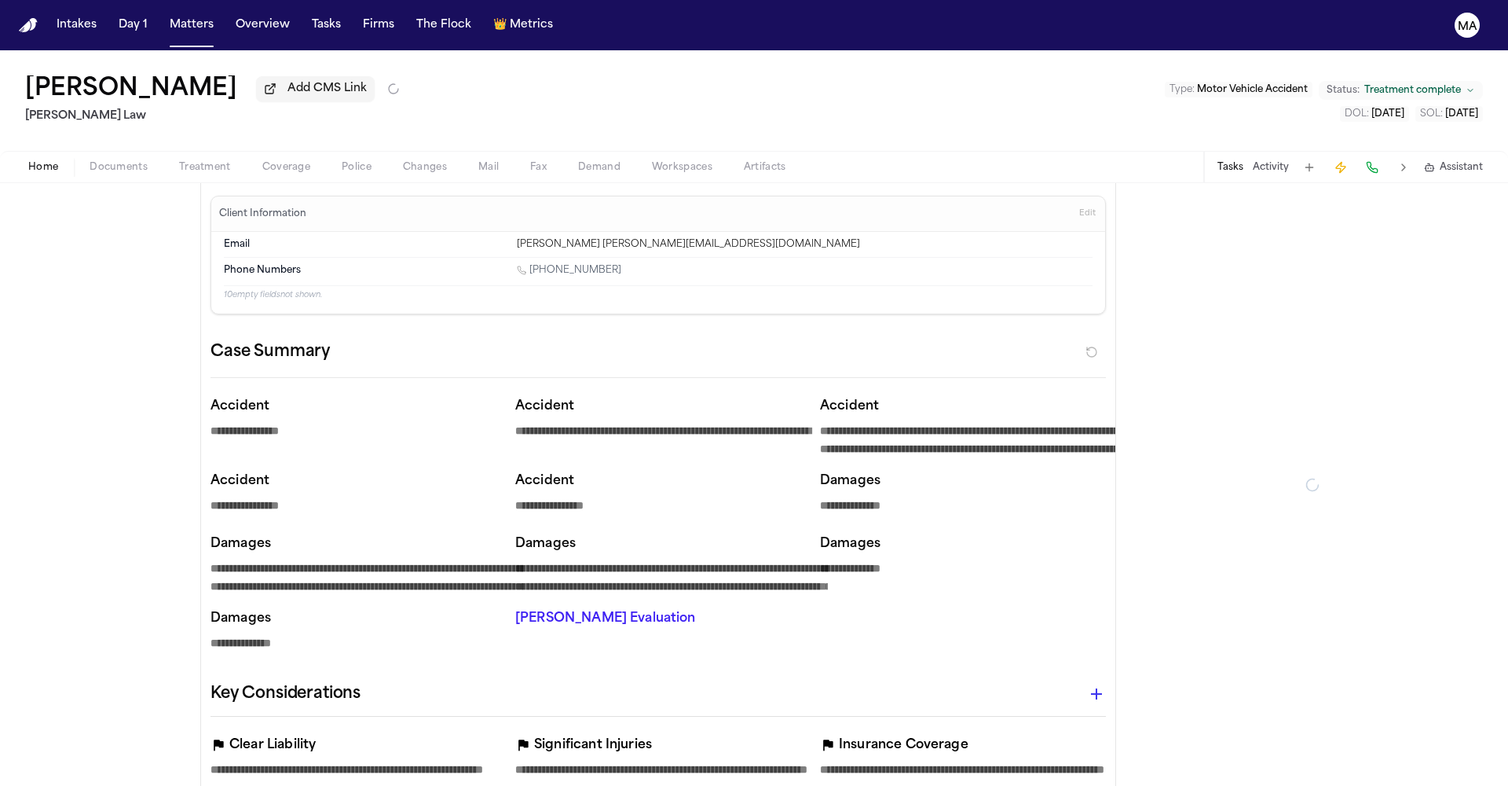
type textarea "*"
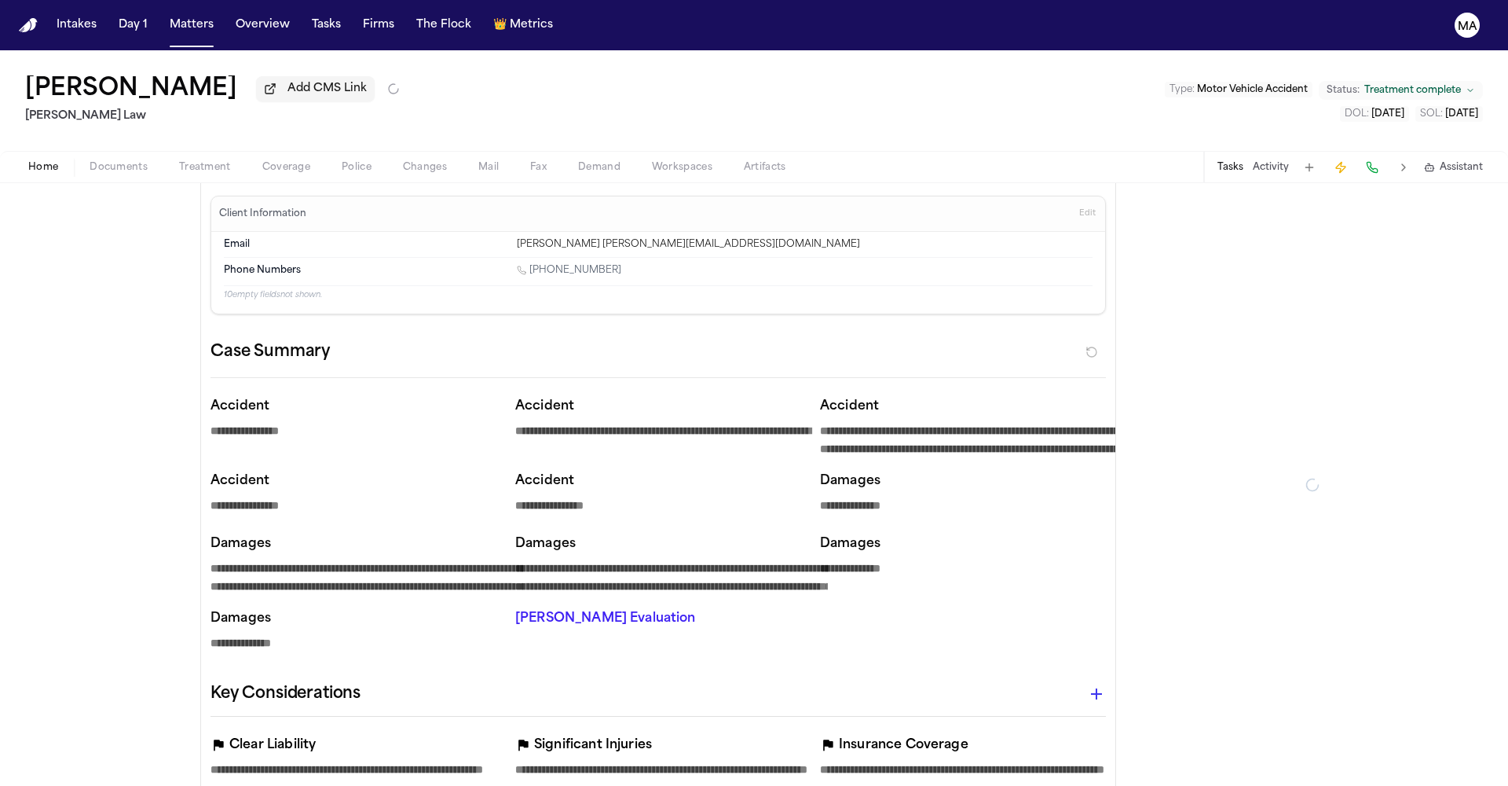
type textarea "*"
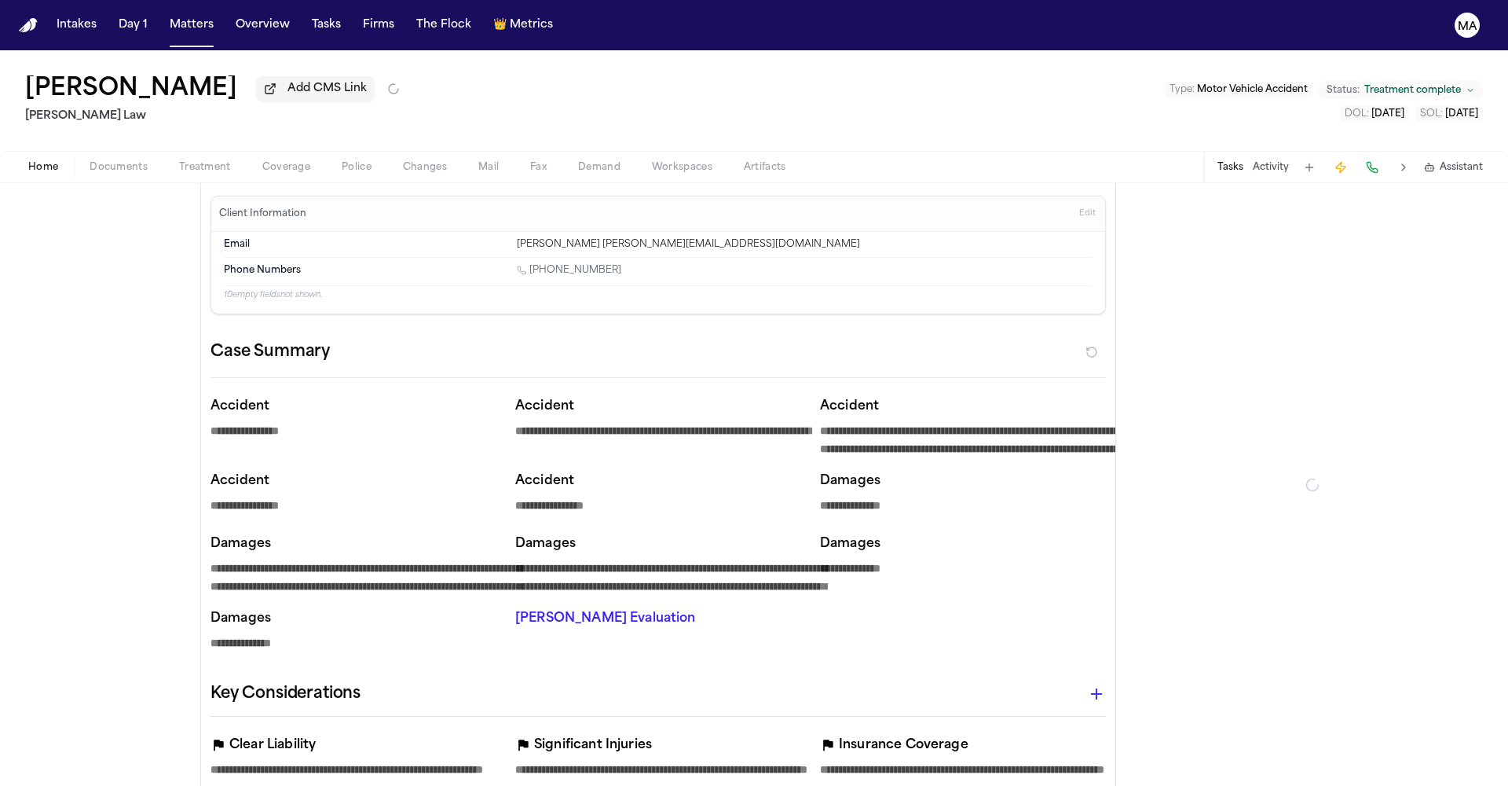
type textarea "*"
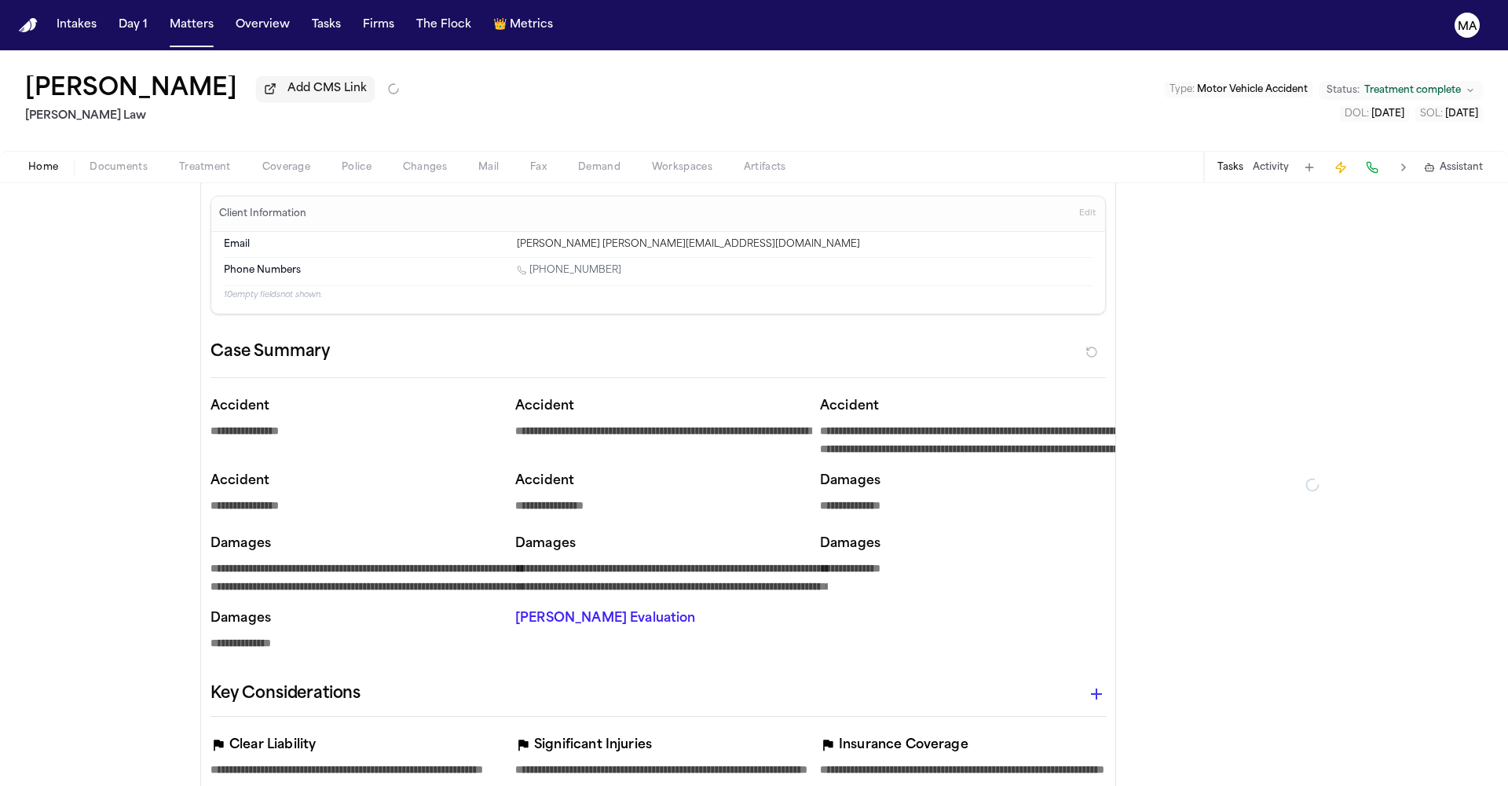
type textarea "*"
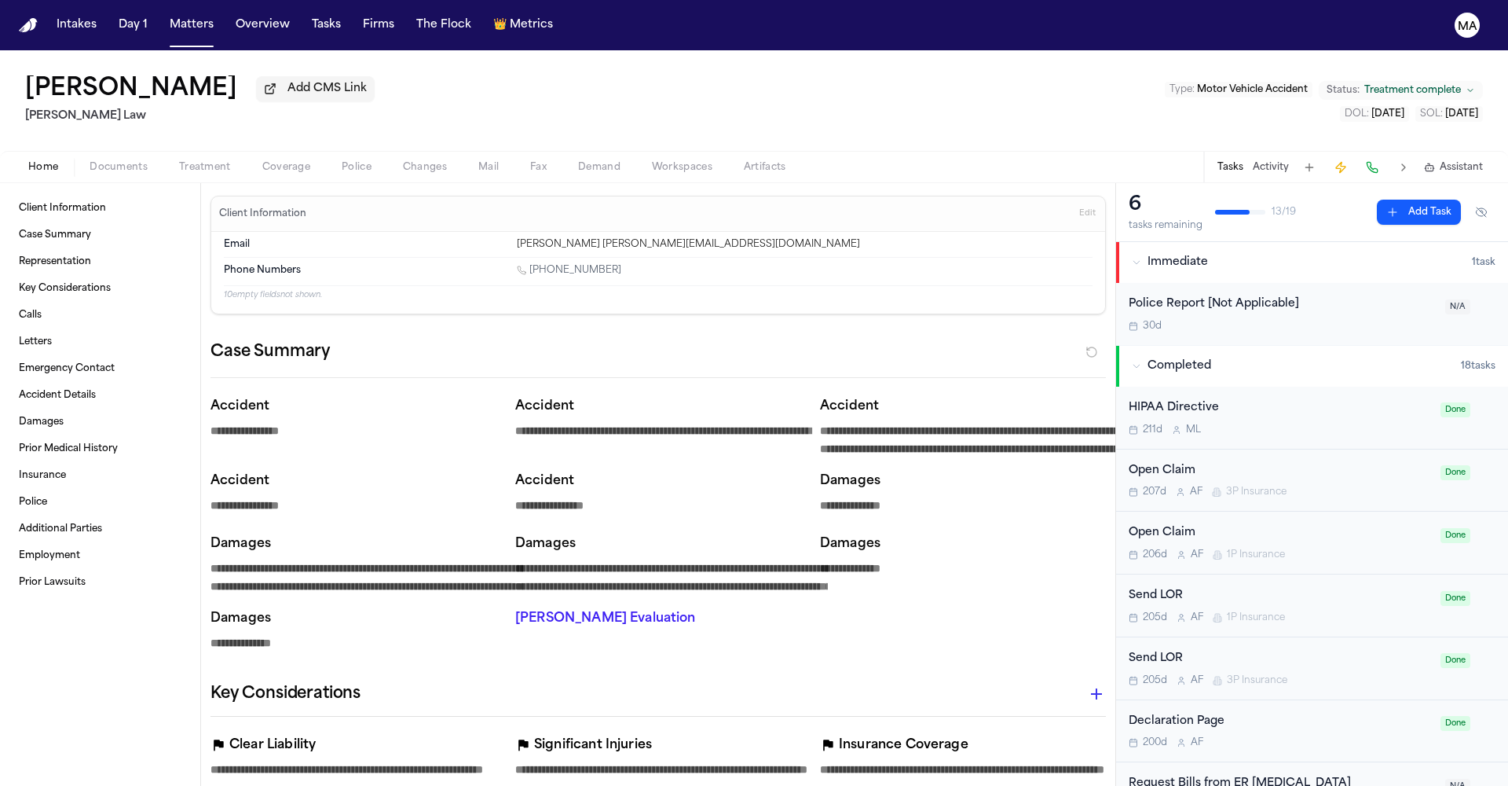
click at [1427, 84] on span "Treatment complete" at bounding box center [1412, 90] width 97 height 13
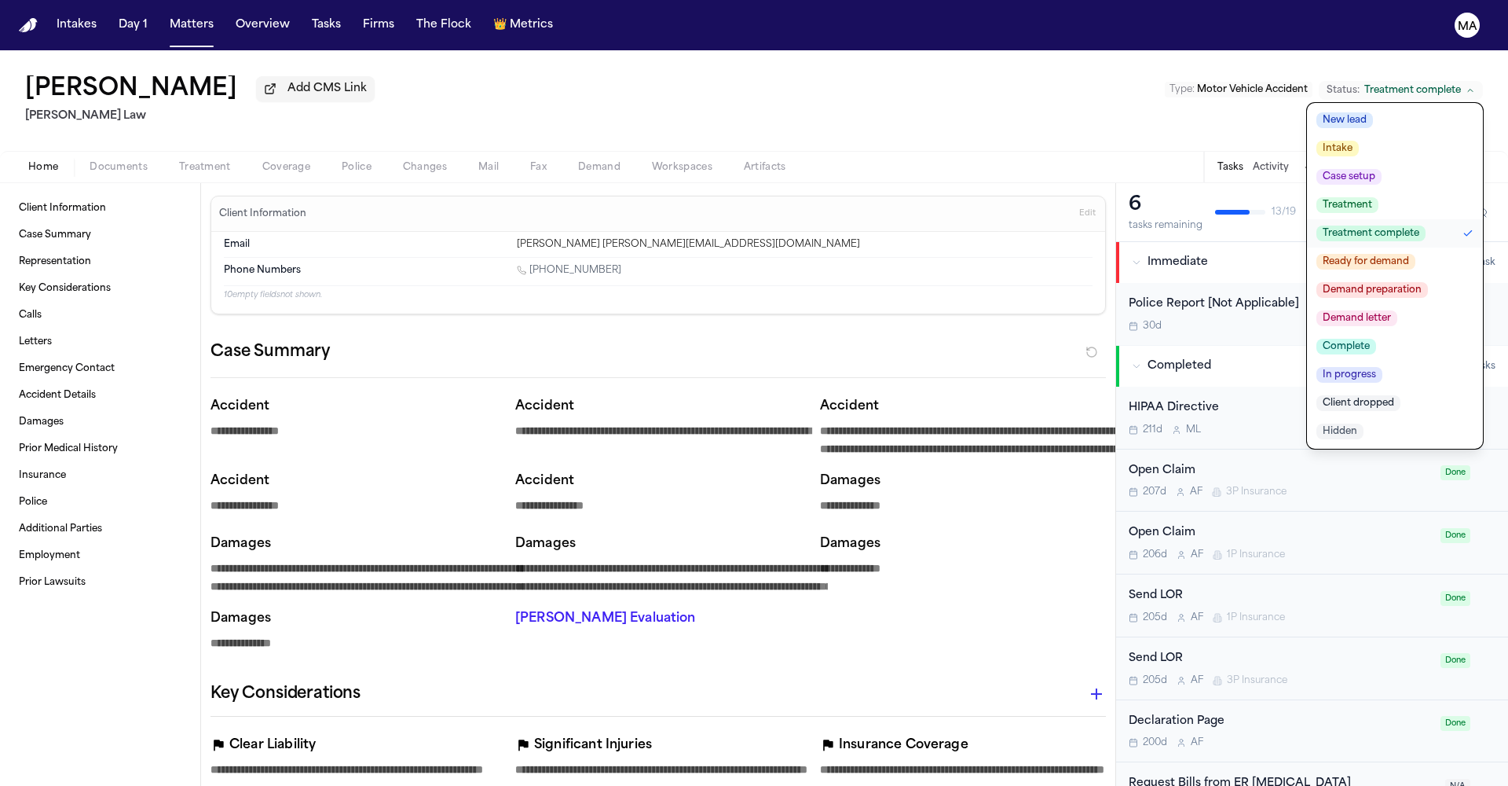
click at [1364, 423] on span "Hidden" at bounding box center [1340, 431] width 47 height 16
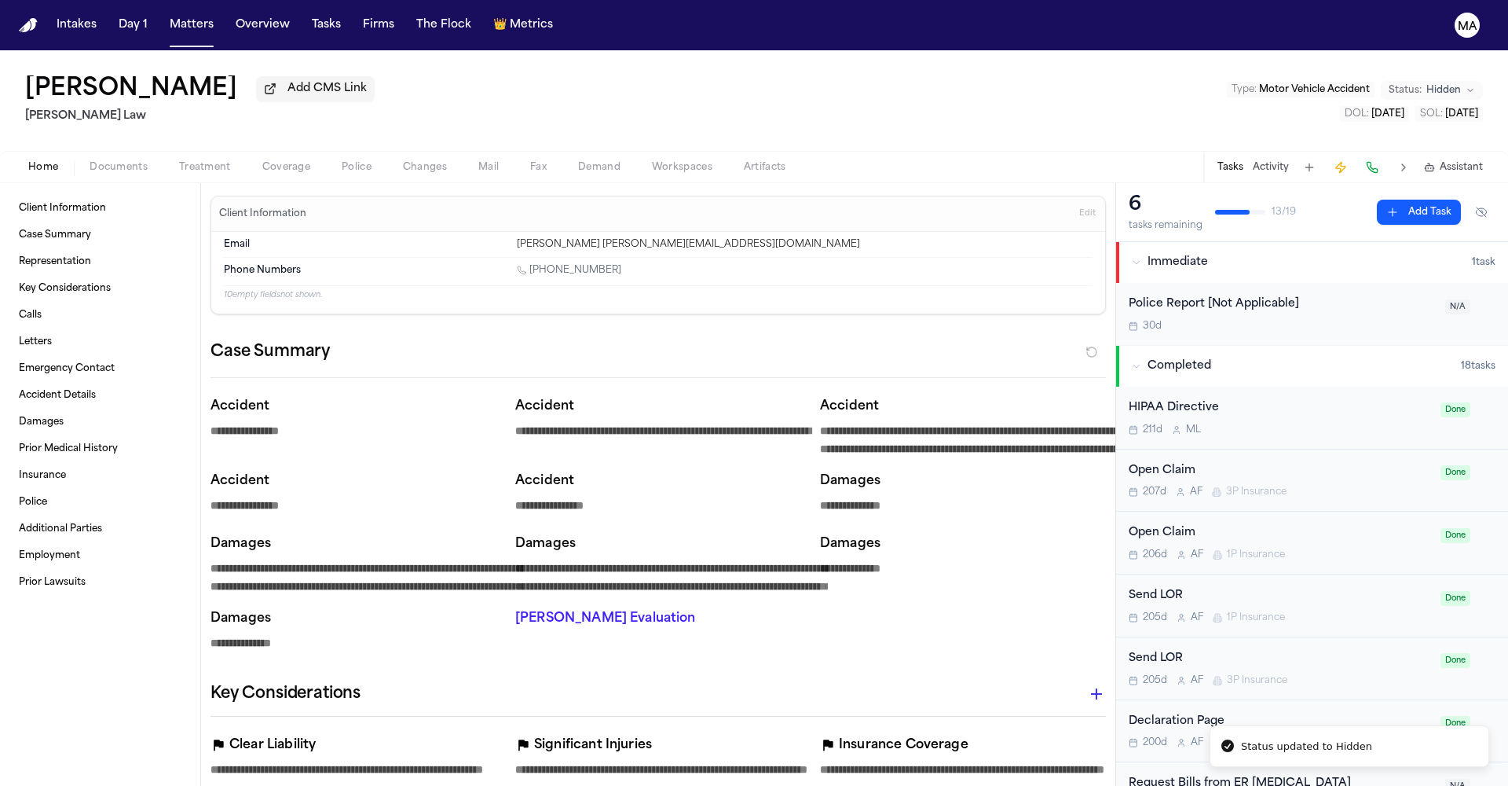
drag, startPoint x: 926, startPoint y: 74, endPoint x: 905, endPoint y: 78, distance: 21.6
click at [925, 74] on div "[PERSON_NAME] Add CMS Link [PERSON_NAME] Law Type : Motor Vehicle Accident Stat…" at bounding box center [754, 100] width 1508 height 101
click at [125, 6] on nav "Intakes Day 1 Matters Overview Tasks Firms The Flock 👑 Metrics MA" at bounding box center [754, 25] width 1508 height 50
click at [163, 14] on button "Matters" at bounding box center [191, 25] width 57 height 28
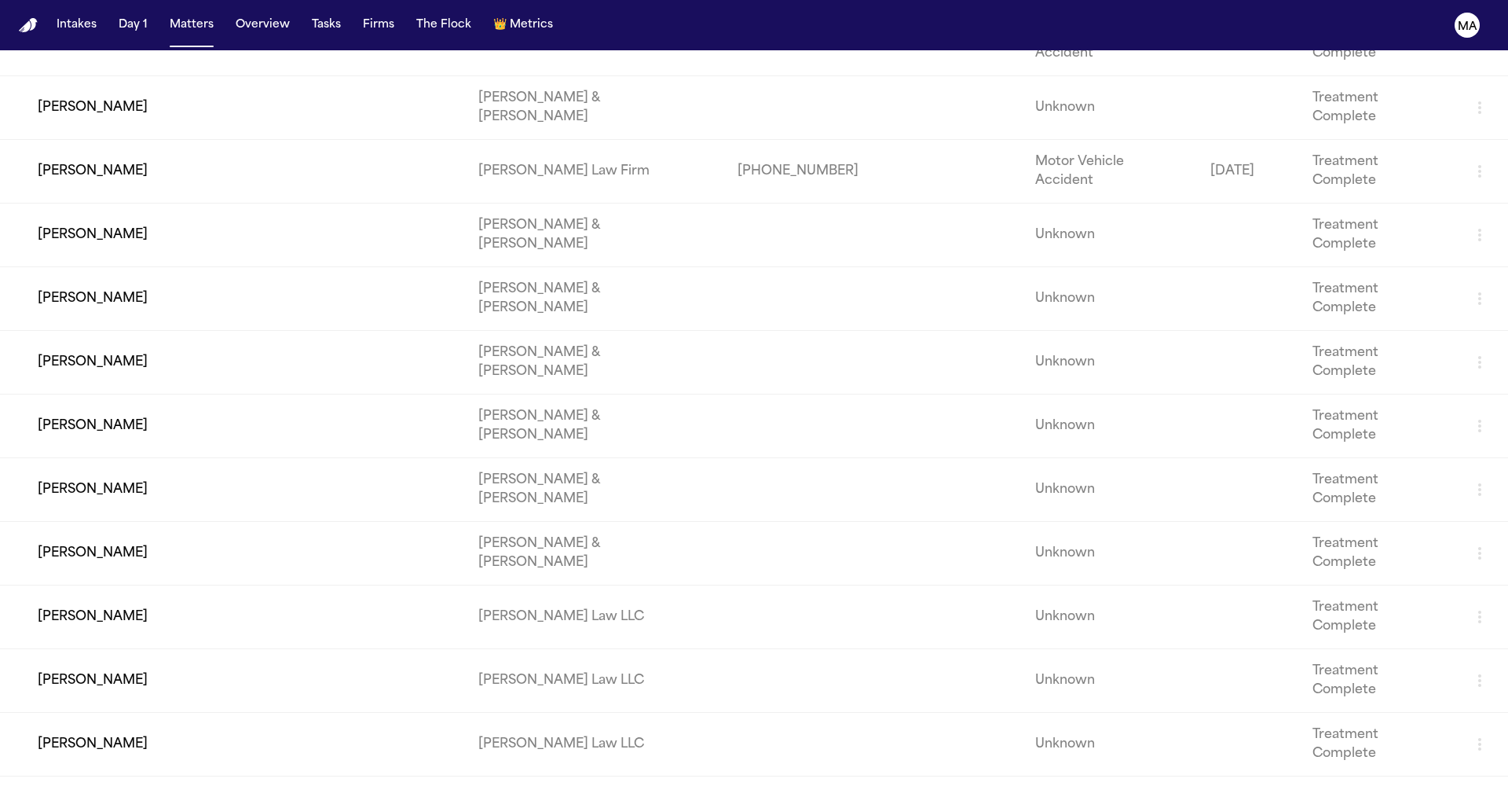
scroll to position [2736, 0]
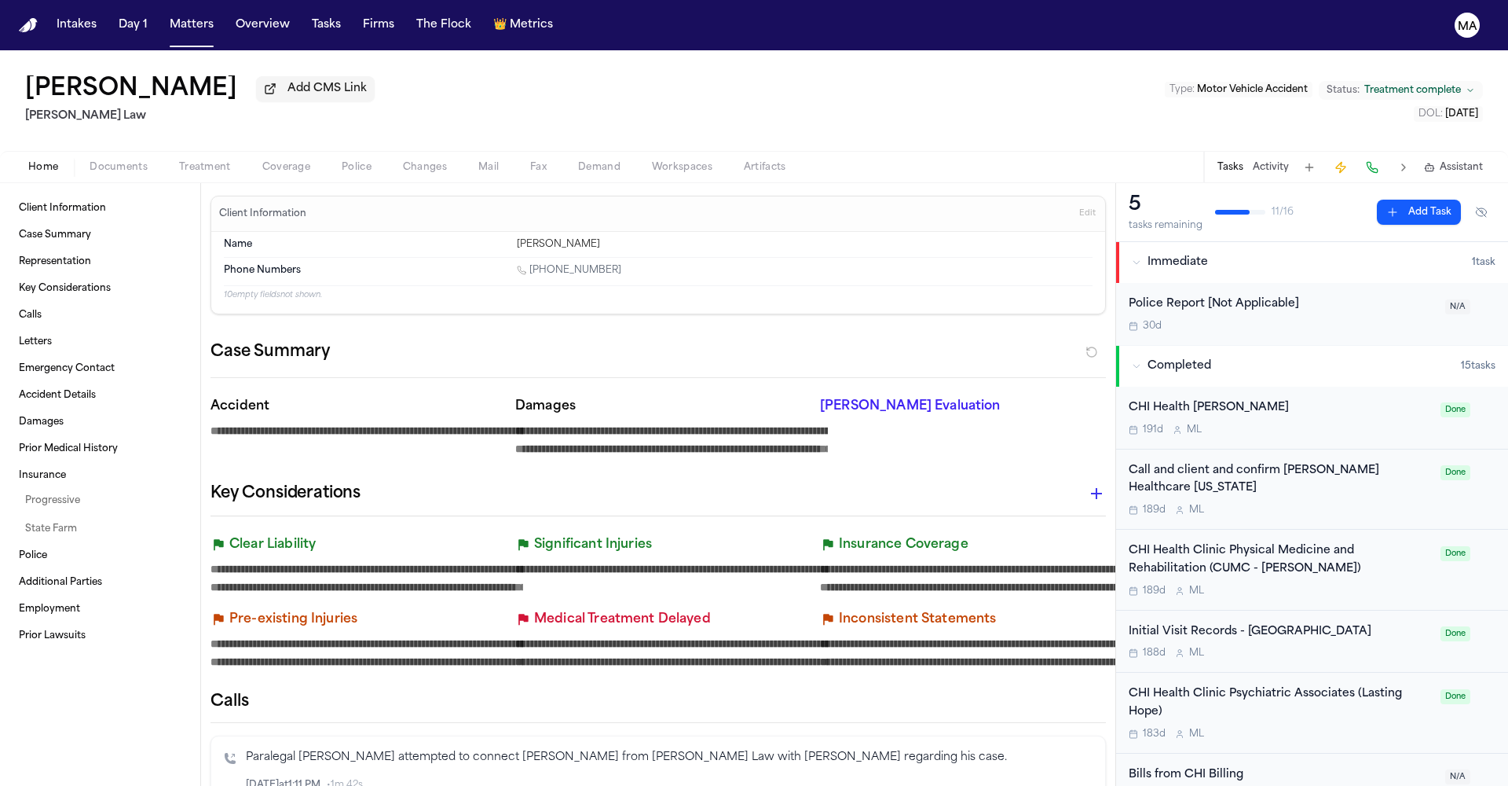
click at [1443, 84] on span "Treatment complete" at bounding box center [1412, 90] width 97 height 13
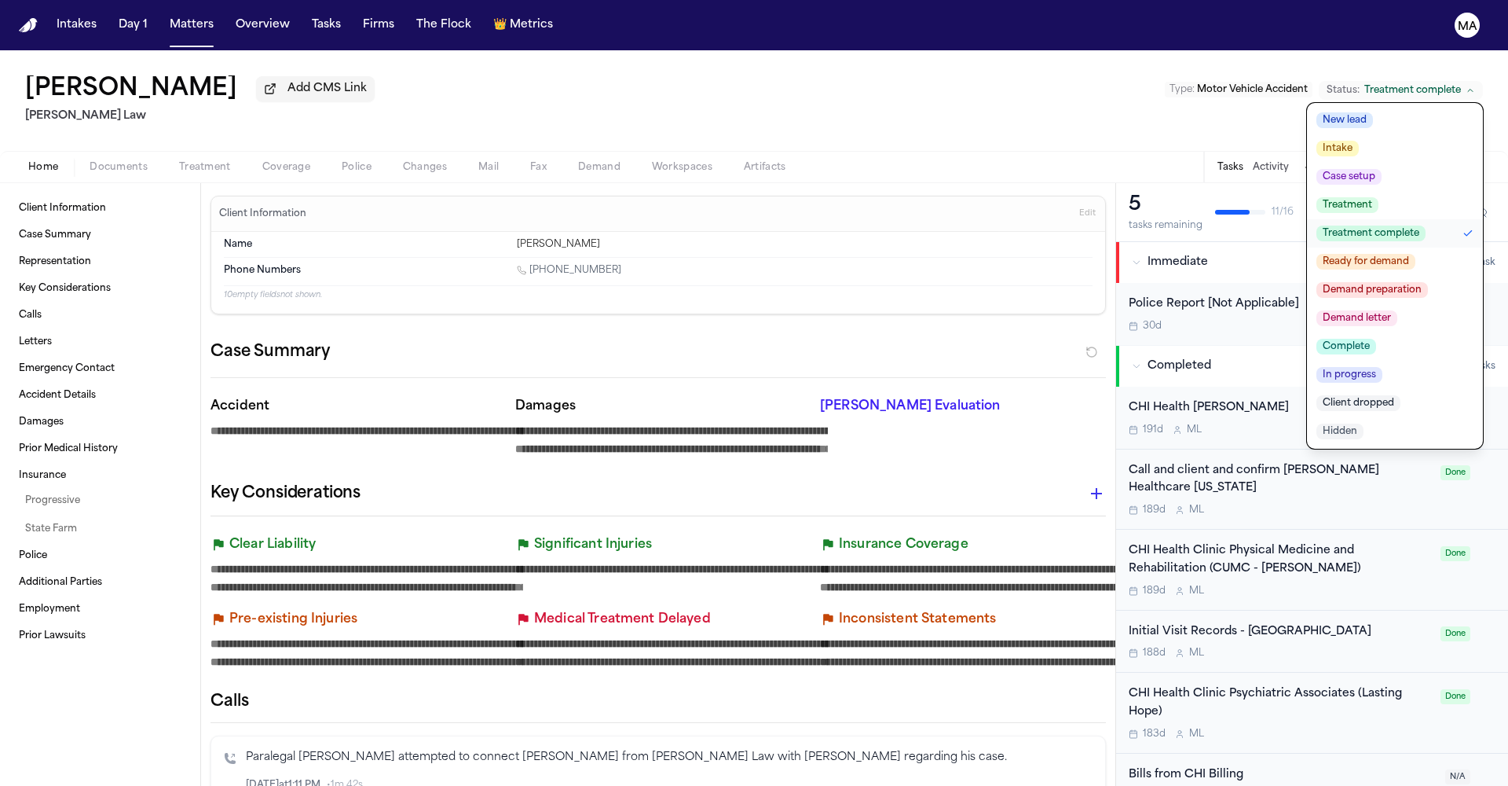
click at [1364, 423] on span "Hidden" at bounding box center [1340, 431] width 47 height 16
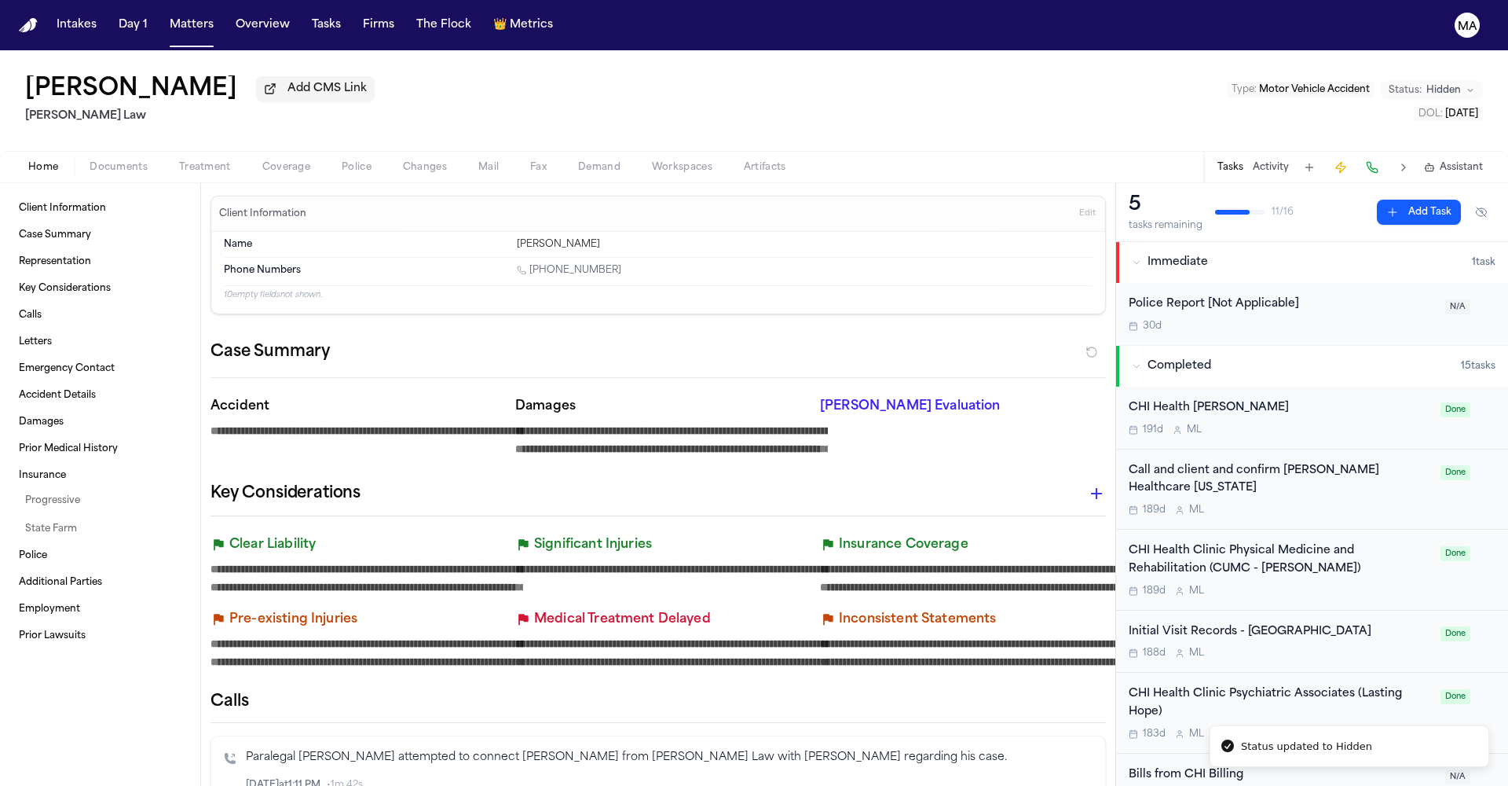
click at [865, 76] on div "[PERSON_NAME] Add CMS Link [PERSON_NAME] Law Type : Motor Vehicle Accident Stat…" at bounding box center [754, 100] width 1508 height 101
click at [163, 16] on button "Matters" at bounding box center [191, 25] width 57 height 28
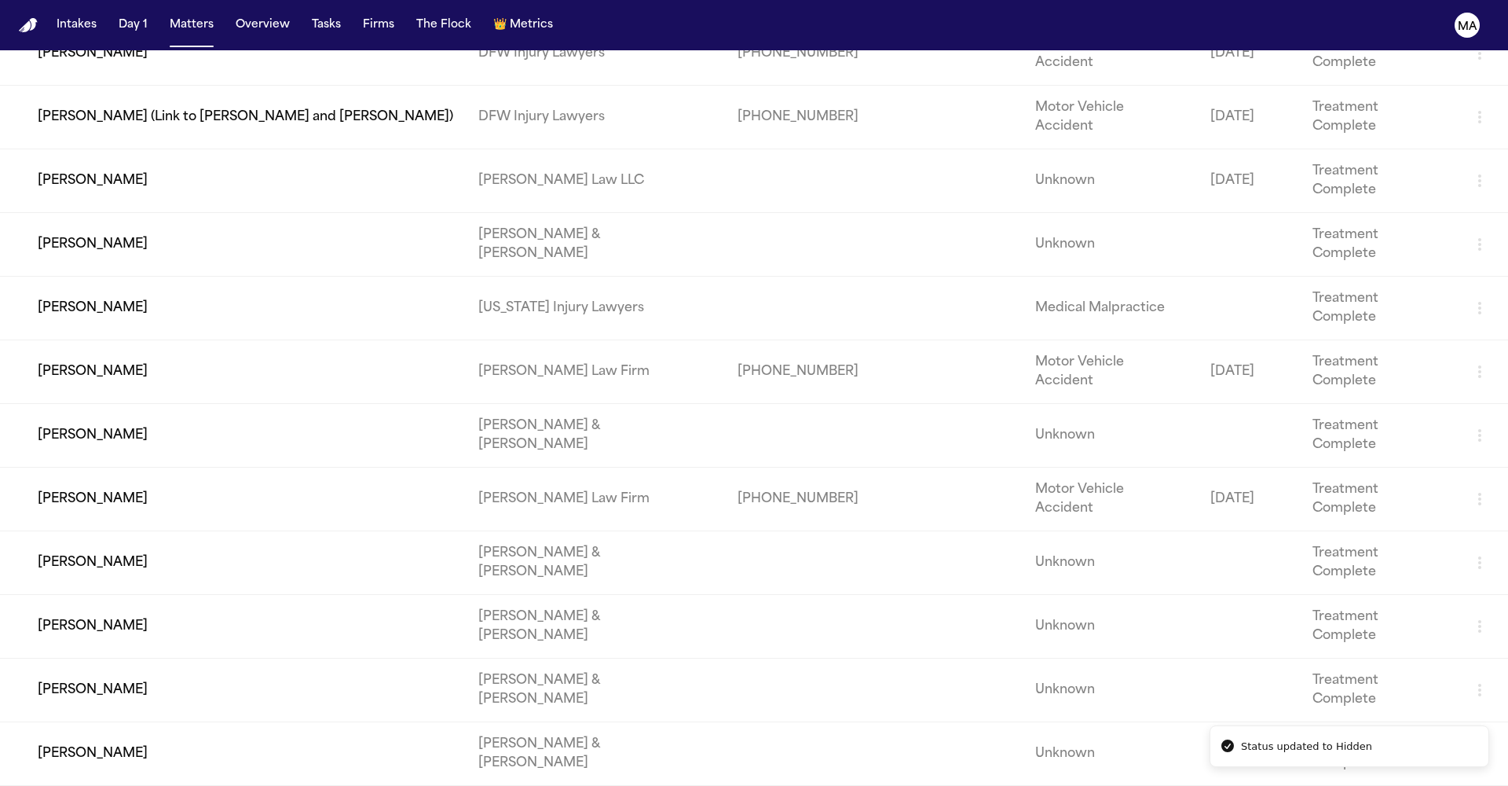
scroll to position [2691, 0]
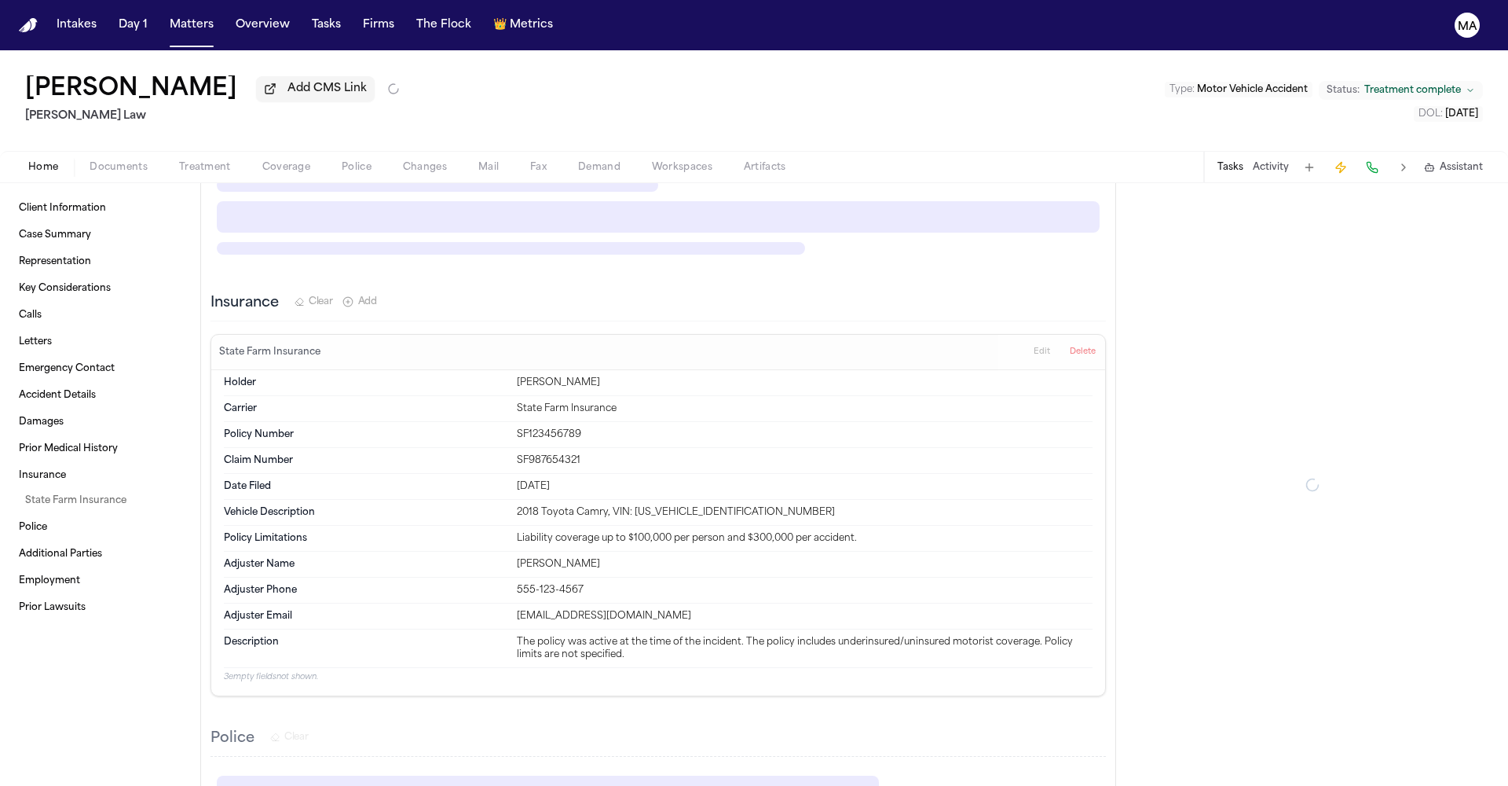
scroll to position [1889, 0]
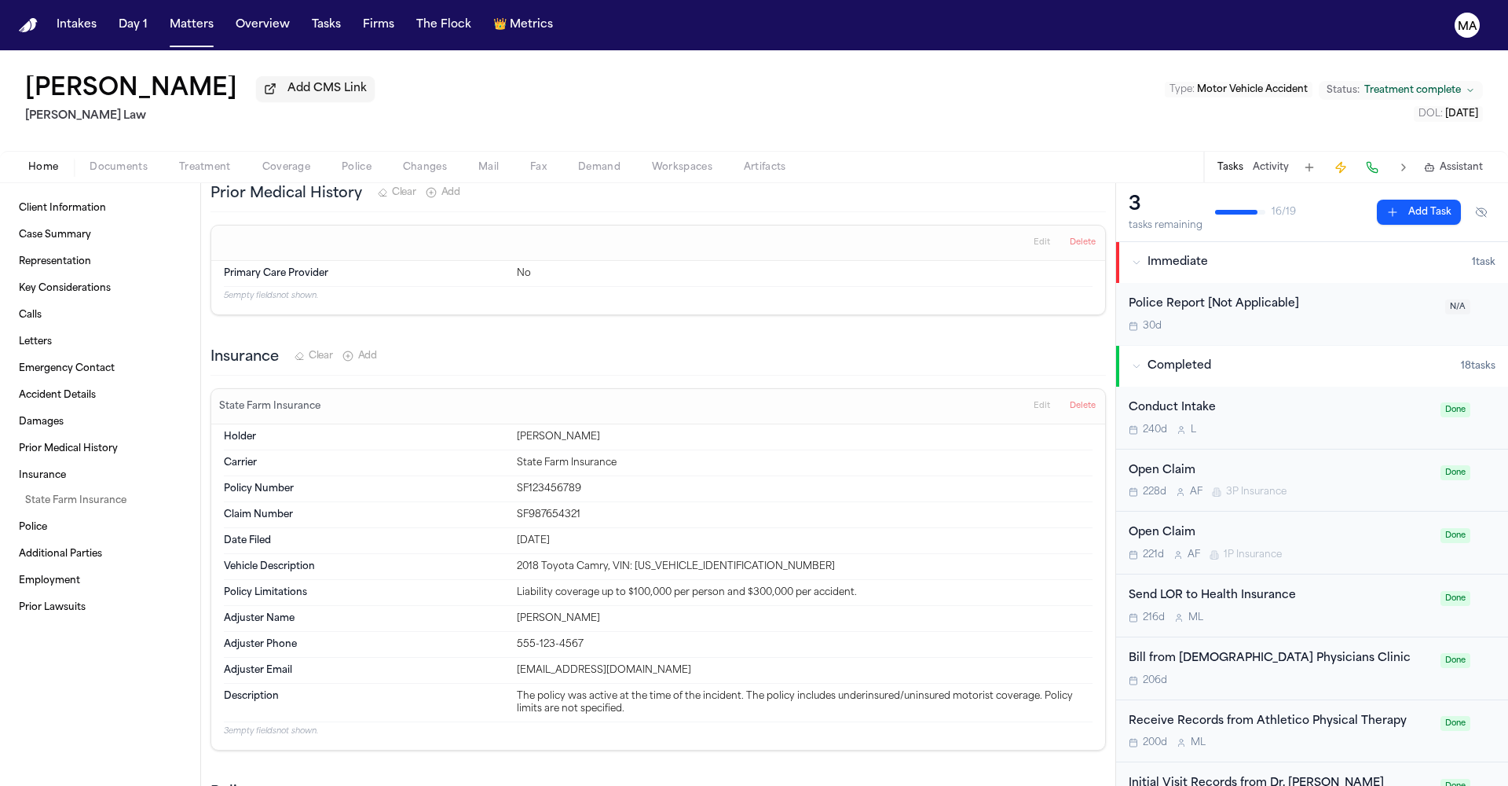
click at [1447, 84] on span "Treatment complete" at bounding box center [1412, 90] width 97 height 13
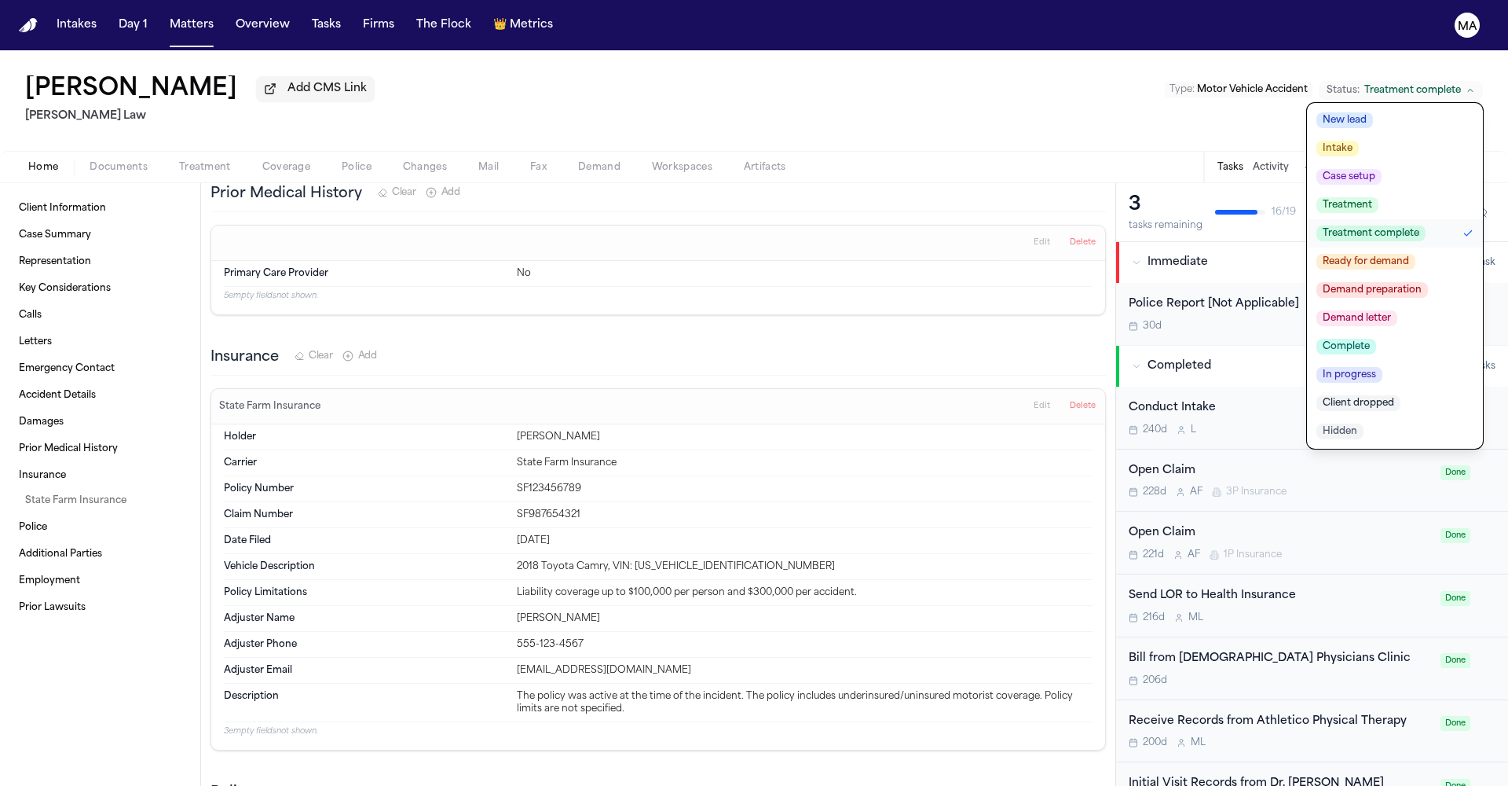
click at [1364, 423] on span "Hidden" at bounding box center [1340, 431] width 47 height 16
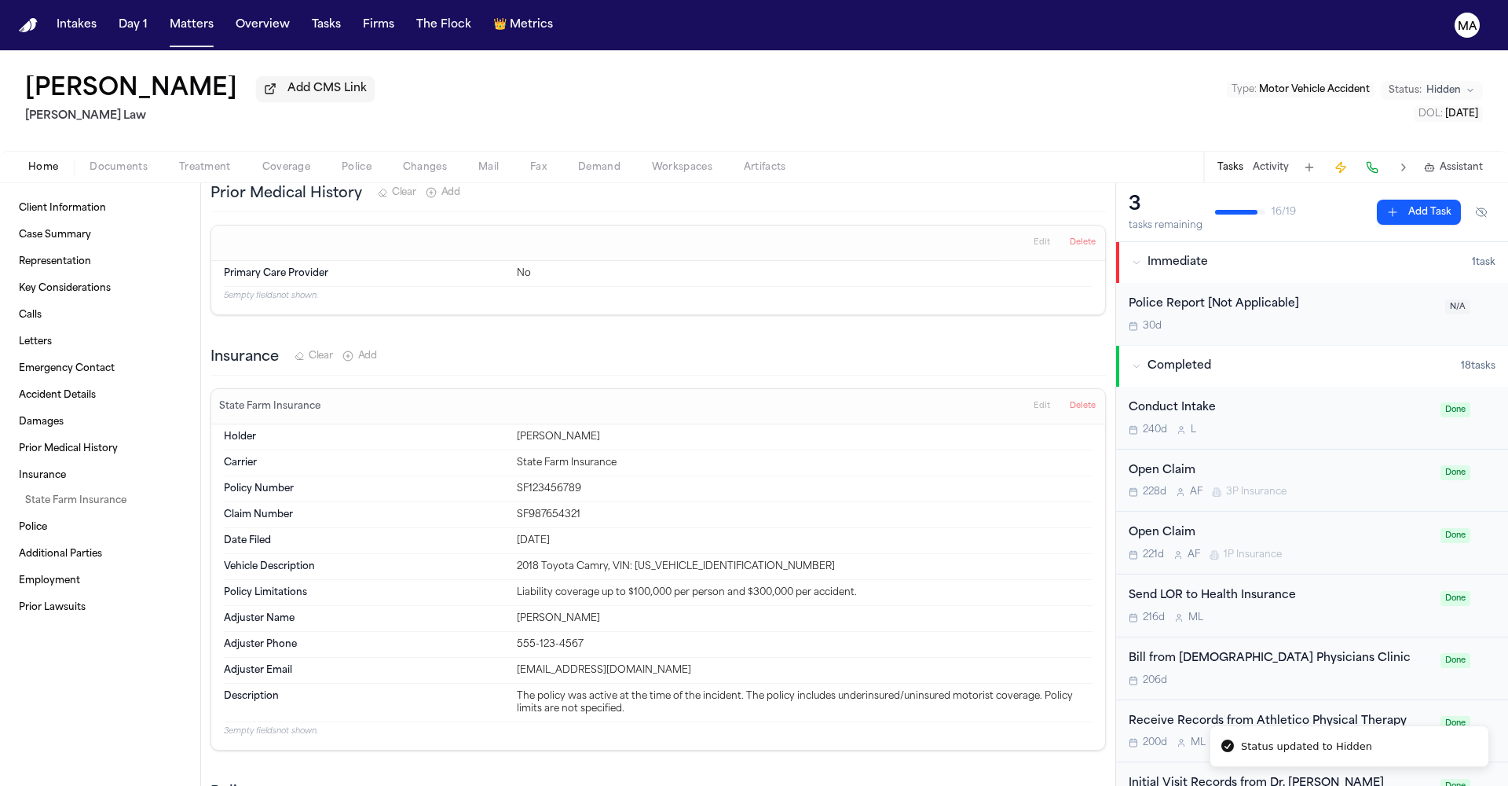
click at [705, 56] on div "[PERSON_NAME] Add CMS Link [PERSON_NAME] Law Type : Motor Vehicle Accident Stat…" at bounding box center [754, 100] width 1508 height 101
click at [163, 11] on button "Matters" at bounding box center [191, 25] width 57 height 28
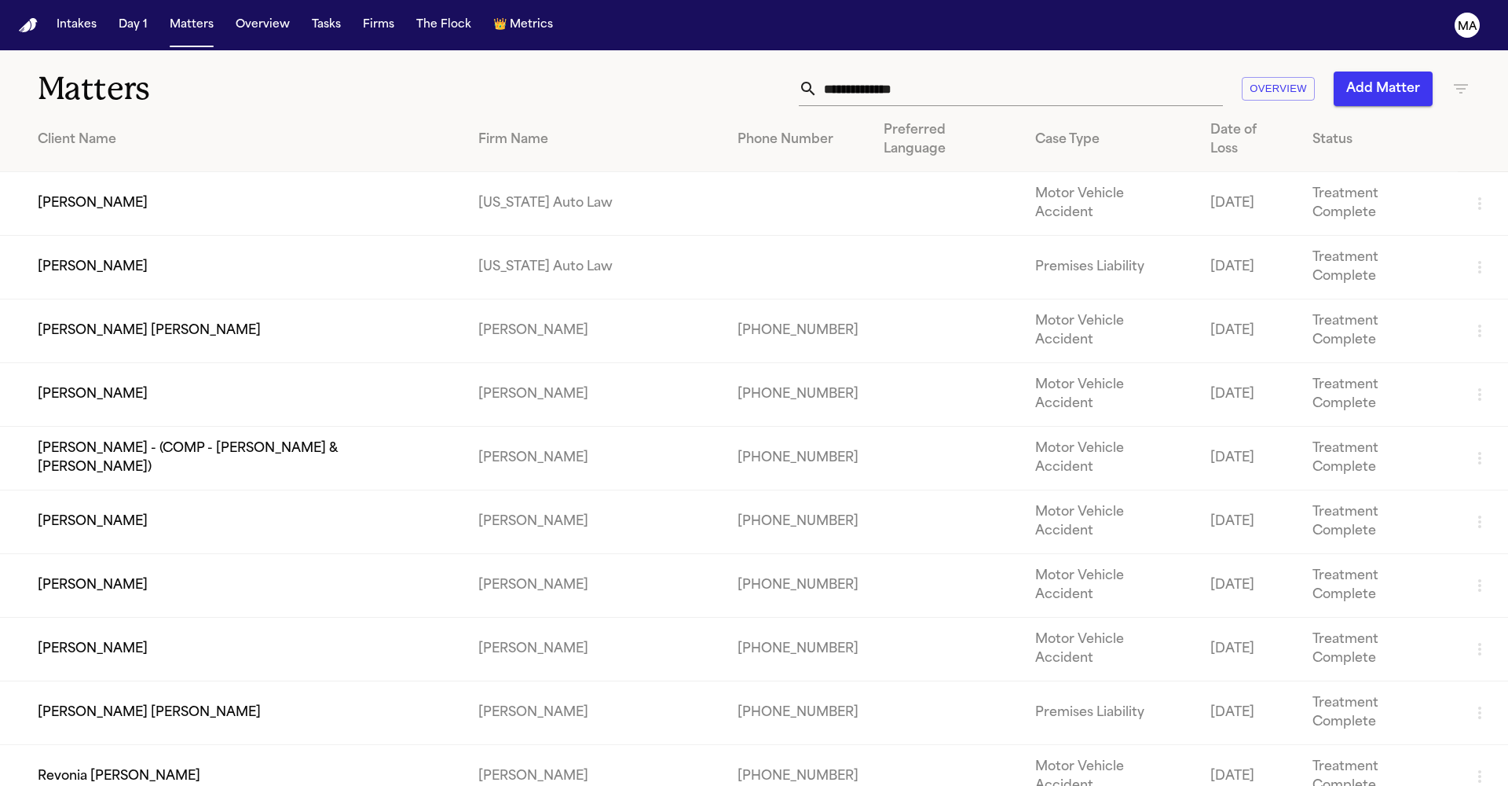
scroll to position [2647, 0]
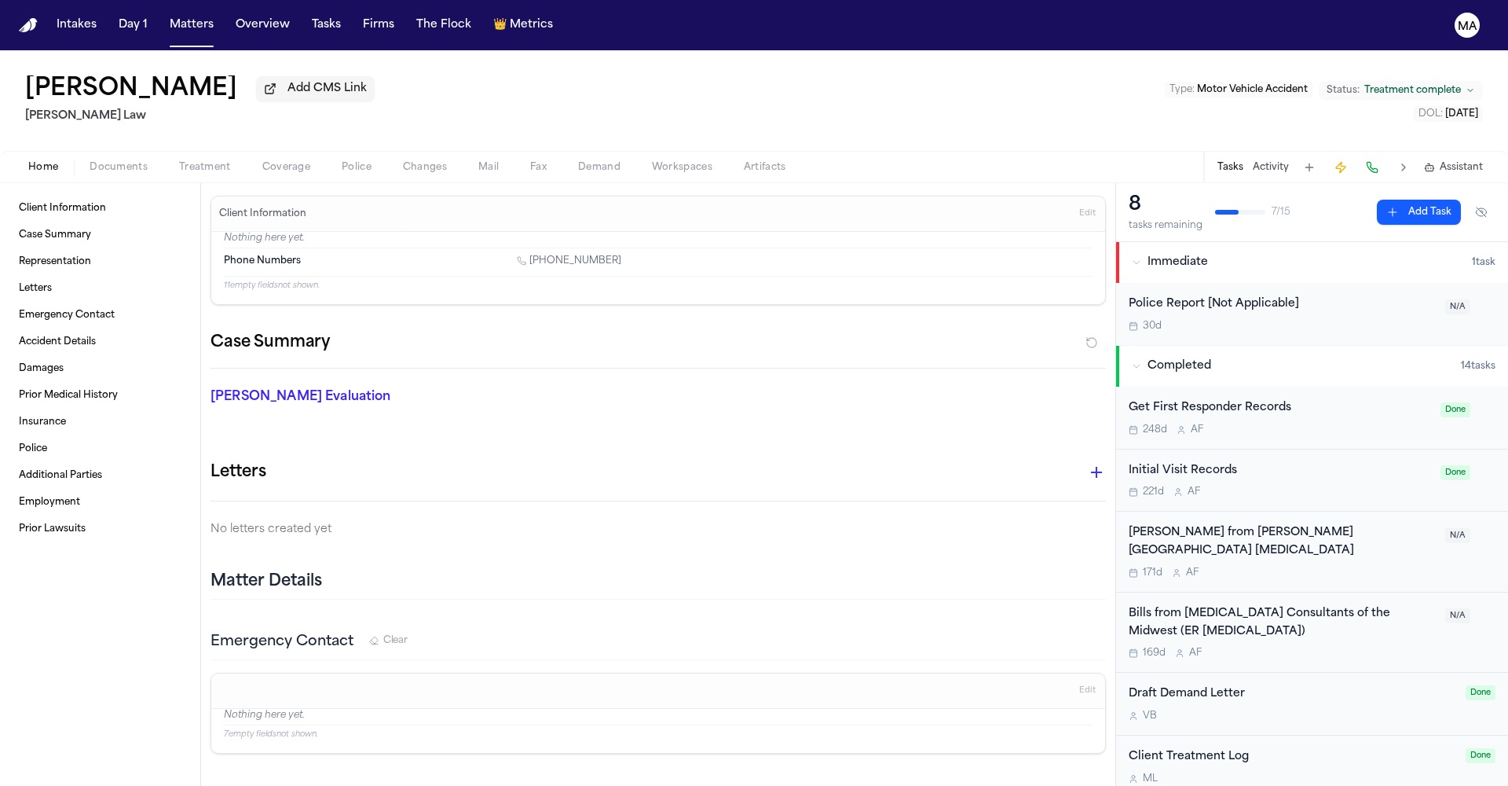
click at [1455, 84] on span "Treatment complete" at bounding box center [1412, 90] width 97 height 13
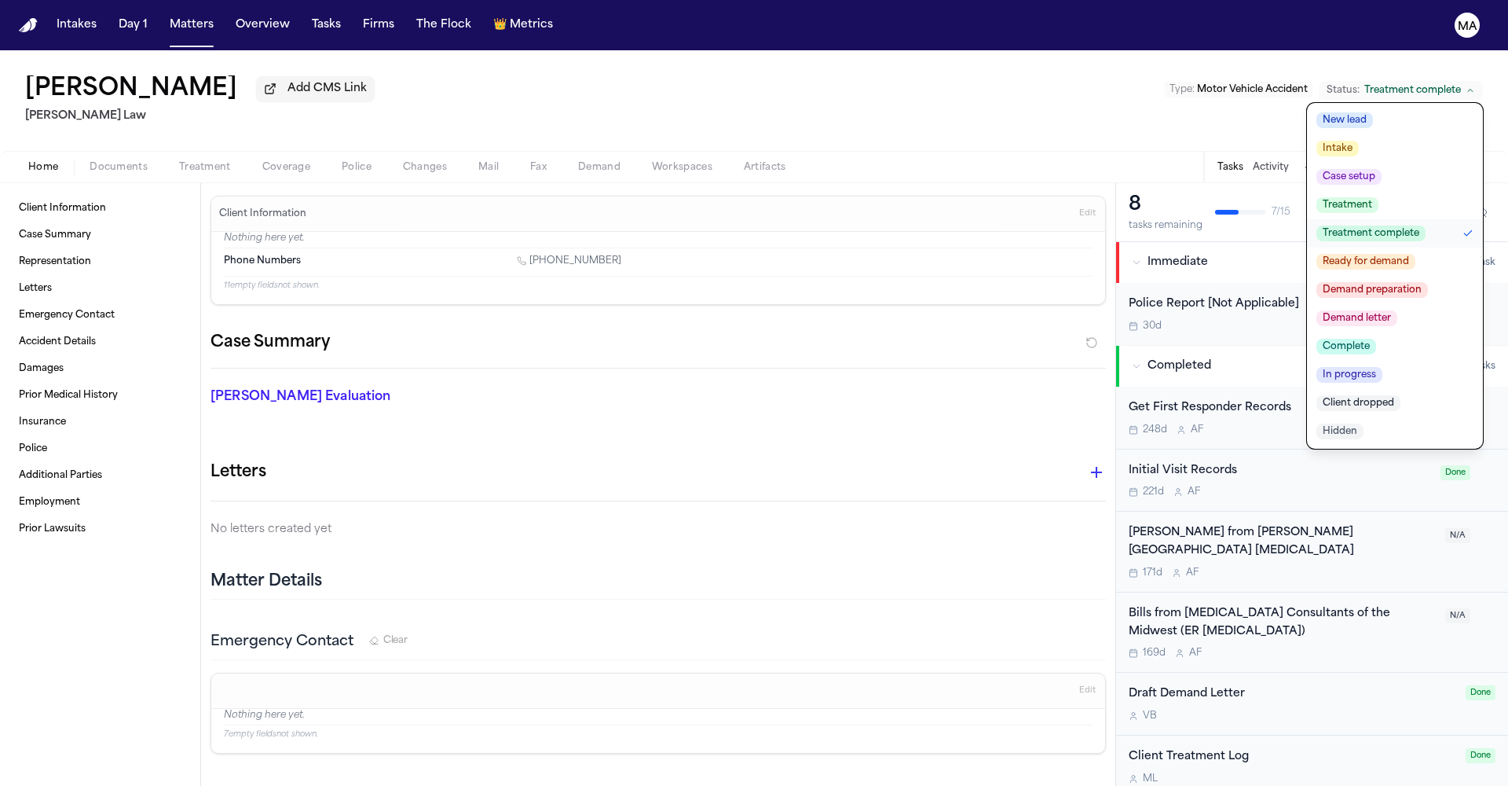
click at [1364, 423] on span "Hidden" at bounding box center [1340, 431] width 47 height 16
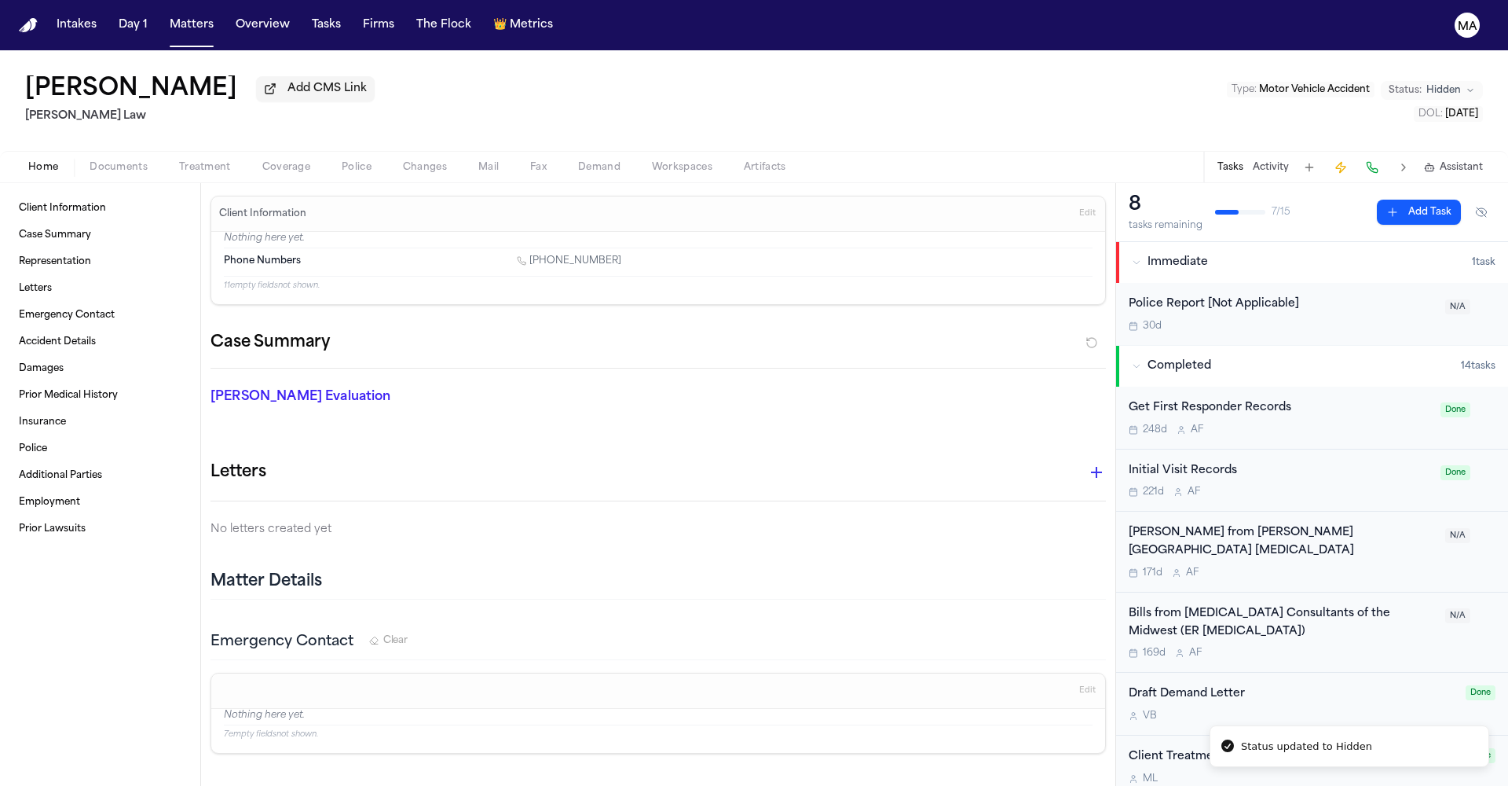
drag, startPoint x: 702, startPoint y: 57, endPoint x: 655, endPoint y: 61, distance: 47.4
click at [702, 56] on div "[PERSON_NAME] Add CMS Link [PERSON_NAME] Law Type : Motor Vehicle Accident Stat…" at bounding box center [754, 100] width 1508 height 101
click at [163, 16] on button "Matters" at bounding box center [191, 25] width 57 height 28
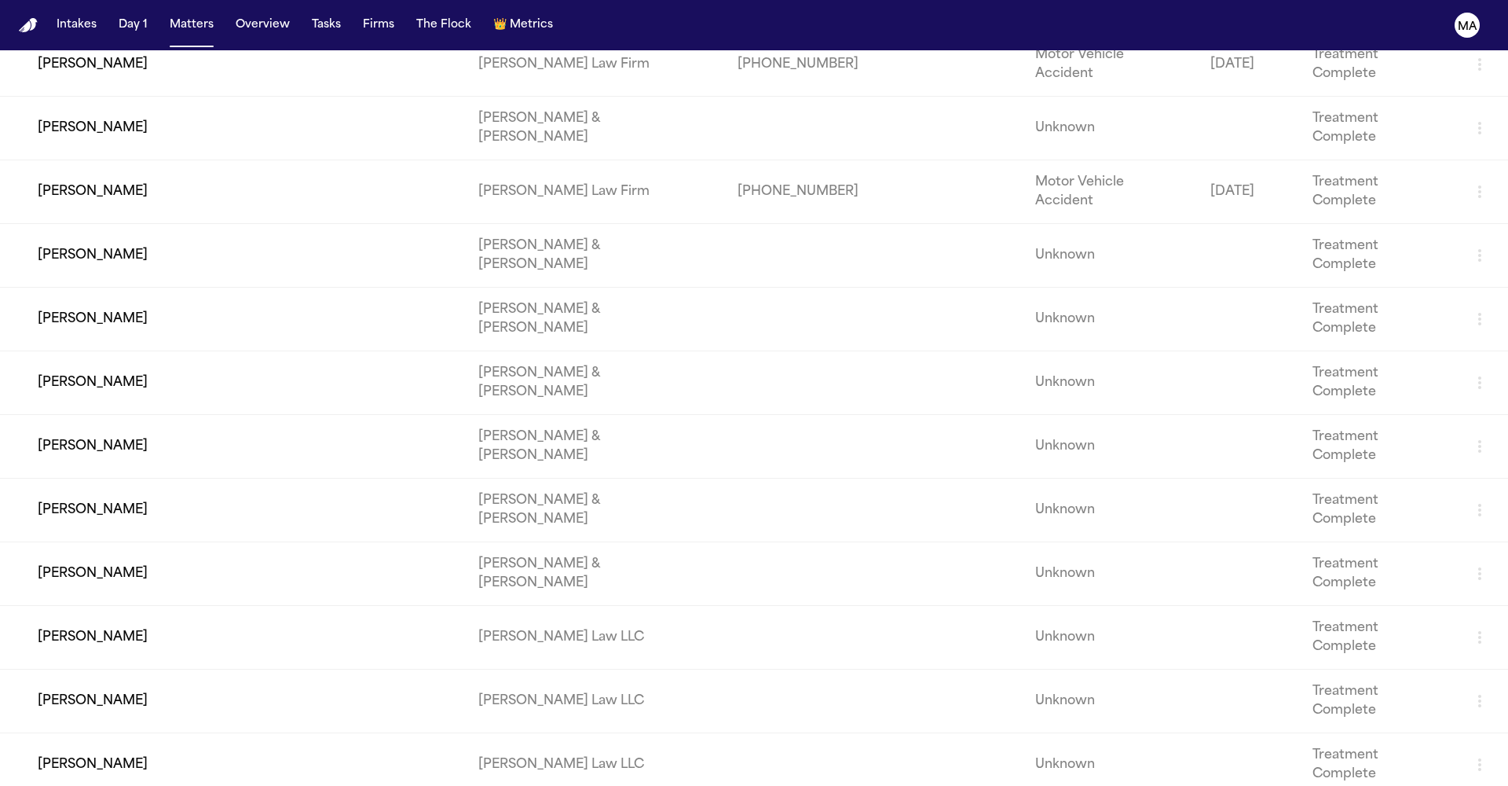
scroll to position [2602, 0]
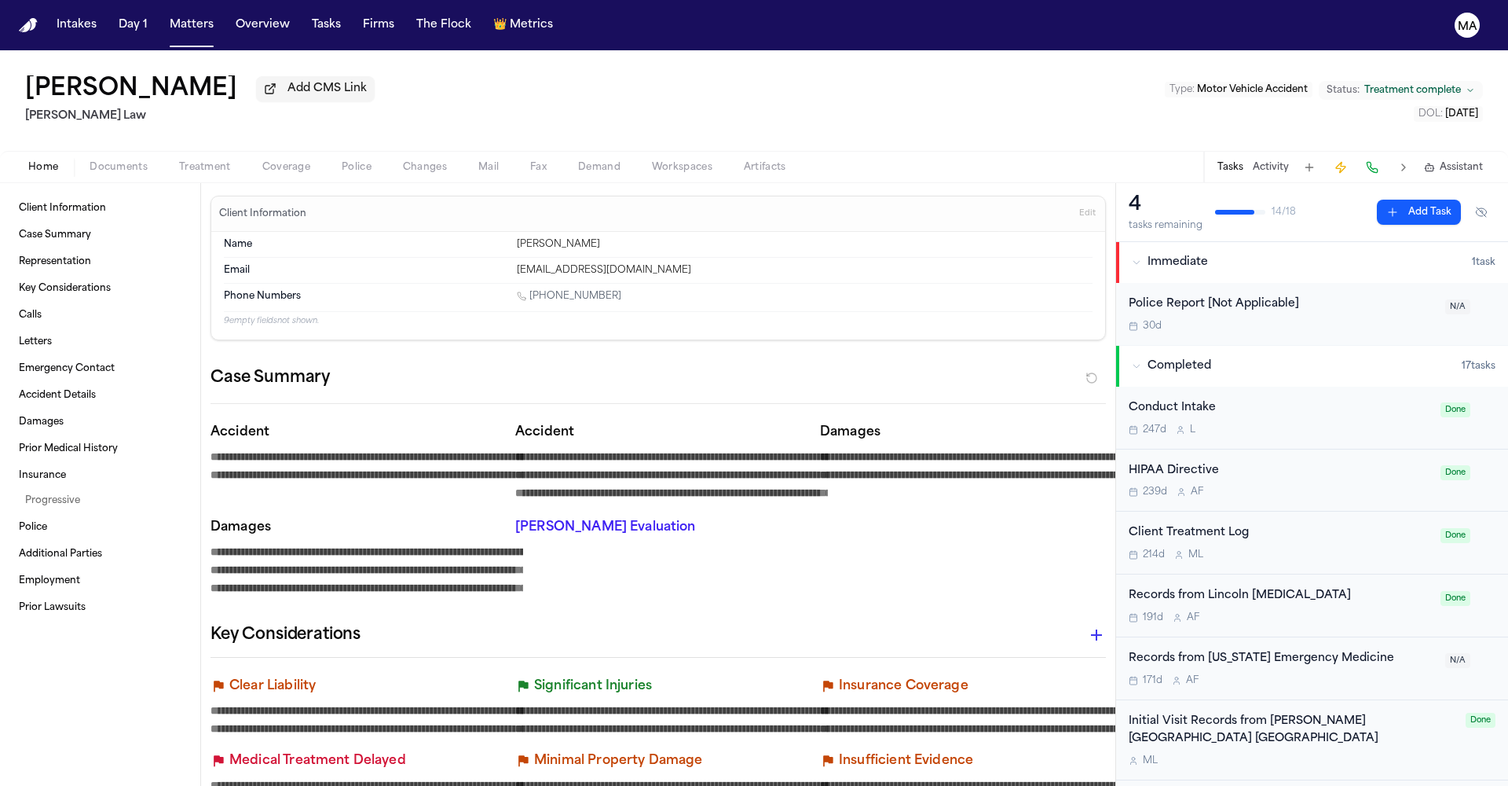
click at [1436, 84] on span "Treatment complete" at bounding box center [1412, 90] width 97 height 13
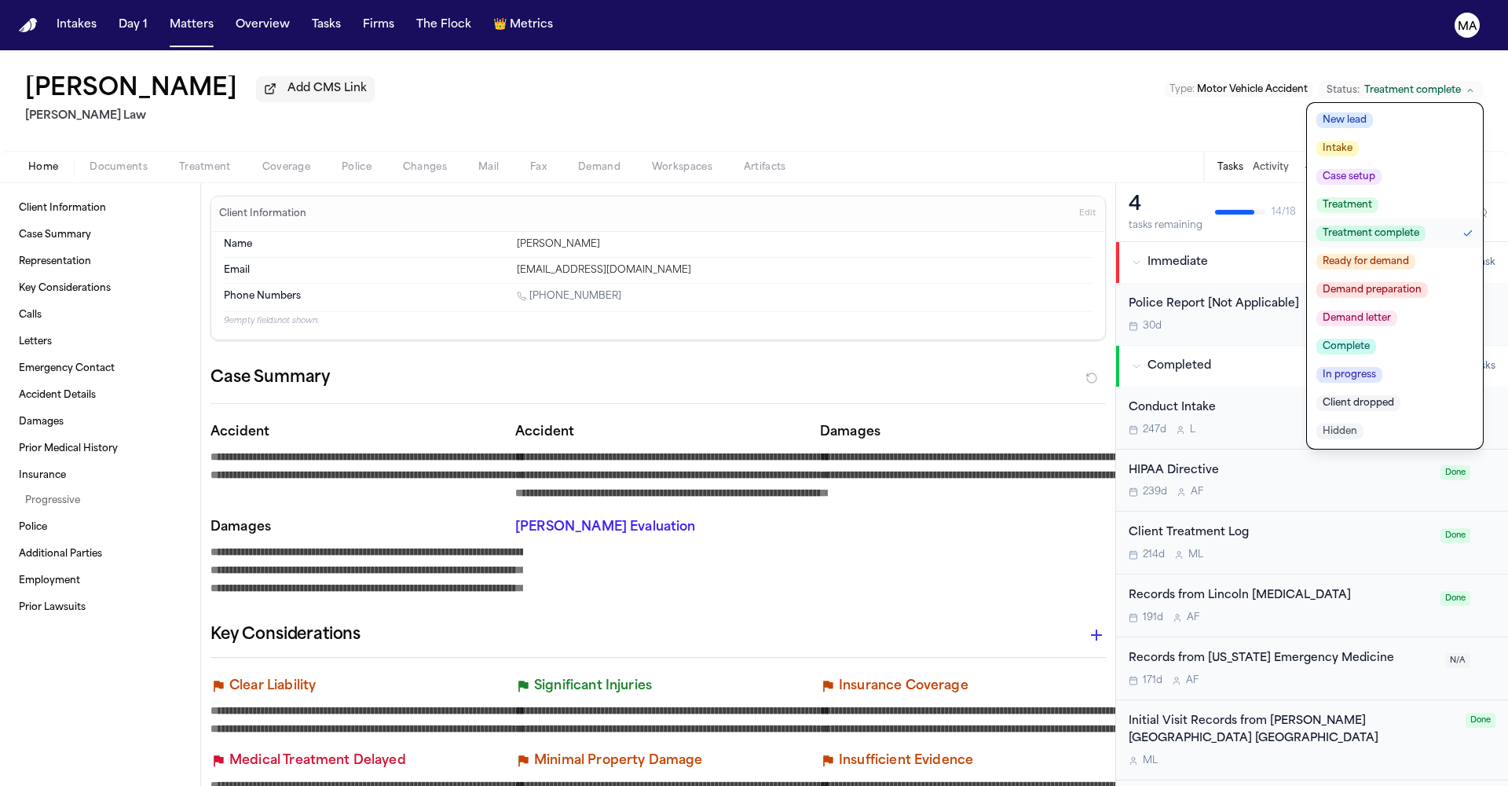
click at [1364, 423] on span "Hidden" at bounding box center [1340, 431] width 47 height 16
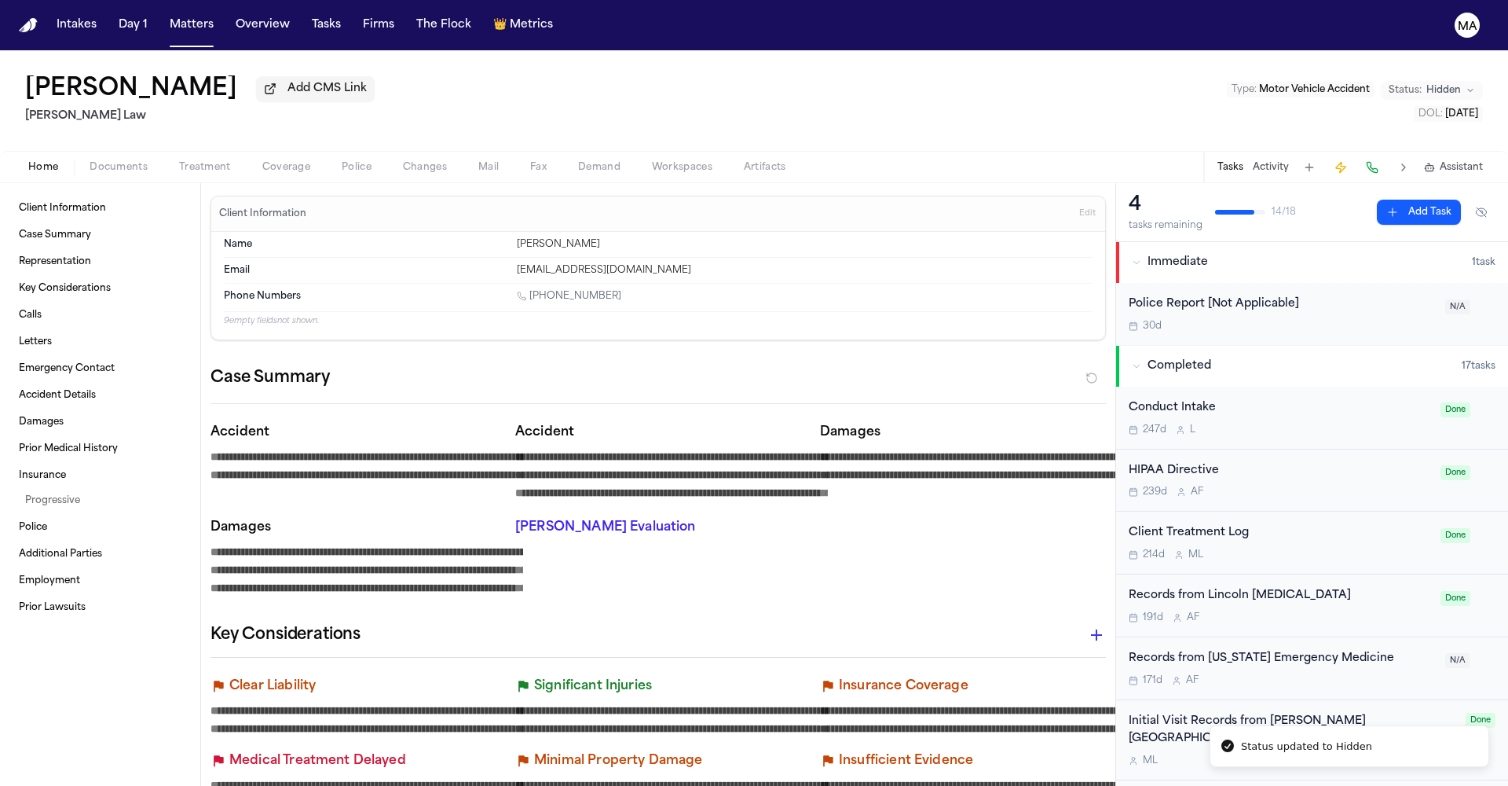
click at [941, 82] on div "[PERSON_NAME] Add CMS Link [PERSON_NAME] Law Type : Motor Vehicle Accident Stat…" at bounding box center [754, 100] width 1508 height 101
click at [163, 12] on button "Matters" at bounding box center [191, 25] width 57 height 28
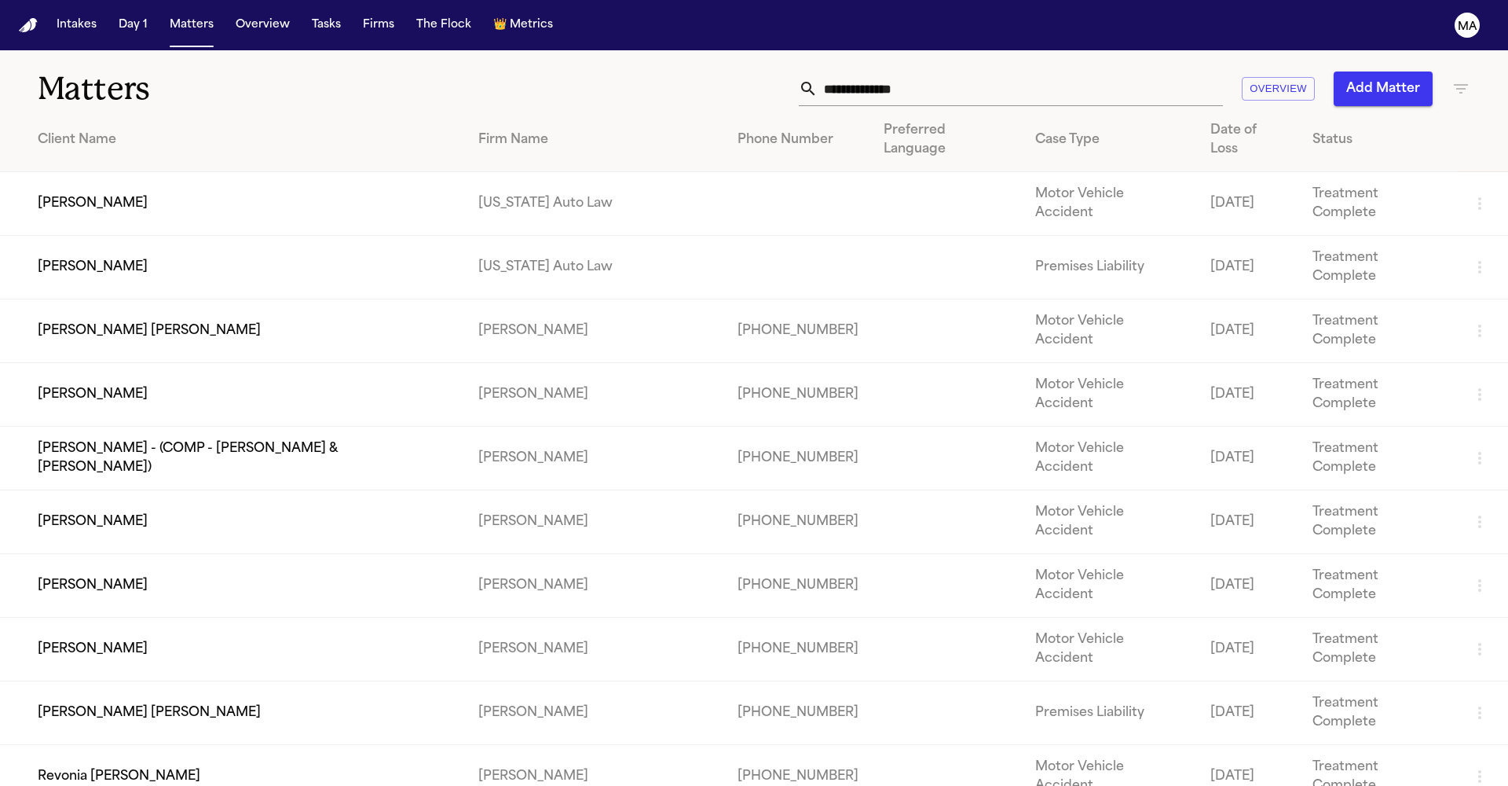
click at [509, 108] on th "Firm Name" at bounding box center [595, 140] width 259 height 64
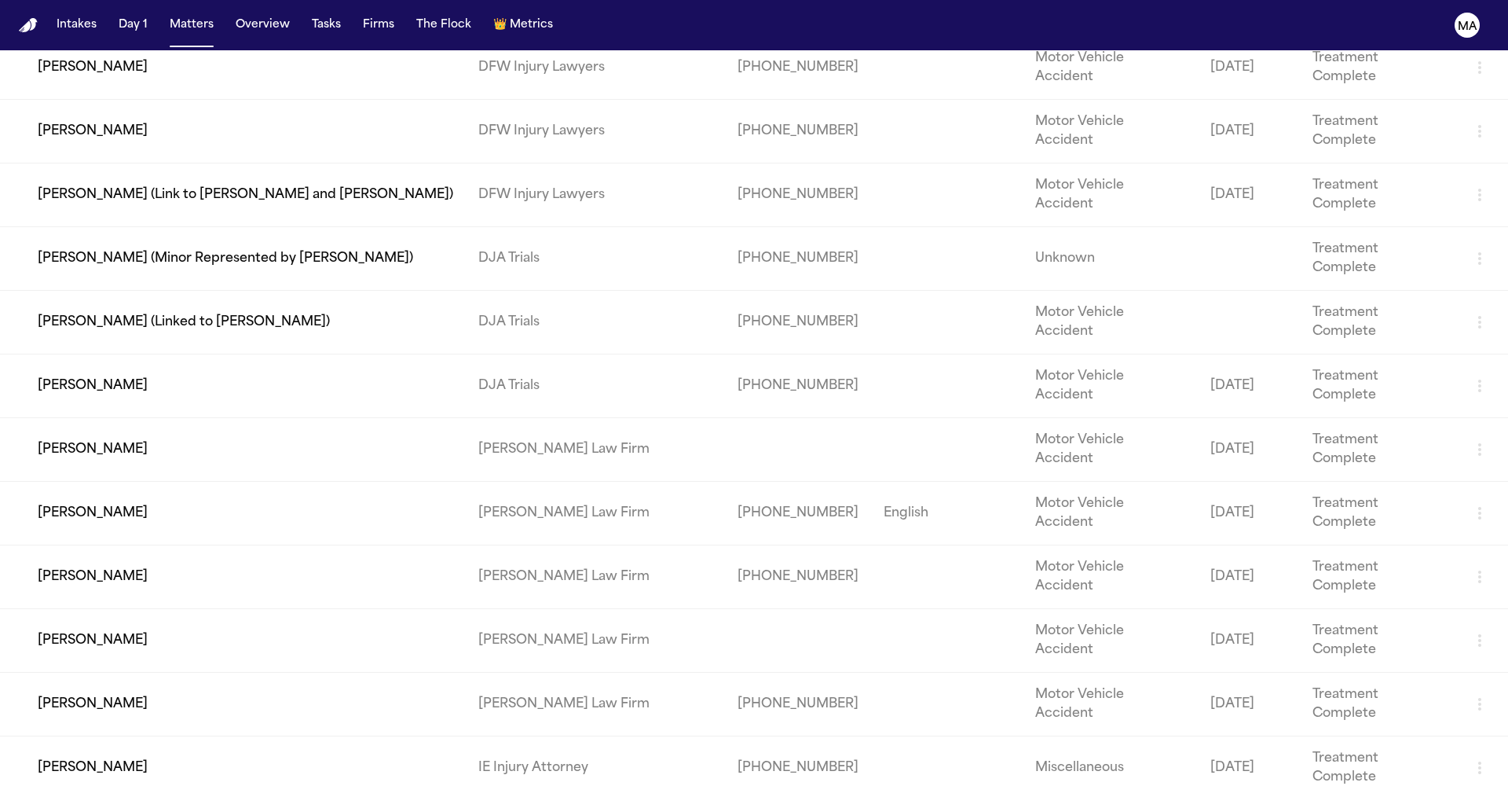
scroll to position [1143, 0]
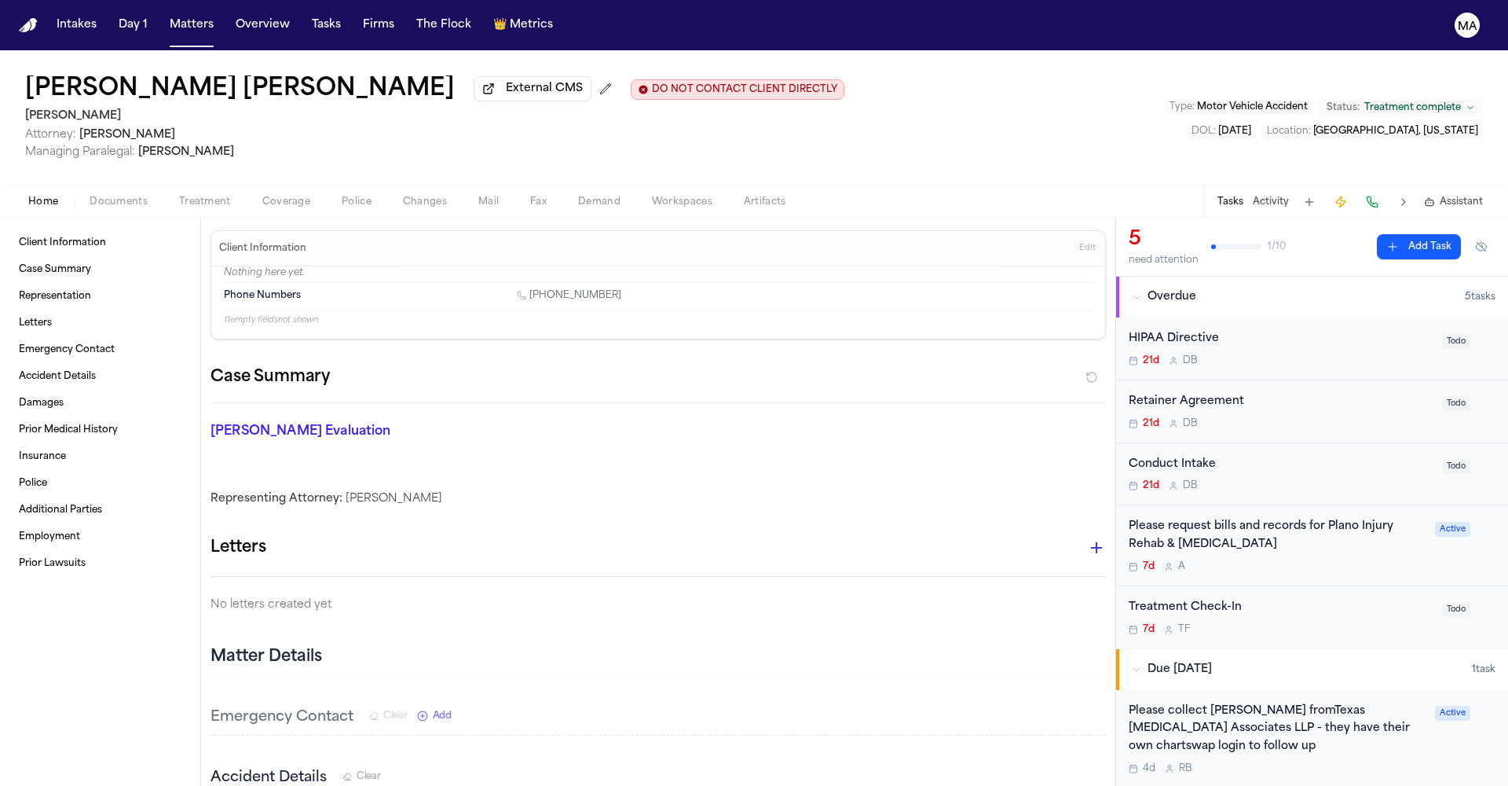
click at [1247, 560] on div "7d A" at bounding box center [1277, 566] width 297 height 13
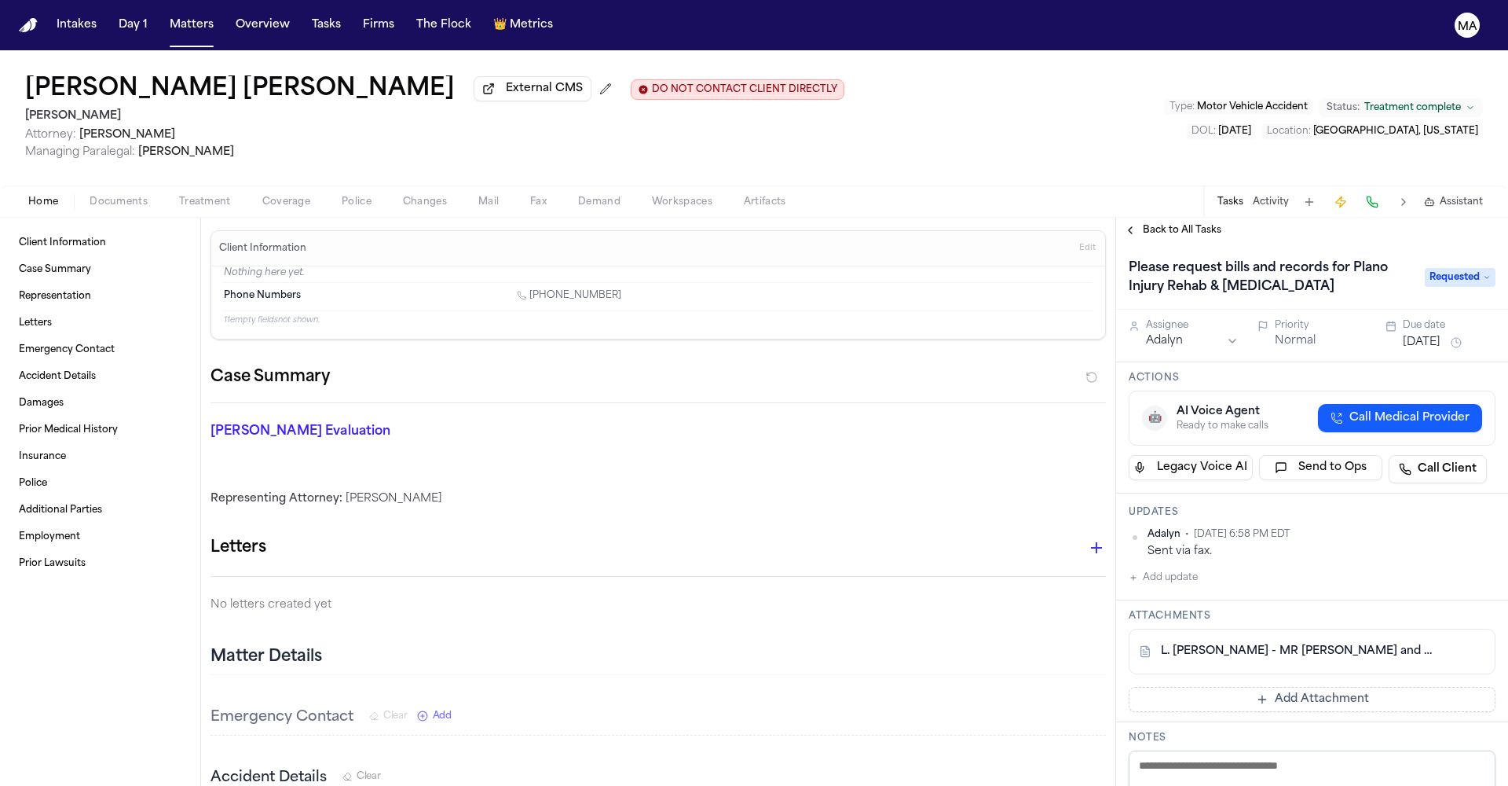
click at [1143, 224] on span "Back to All Tasks" at bounding box center [1182, 230] width 79 height 13
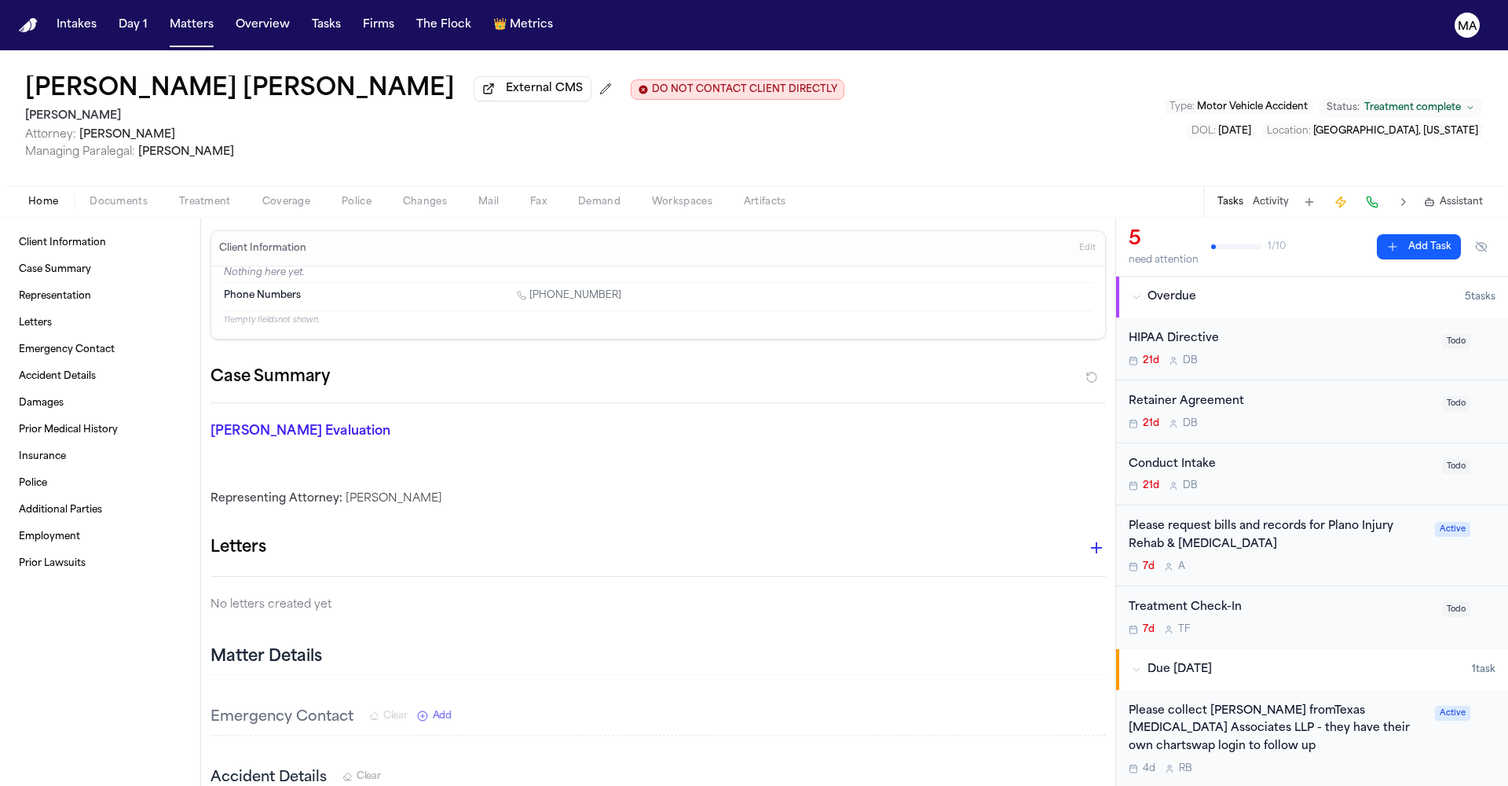
click at [1245, 702] on div "Please collect [PERSON_NAME] fromTexas [MEDICAL_DATA] Associates LLP - they hav…" at bounding box center [1277, 728] width 297 height 53
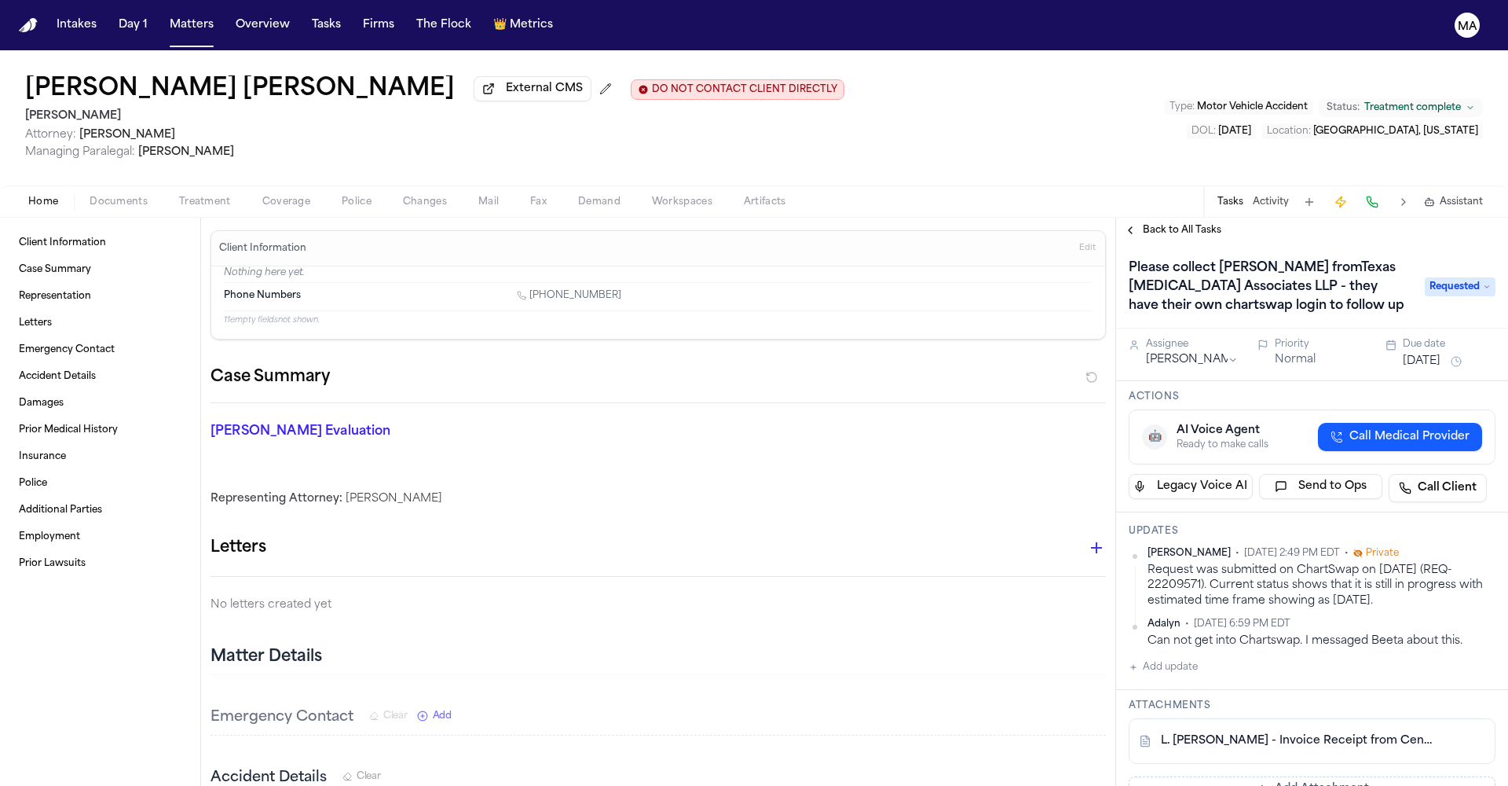
click at [1319, 617] on div "Adalyn • [DATE] 6:59 PM EDT" at bounding box center [1322, 623] width 348 height 13
click at [1143, 224] on span "Back to All Tasks" at bounding box center [1182, 230] width 79 height 13
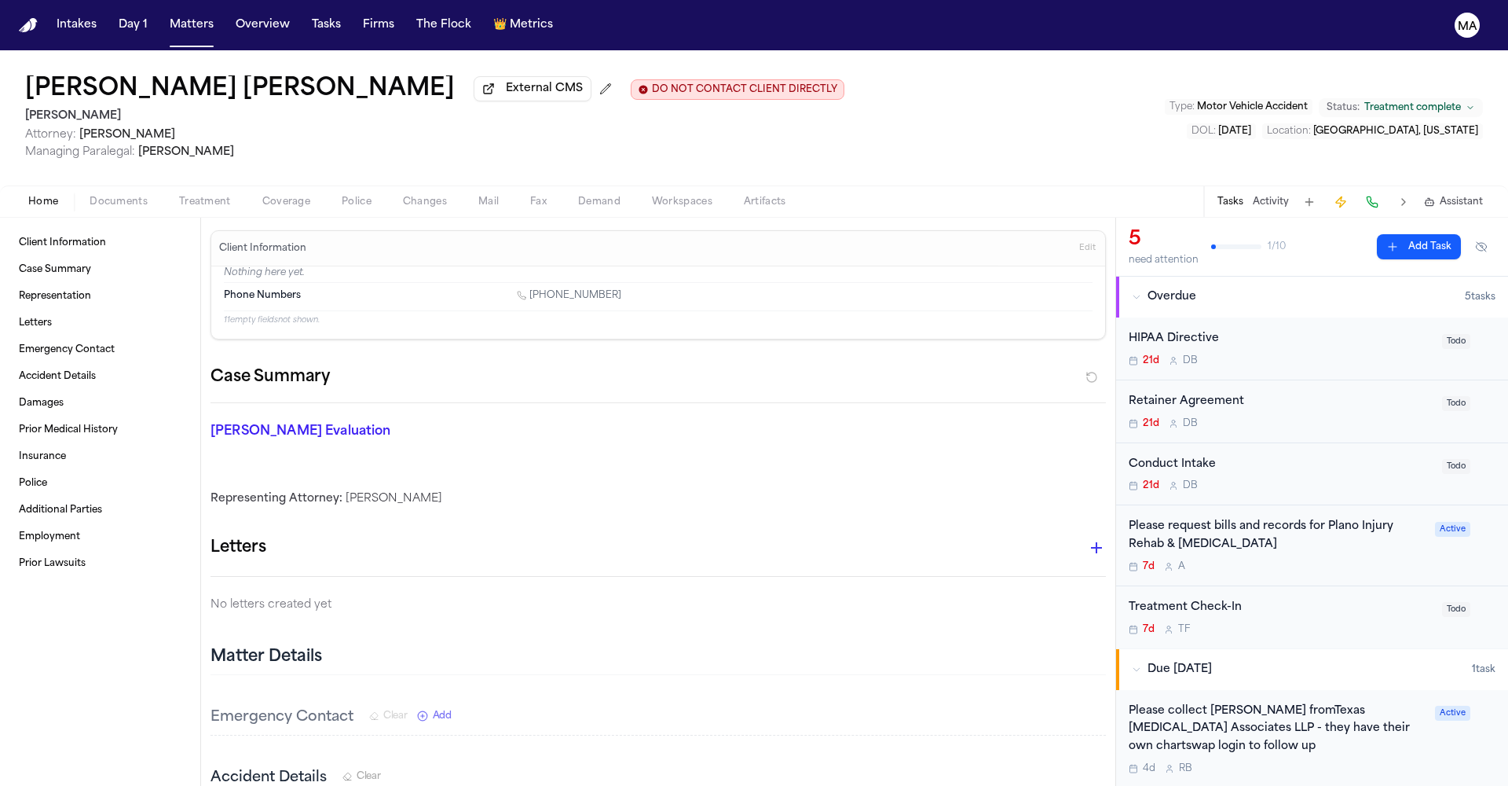
click at [615, 75] on div "[PERSON_NAME] [PERSON_NAME] External CMS DO NOT CONTACT CLIENT DIRECTLY DO NOT …" at bounding box center [754, 117] width 1508 height 135
click at [163, 11] on button "Matters" at bounding box center [191, 25] width 57 height 28
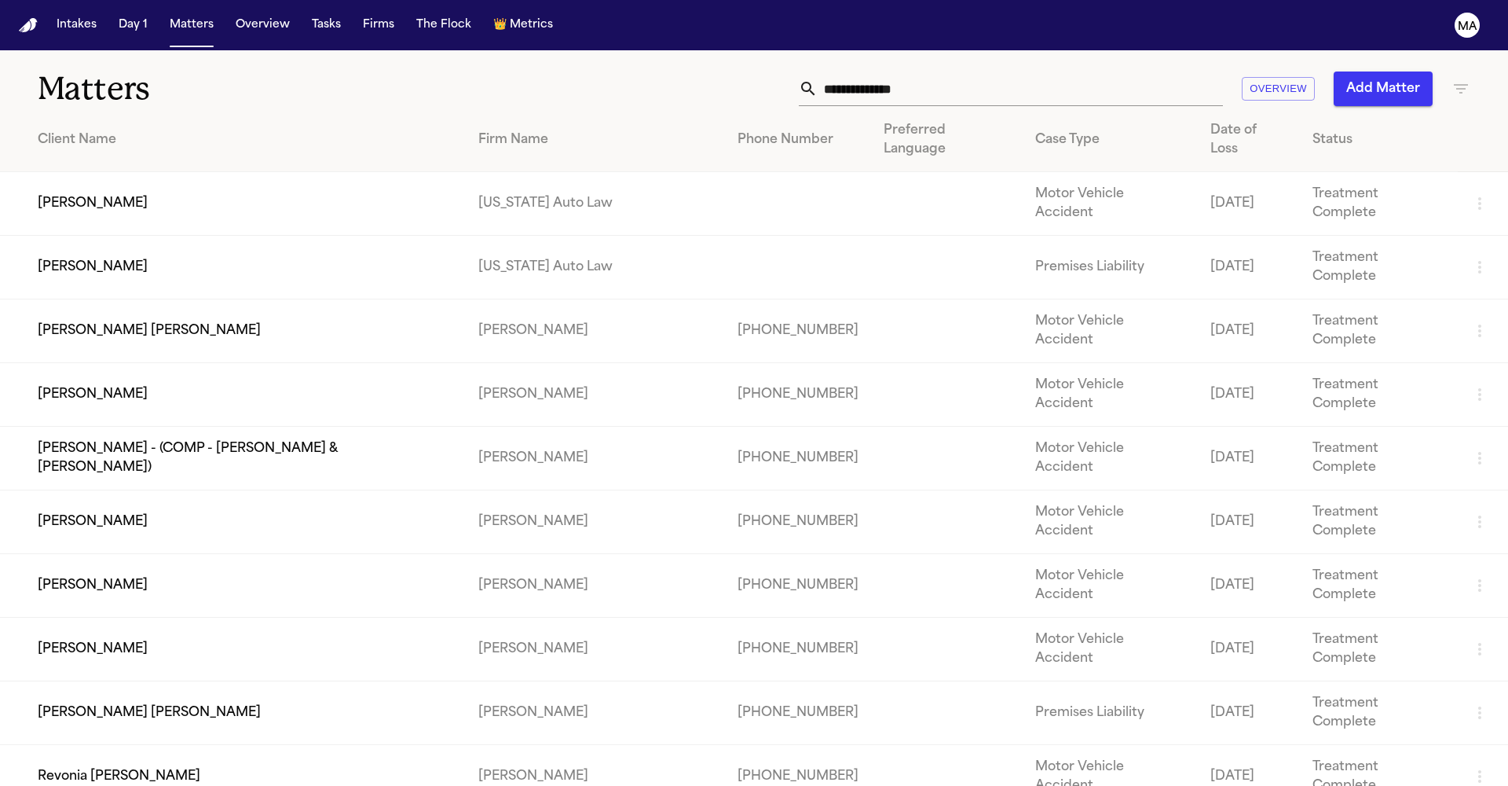
click at [1091, 71] on input "text" at bounding box center [1020, 88] width 405 height 35
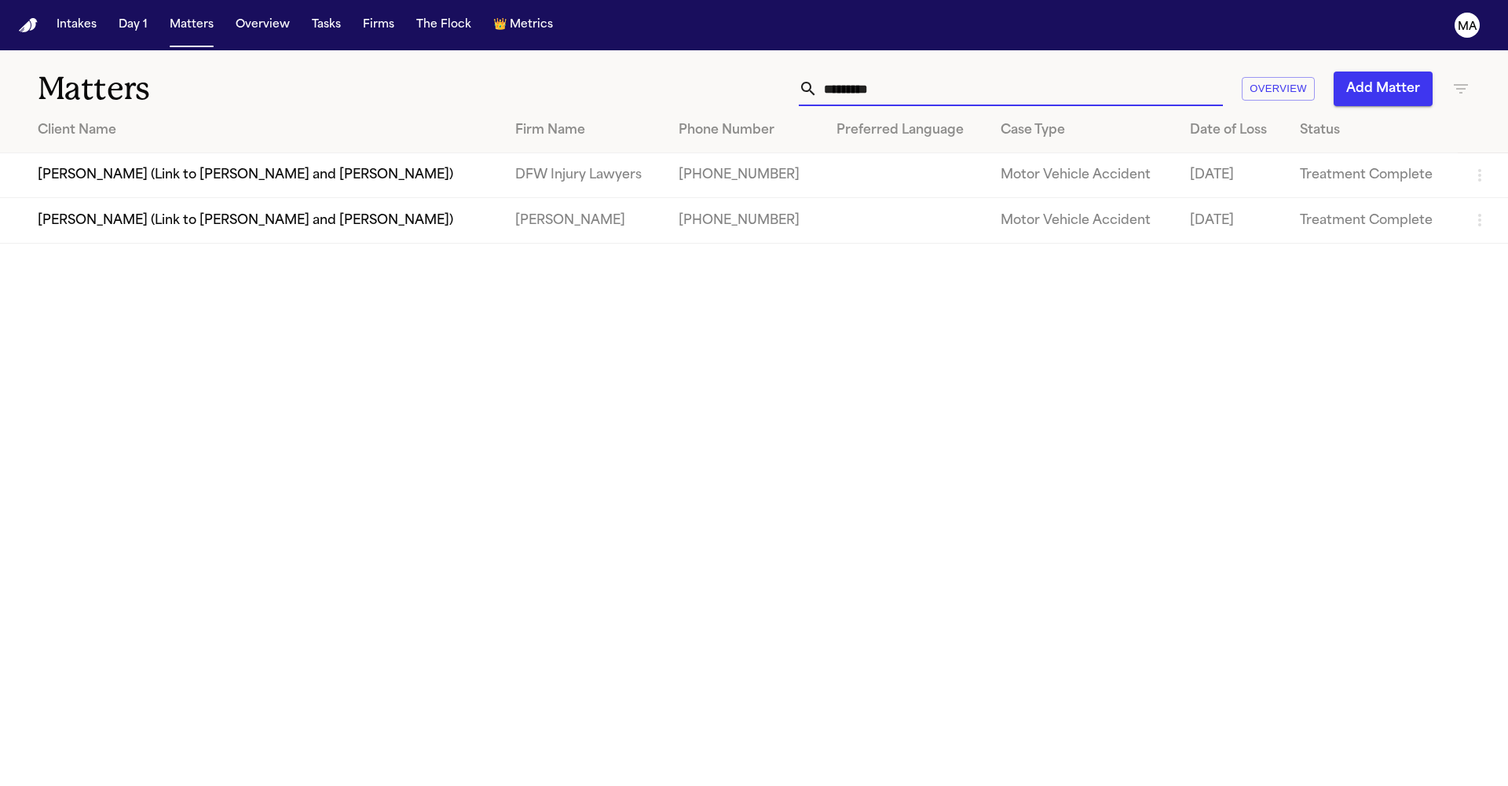
click at [1450, 73] on div "********* Overview Add Matter" at bounding box center [963, 88] width 1016 height 35
click at [1460, 84] on icon "button" at bounding box center [1461, 88] width 14 height 9
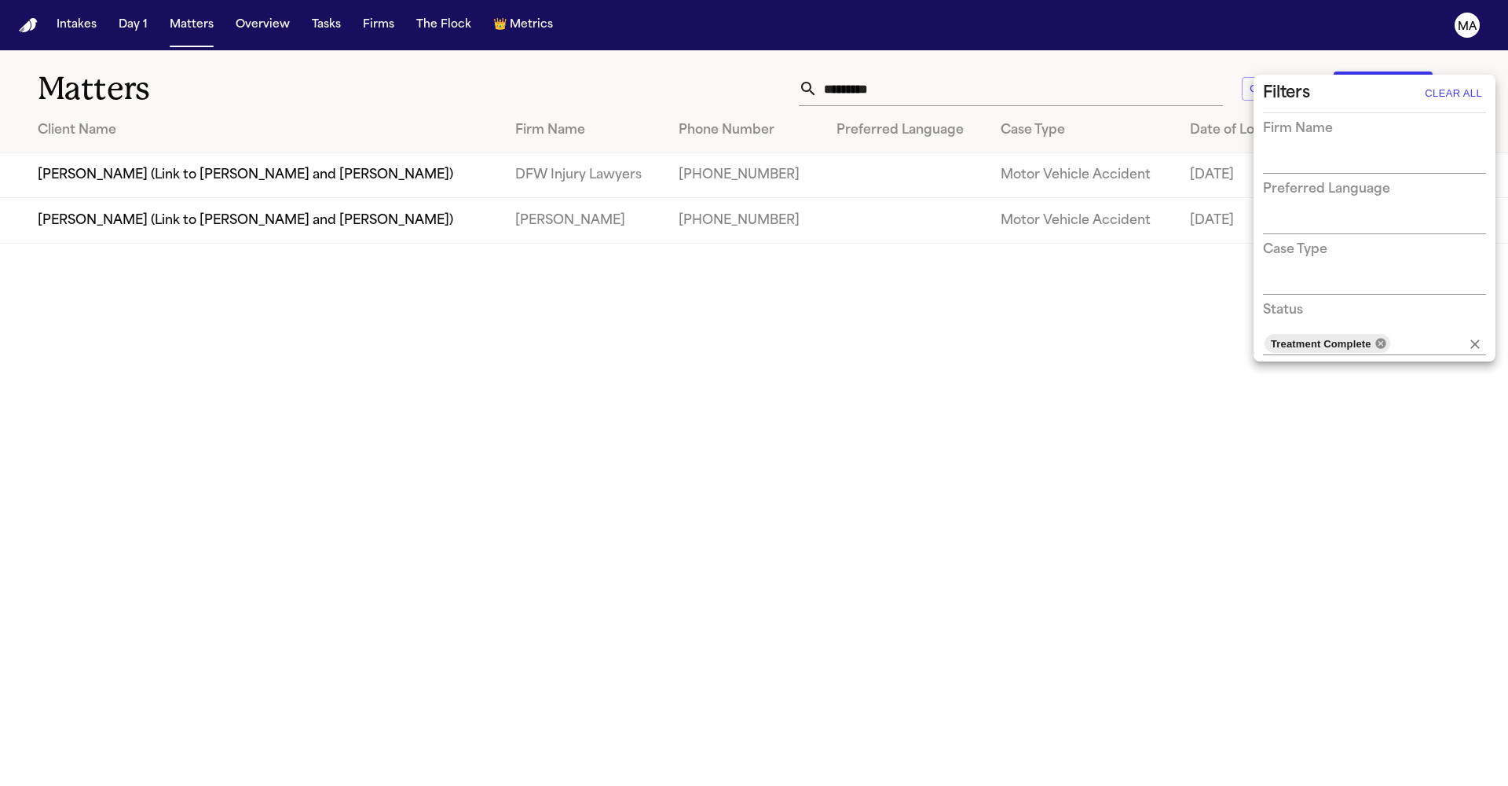
click at [1375, 338] on icon at bounding box center [1380, 343] width 10 height 10
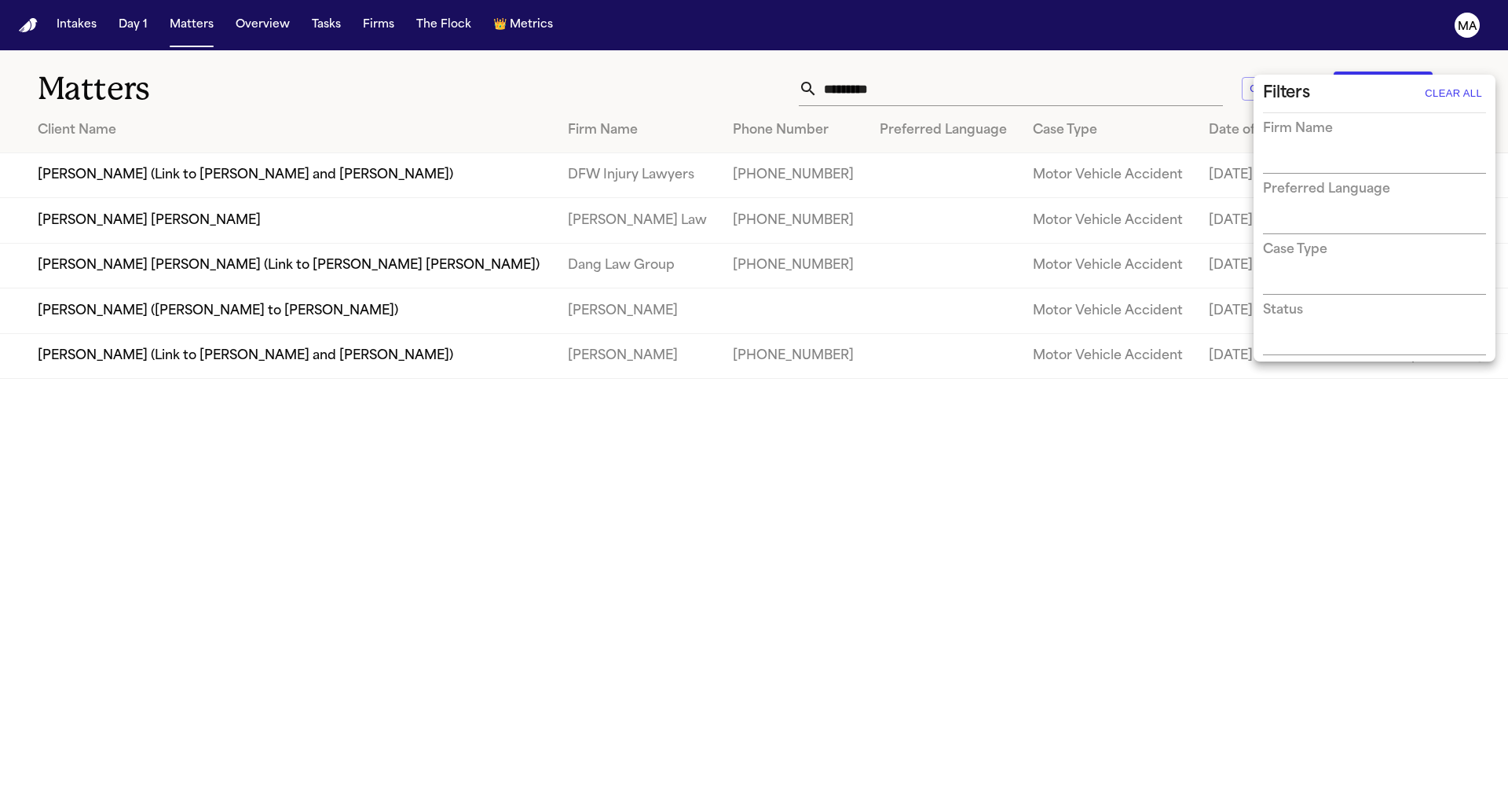
click at [856, 415] on div at bounding box center [754, 393] width 1508 height 786
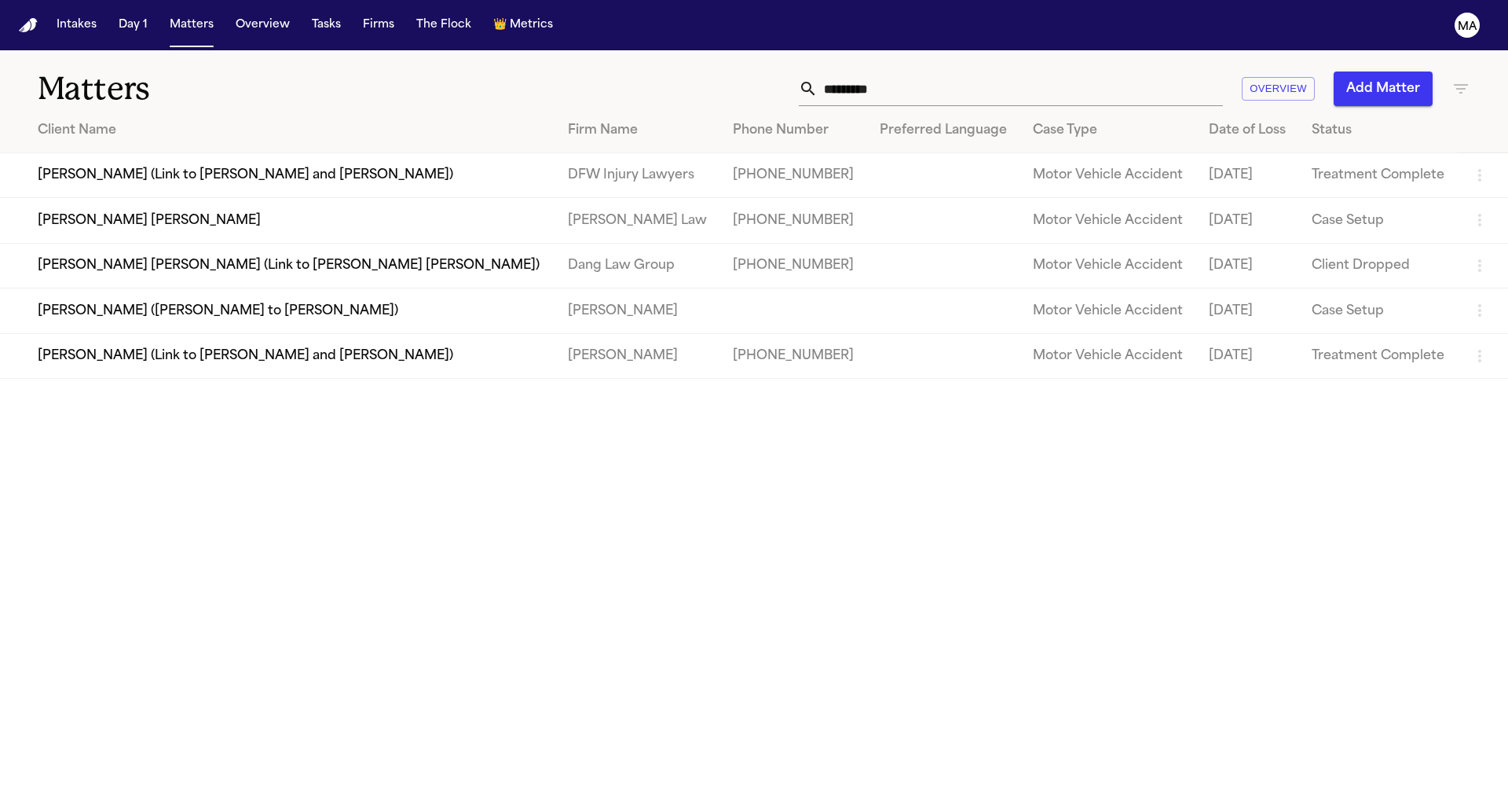
click at [90, 198] on td "[PERSON_NAME] [PERSON_NAME]" at bounding box center [277, 220] width 555 height 45
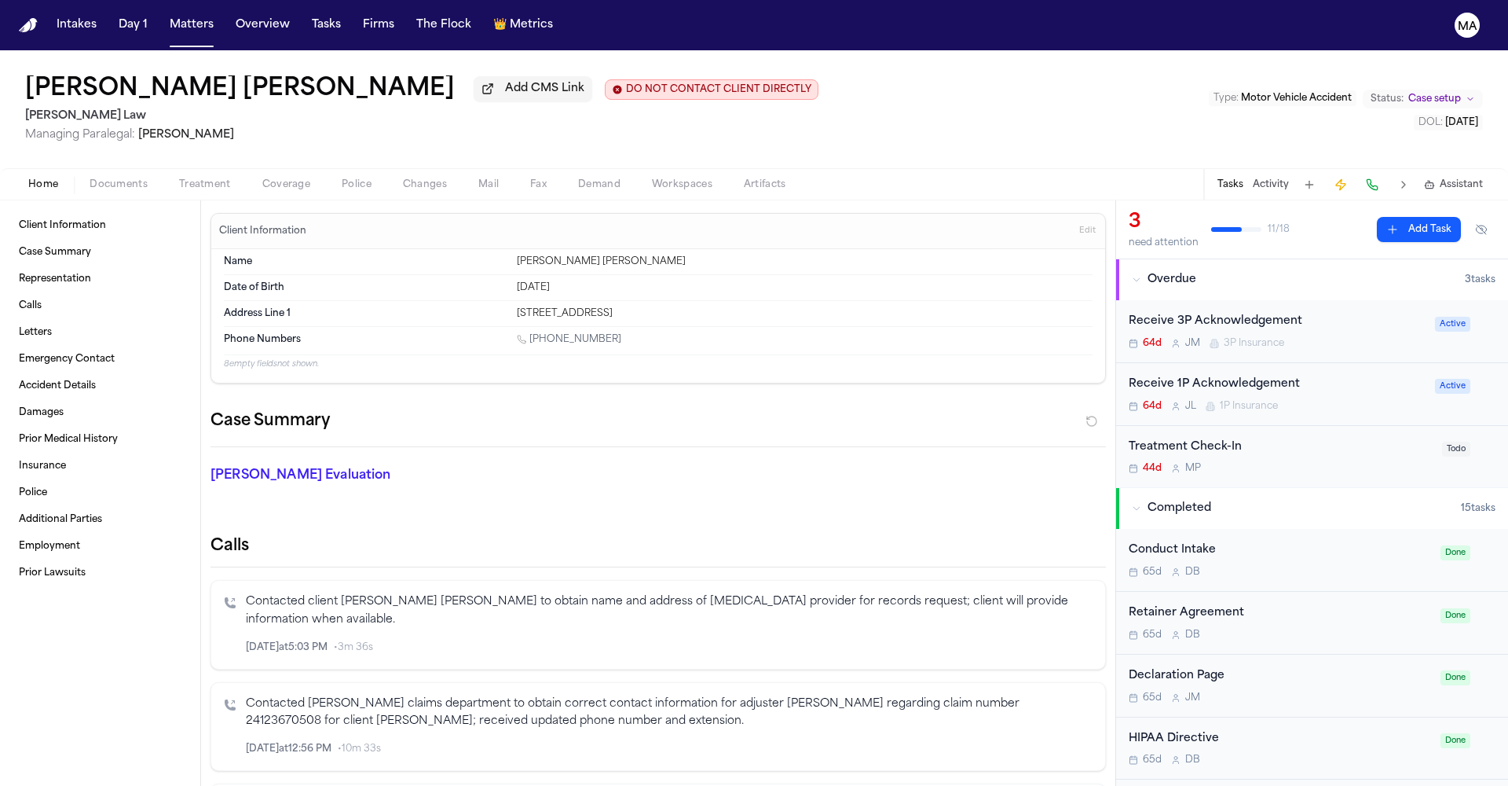
click at [90, 178] on span "Documents" at bounding box center [119, 184] width 58 height 13
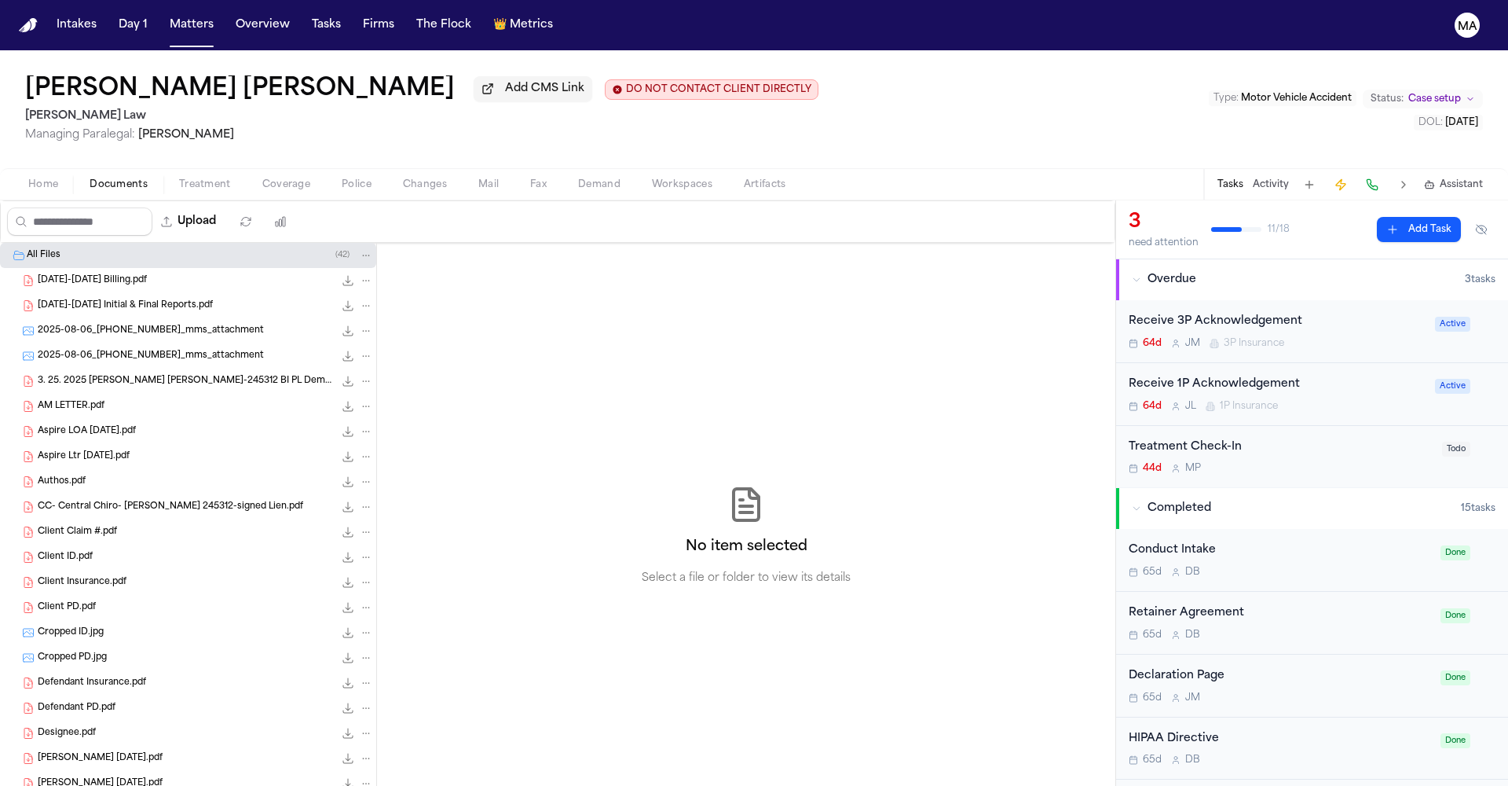
click at [578, 178] on span "Demand" at bounding box center [599, 184] width 42 height 13
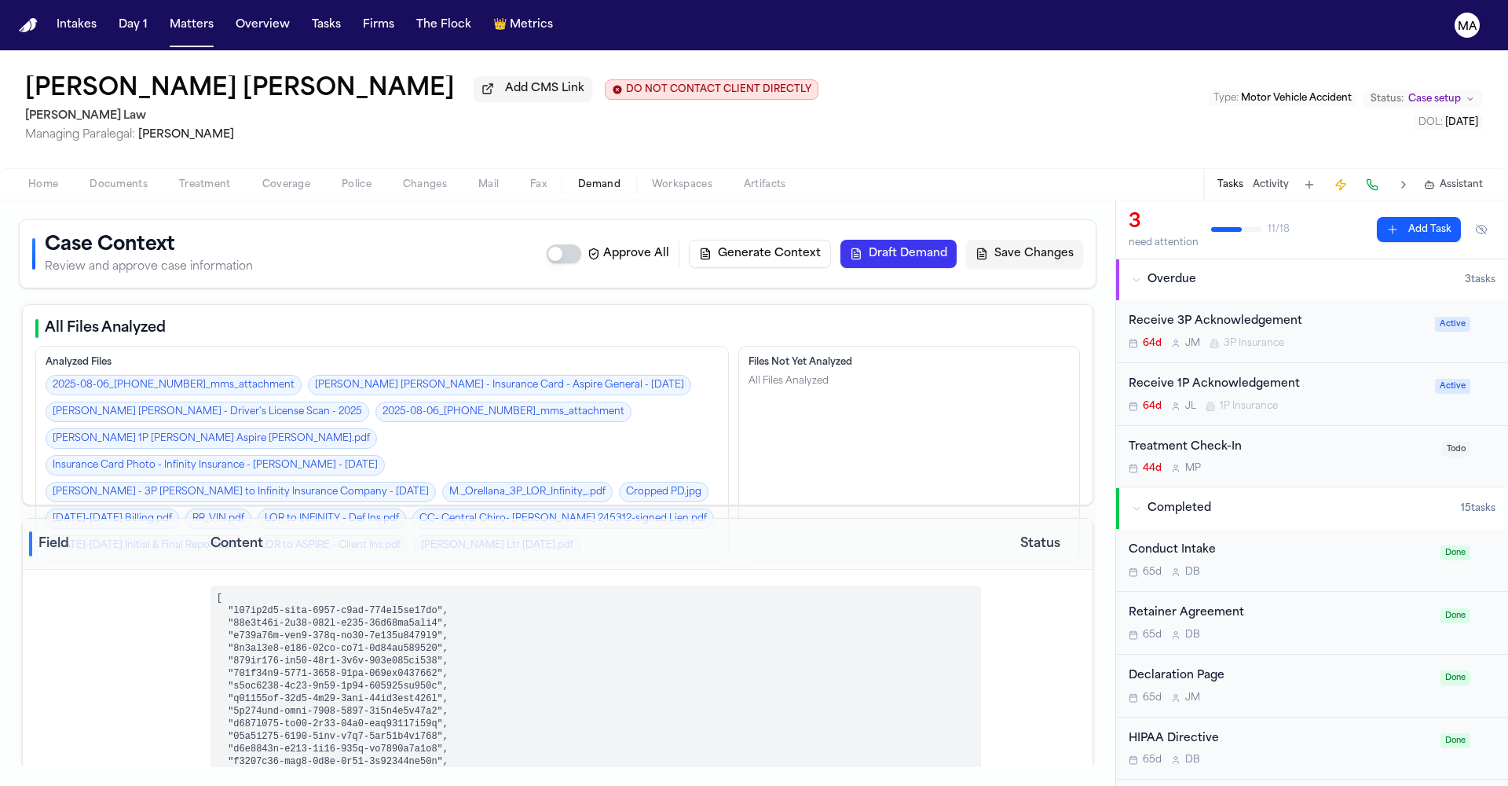
click at [643, 192] on span "button" at bounding box center [682, 193] width 79 height 2
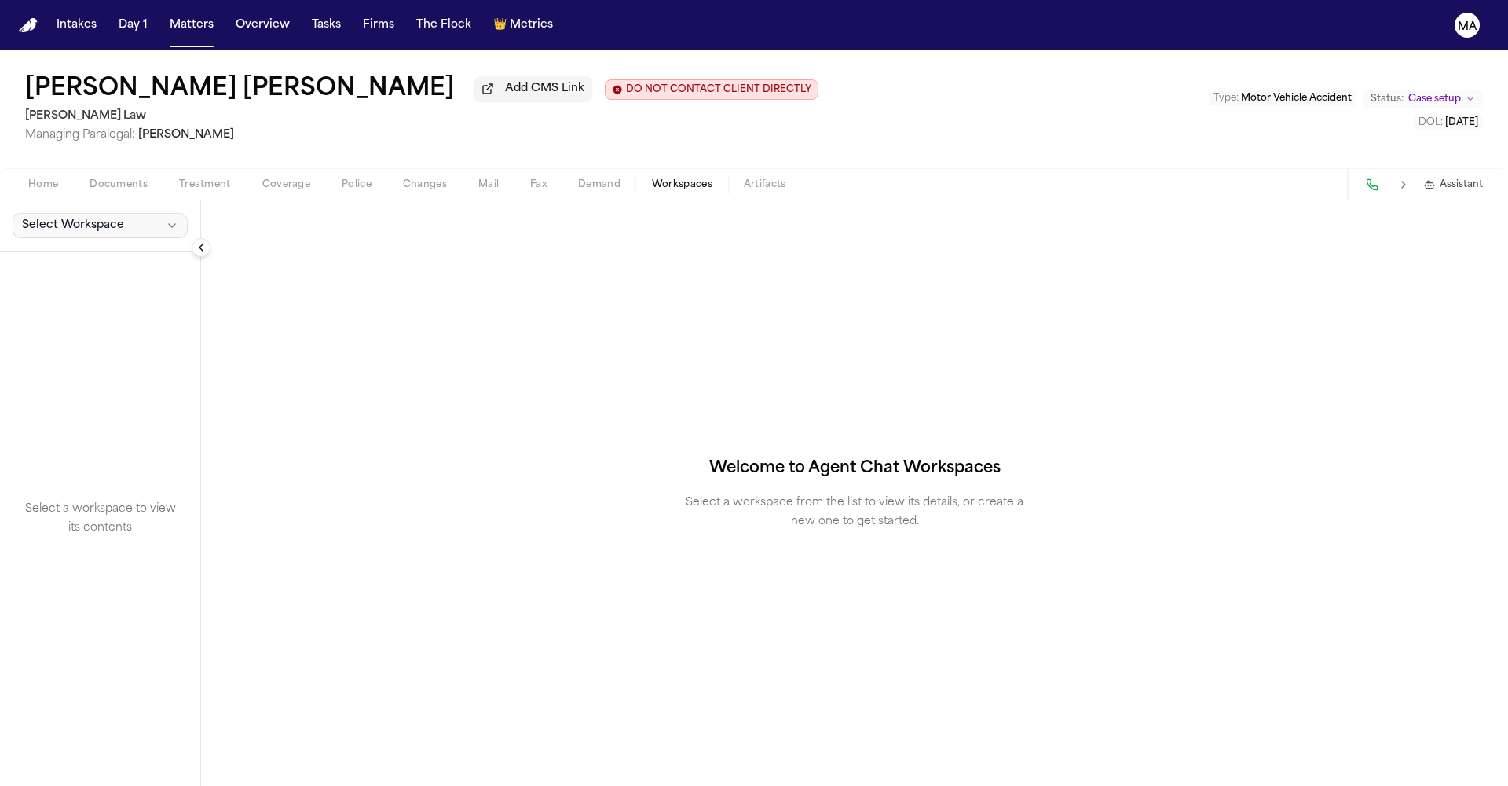
click at [71, 218] on span "Select Workspace" at bounding box center [73, 226] width 102 height 16
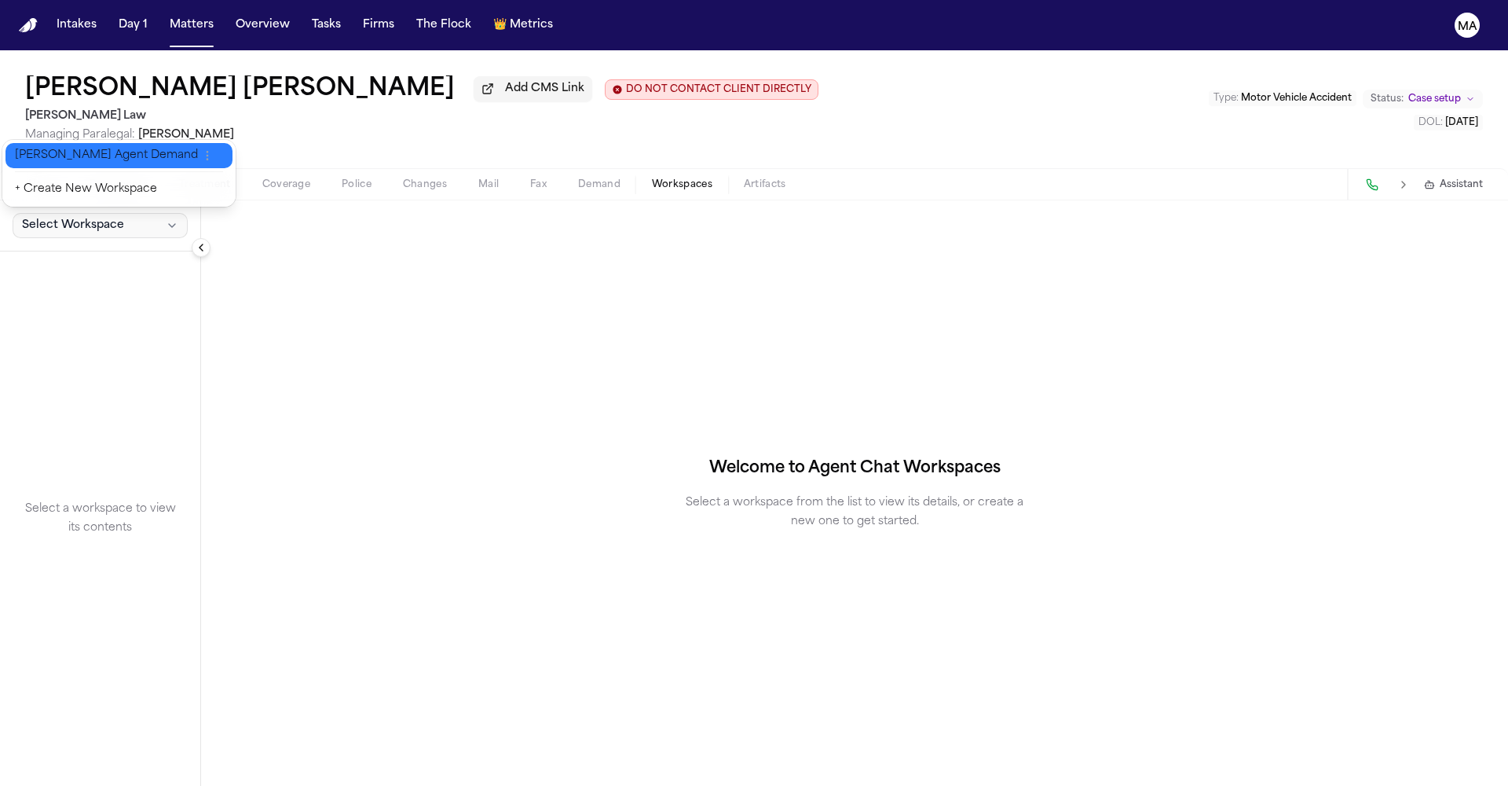
click at [63, 148] on span "[PERSON_NAME] Agent Demand" at bounding box center [106, 156] width 183 height 16
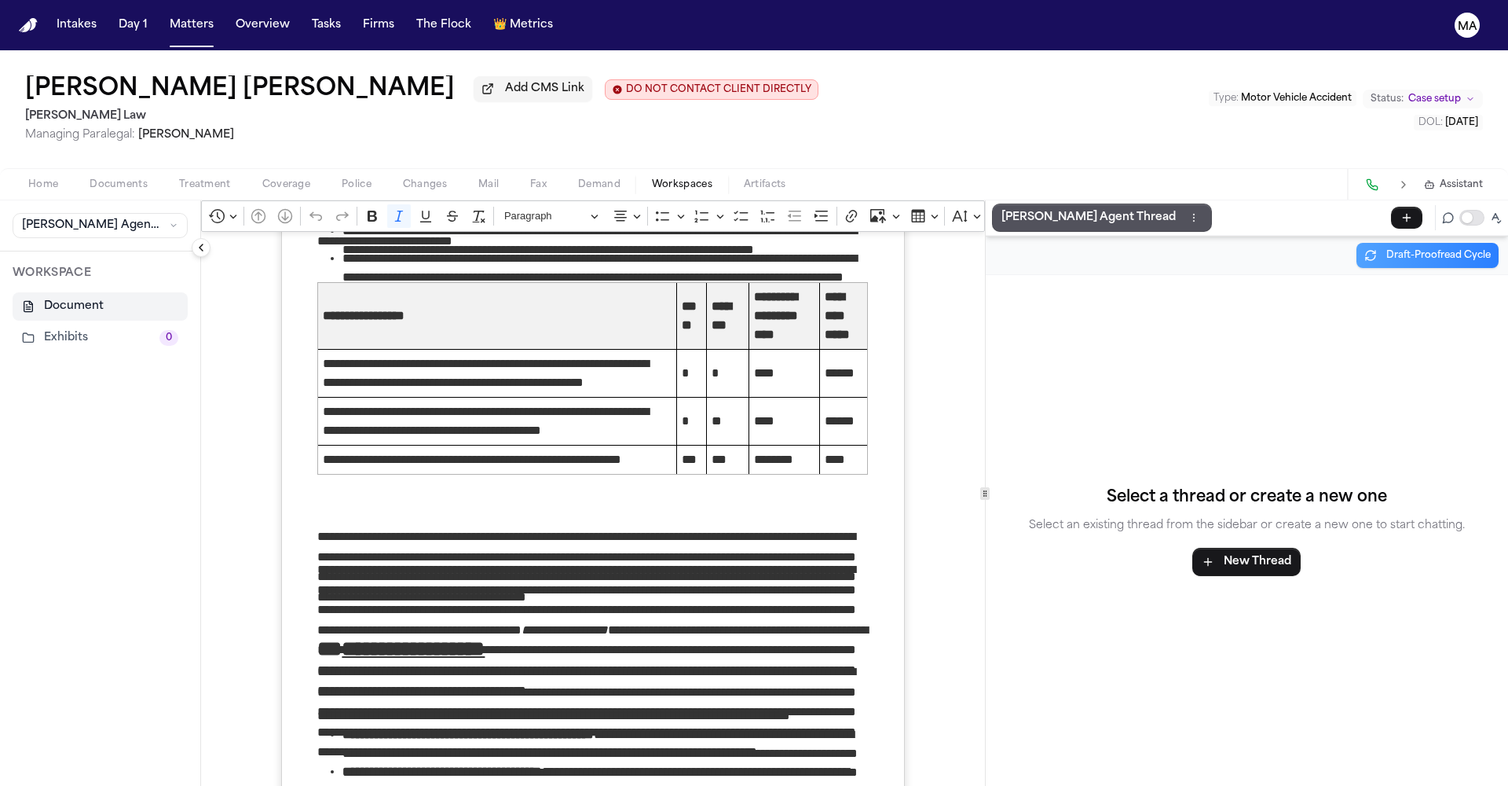
scroll to position [5191, 0]
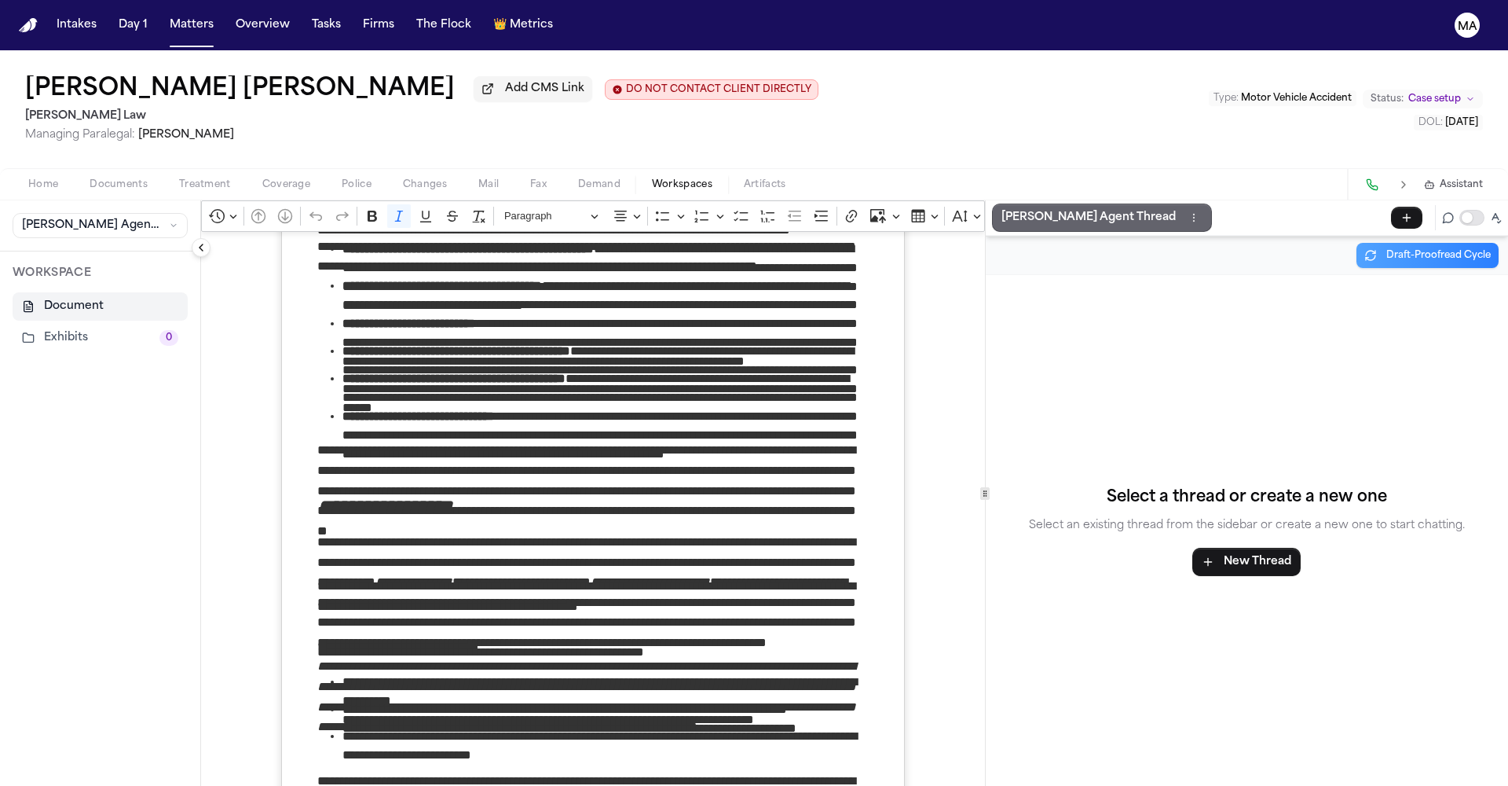
click at [1002, 208] on p "[PERSON_NAME] Agent Thread" at bounding box center [1089, 217] width 174 height 19
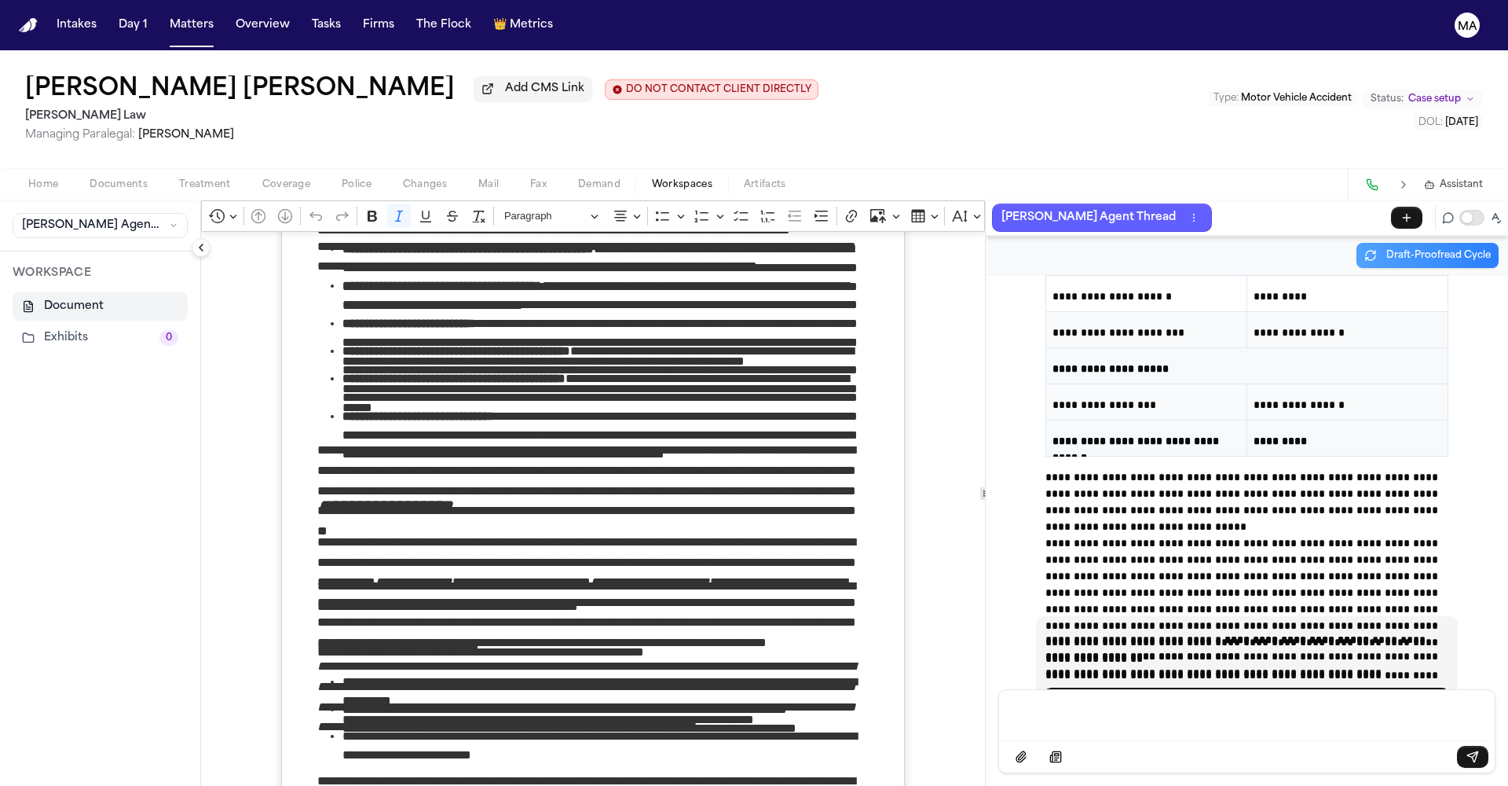
scroll to position [25892, 0]
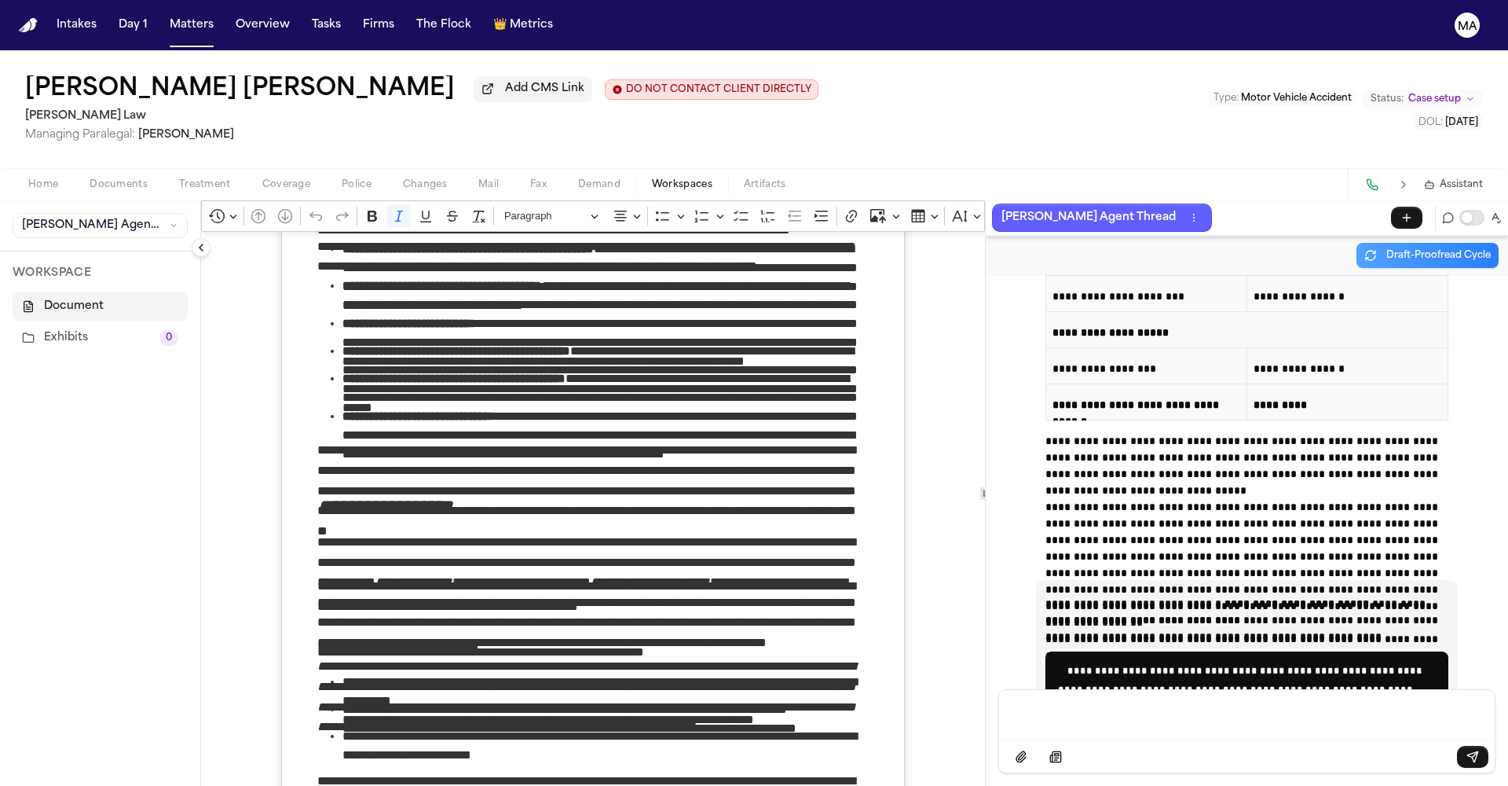
click at [811, 50] on div "[PERSON_NAME] [PERSON_NAME] Add CMS Link DO NOT CONTACT CLIENT DIRECTLY DO NOT …" at bounding box center [754, 109] width 1508 height 118
click at [163, 20] on button "Matters" at bounding box center [191, 25] width 57 height 28
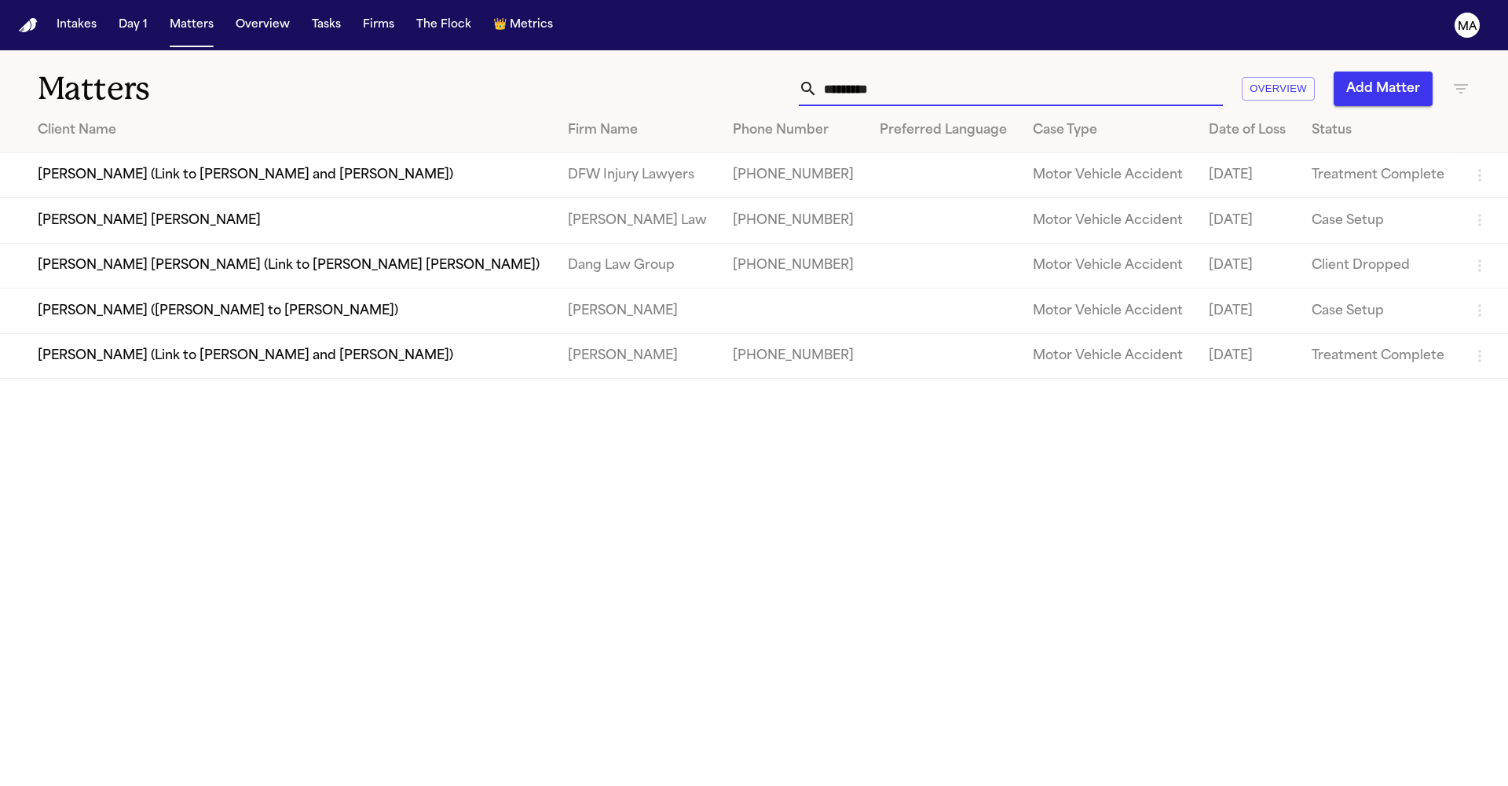
drag, startPoint x: 1143, startPoint y: 61, endPoint x: 923, endPoint y: 76, distance: 220.5
click at [923, 76] on div "********* Overview Add Matter" at bounding box center [963, 88] width 1016 height 35
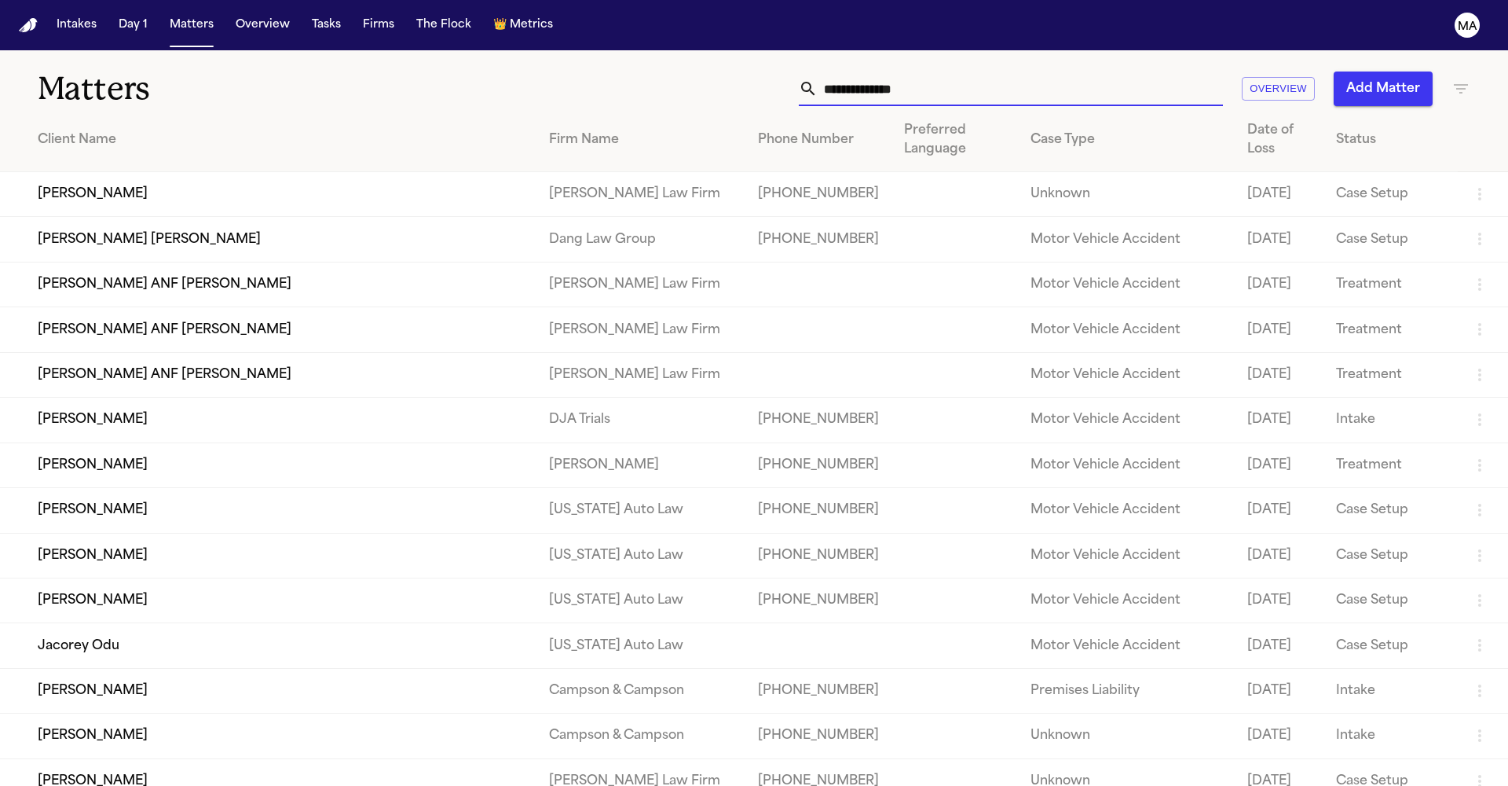
click at [1443, 71] on div "Overview Add Matter" at bounding box center [963, 88] width 1016 height 35
click at [1465, 79] on icon "button" at bounding box center [1461, 88] width 19 height 19
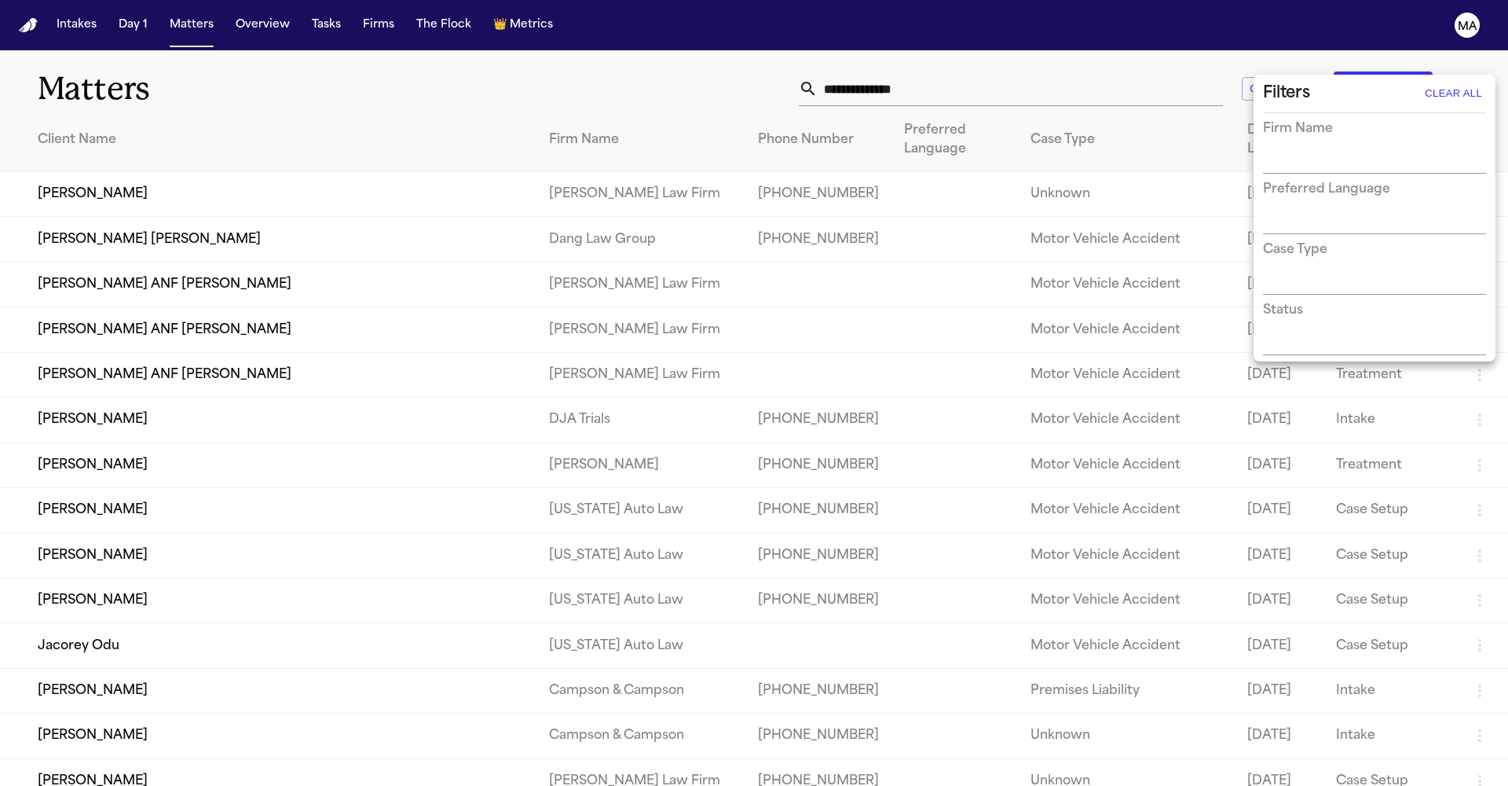
click at [1460, 64] on div at bounding box center [754, 393] width 1508 height 786
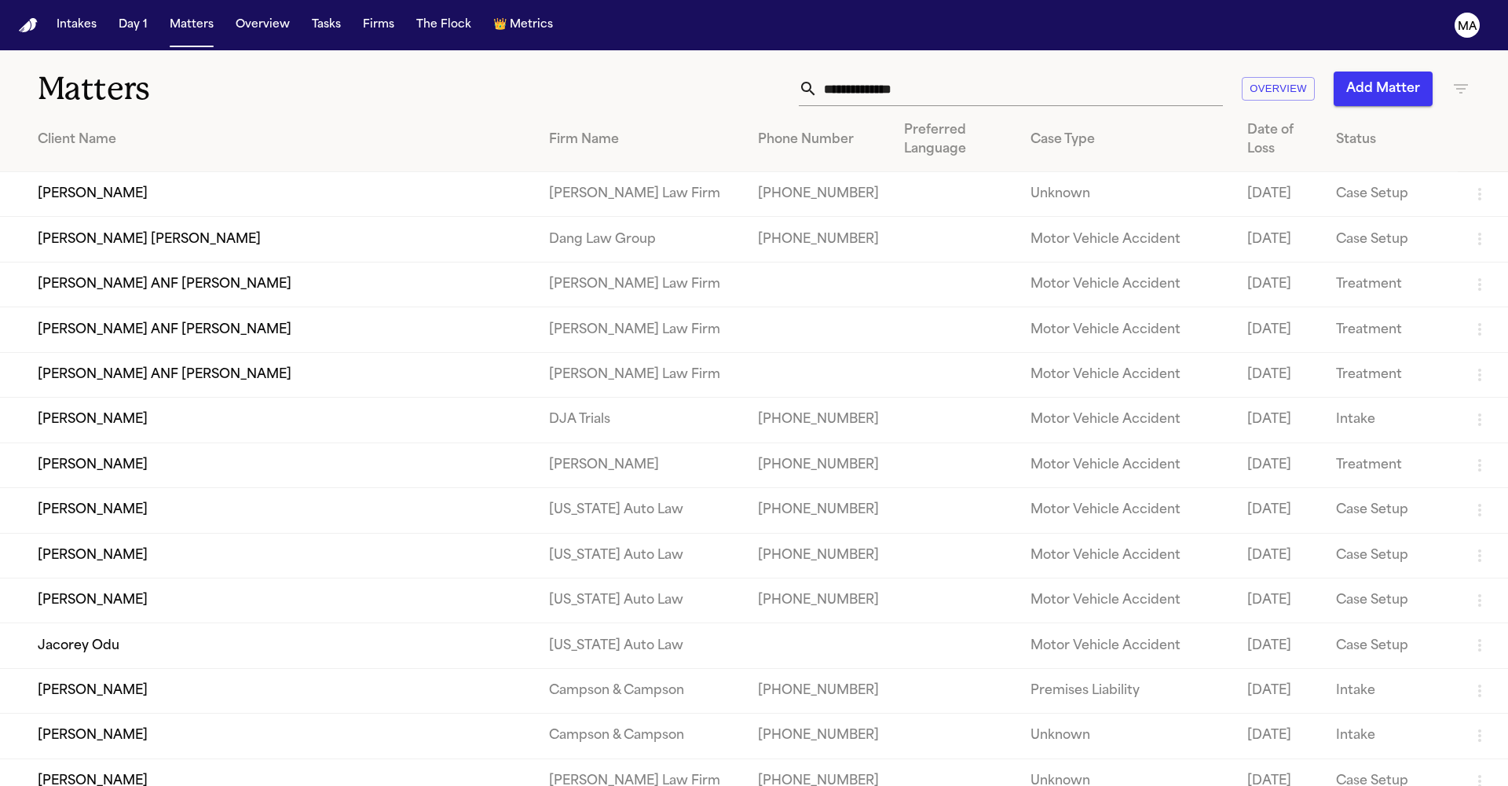
click at [1462, 67] on div "Filters Clear All Firm Name Preferred Language Case Type Status" at bounding box center [754, 393] width 1508 height 786
click at [1463, 79] on icon "button" at bounding box center [1461, 88] width 19 height 19
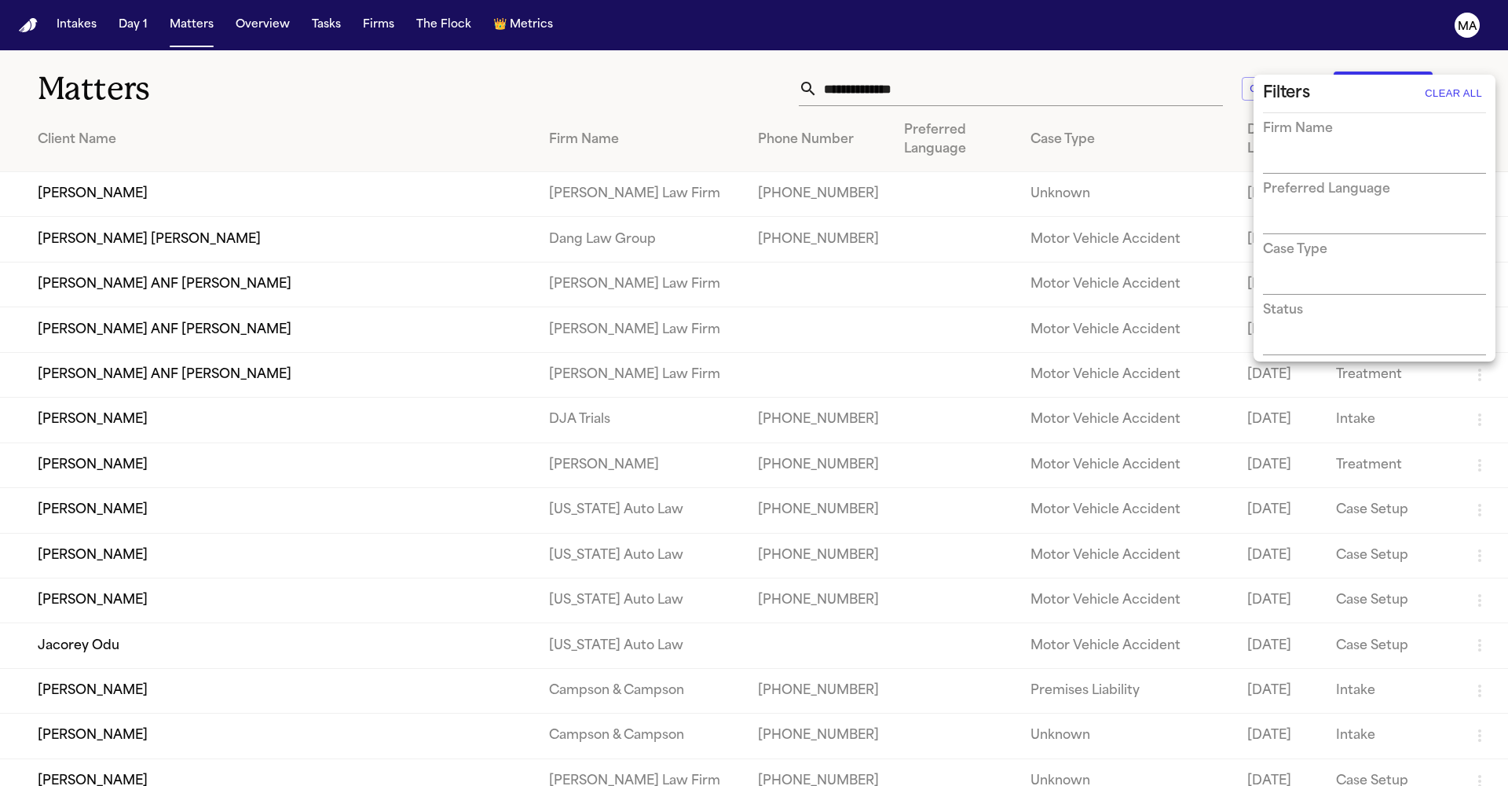
click at [1353, 151] on input "text" at bounding box center [1363, 162] width 200 height 22
click at [1324, 163] on li "[PERSON_NAME] Law" at bounding box center [1374, 171] width 223 height 28
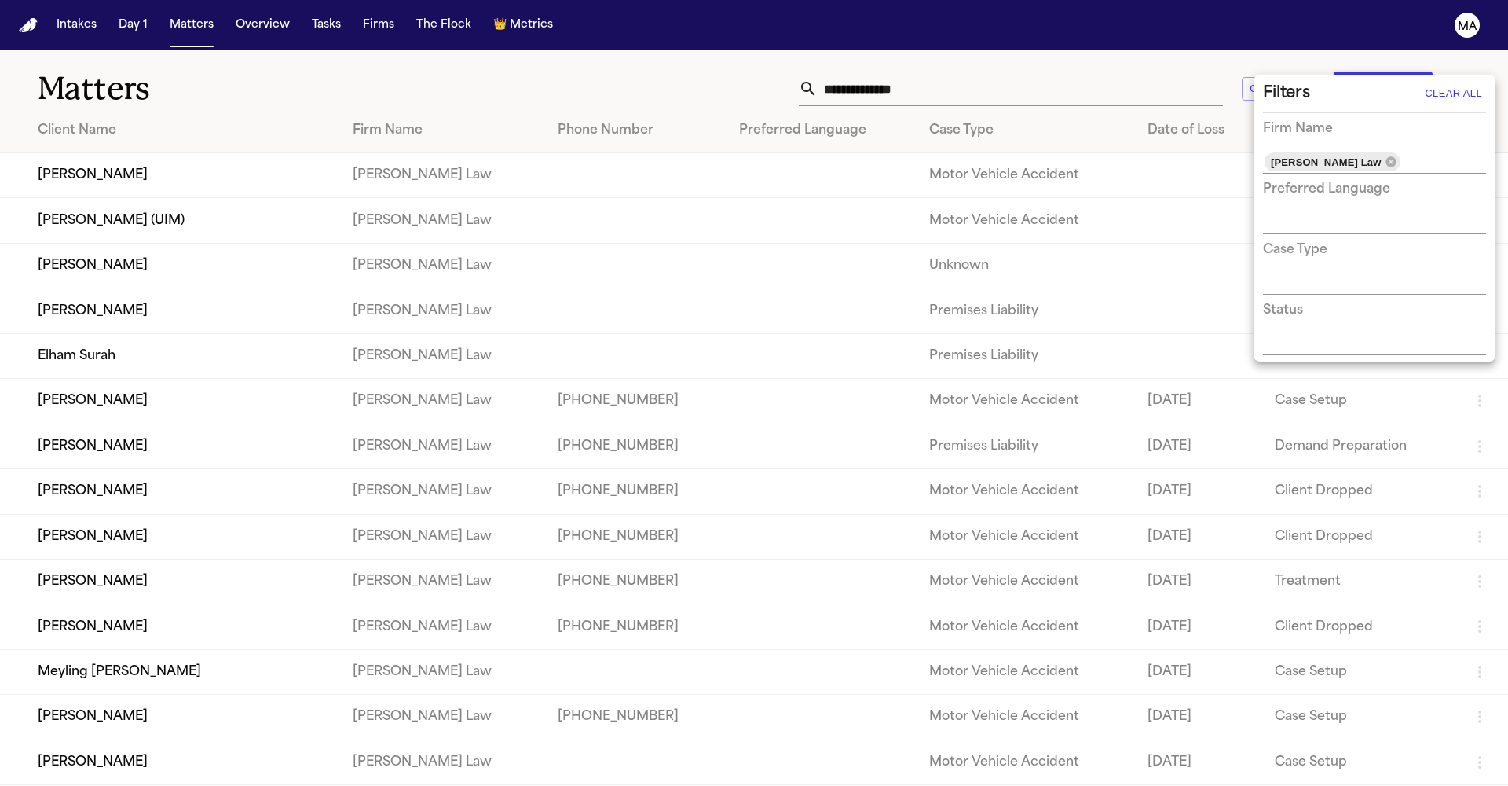
click at [562, 63] on div at bounding box center [754, 393] width 1508 height 786
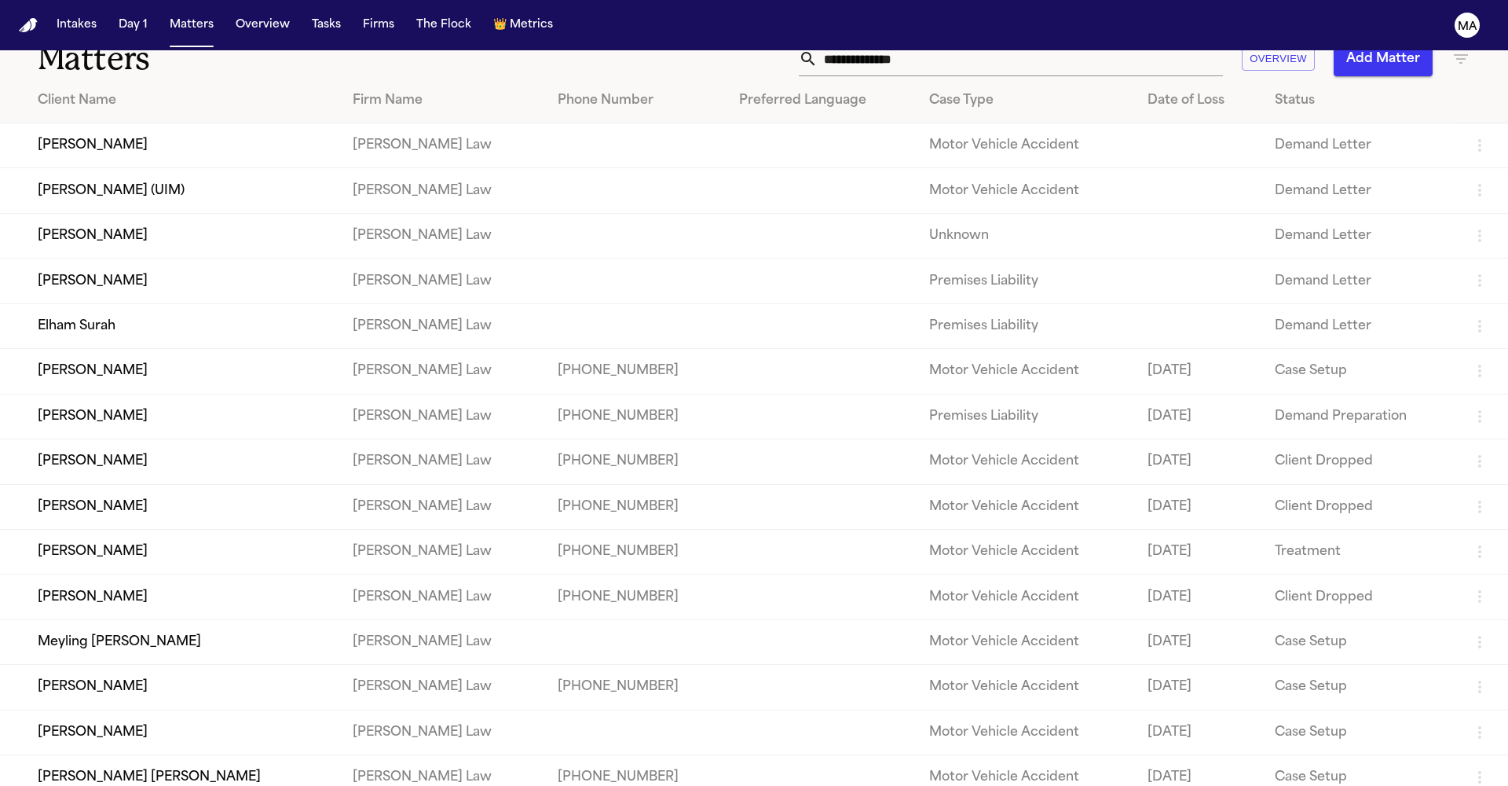
scroll to position [49, 0]
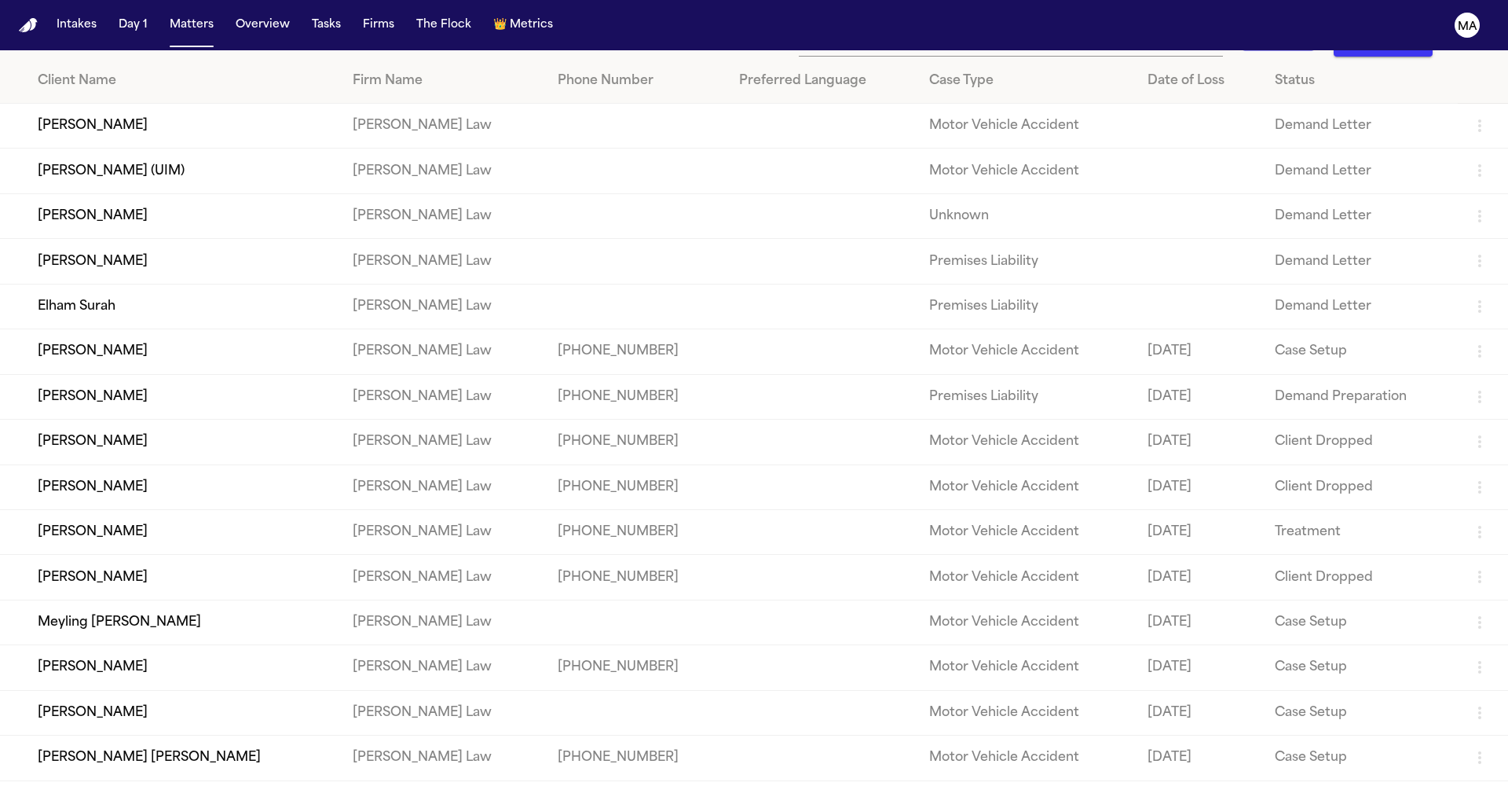
click at [208, 645] on td "[PERSON_NAME]" at bounding box center [170, 667] width 340 height 45
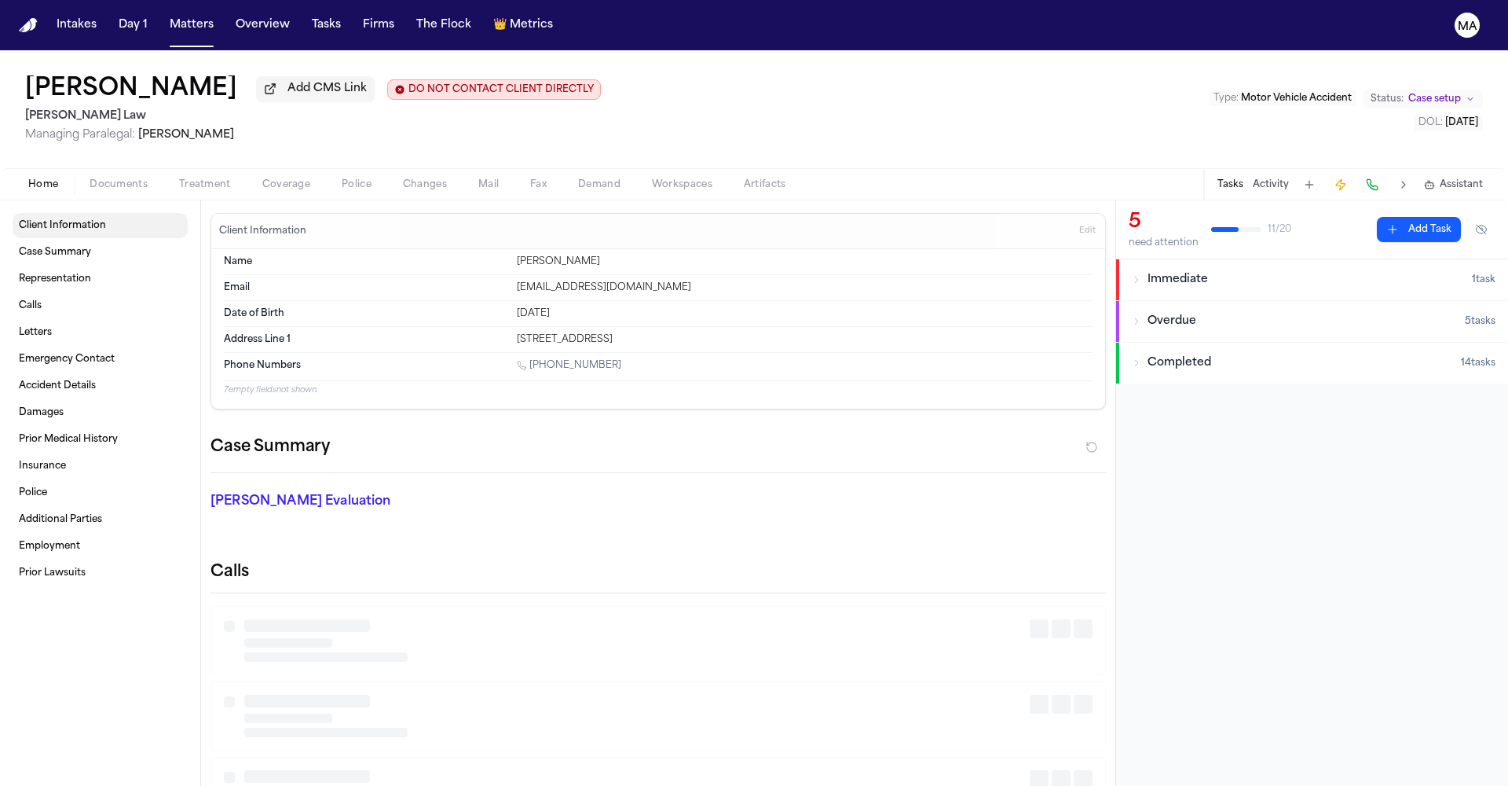
click at [90, 178] on span "Documents" at bounding box center [119, 184] width 58 height 13
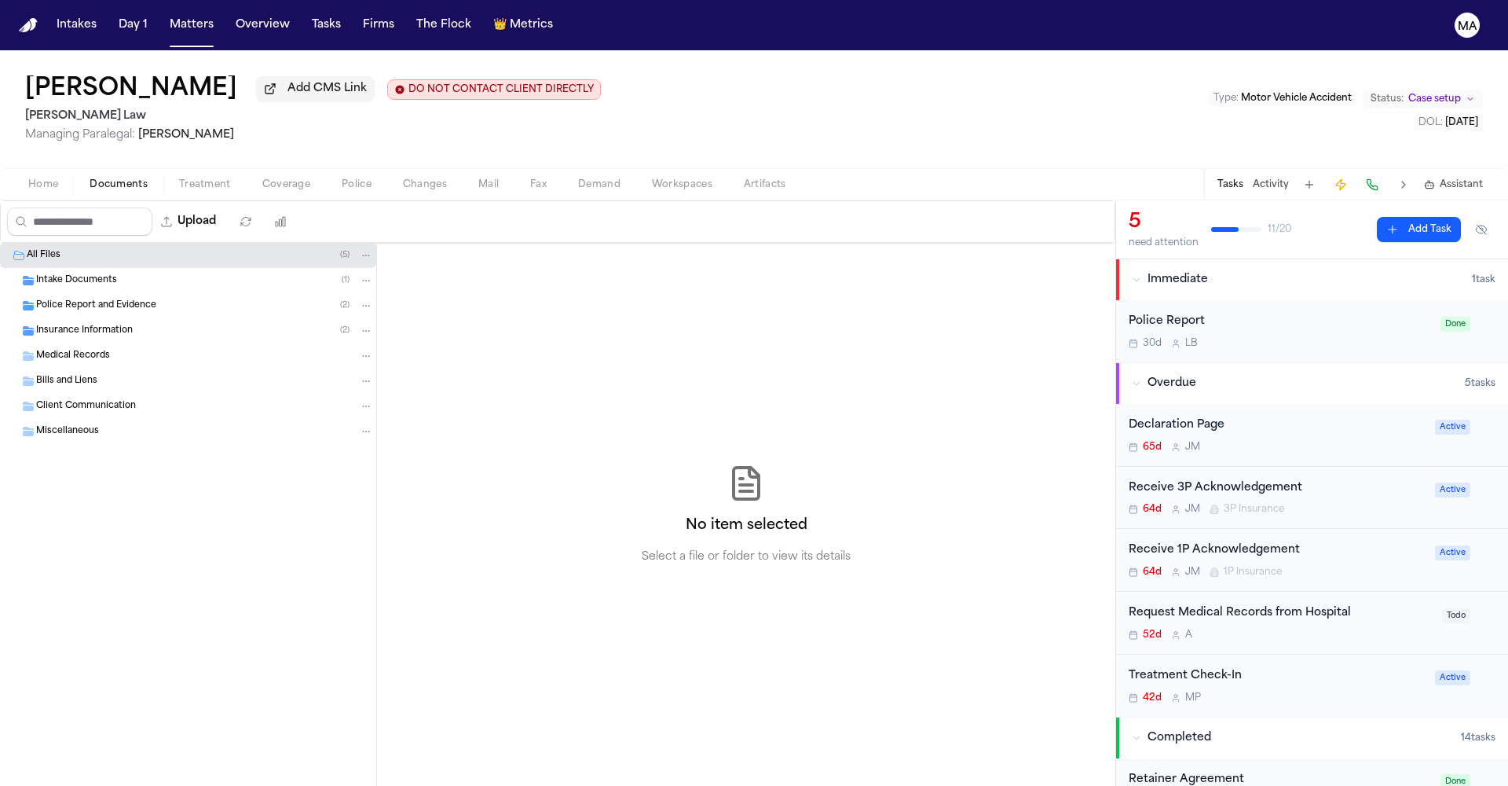
click at [78, 324] on span "Insurance Information" at bounding box center [84, 330] width 97 height 13
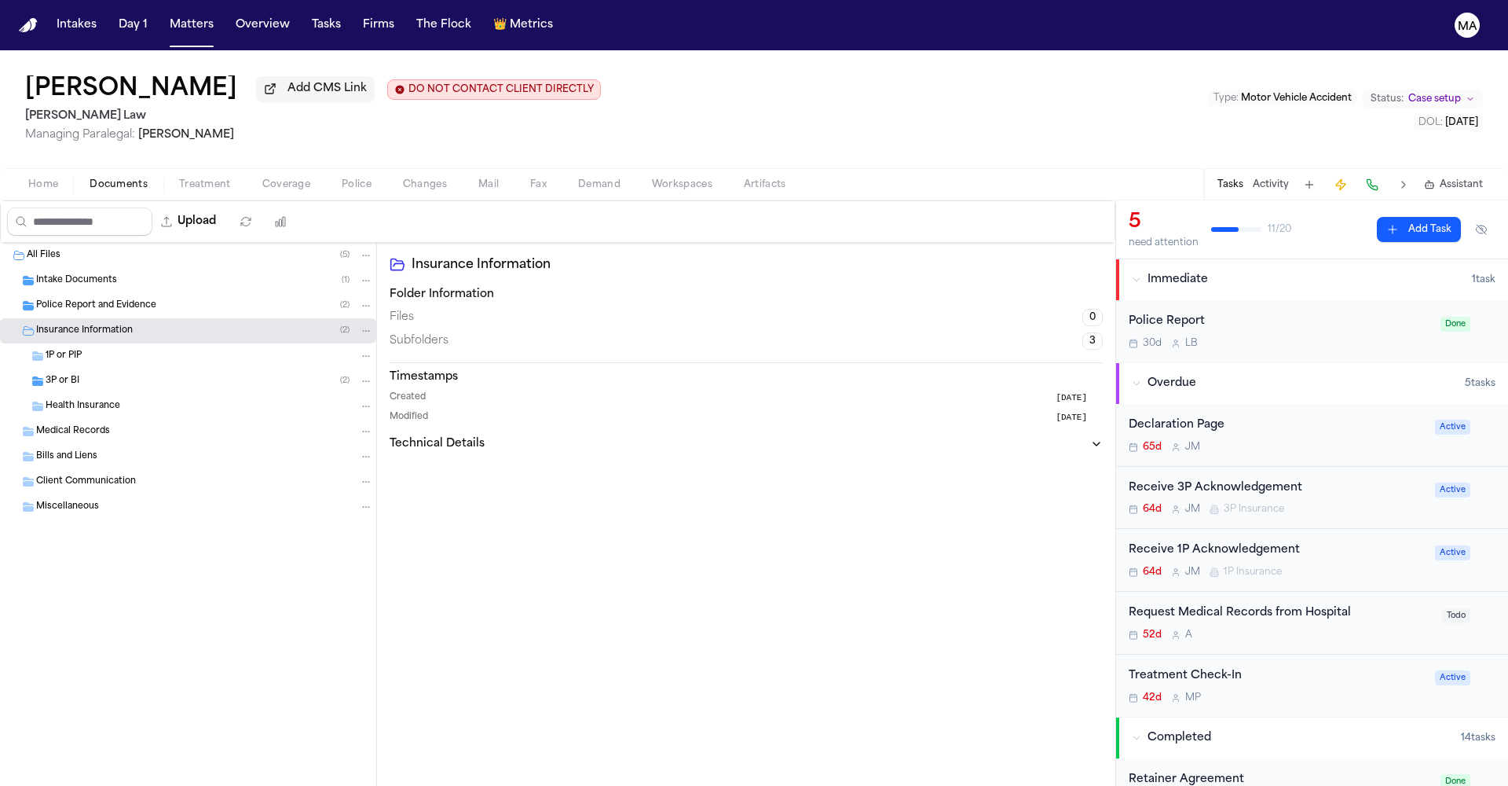
click at [76, 299] on span "Police Report and Evidence" at bounding box center [96, 305] width 120 height 13
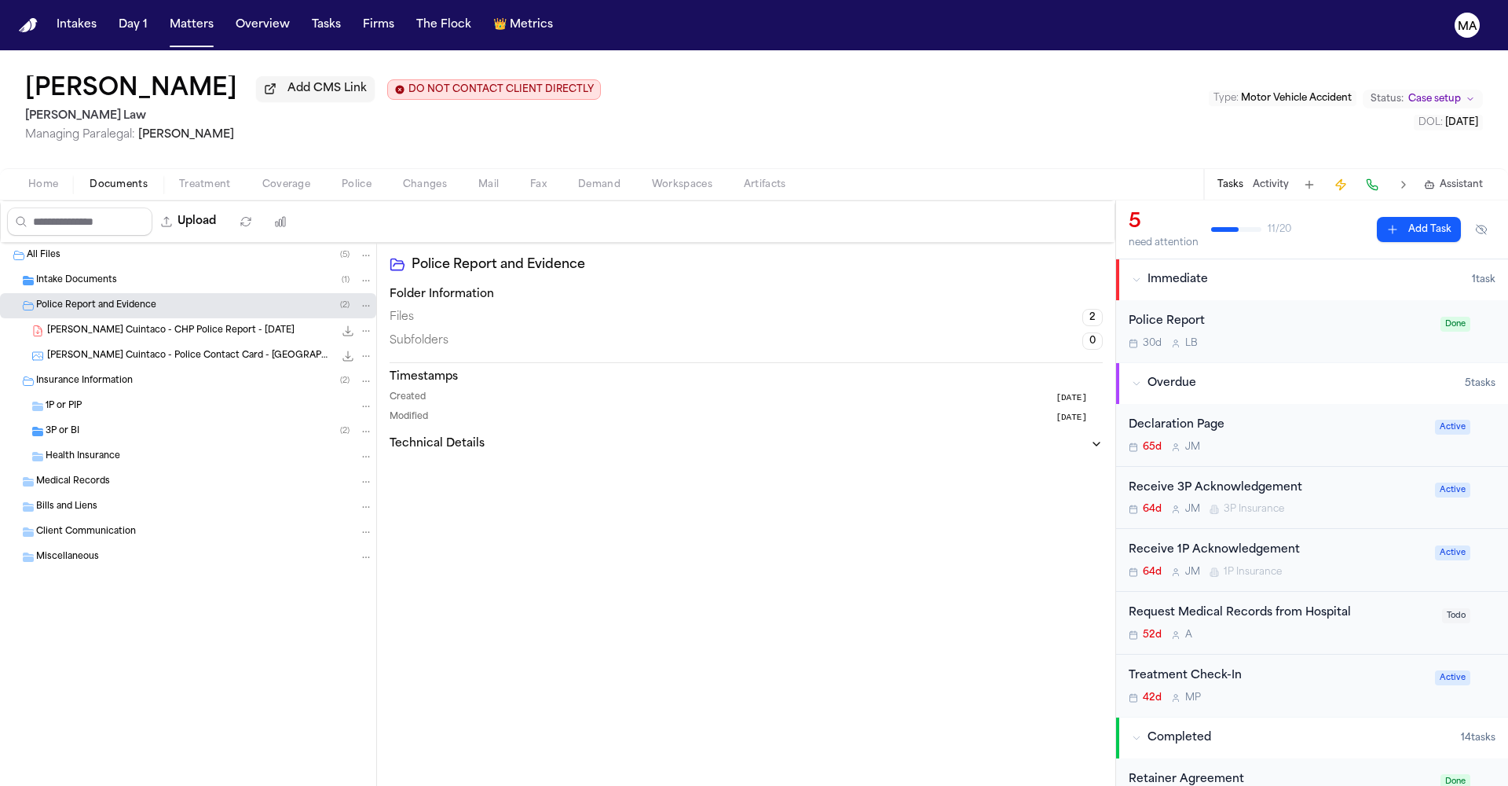
click at [71, 274] on span "Intake Documents" at bounding box center [76, 280] width 81 height 13
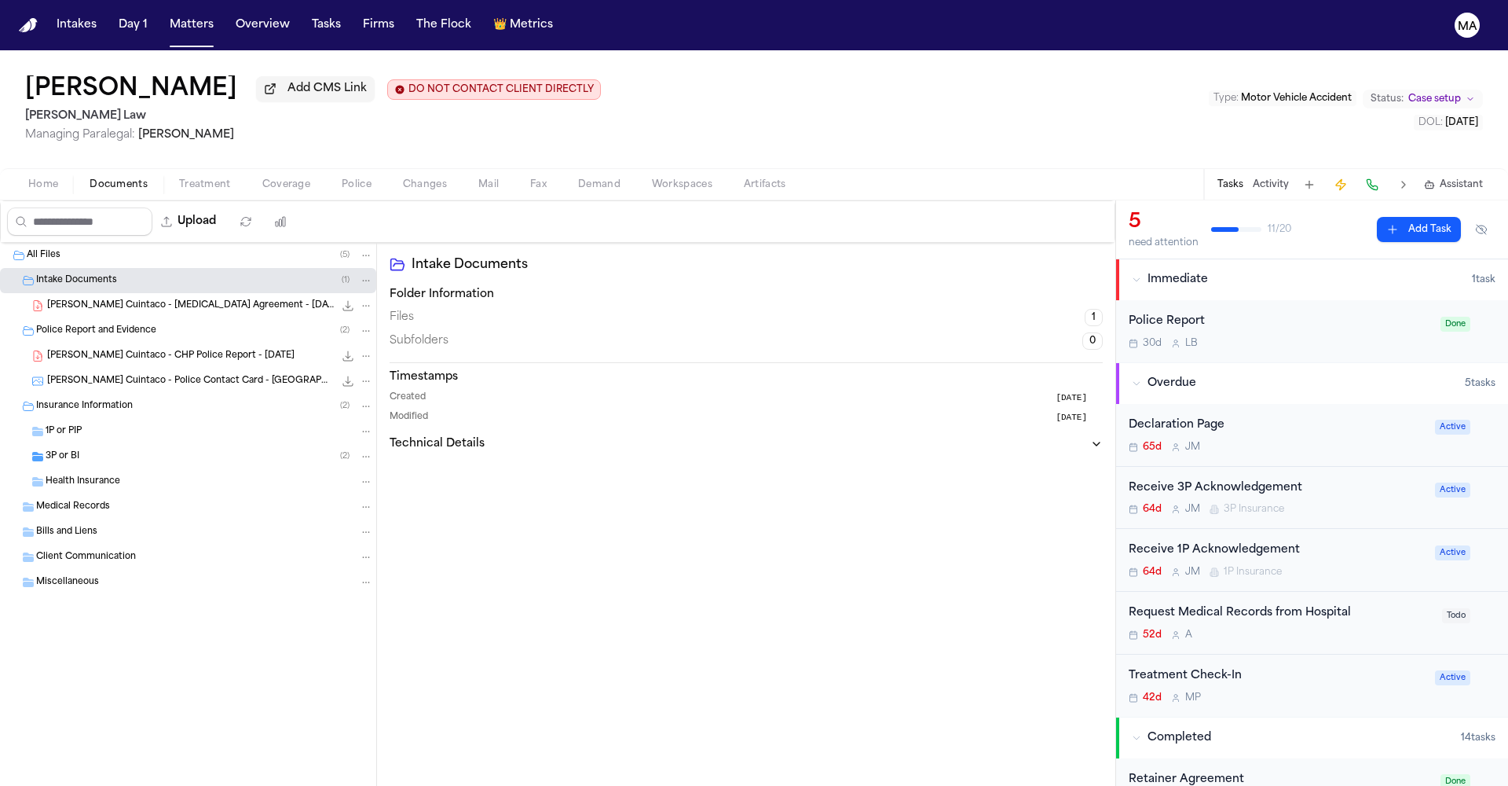
click at [608, 321] on div "Intake Documents Folder Information Files 1 Subfolders 0 Timestamps Created [DA…" at bounding box center [746, 514] width 738 height 543
click at [163, 11] on button "Matters" at bounding box center [191, 25] width 57 height 28
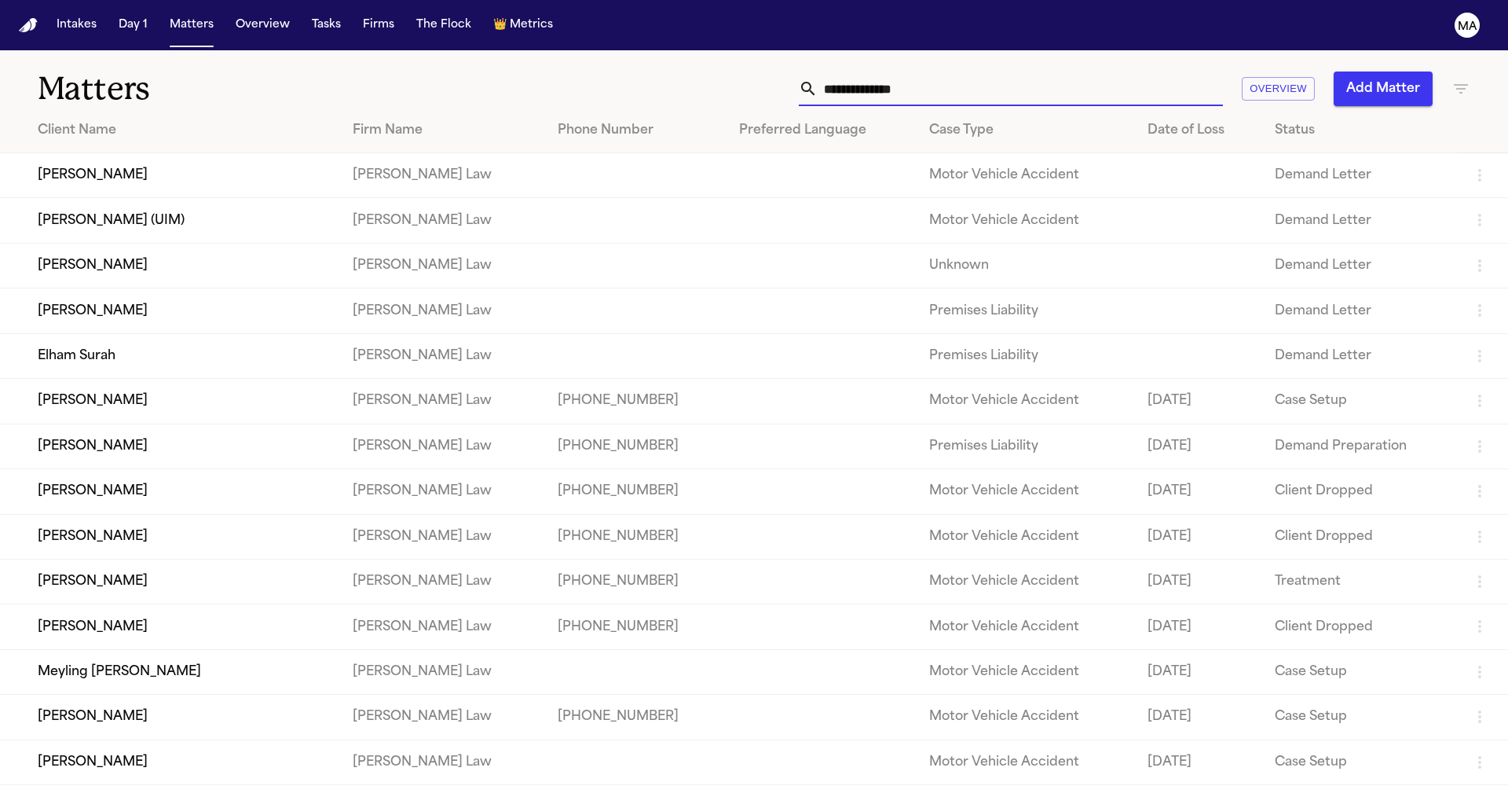
click at [1107, 71] on input "text" at bounding box center [1020, 88] width 405 height 35
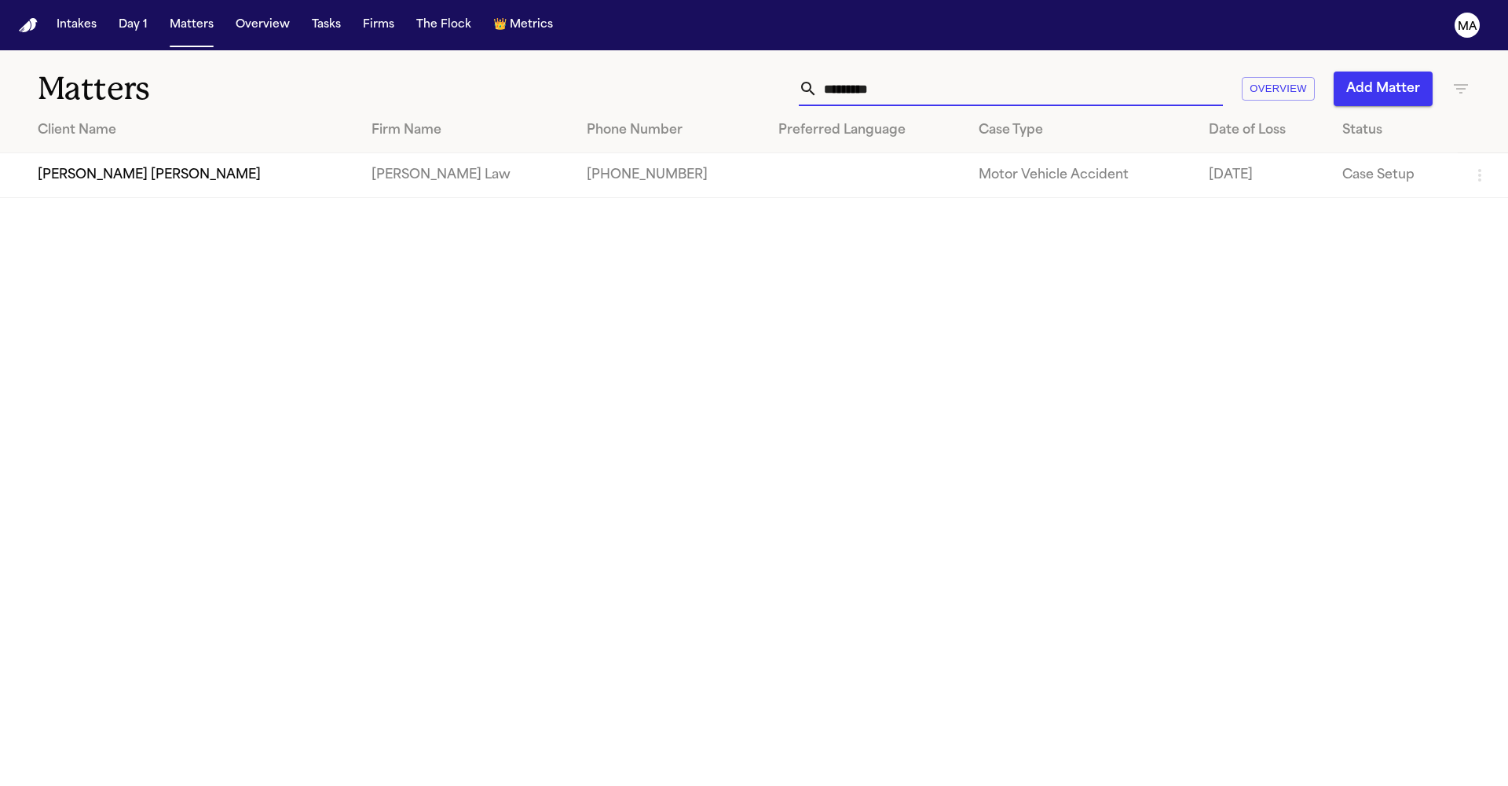
click at [163, 153] on td "[PERSON_NAME] [PERSON_NAME]" at bounding box center [179, 175] width 359 height 45
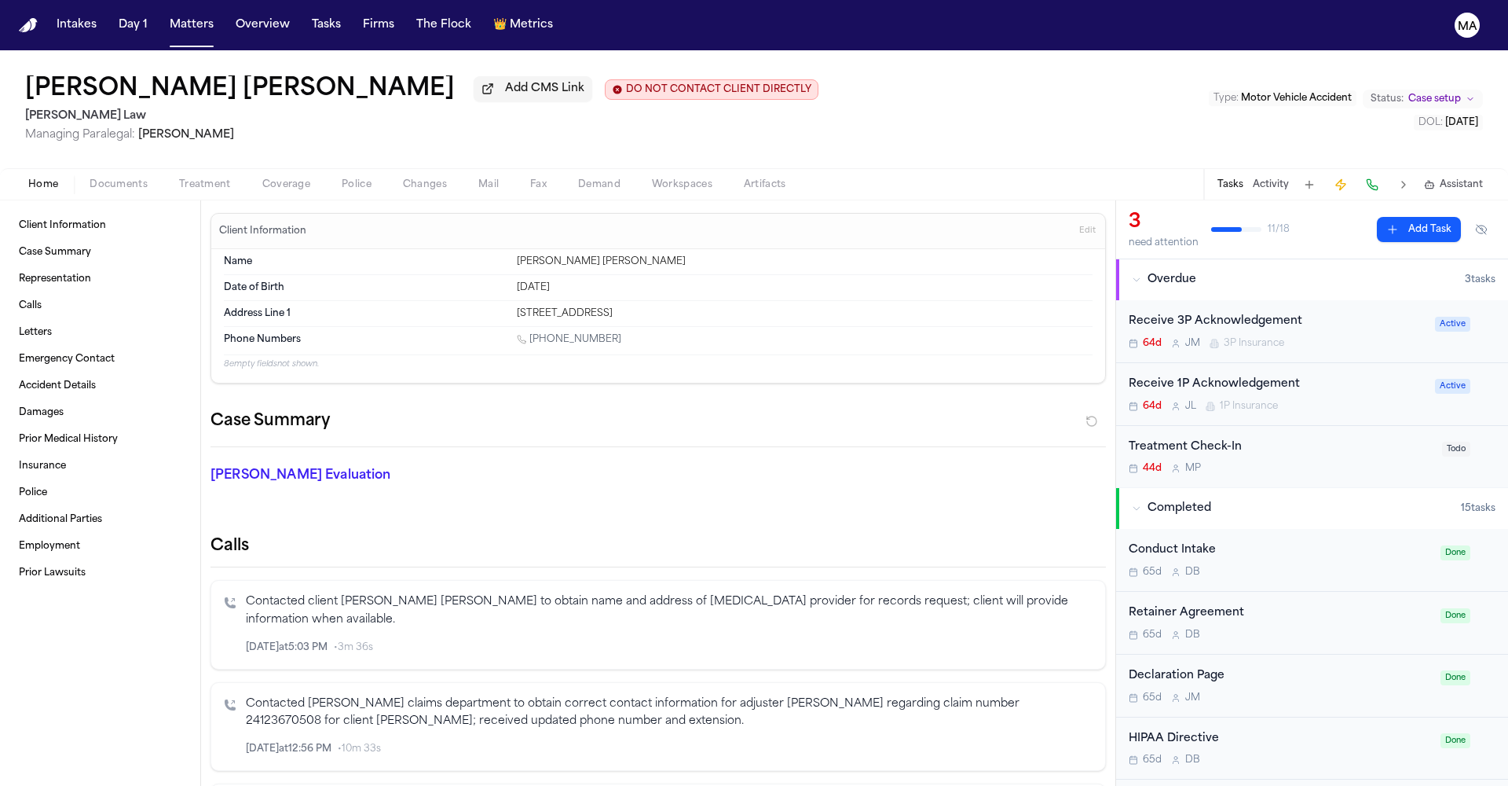
click at [90, 178] on span "Documents" at bounding box center [119, 184] width 58 height 13
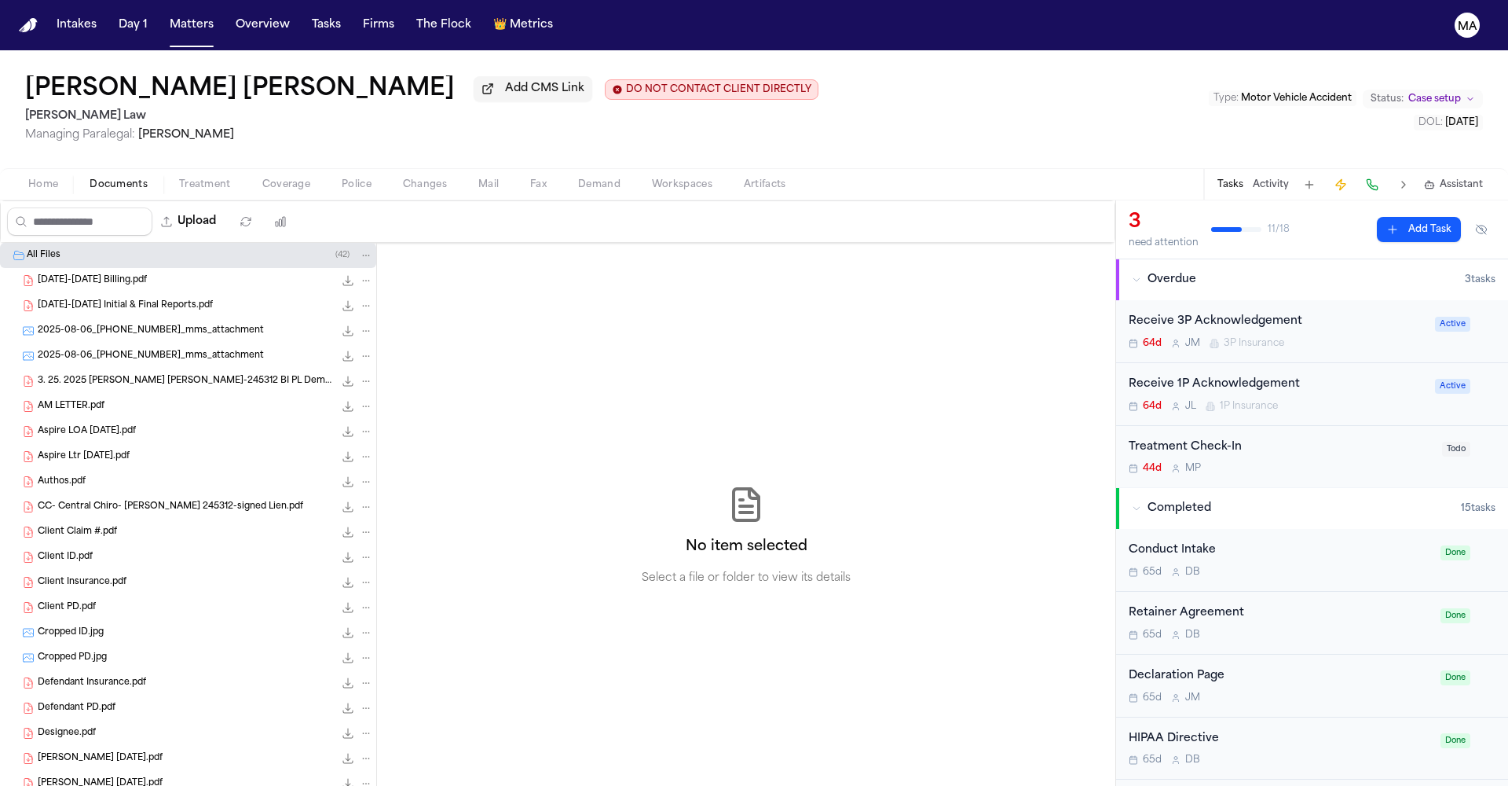
click at [562, 175] on button "Demand" at bounding box center [599, 184] width 74 height 19
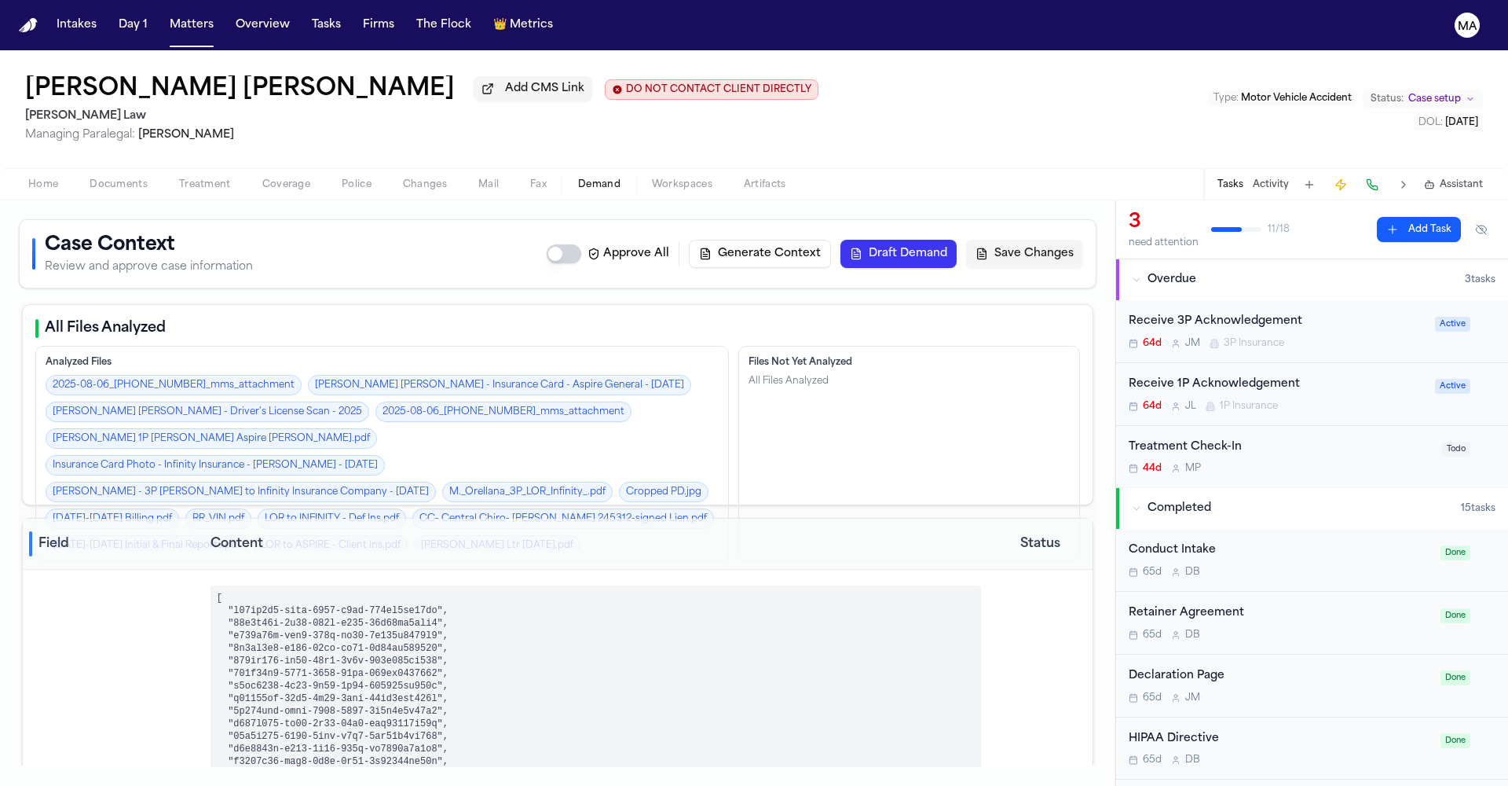
scroll to position [2002, 0]
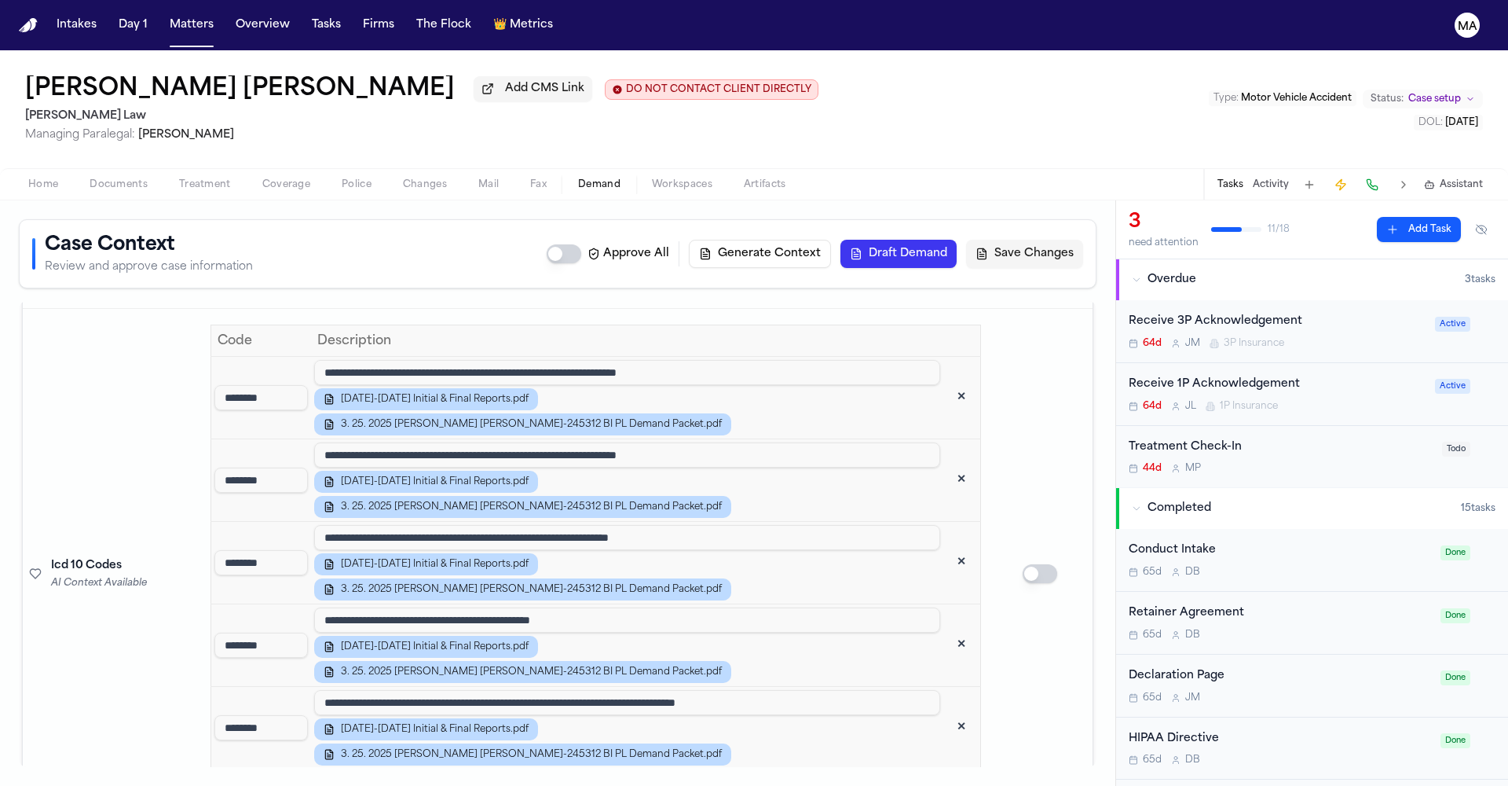
click at [652, 178] on span "Workspaces" at bounding box center [682, 184] width 60 height 13
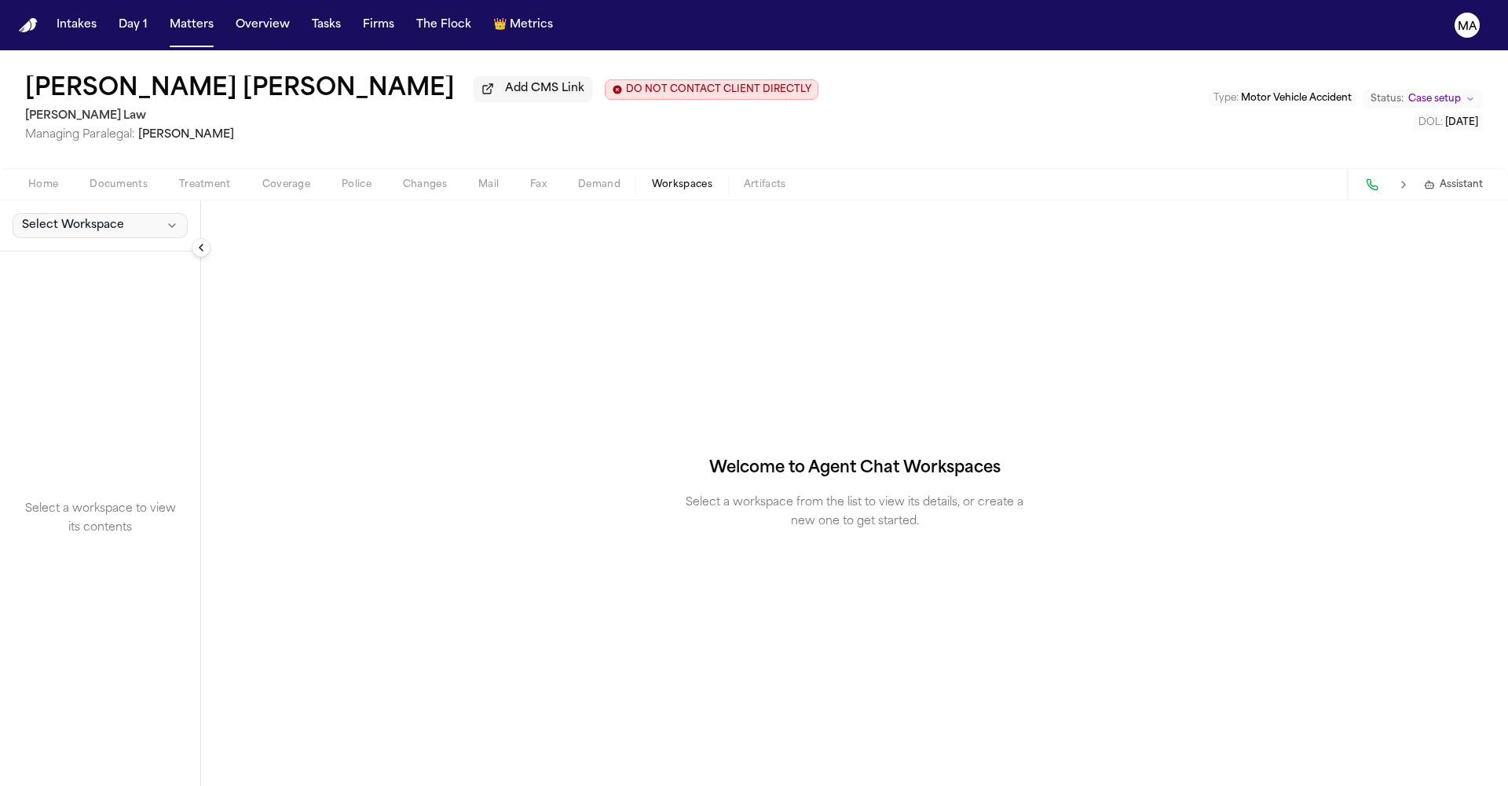
click at [74, 218] on span "Select Workspace" at bounding box center [73, 226] width 102 height 16
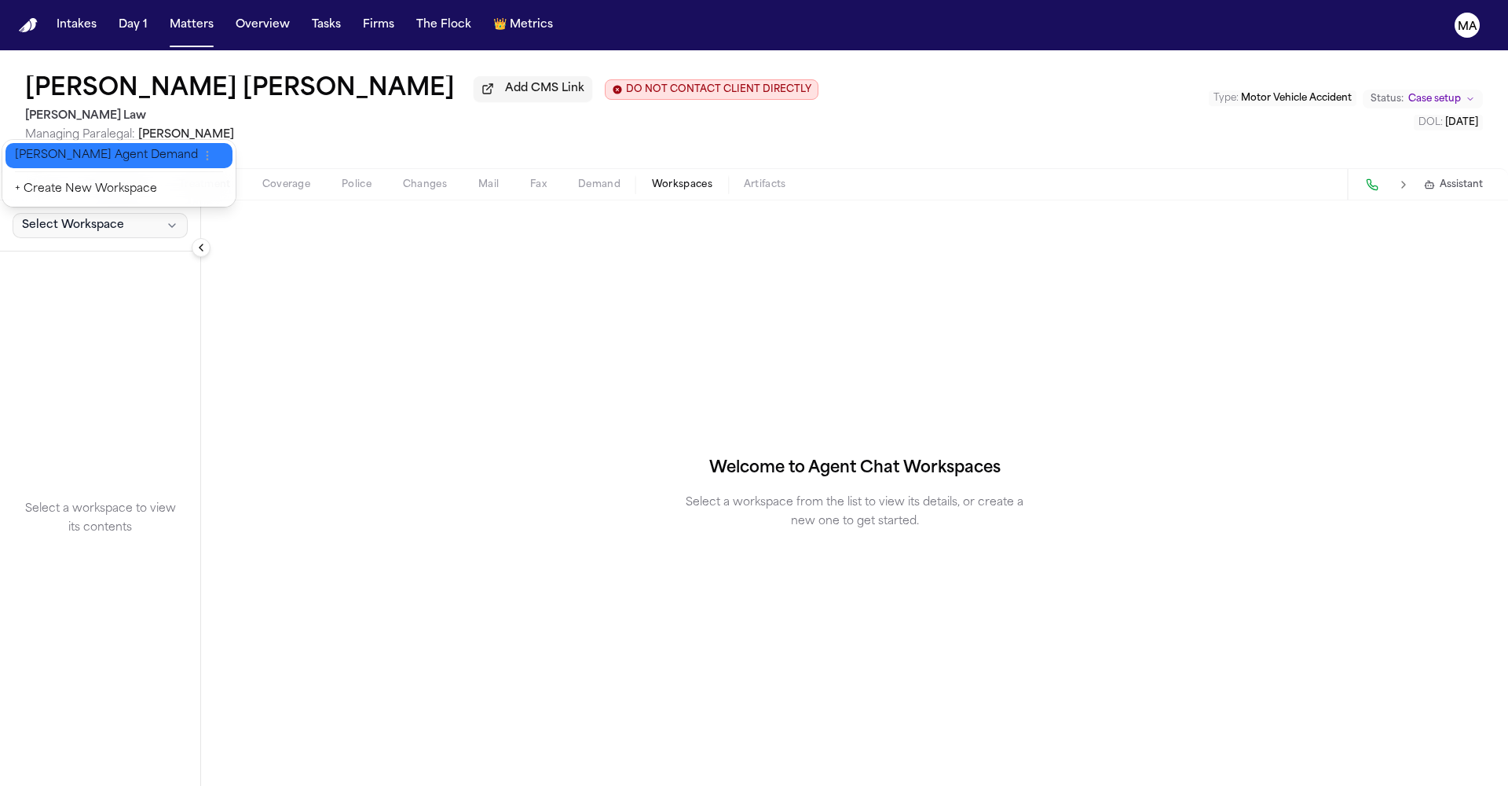
click at [64, 148] on span "[PERSON_NAME] Agent Demand" at bounding box center [106, 156] width 183 height 16
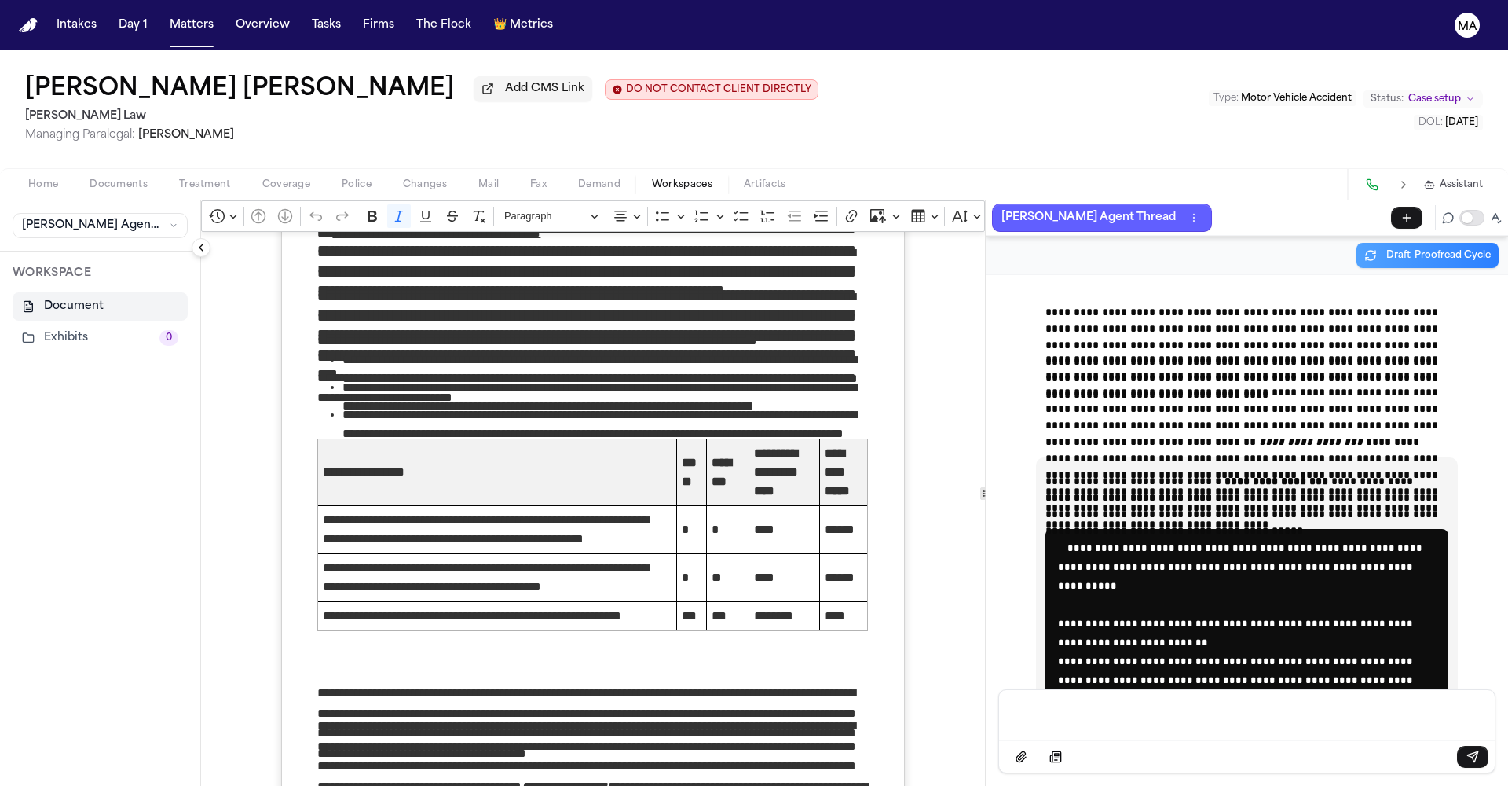
scroll to position [4664, 0]
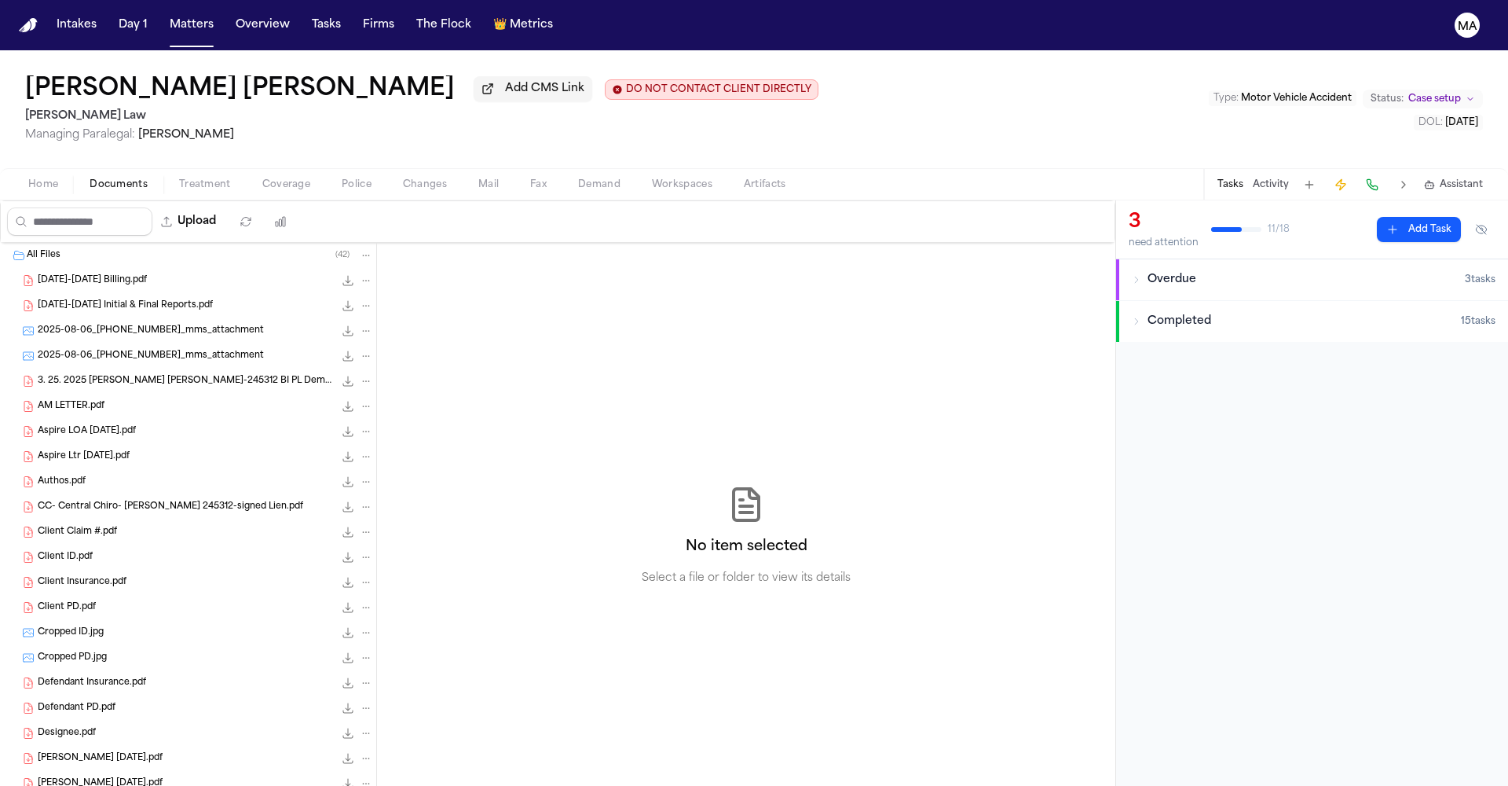
click at [90, 178] on span "Documents" at bounding box center [119, 184] width 58 height 13
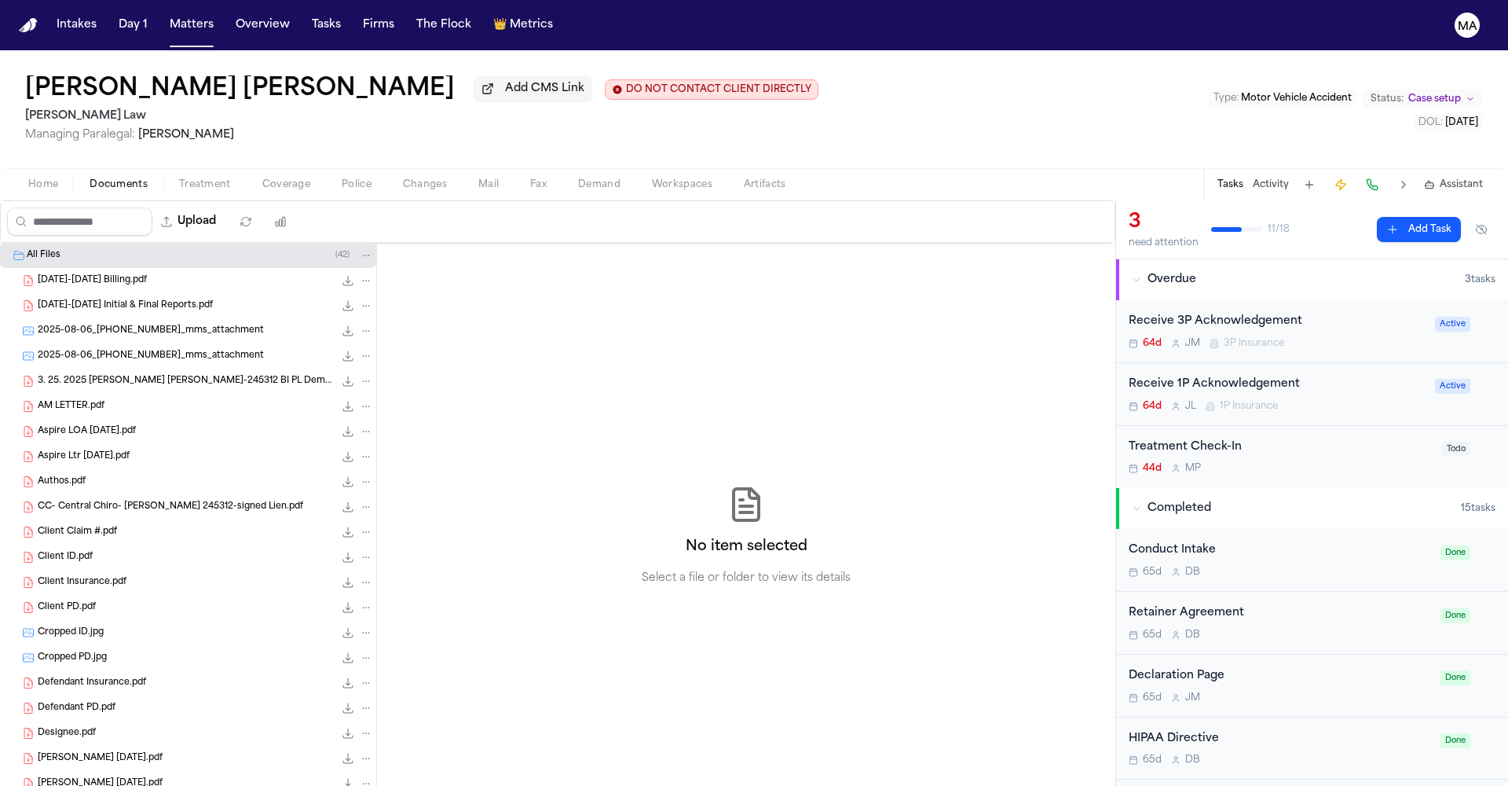
click at [835, 285] on div "No item selected Select a file or folder to view its details" at bounding box center [746, 535] width 738 height 585
click at [578, 178] on span "Demand" at bounding box center [599, 184] width 42 height 13
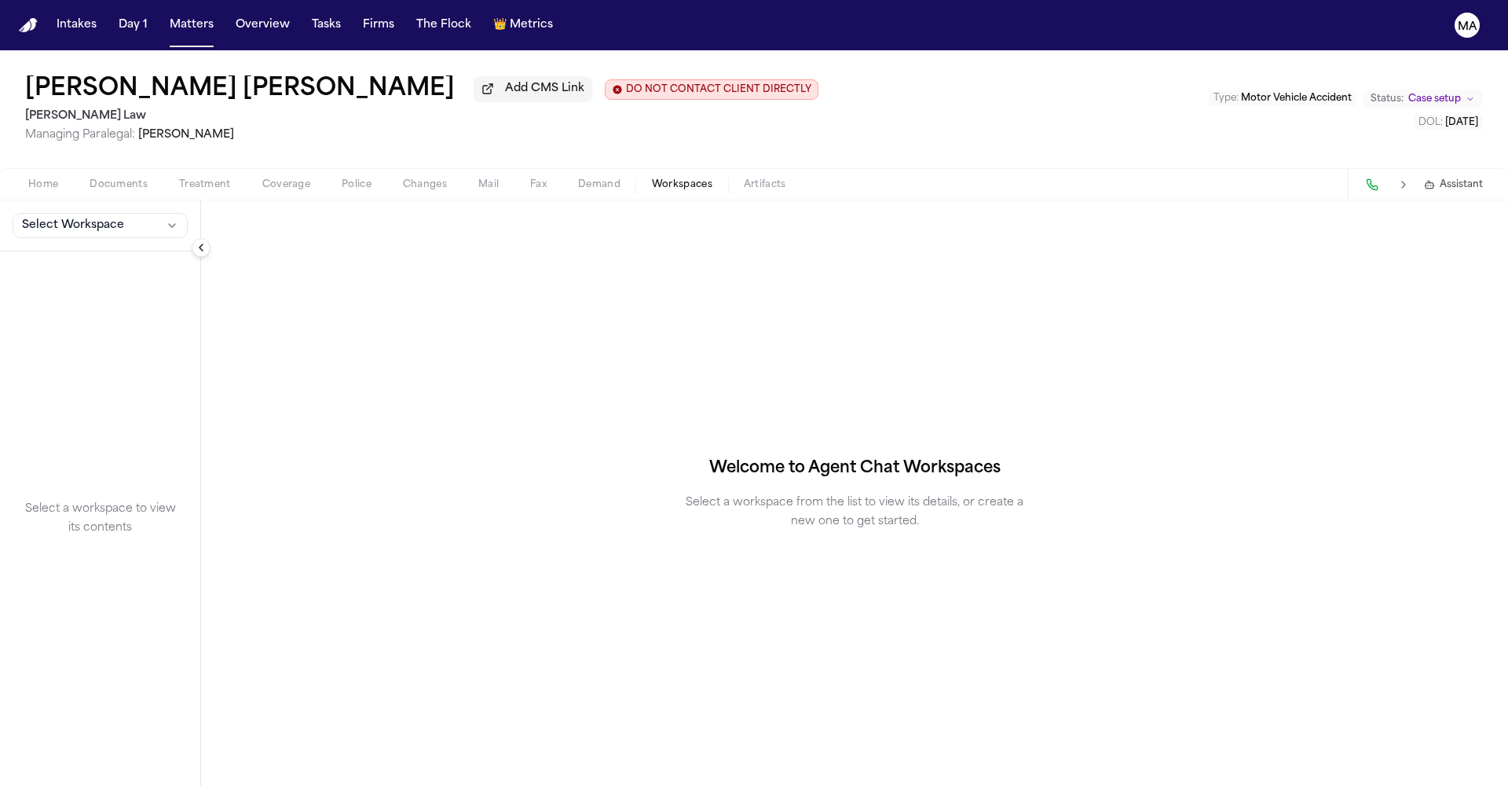
click at [652, 178] on span "Workspaces" at bounding box center [682, 184] width 60 height 13
click at [25, 200] on div "Select Workspace" at bounding box center [100, 225] width 200 height 51
click at [26, 213] on button "Select Workspace" at bounding box center [100, 225] width 175 height 25
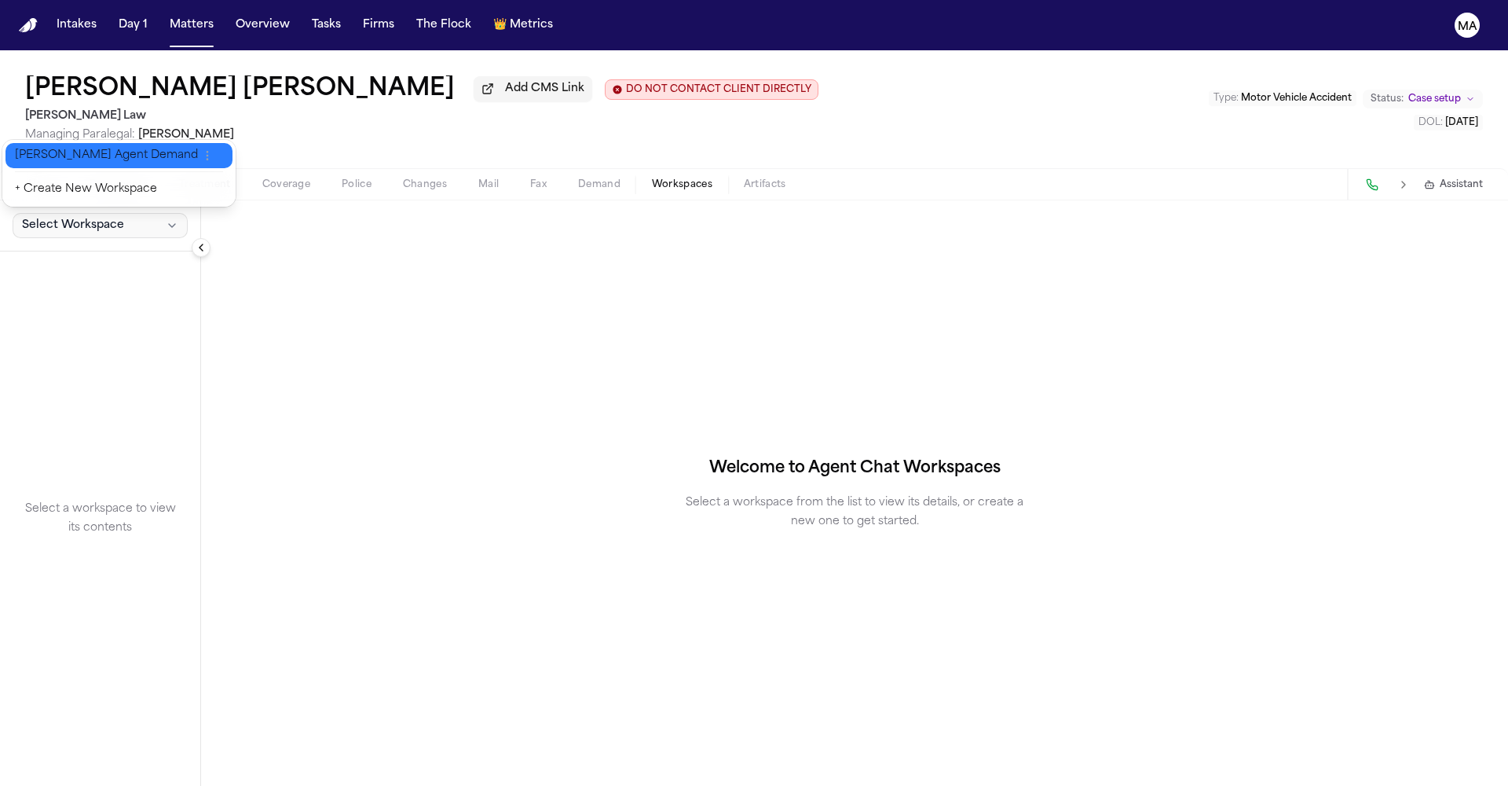
click at [55, 152] on span "[PERSON_NAME] Agent Demand" at bounding box center [106, 156] width 183 height 16
